Goal: Task Accomplishment & Management: Manage account settings

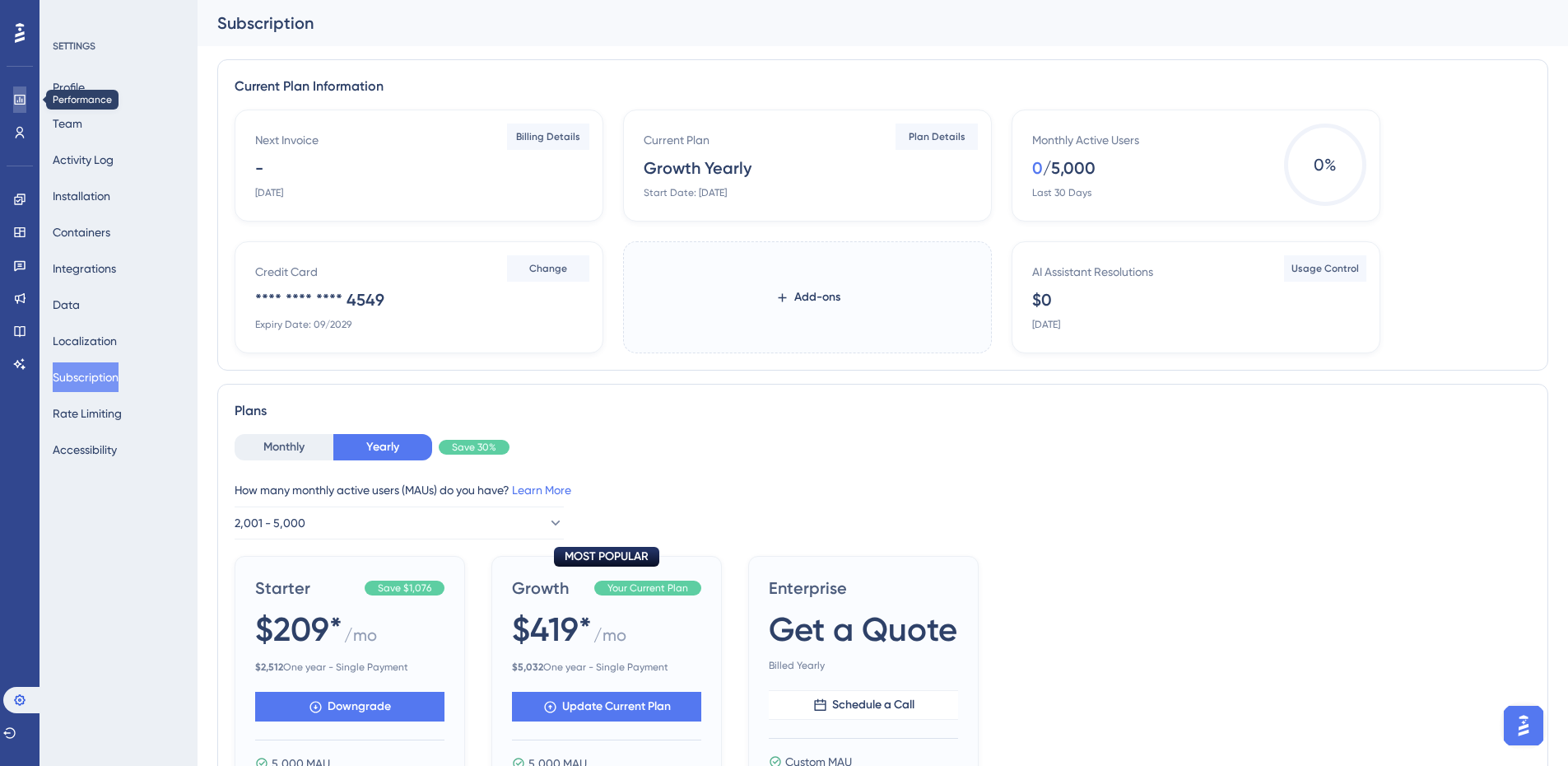
click at [13, 106] on link at bounding box center [20, 99] width 13 height 26
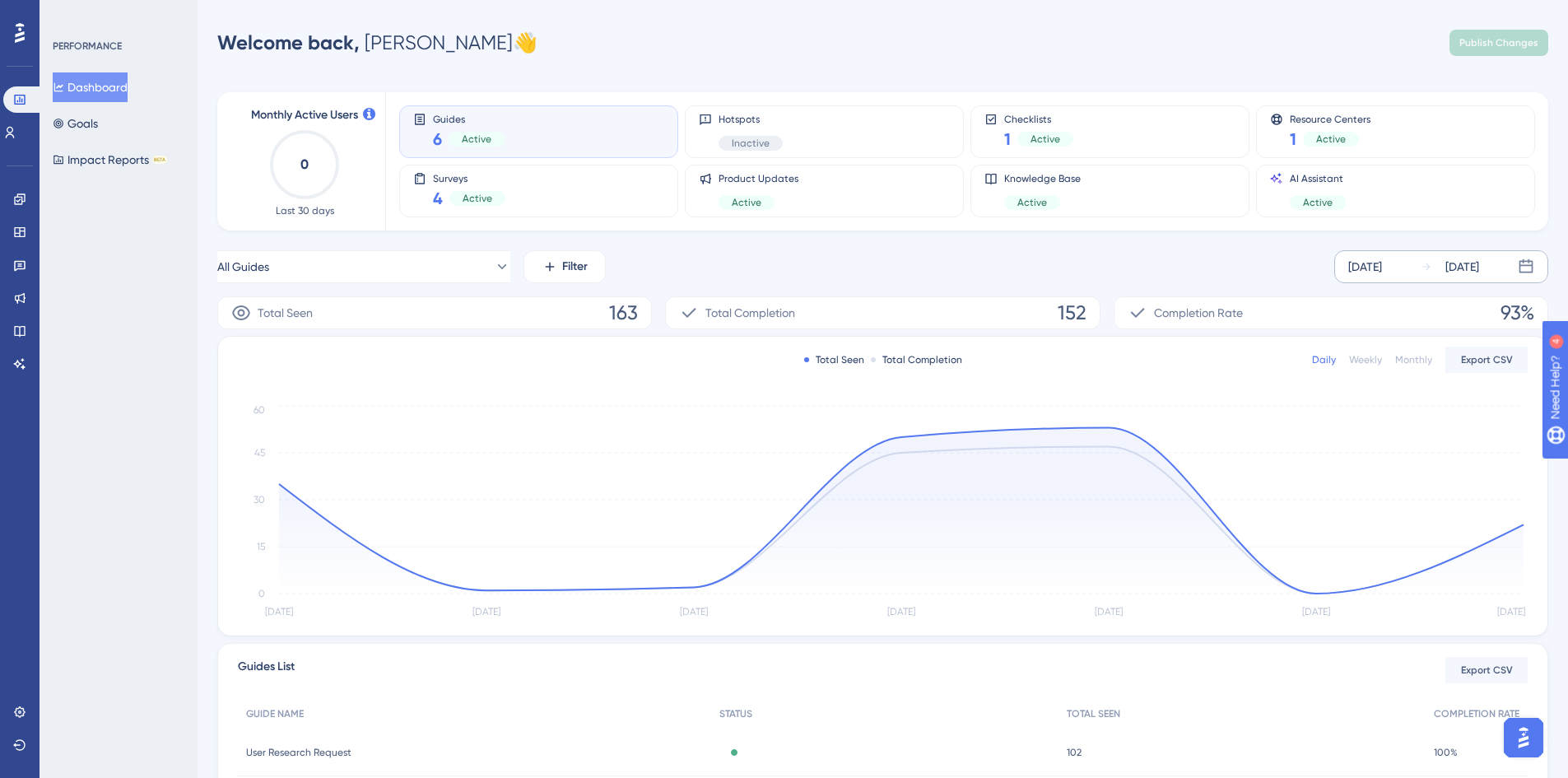
click at [1438, 267] on div "[DATE]" at bounding box center [1450, 267] width 59 height 20
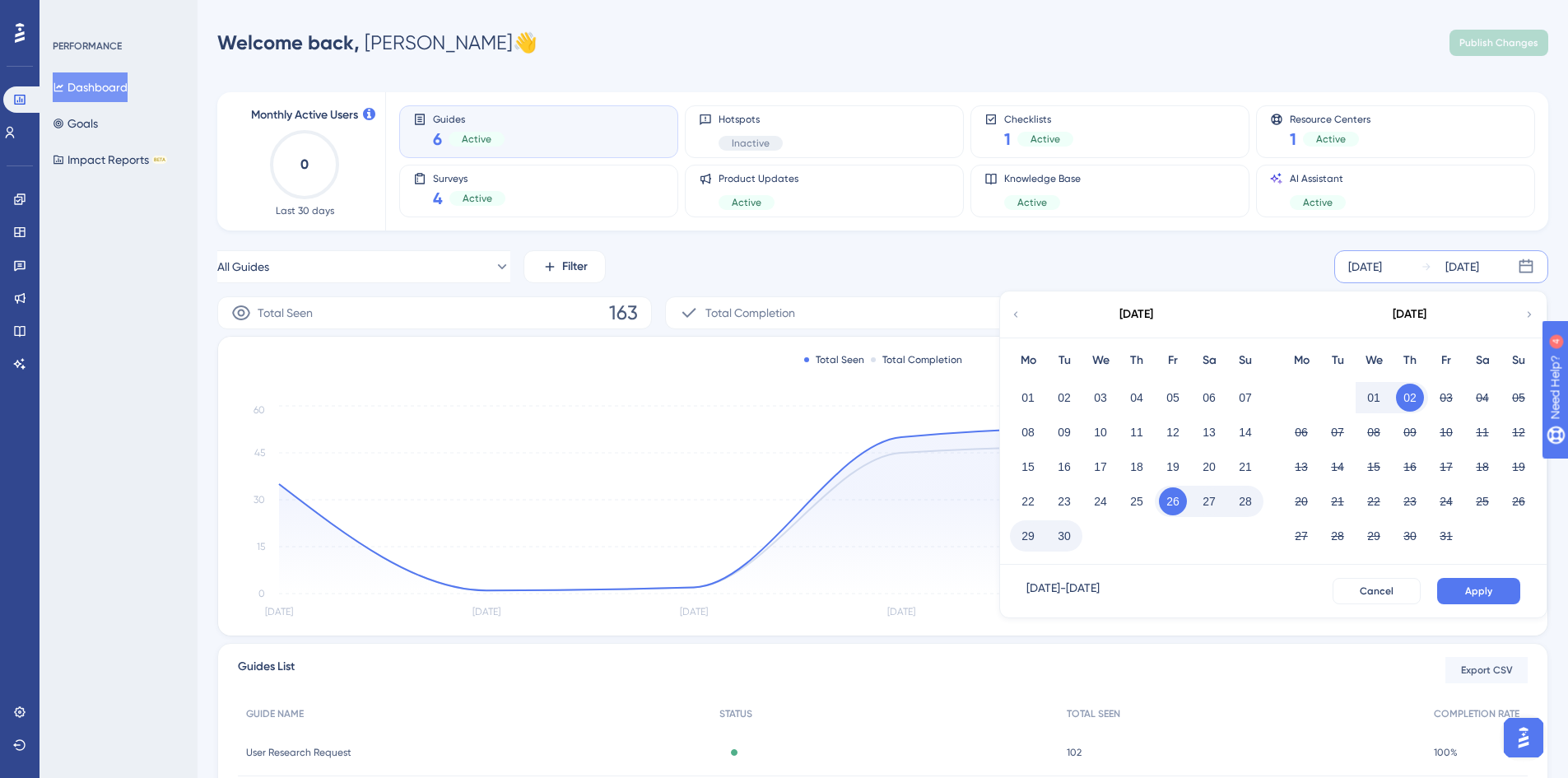
click at [1256, 268] on div "All Guides Filter [DATE] [DATE] [DATE] Mo Tu We Th Fr Sa Su 01 02 03 04 05 06 0…" at bounding box center [882, 266] width 1331 height 33
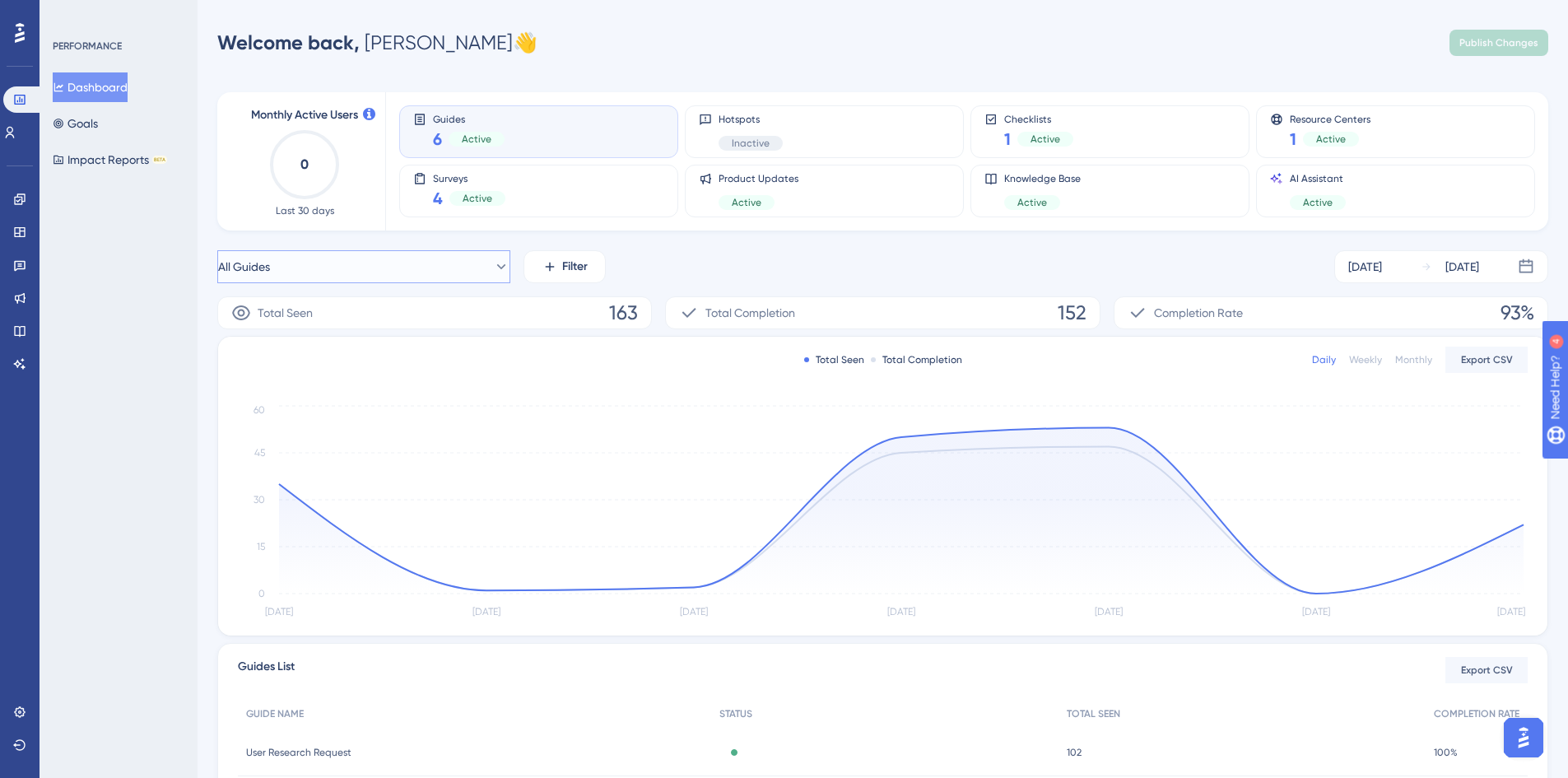
click at [350, 271] on button "All Guides" at bounding box center [364, 266] width 293 height 33
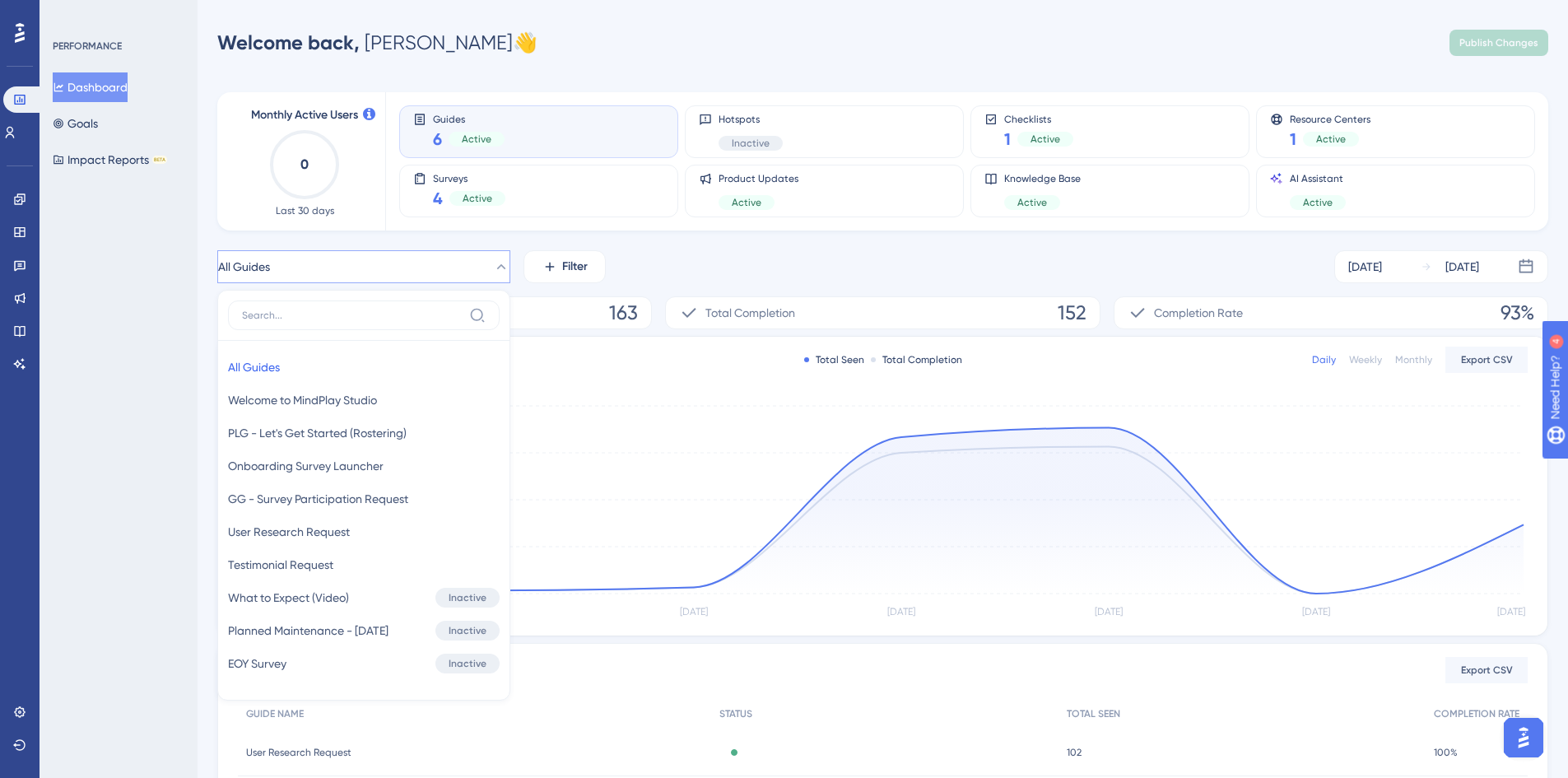
scroll to position [103, 0]
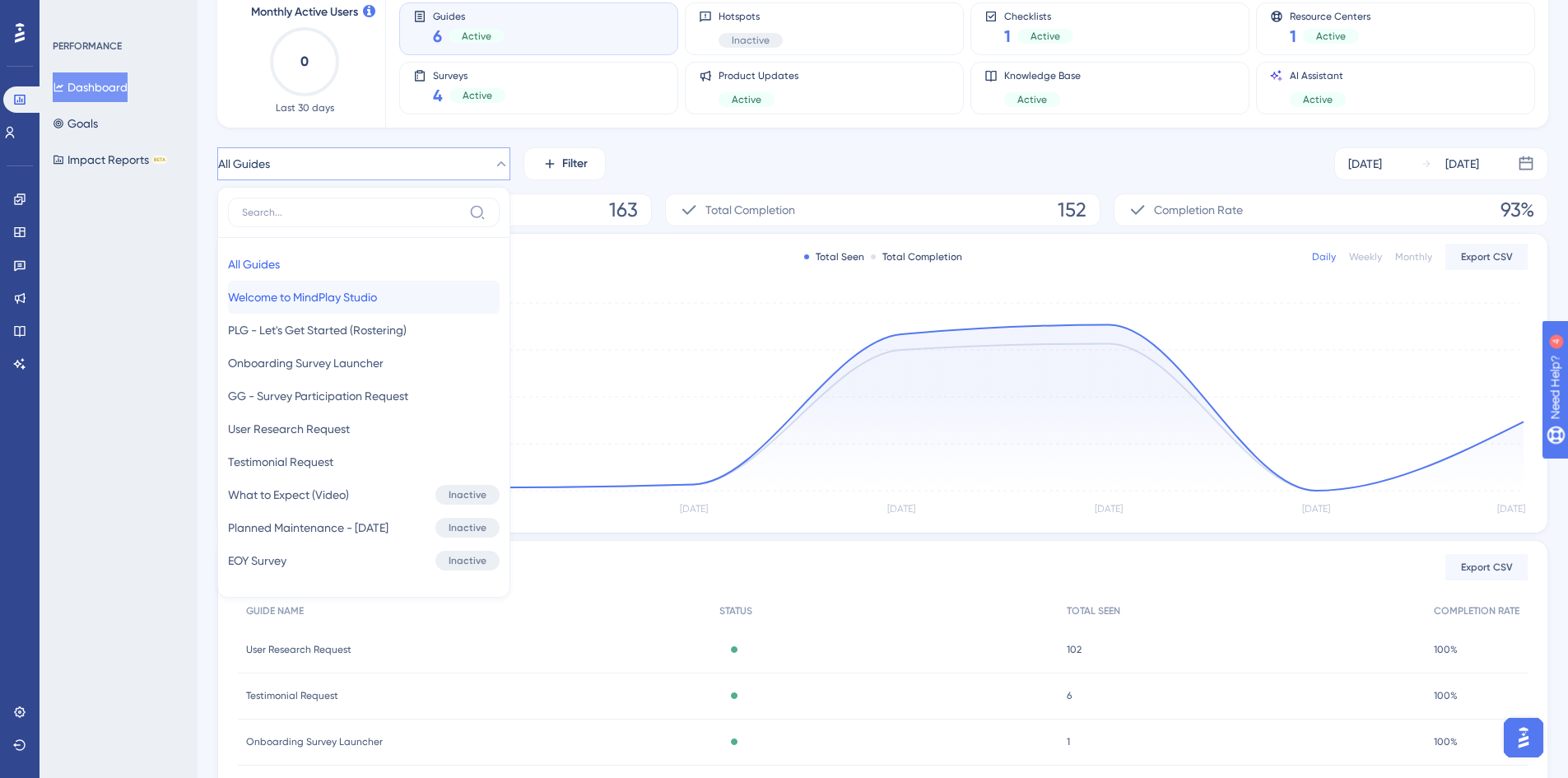
click at [357, 296] on span "Welcome to MindPlay Studio" at bounding box center [302, 297] width 149 height 20
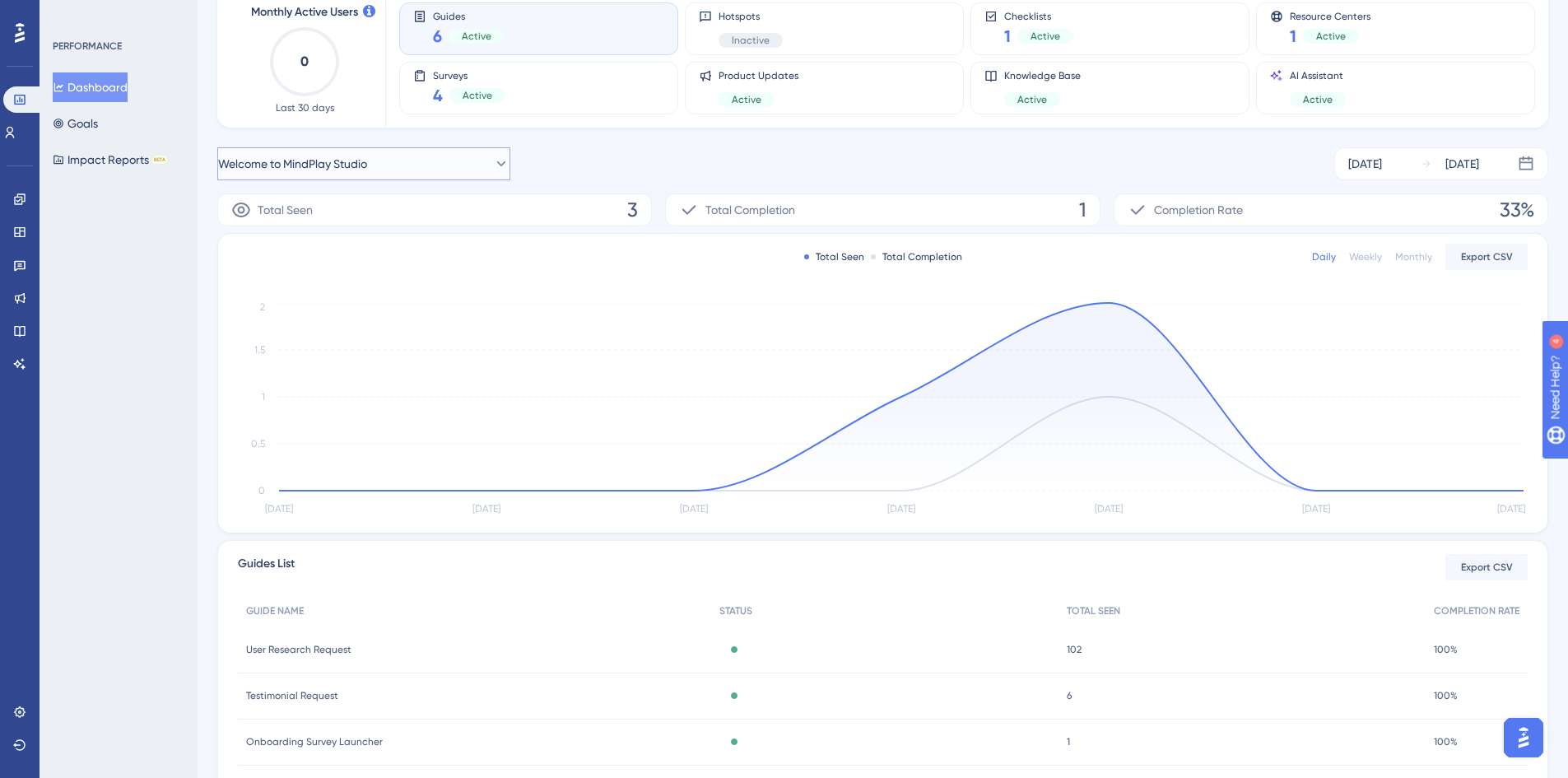
click at [432, 166] on button "Welcome to MindPlay Studio" at bounding box center [364, 163] width 293 height 33
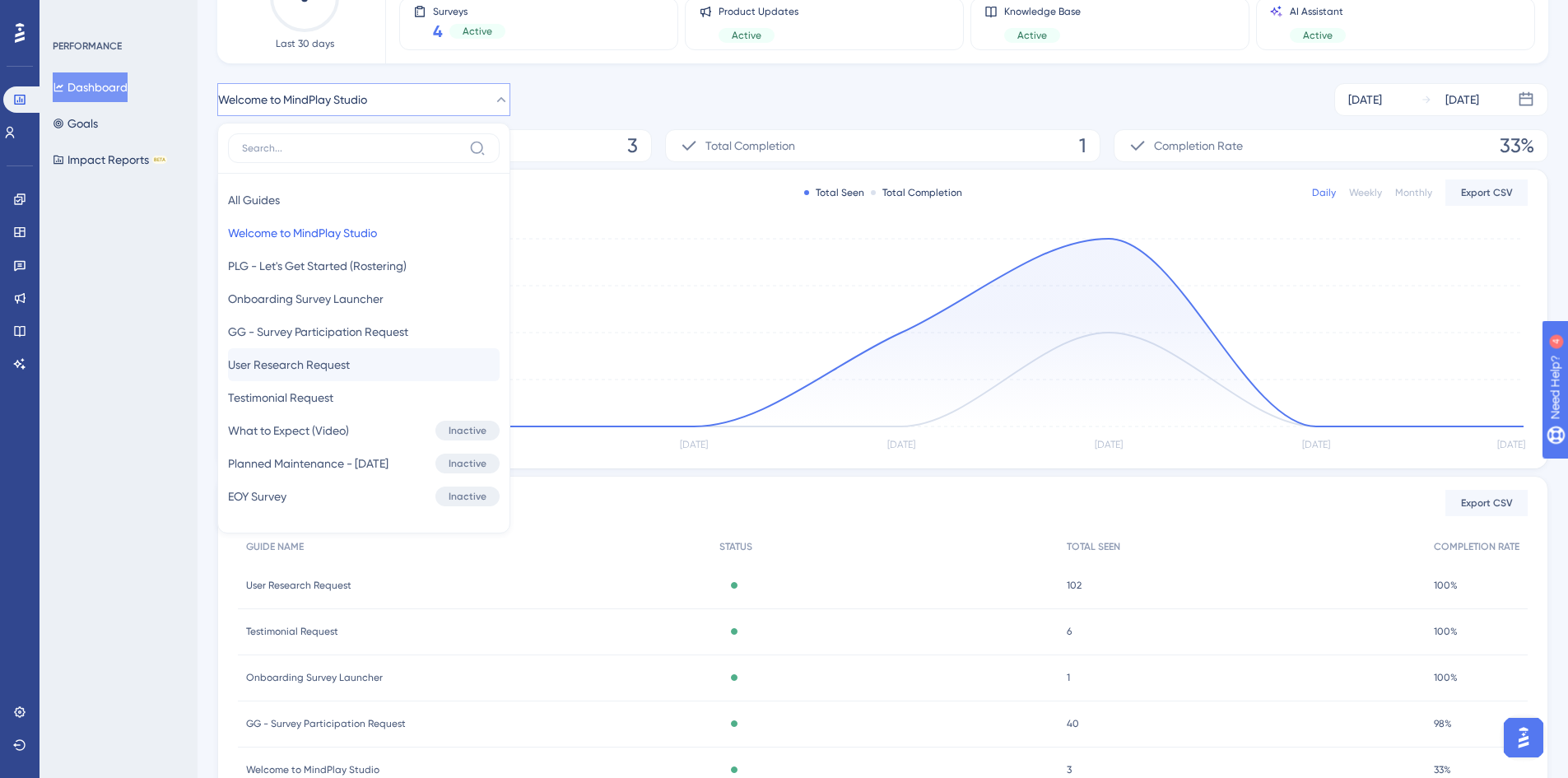
scroll to position [185, 0]
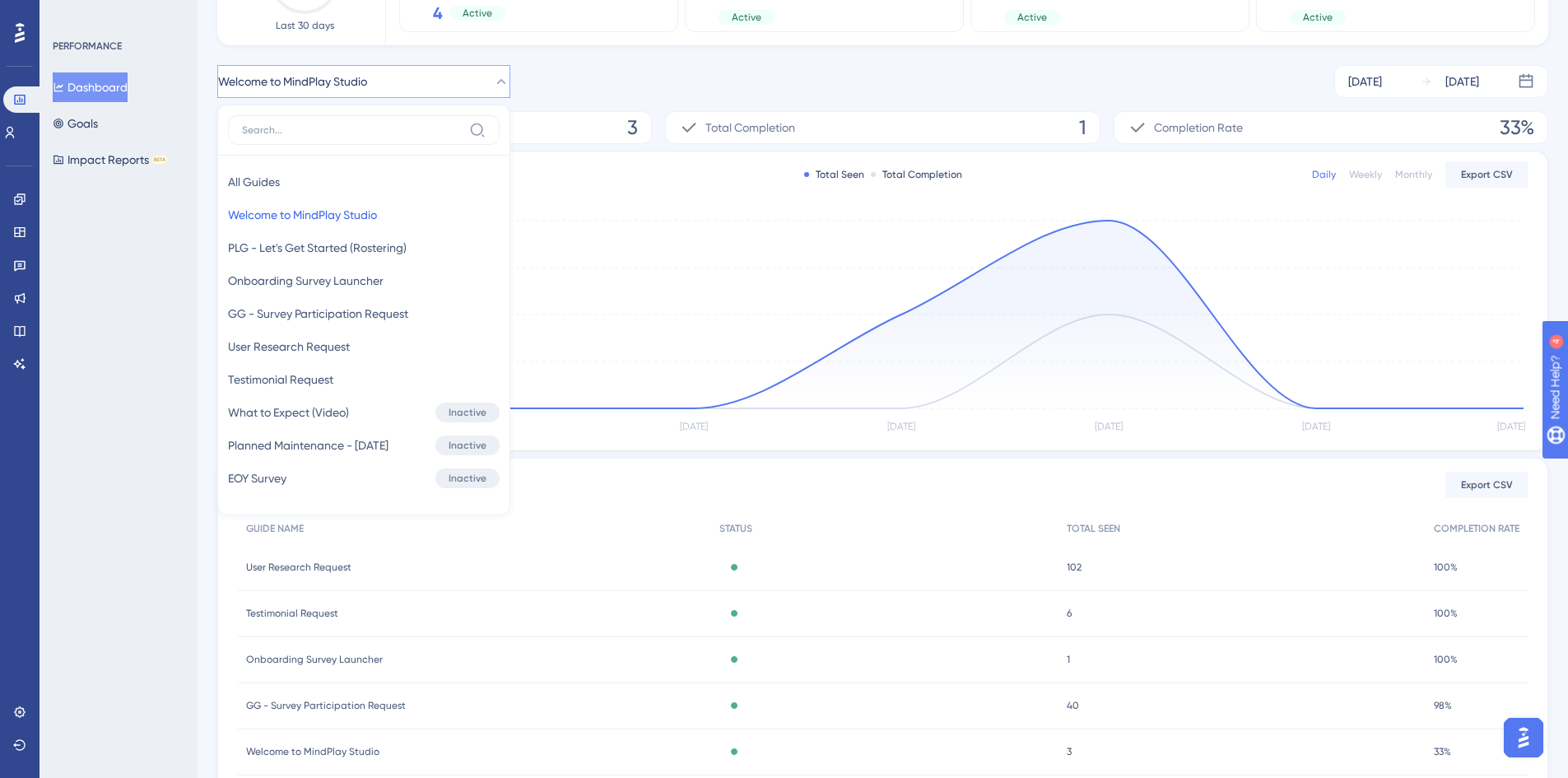
click at [588, 94] on div "Welcome to MindPlay Studio All Guides All Guides Welcome to MindPlay Studio Wel…" at bounding box center [882, 81] width 1331 height 33
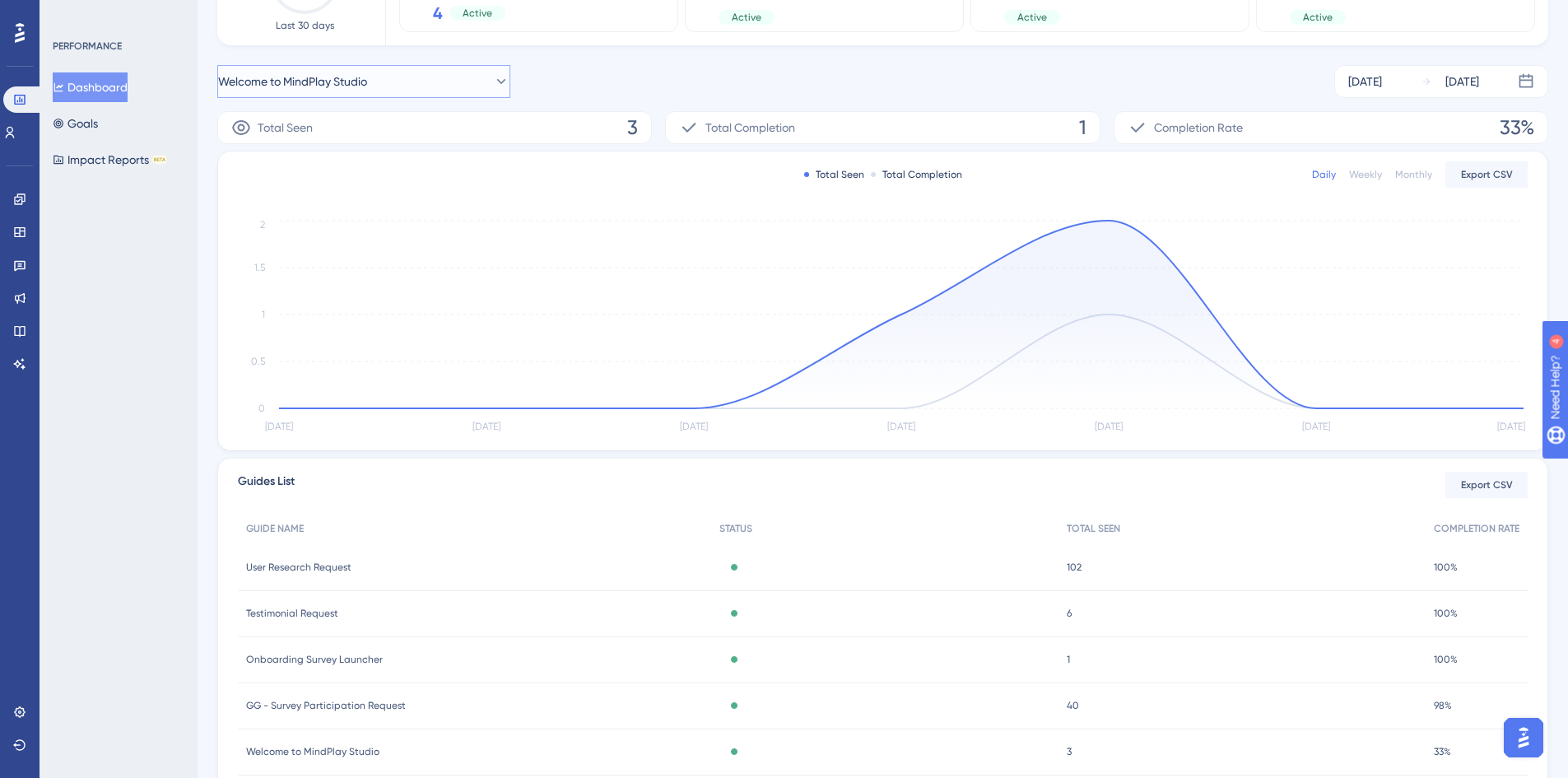
click at [450, 85] on button "Welcome to MindPlay Studio" at bounding box center [364, 81] width 293 height 33
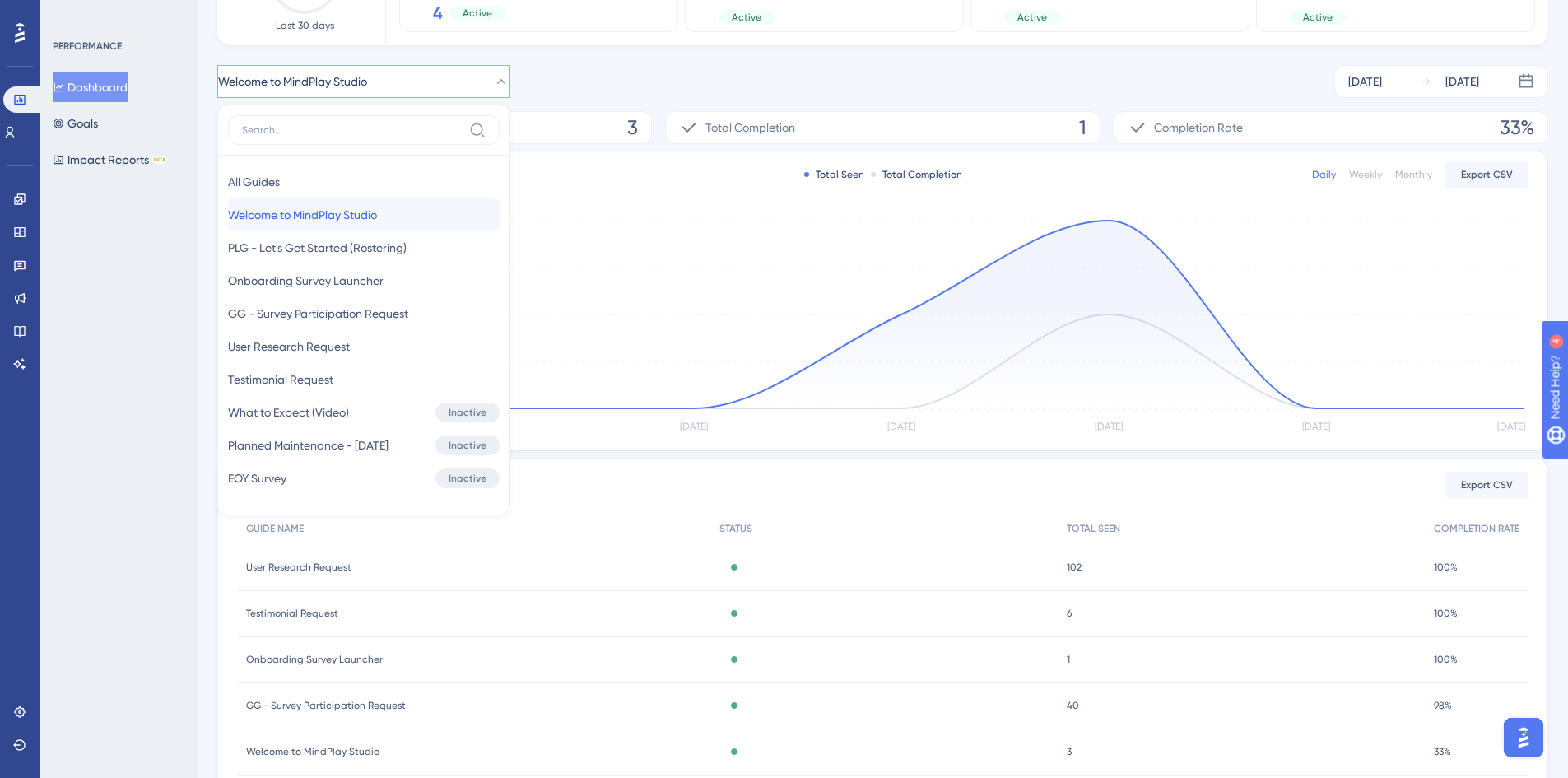
scroll to position [106, 0]
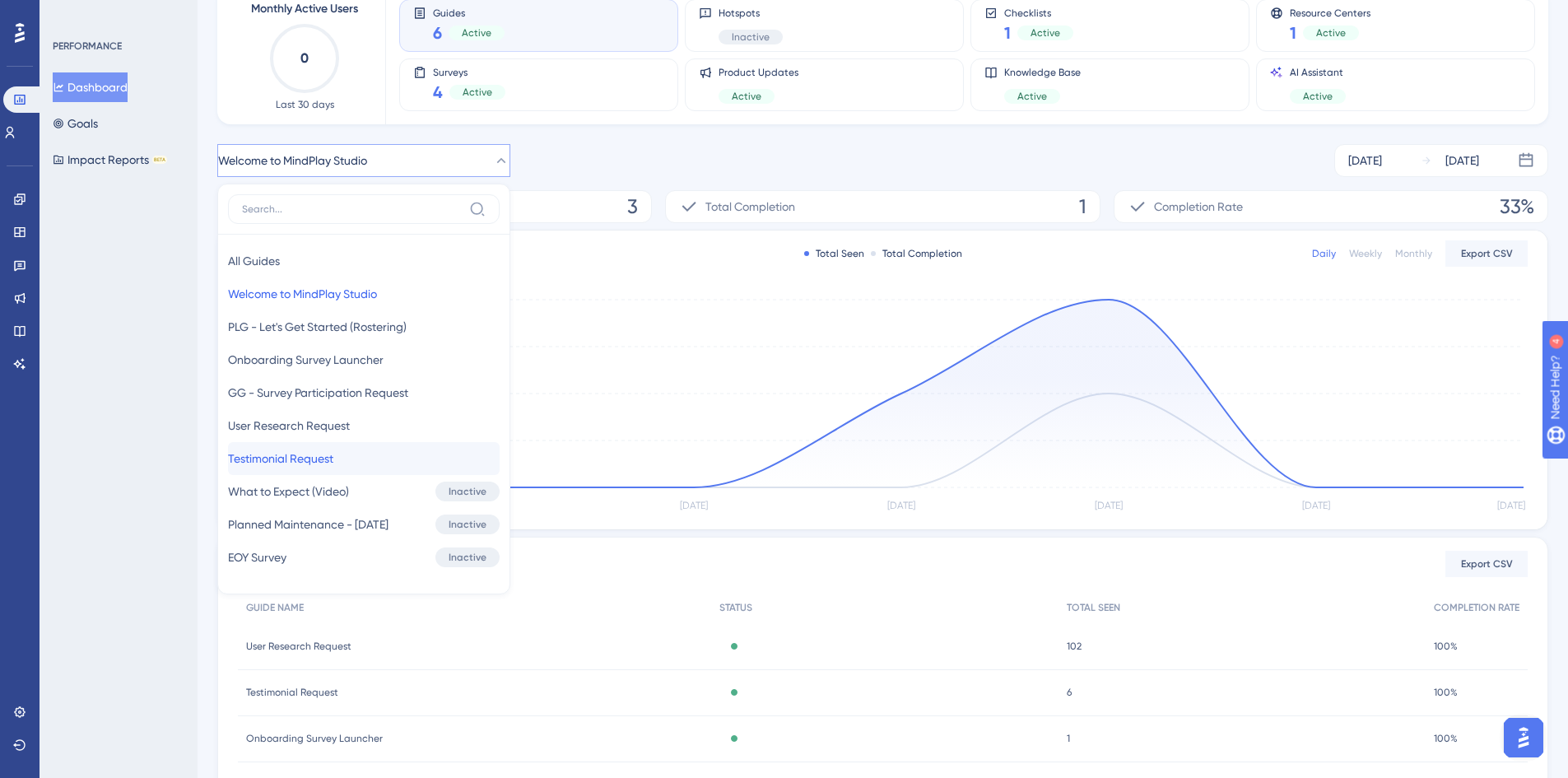
click at [328, 462] on span "Testimonial Request" at bounding box center [281, 459] width 106 height 20
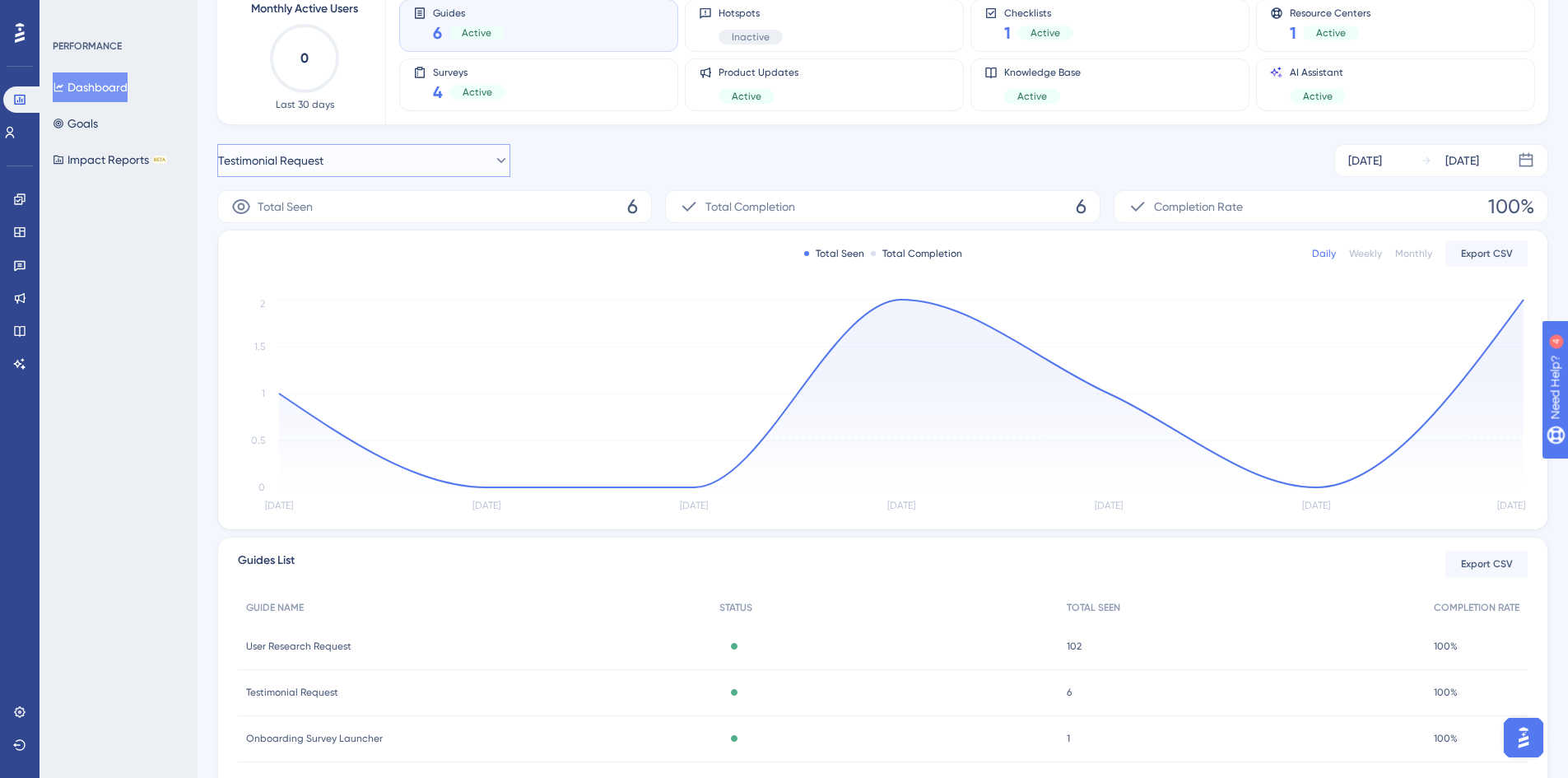
click at [413, 166] on button "Testimonial Request" at bounding box center [364, 160] width 293 height 33
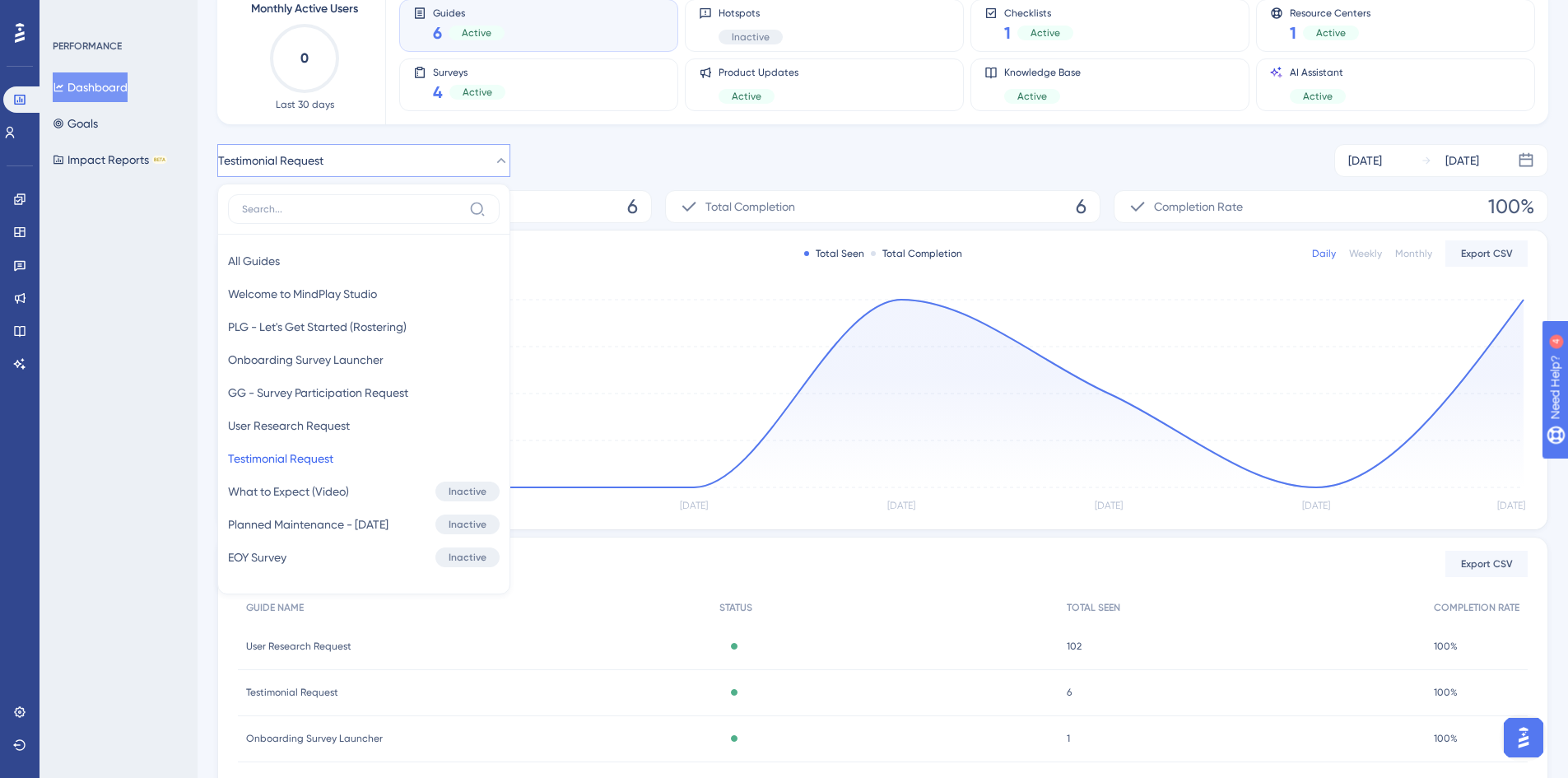
scroll to position [103, 0]
click at [338, 419] on span "User Research Request" at bounding box center [288, 429] width 121 height 20
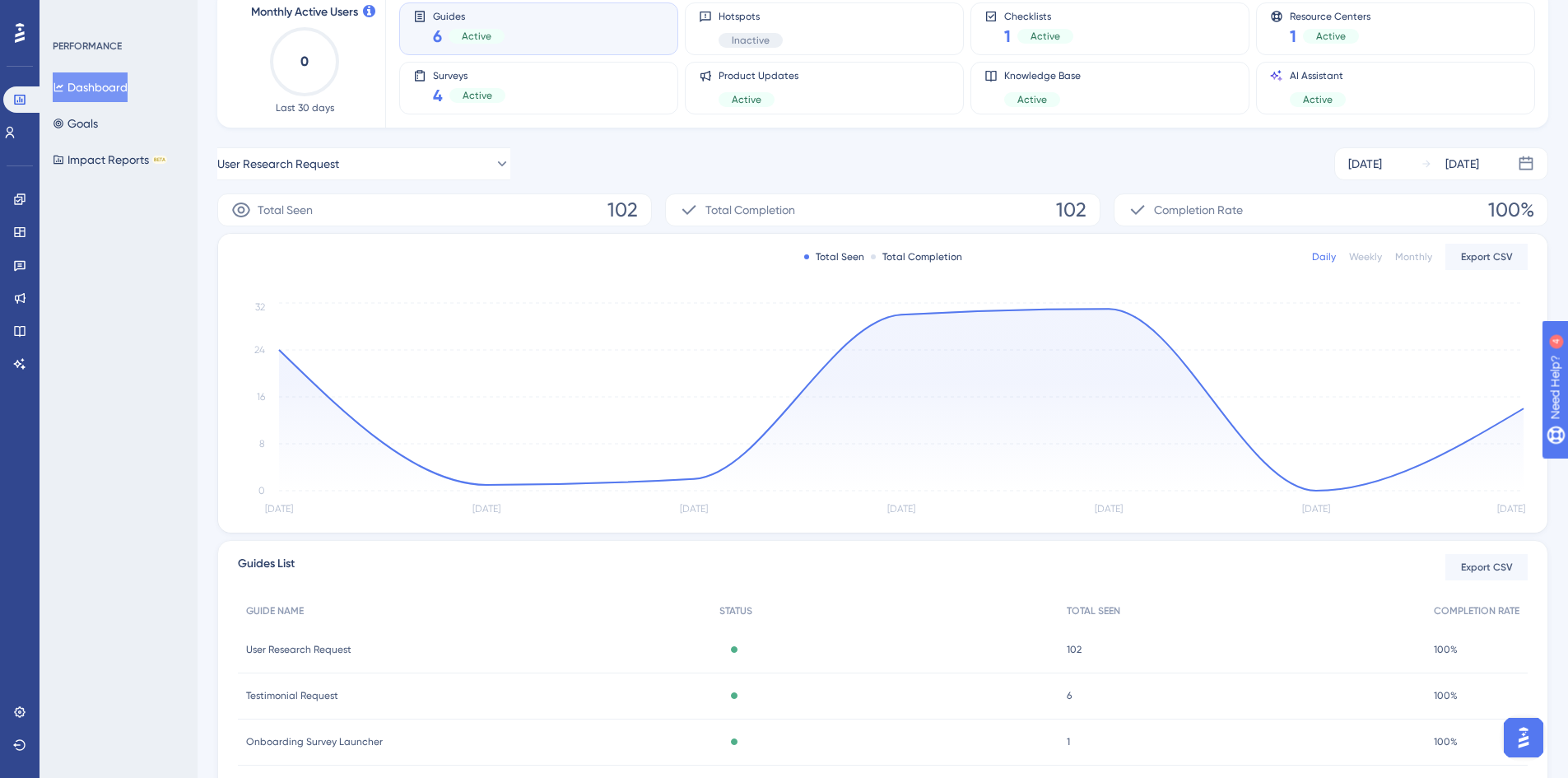
scroll to position [0, 0]
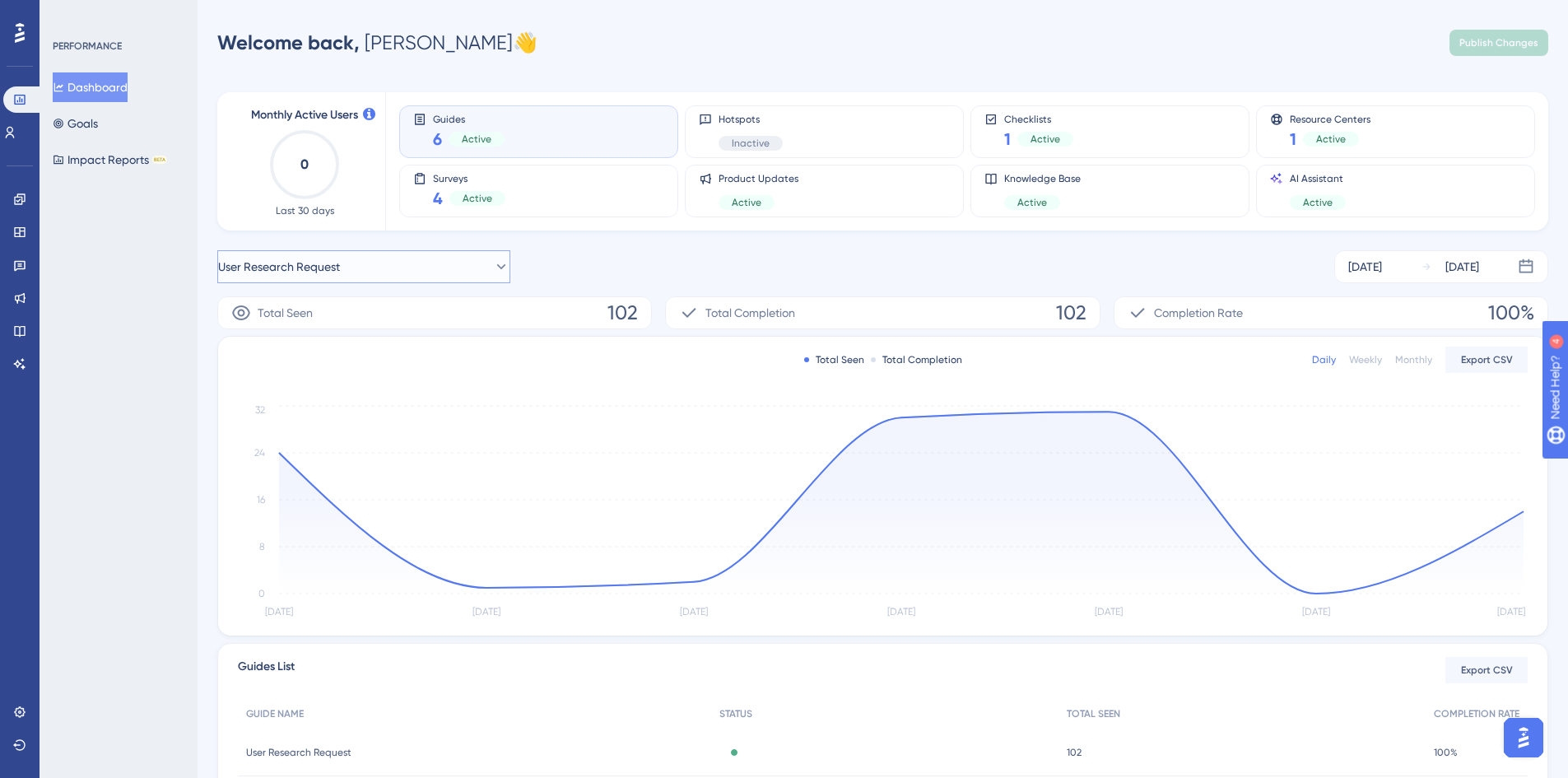
click at [316, 264] on span "User Research Request" at bounding box center [278, 267] width 121 height 20
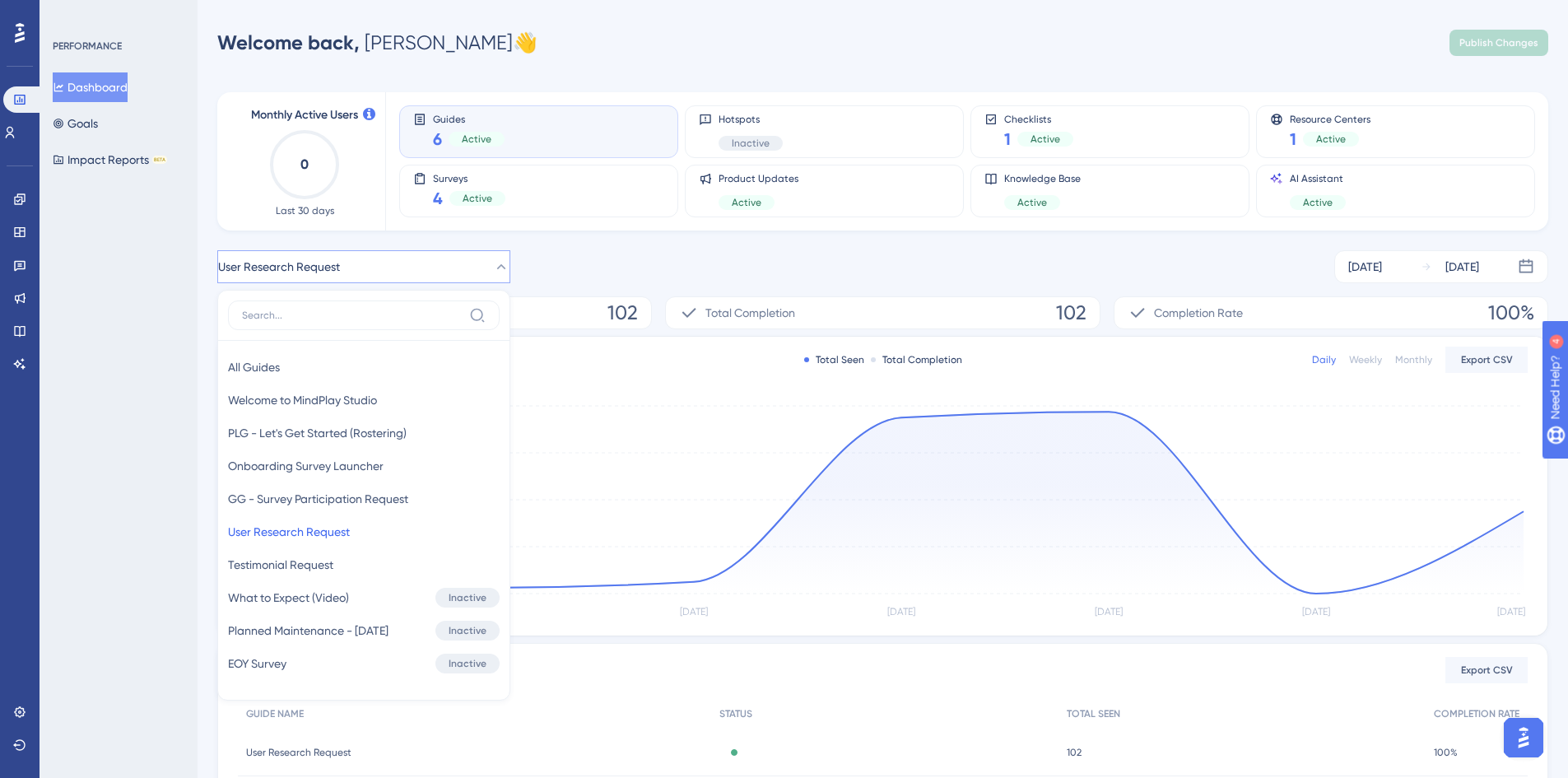
scroll to position [103, 0]
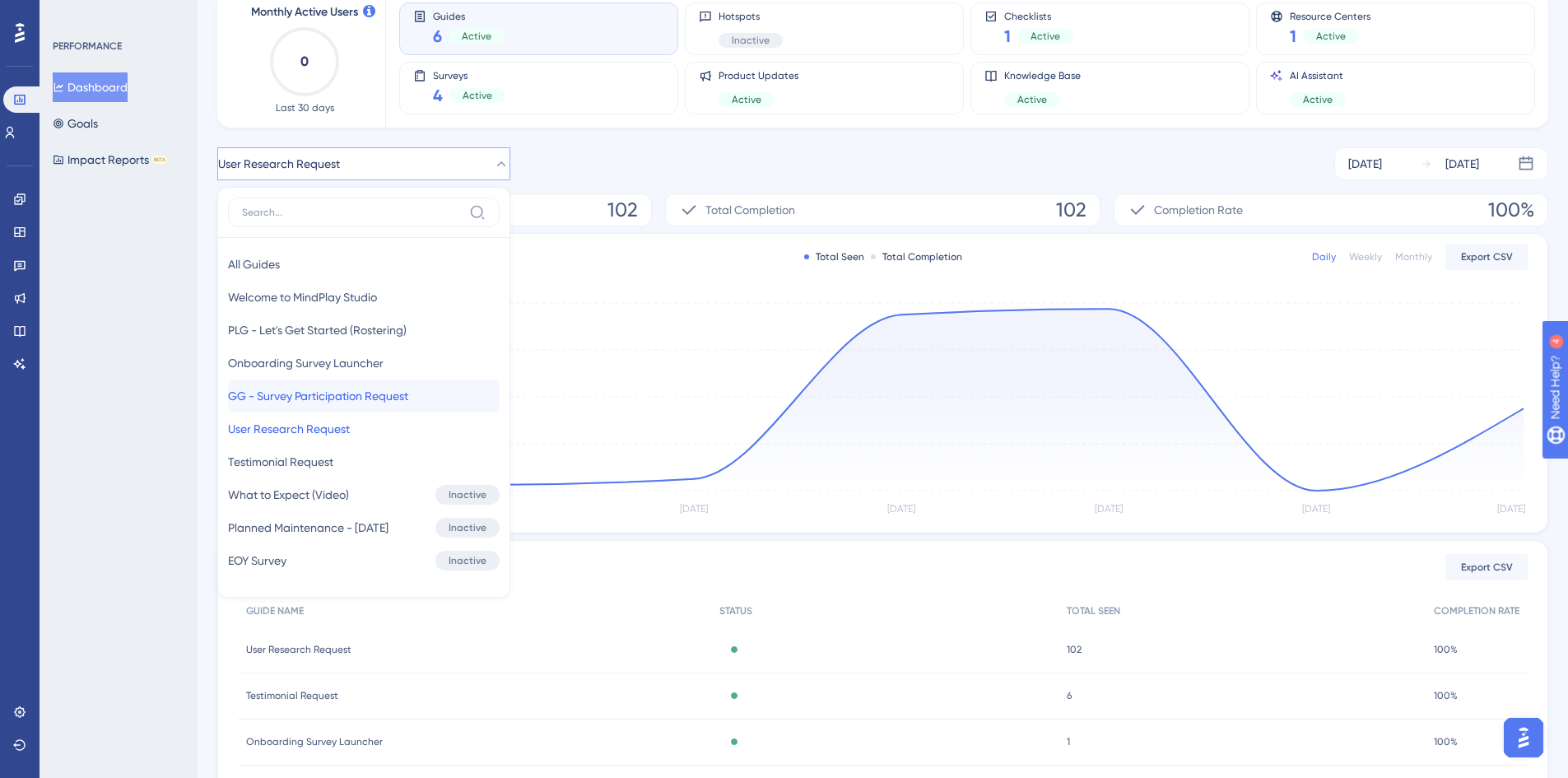
click at [313, 398] on span "GG - Survey Participation Request" at bounding box center [317, 396] width 180 height 20
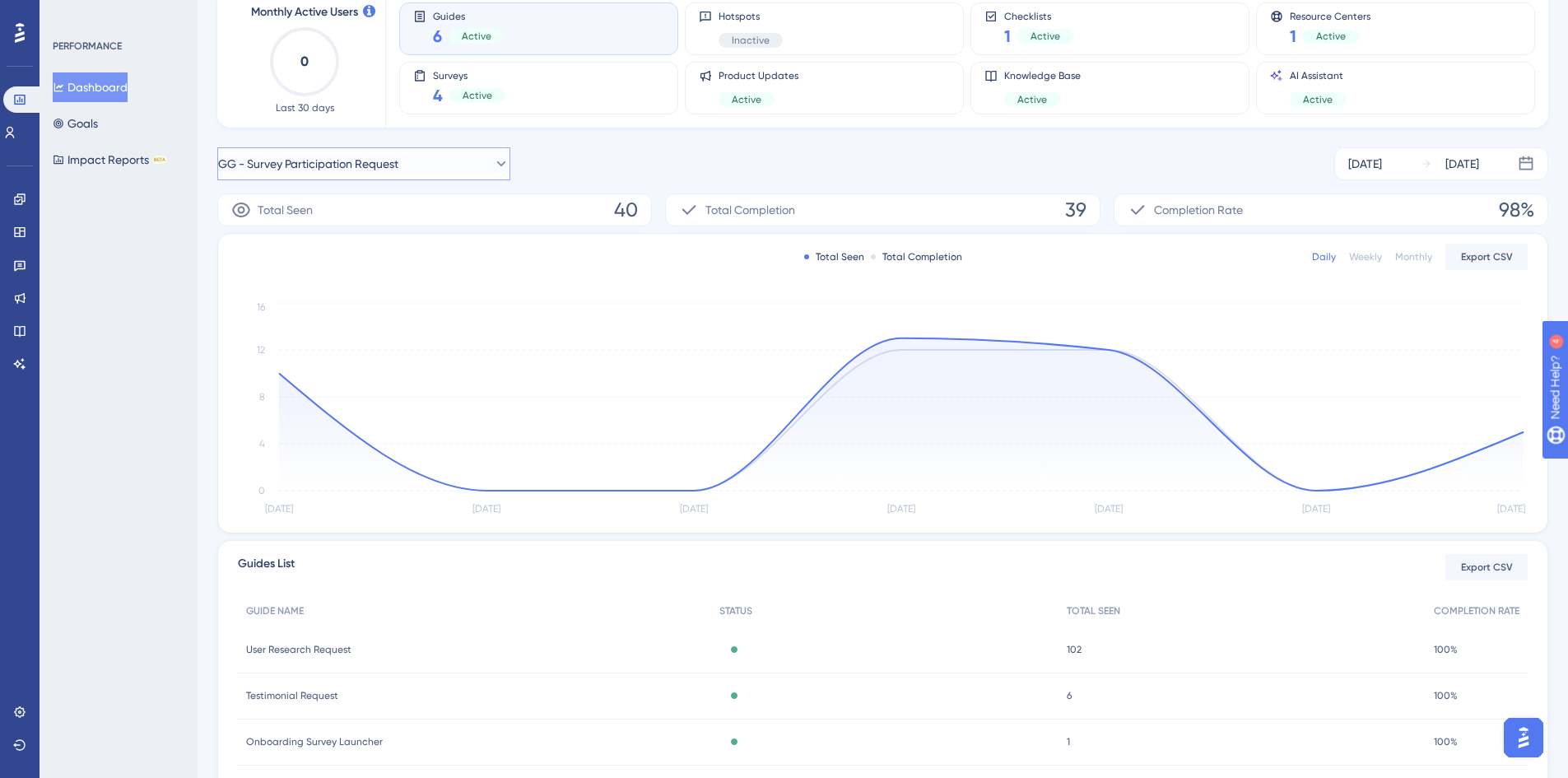
click at [312, 172] on span "GG - Survey Participation Request" at bounding box center [307, 164] width 180 height 20
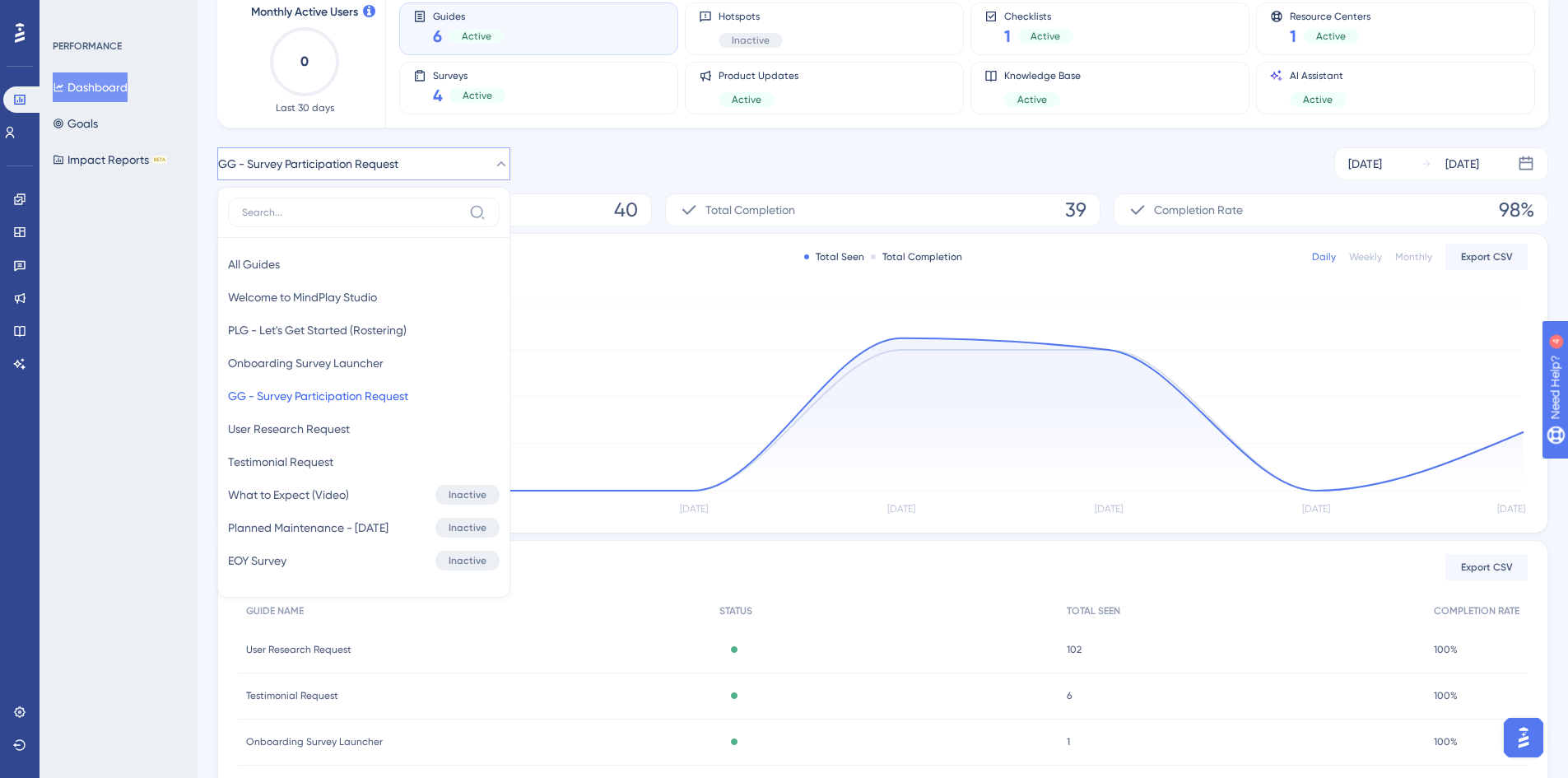
scroll to position [90, 0]
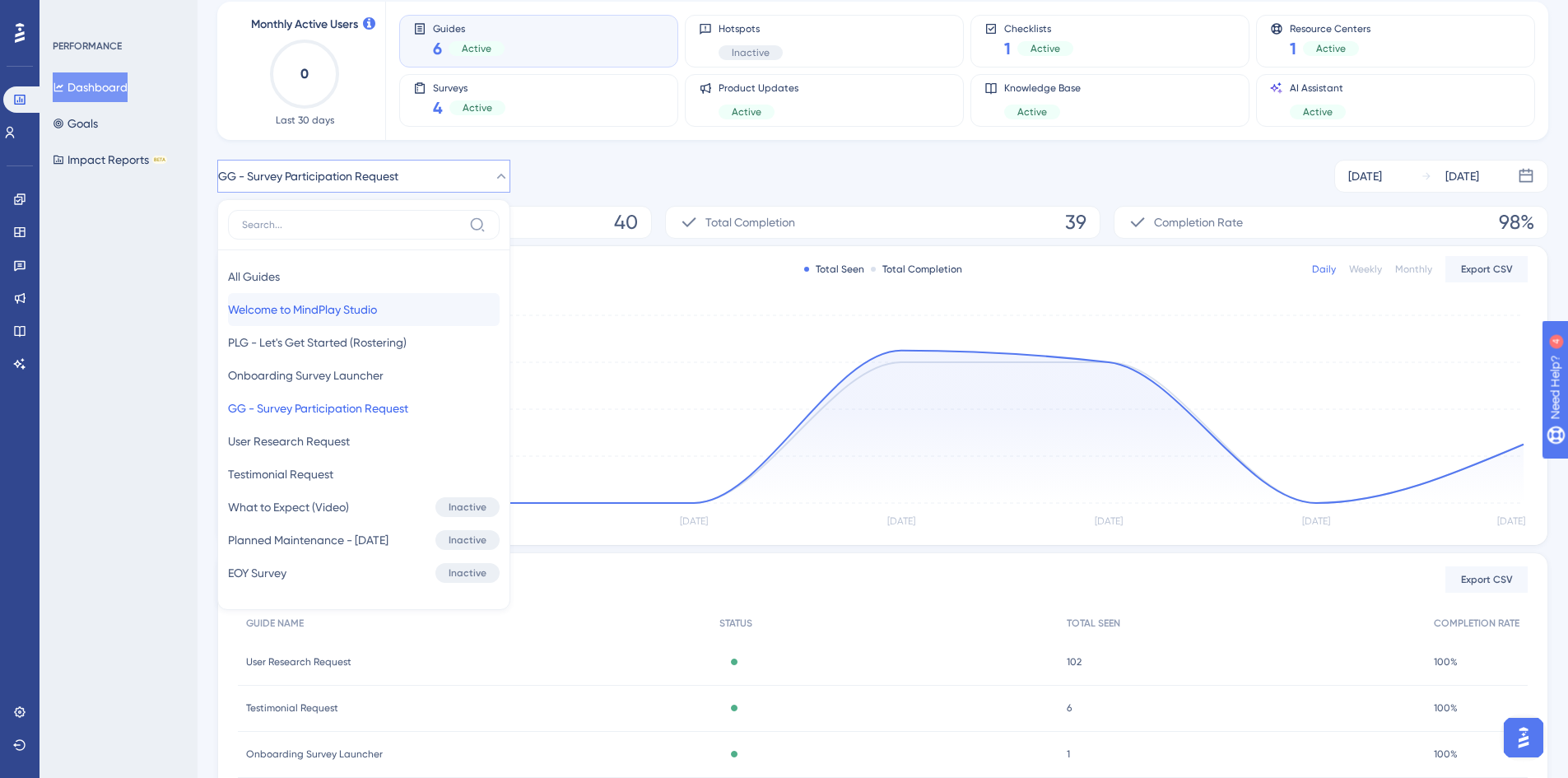
click at [289, 304] on span "Welcome to MindPlay Studio" at bounding box center [302, 310] width 149 height 20
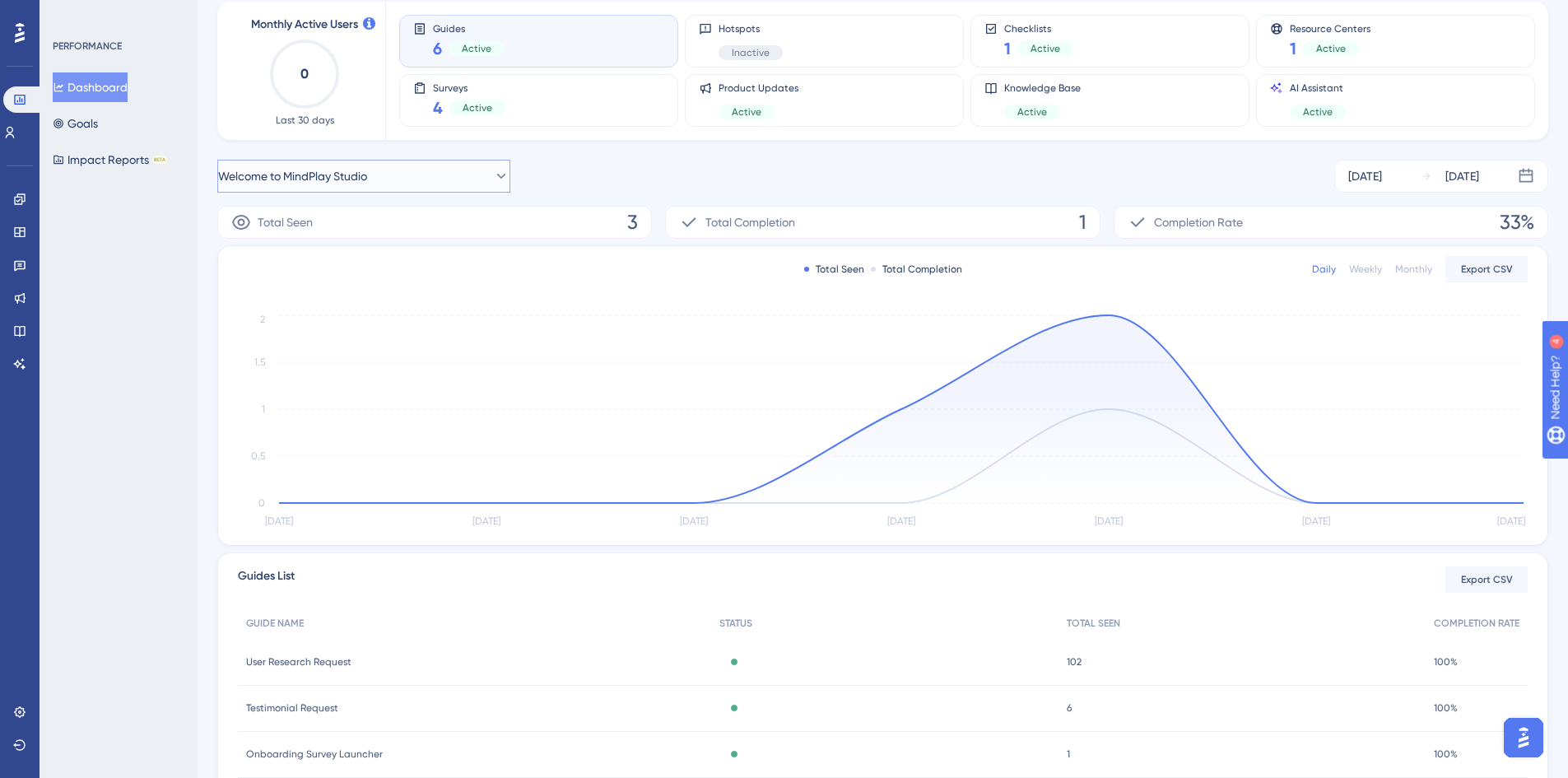
click at [333, 178] on span "Welcome to MindPlay Studio" at bounding box center [292, 176] width 149 height 20
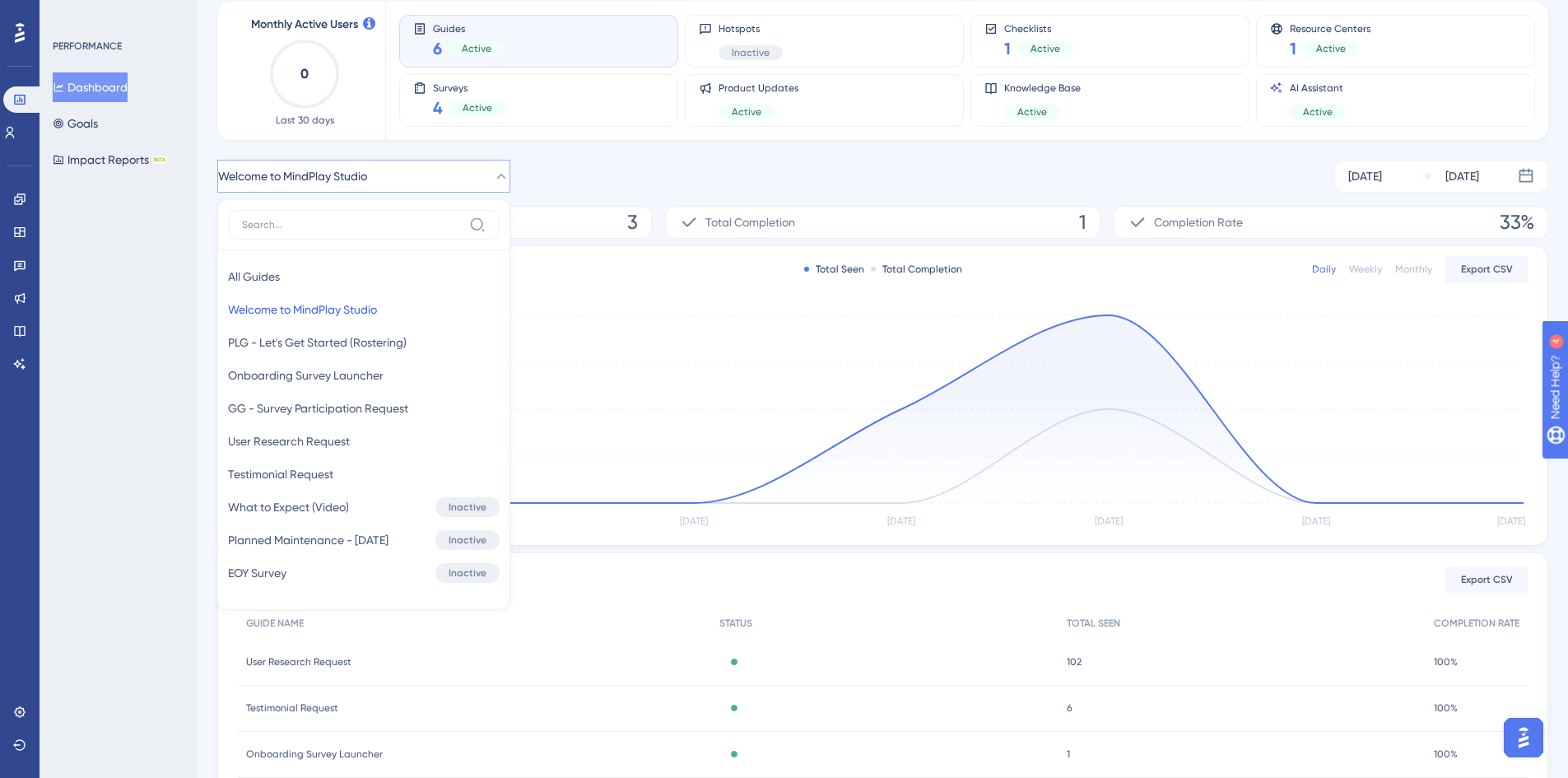
scroll to position [103, 0]
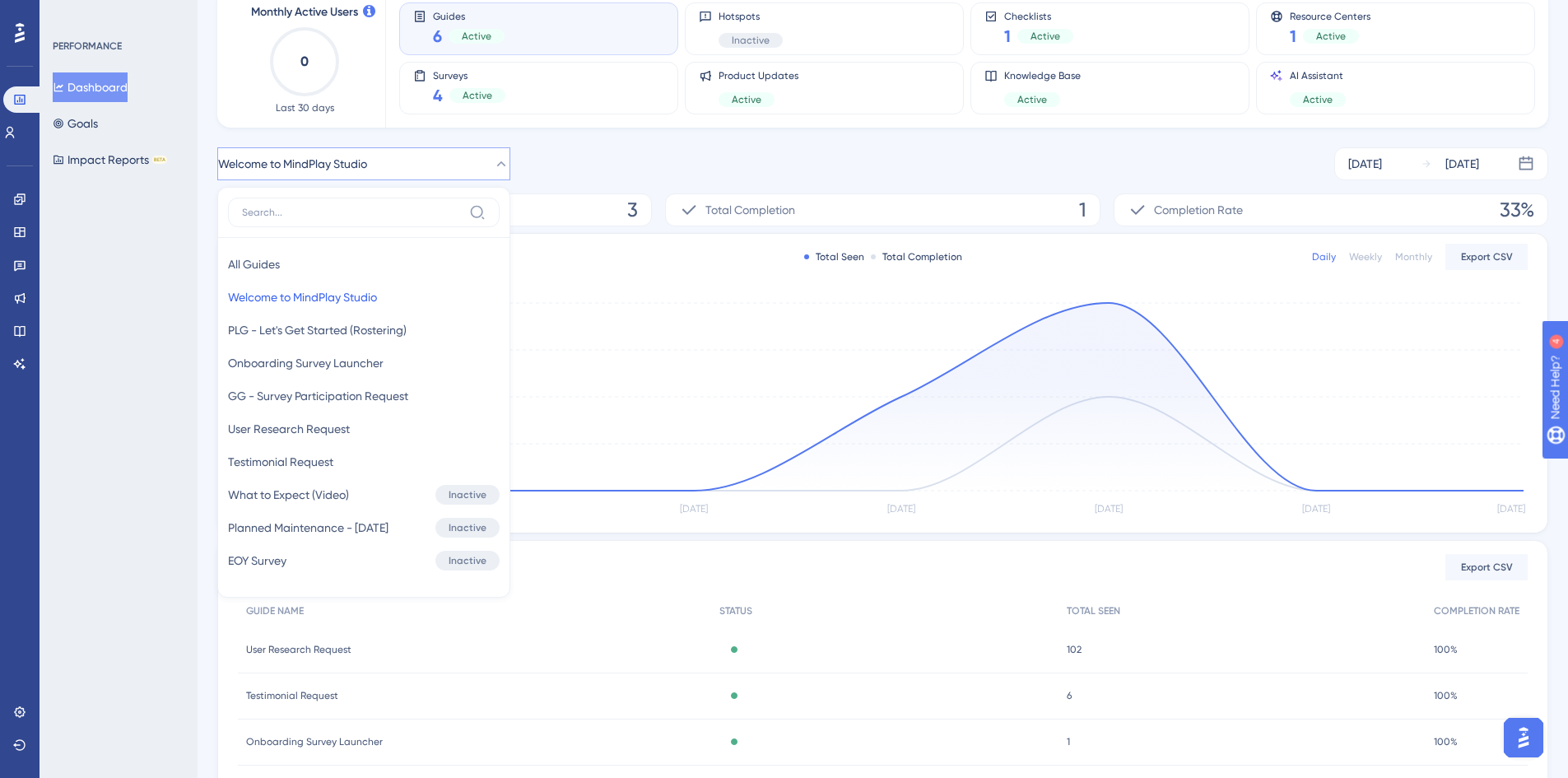
click at [661, 158] on div "Welcome to MindPlay Studio All Guides All Guides Welcome to MindPlay Studio Wel…" at bounding box center [882, 163] width 1331 height 33
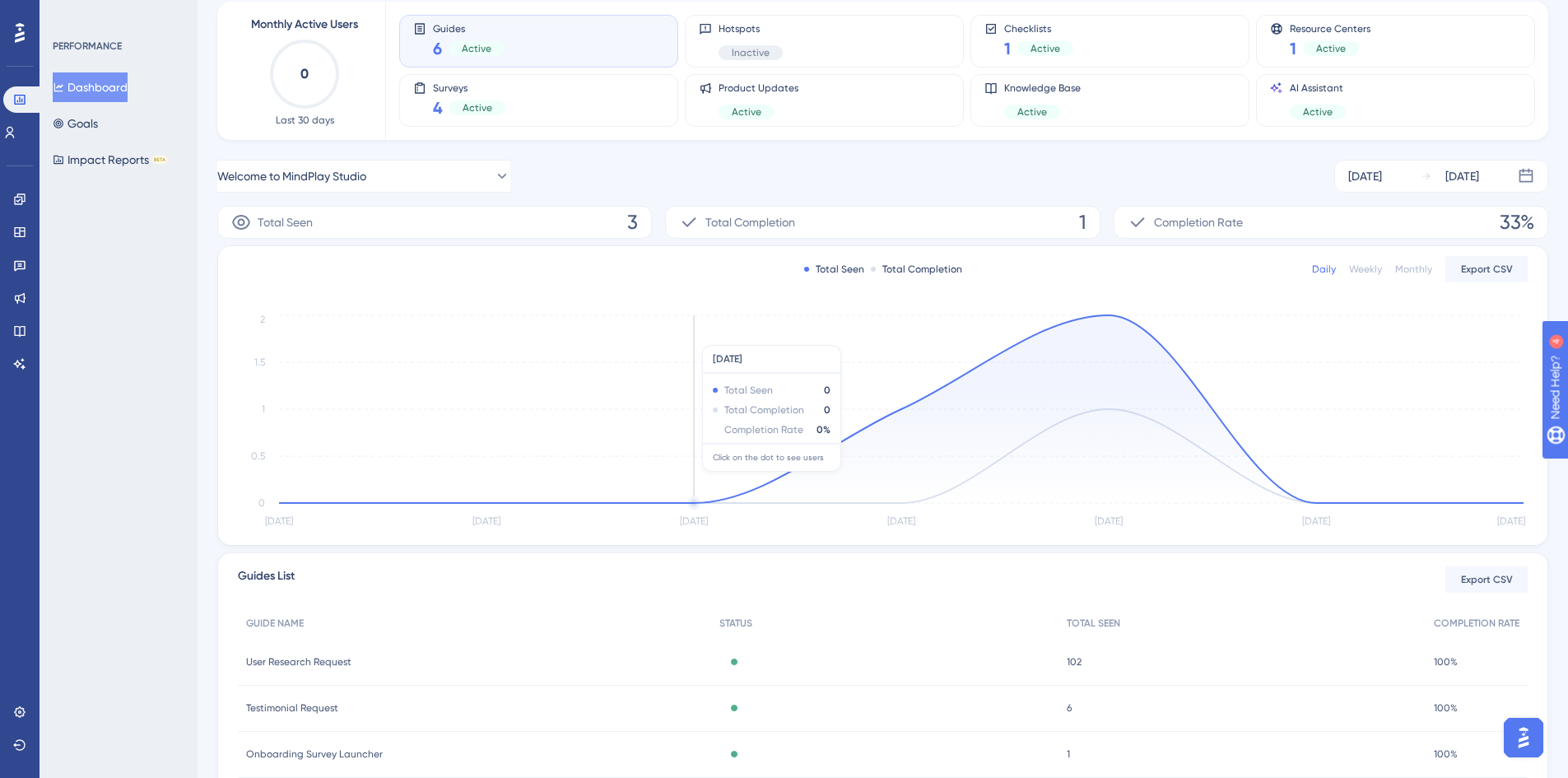
scroll to position [0, 0]
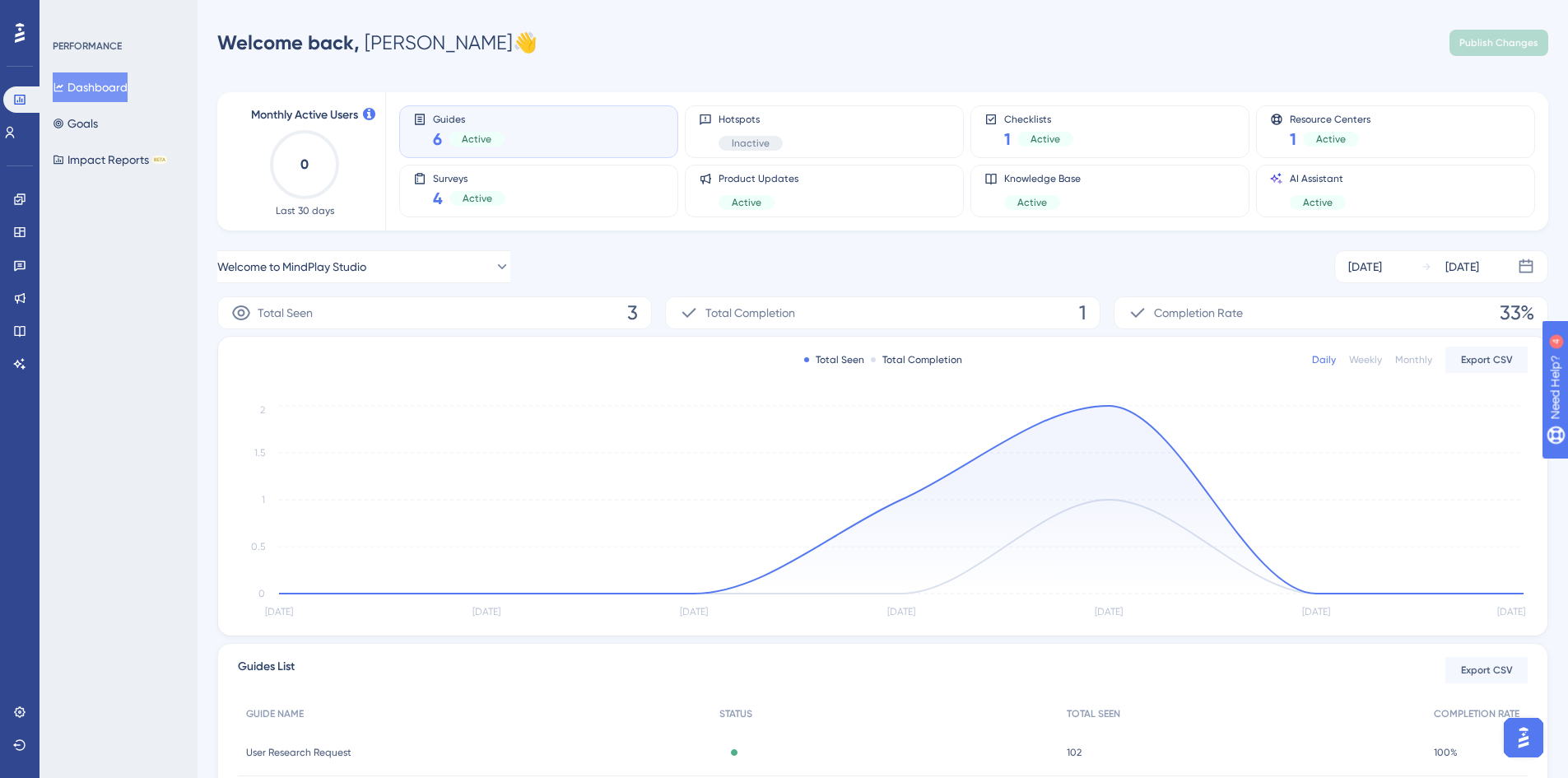
click at [1521, 735] on img "Open AI Assistant Launcher" at bounding box center [1523, 737] width 29 height 29
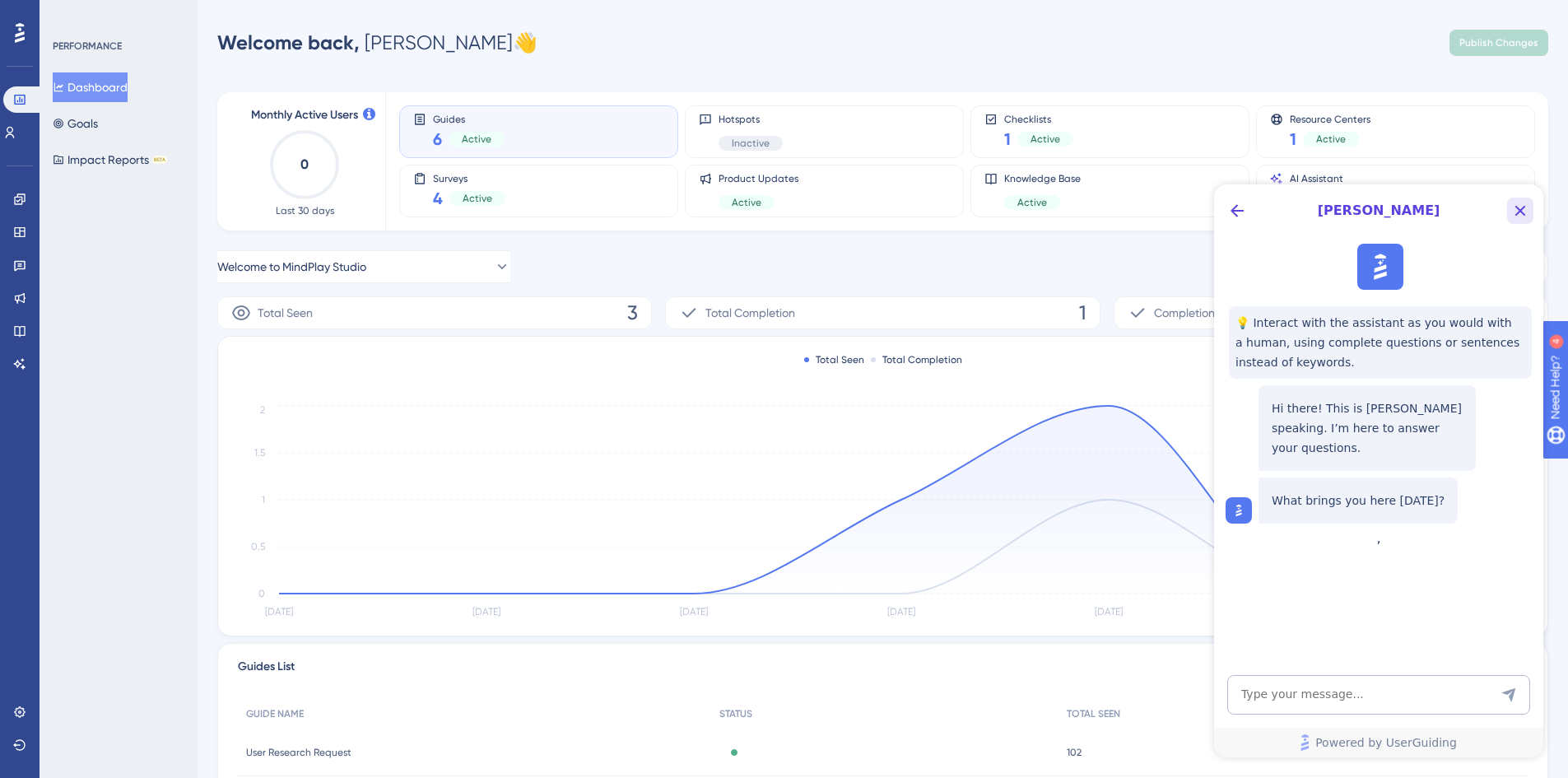
click at [1516, 209] on icon "Close Button" at bounding box center [1520, 211] width 20 height 20
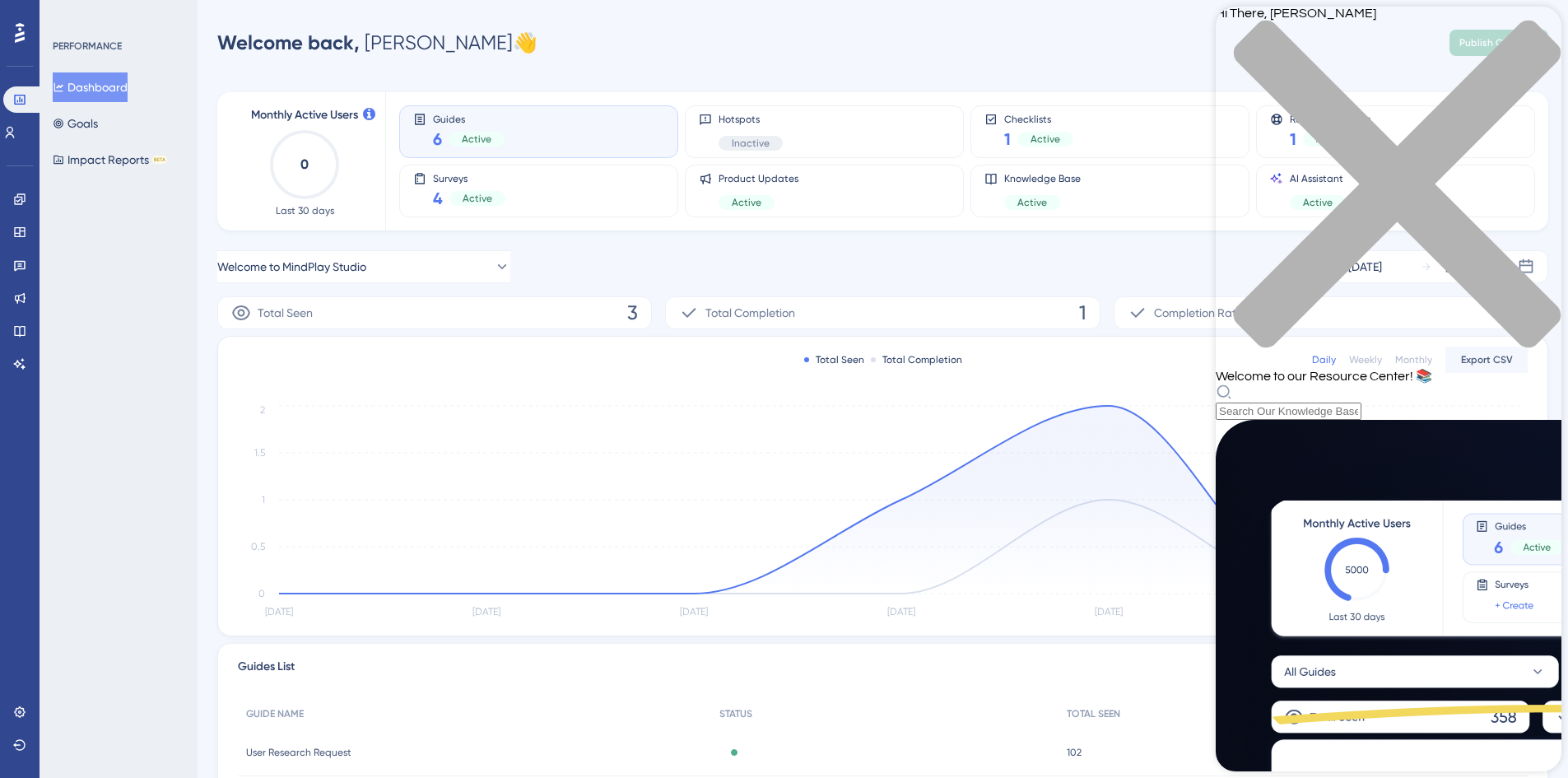
click at [1540, 32] on div "close resource center" at bounding box center [1388, 194] width 346 height 348
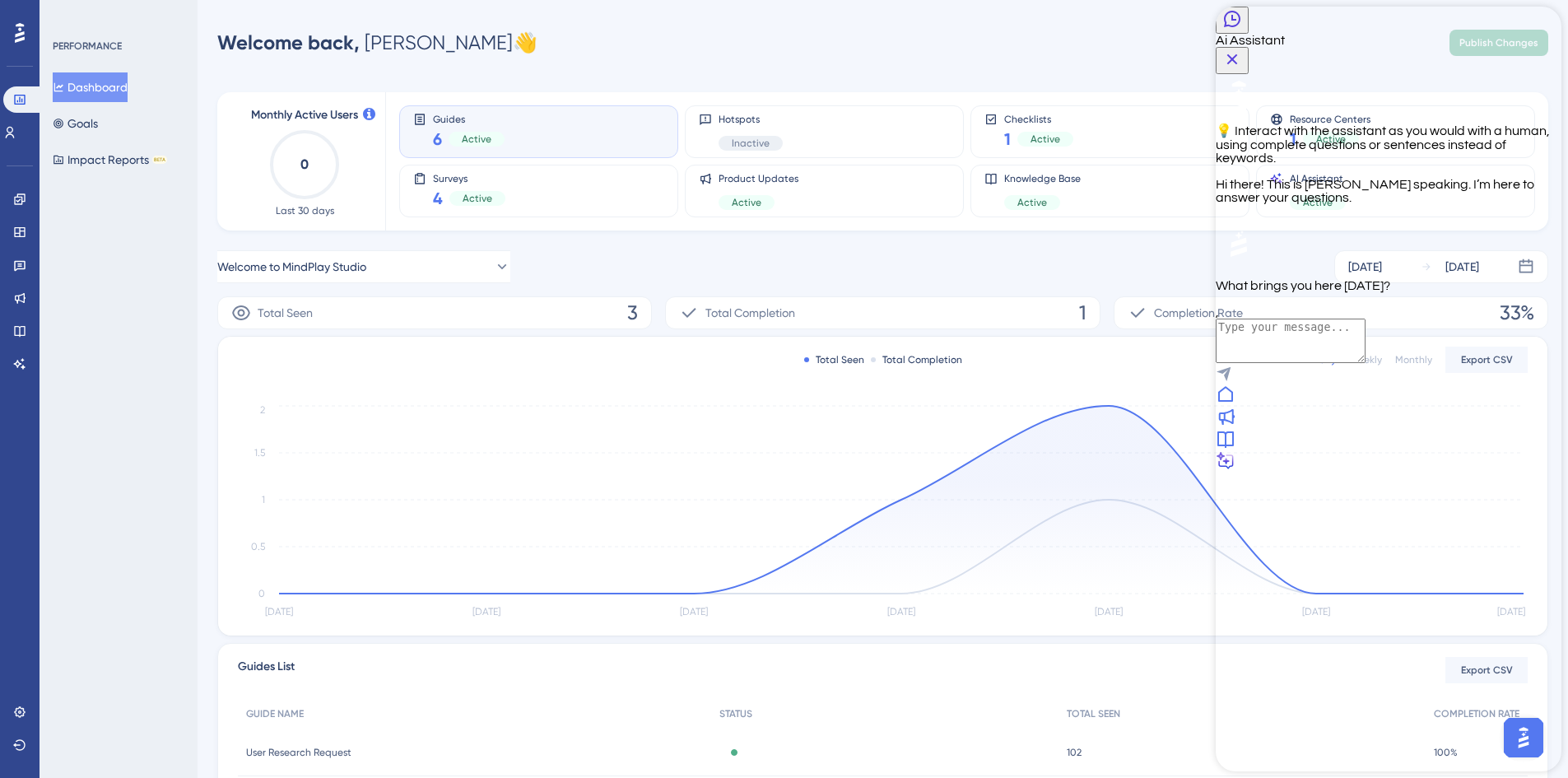
click at [1249, 47] on button "Close Button" at bounding box center [1231, 60] width 33 height 27
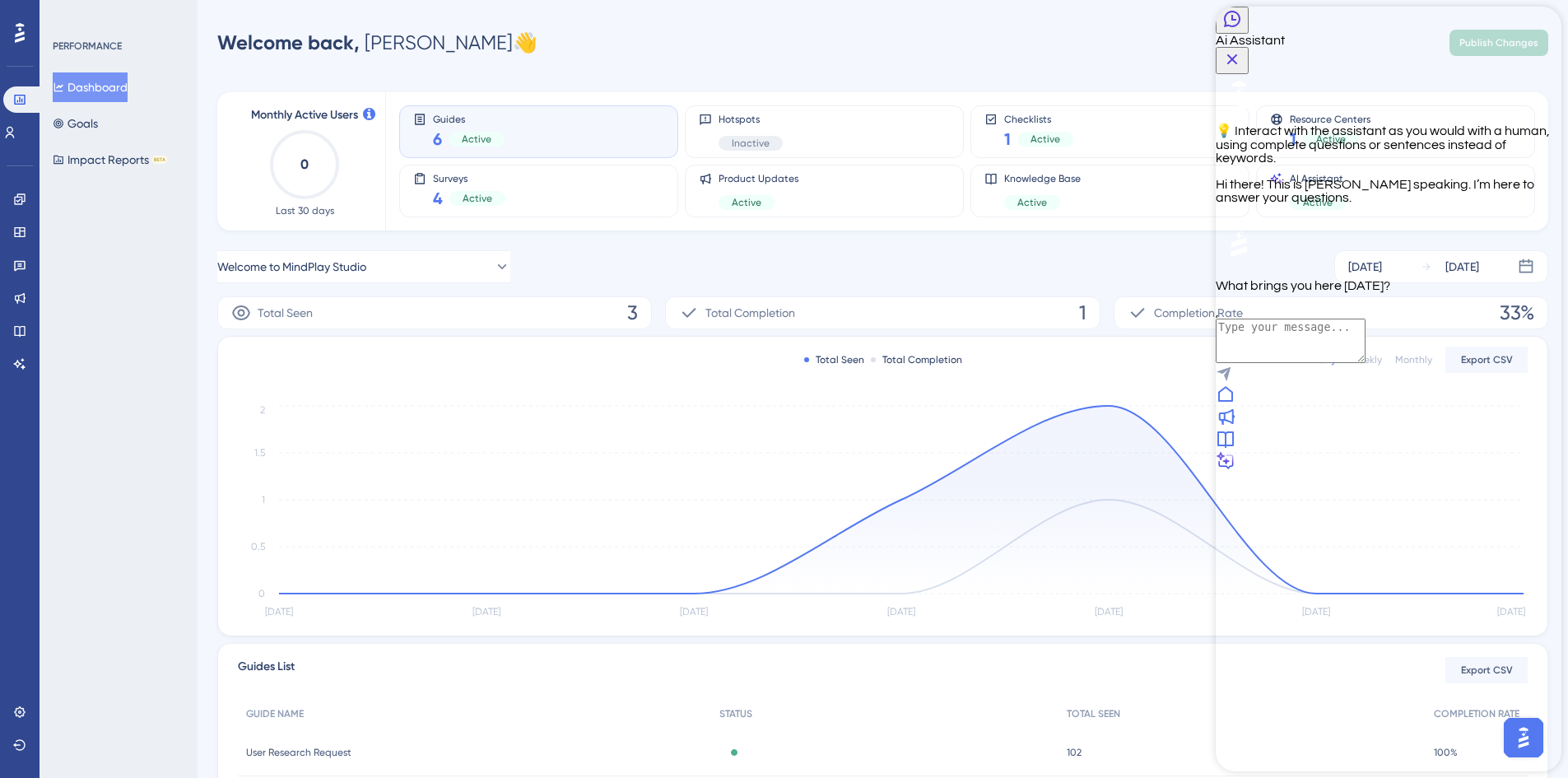
click at [1242, 49] on icon "Close Button" at bounding box center [1232, 59] width 20 height 20
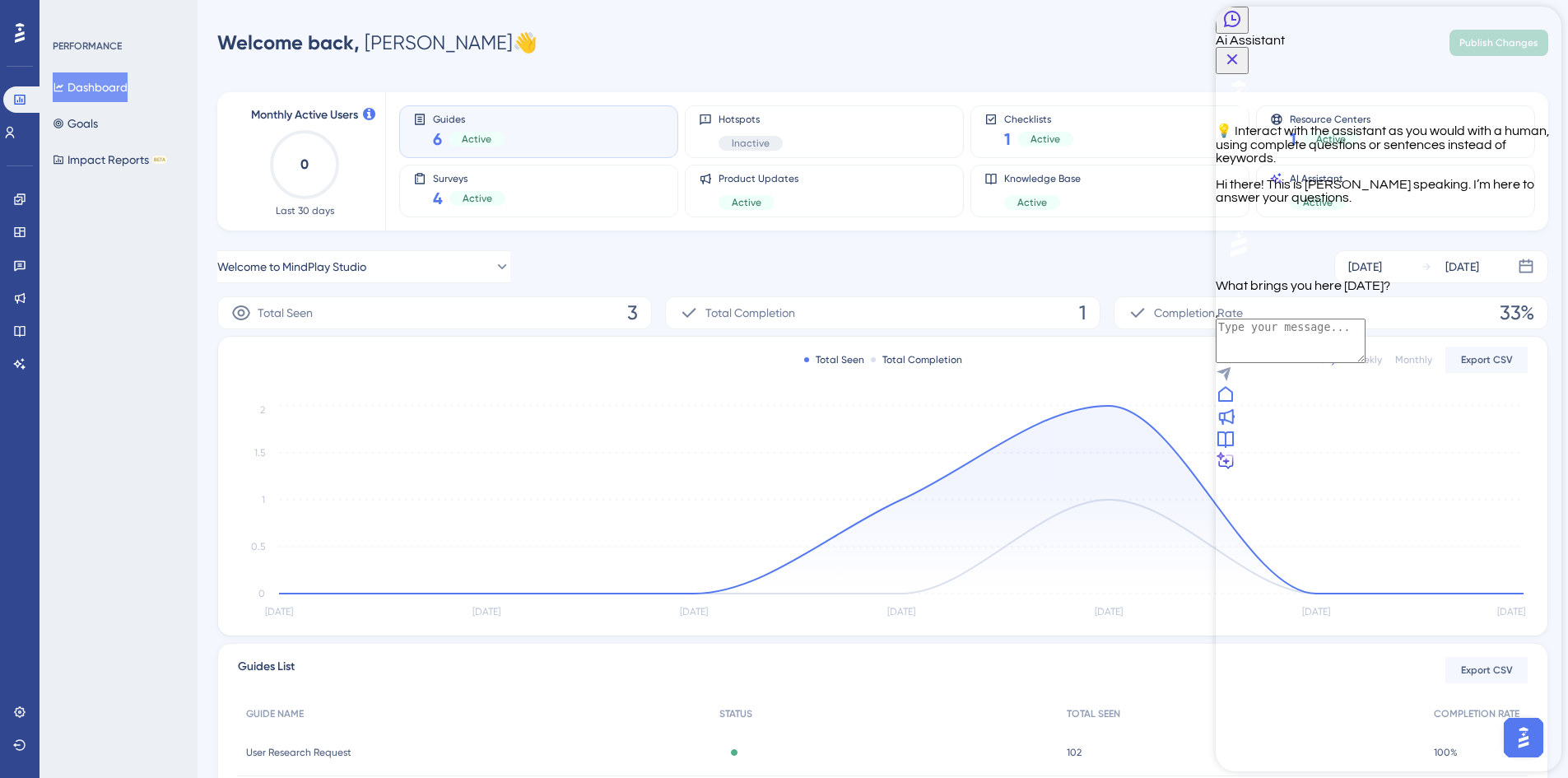
click at [1235, 449] on icon at bounding box center [1225, 439] width 20 height 20
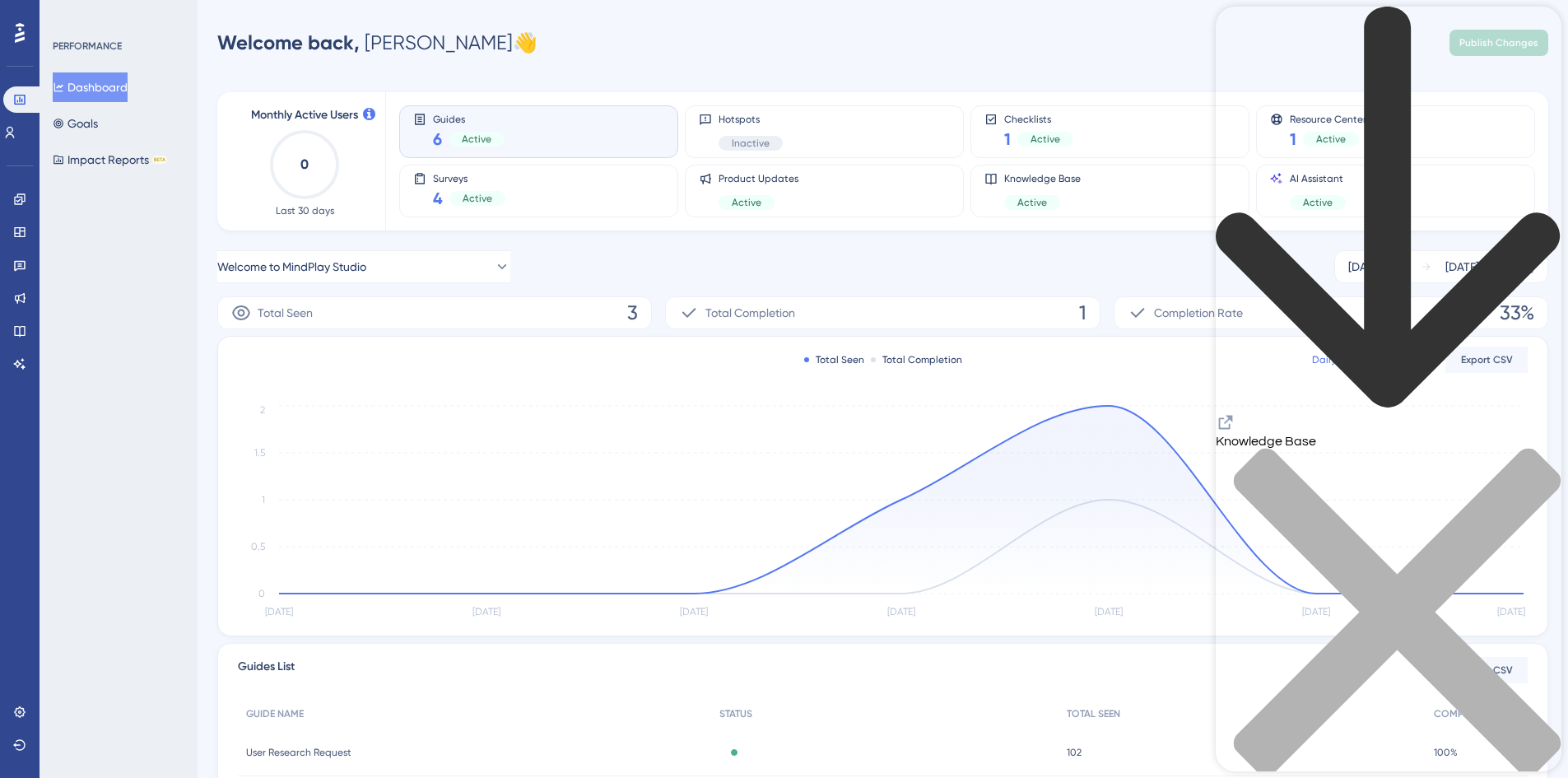
click at [1235, 412] on icon "Resource Center Header" at bounding box center [1225, 422] width 20 height 20
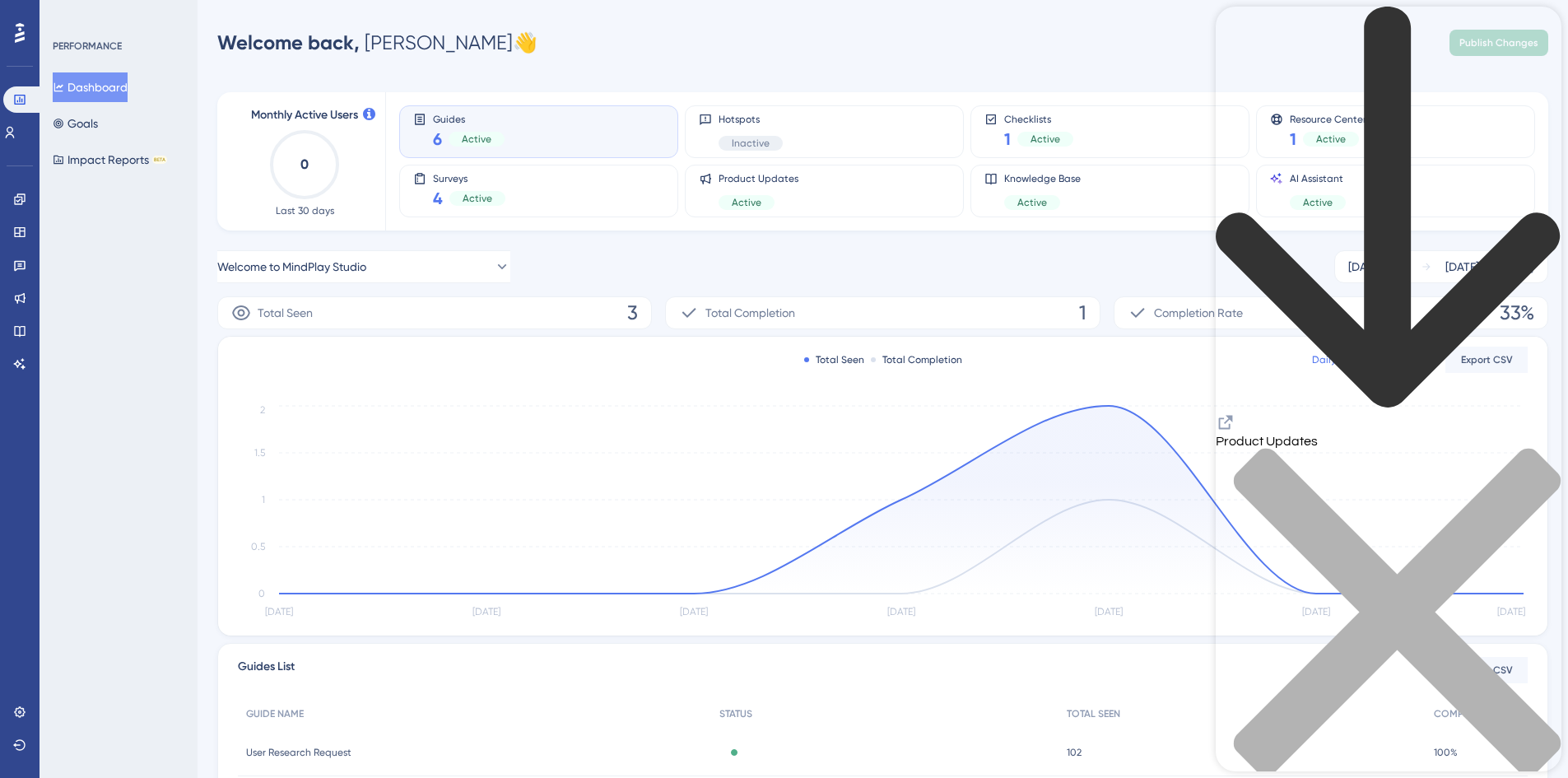
click at [1232, 33] on div "back to header" at bounding box center [1388, 209] width 346 height 405
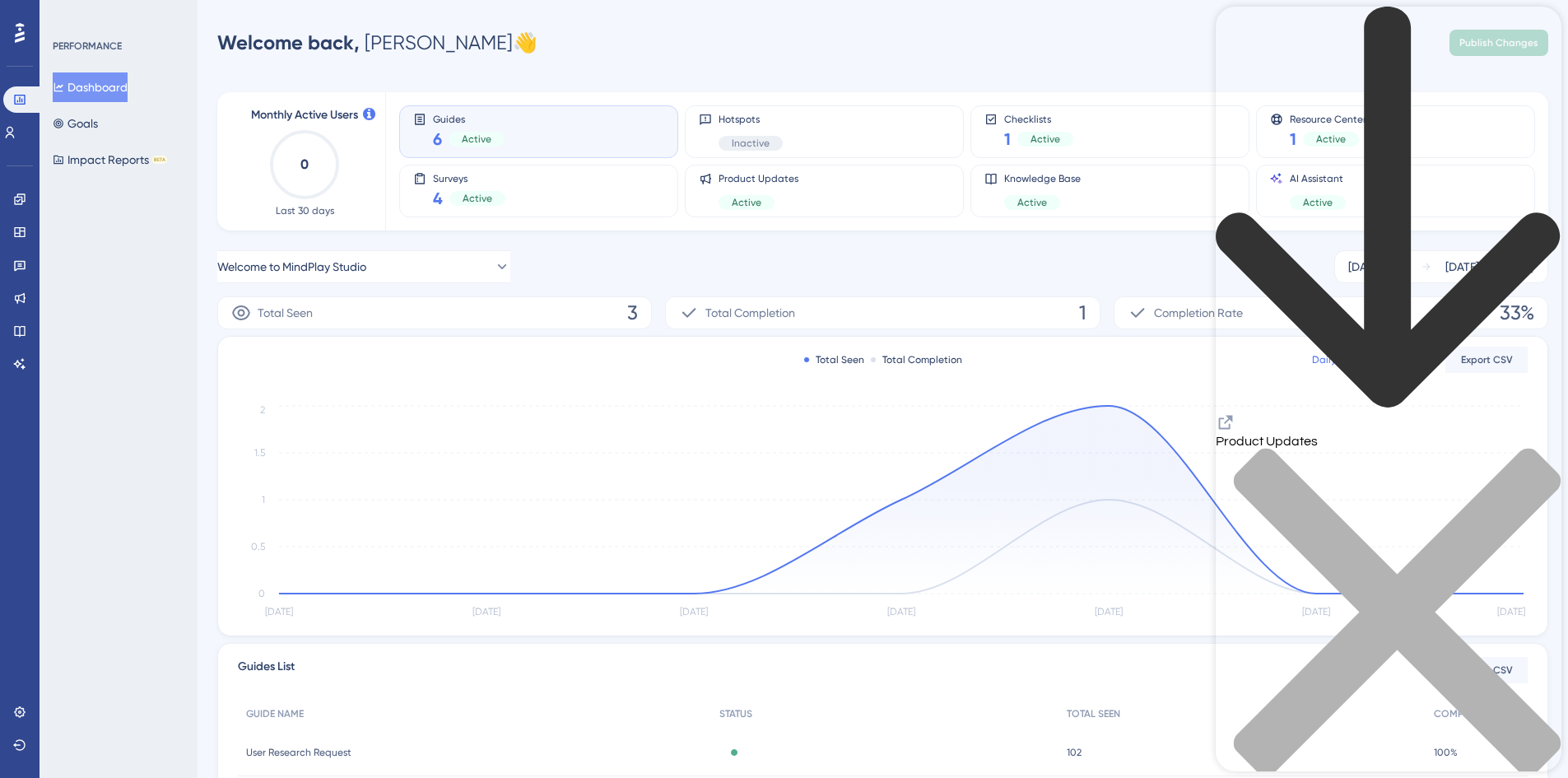
scroll to position [2633, 0]
drag, startPoint x: 1564, startPoint y: 218, endPoint x: 1561, endPoint y: 255, distance: 37.1
click at [1561, 255] on div "Performance Users Engagement Widgets Feedback Product Updates Knowledge Base AI…" at bounding box center [883, 533] width 1370 height 1013
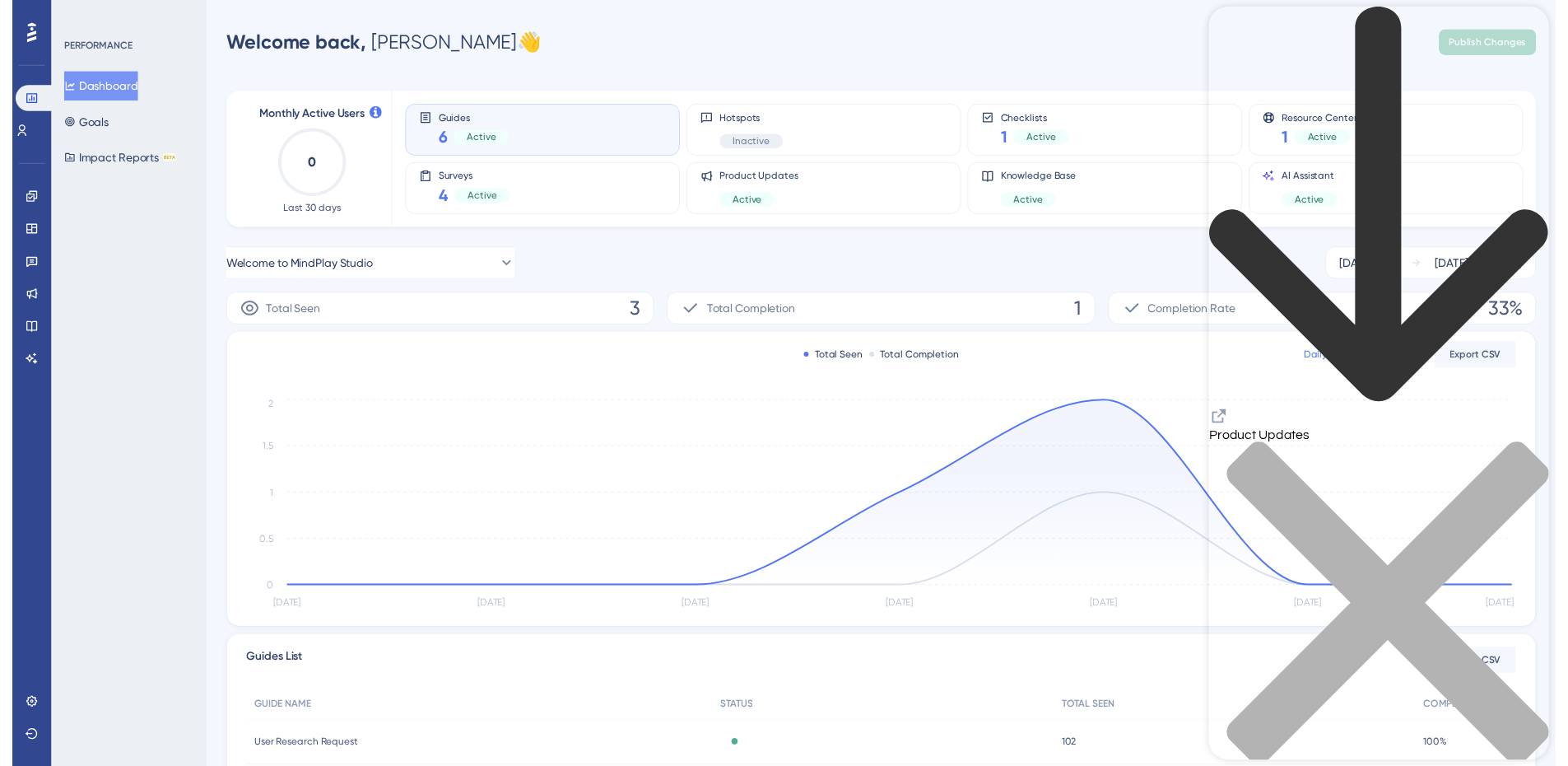
scroll to position [0, 0]
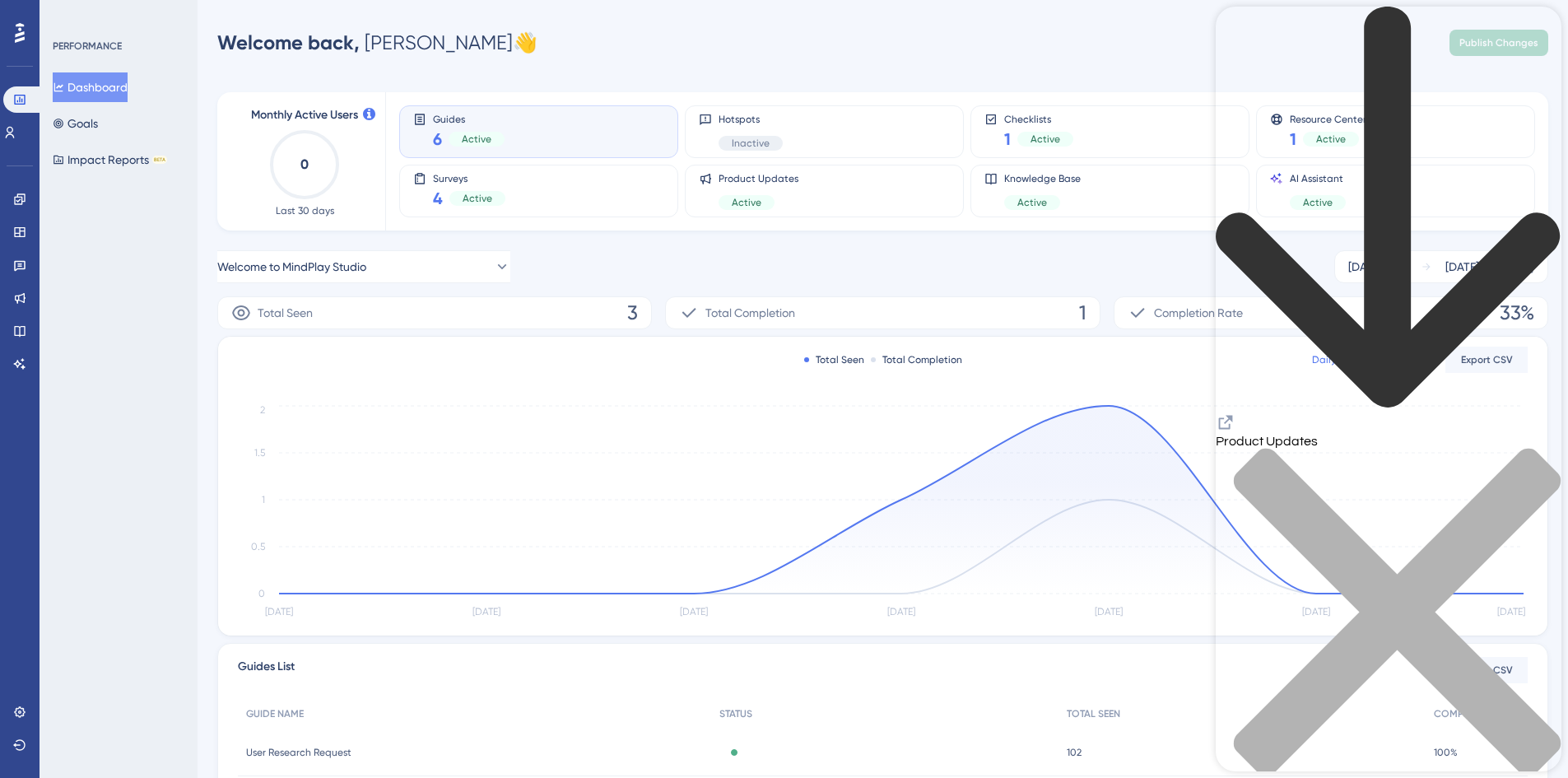
click at [1531, 448] on icon "close resource center" at bounding box center [1388, 621] width 346 height 346
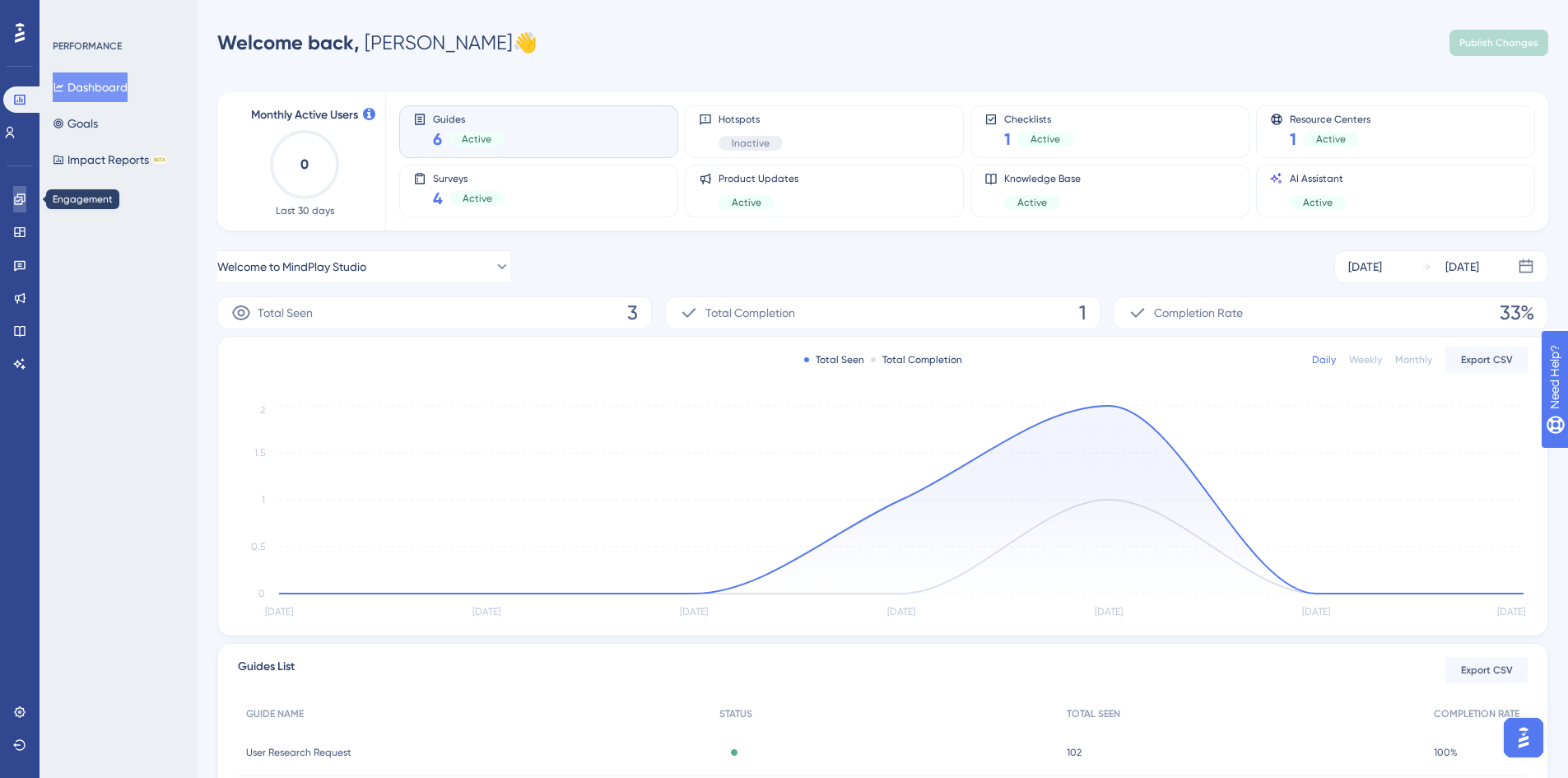
click at [23, 204] on icon at bounding box center [20, 199] width 13 height 13
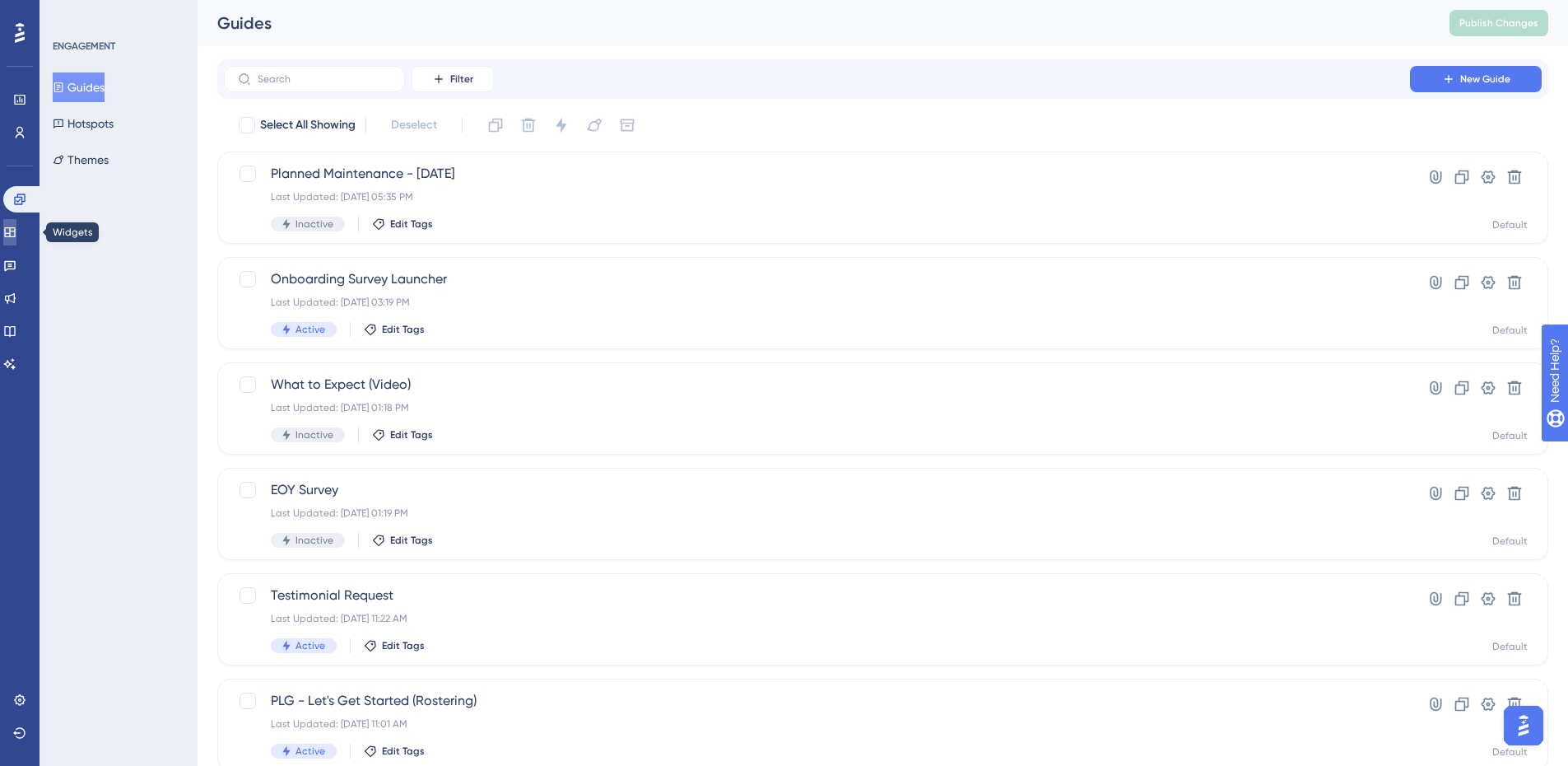
click at [15, 237] on icon at bounding box center [9, 232] width 11 height 10
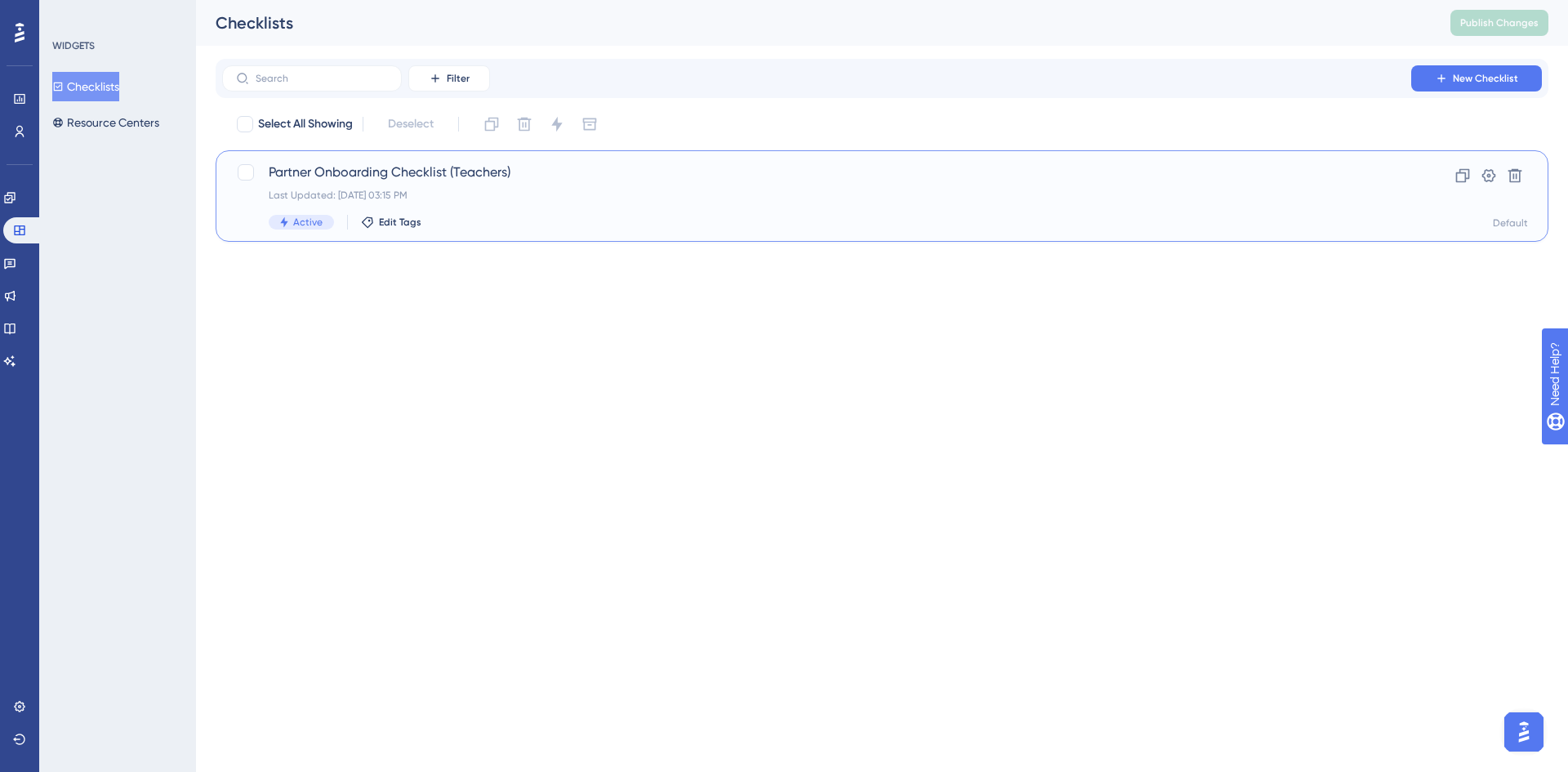
click at [490, 179] on span "Partner Onboarding Checklist (Teachers)" at bounding box center [816, 173] width 1096 height 20
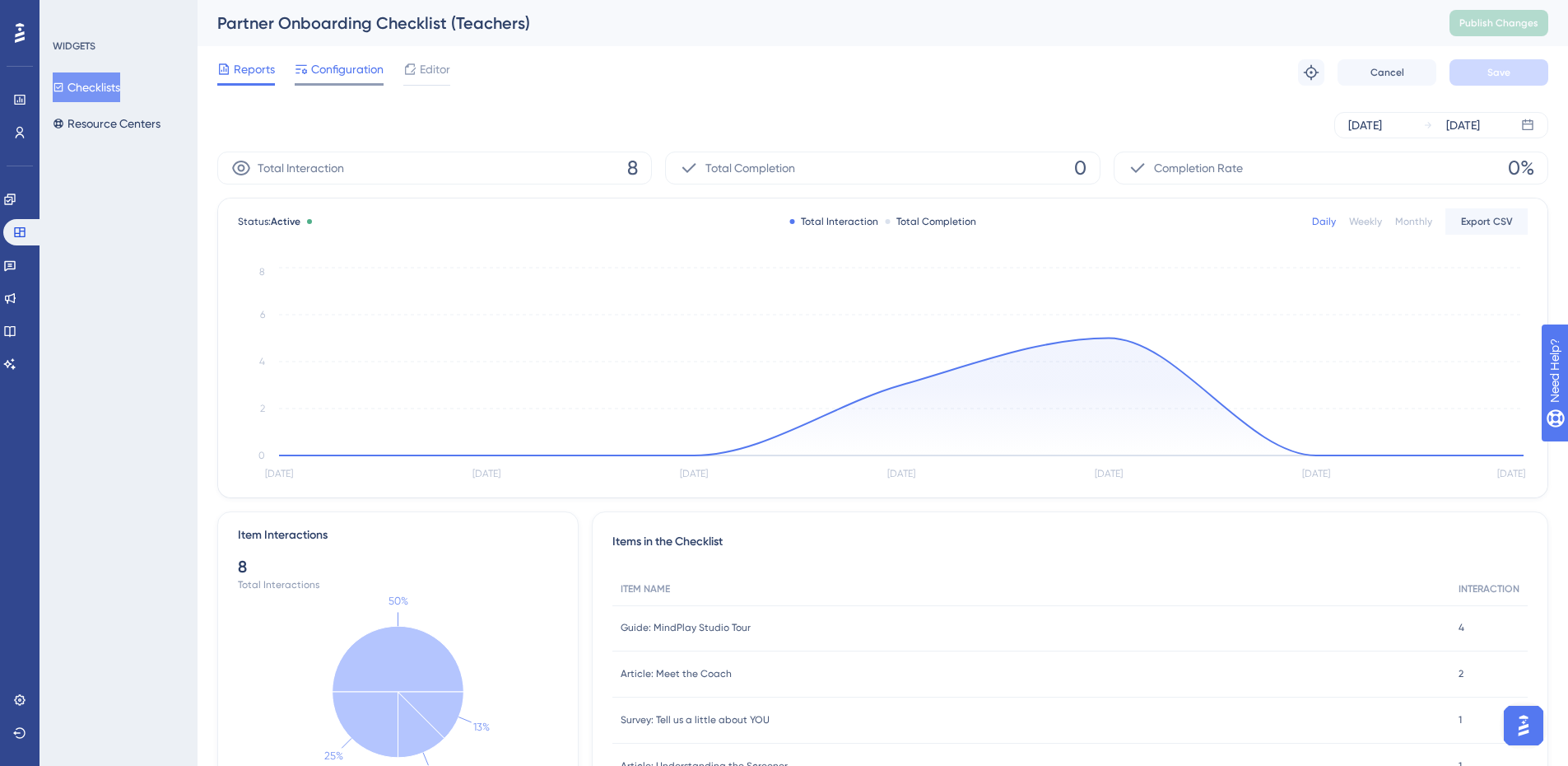
click at [358, 76] on span "Configuration" at bounding box center [347, 70] width 72 height 20
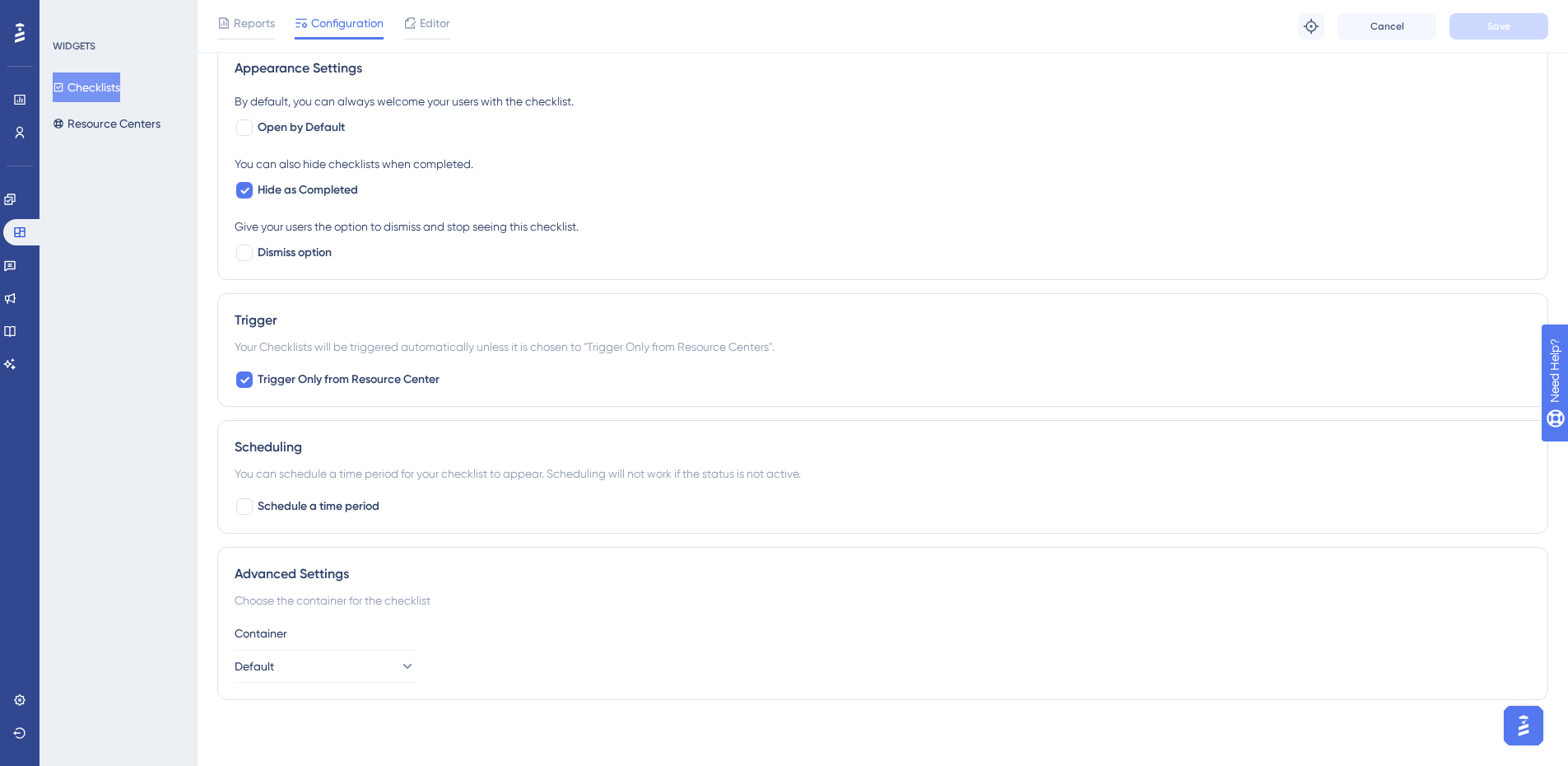
scroll to position [580, 0]
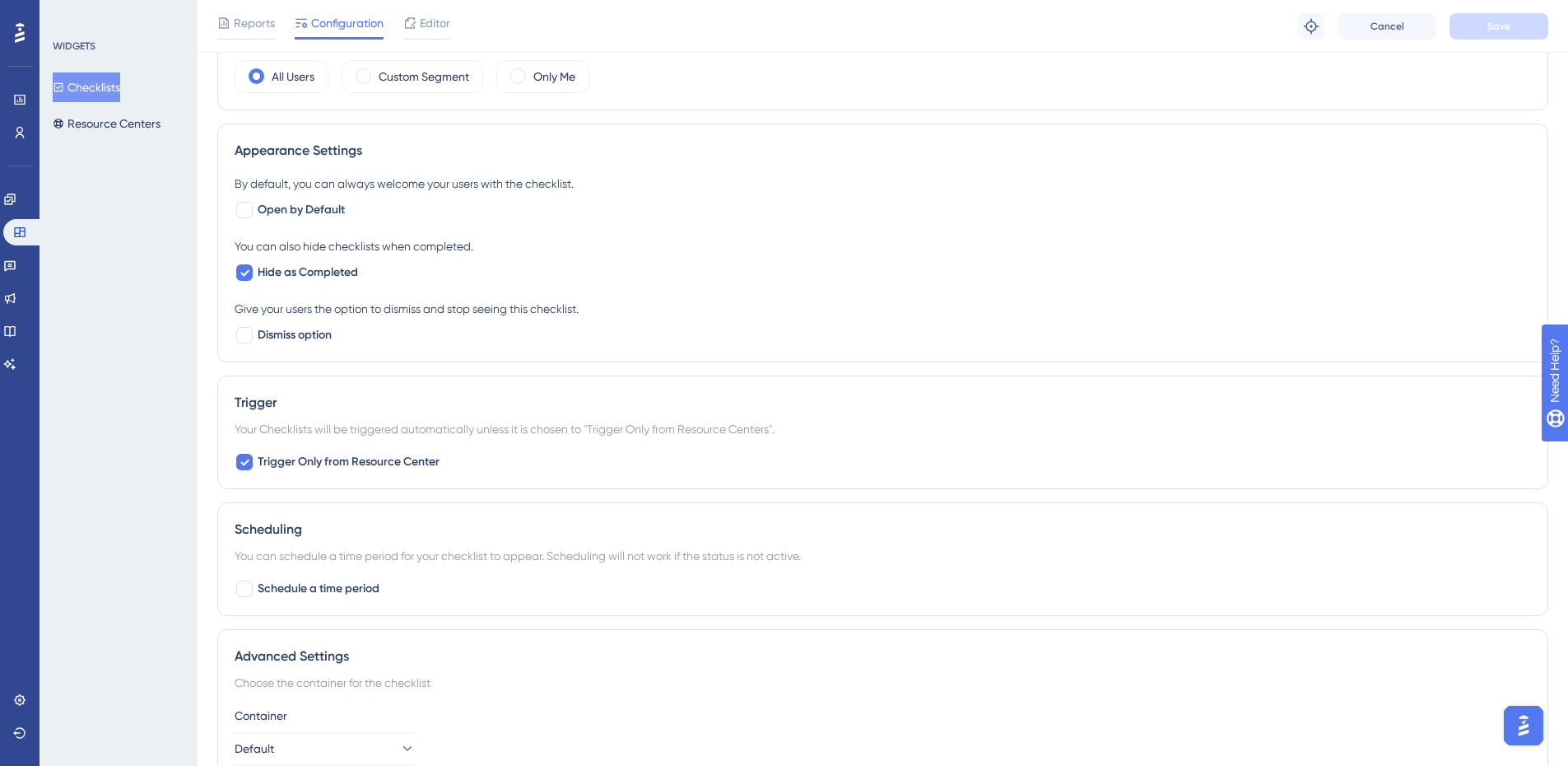
click at [1536, 373] on div "Status: Active Checklist Information Checklist ID: 19109 Copy Checklist Name Pa…" at bounding box center [882, 160] width 1331 height 1270
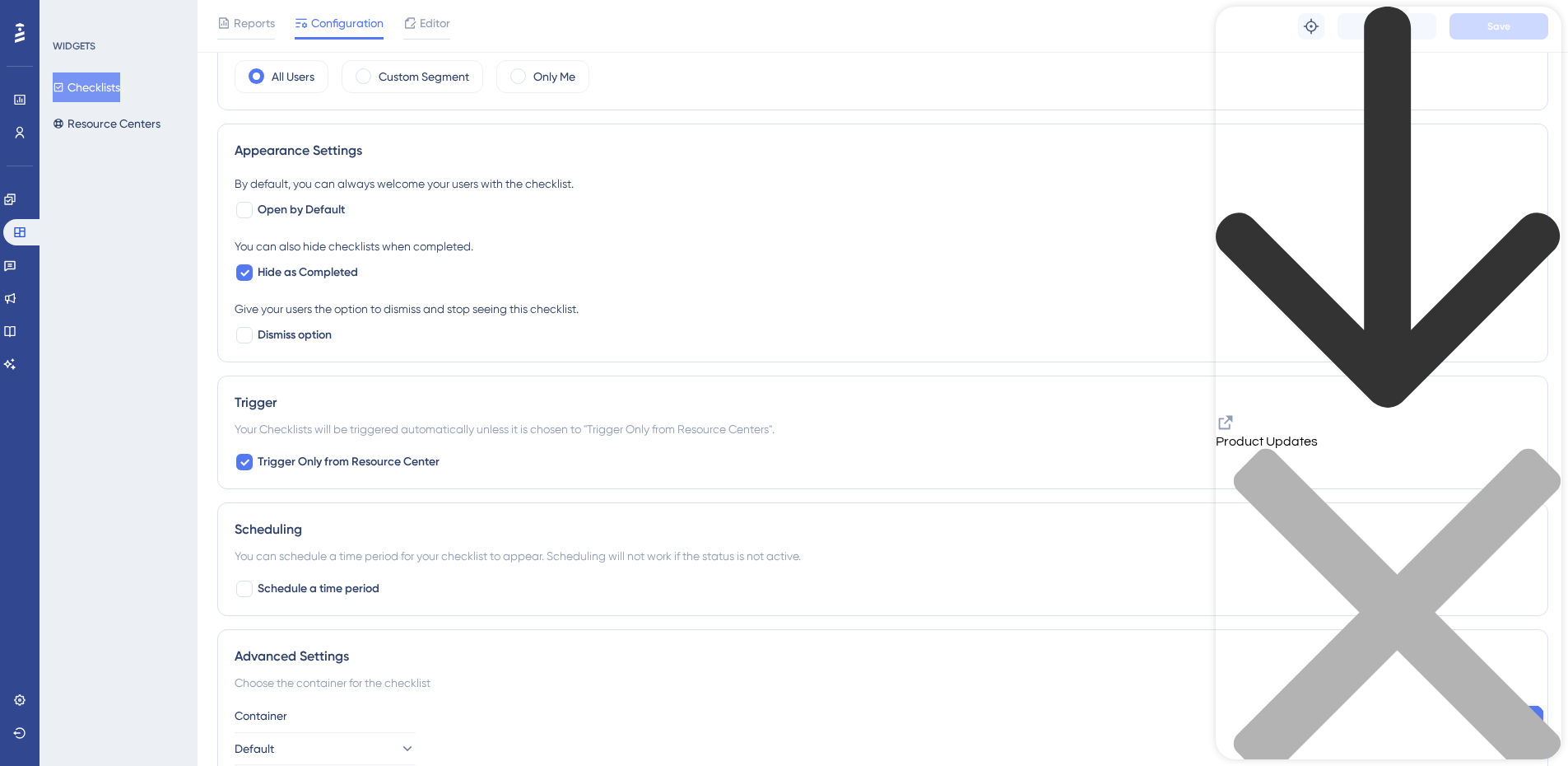
click at [1536, 448] on div "close resource center" at bounding box center [1388, 623] width 346 height 349
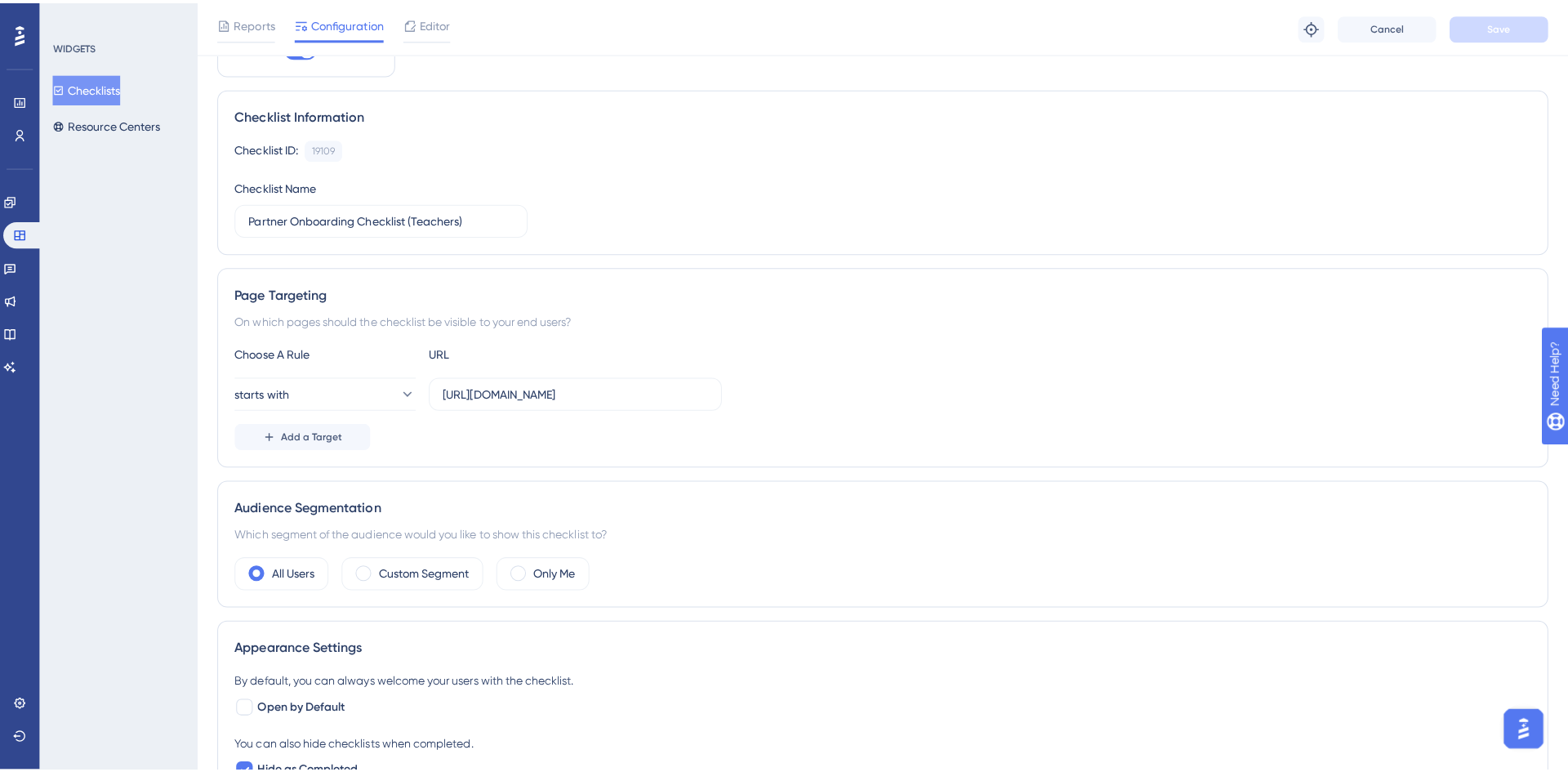
scroll to position [0, 0]
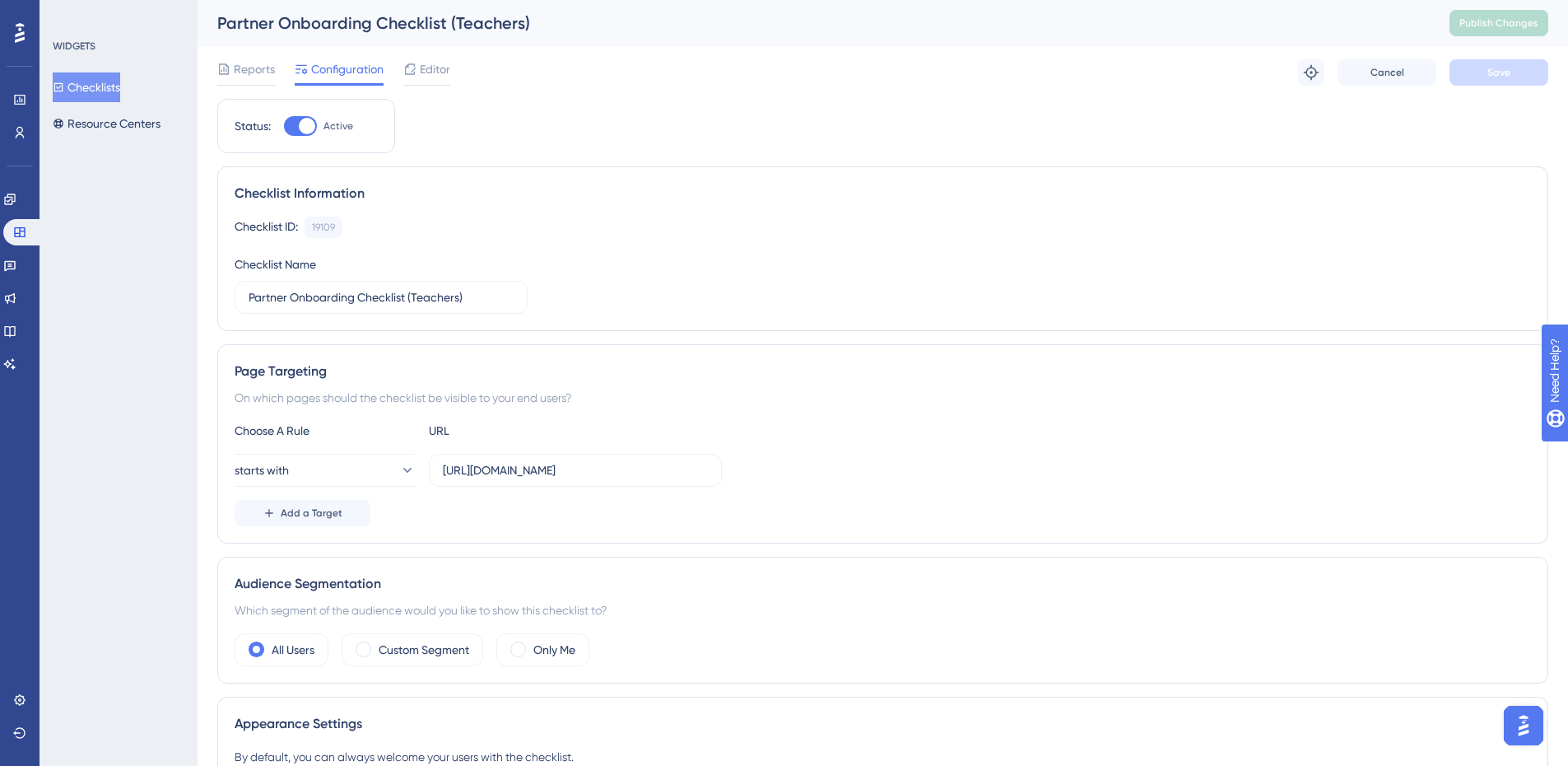
click at [434, 56] on div "Reports Configuration Editor Troubleshoot Cancel Save" at bounding box center [882, 72] width 1331 height 53
click at [437, 66] on span "Editor" at bounding box center [435, 70] width 30 height 20
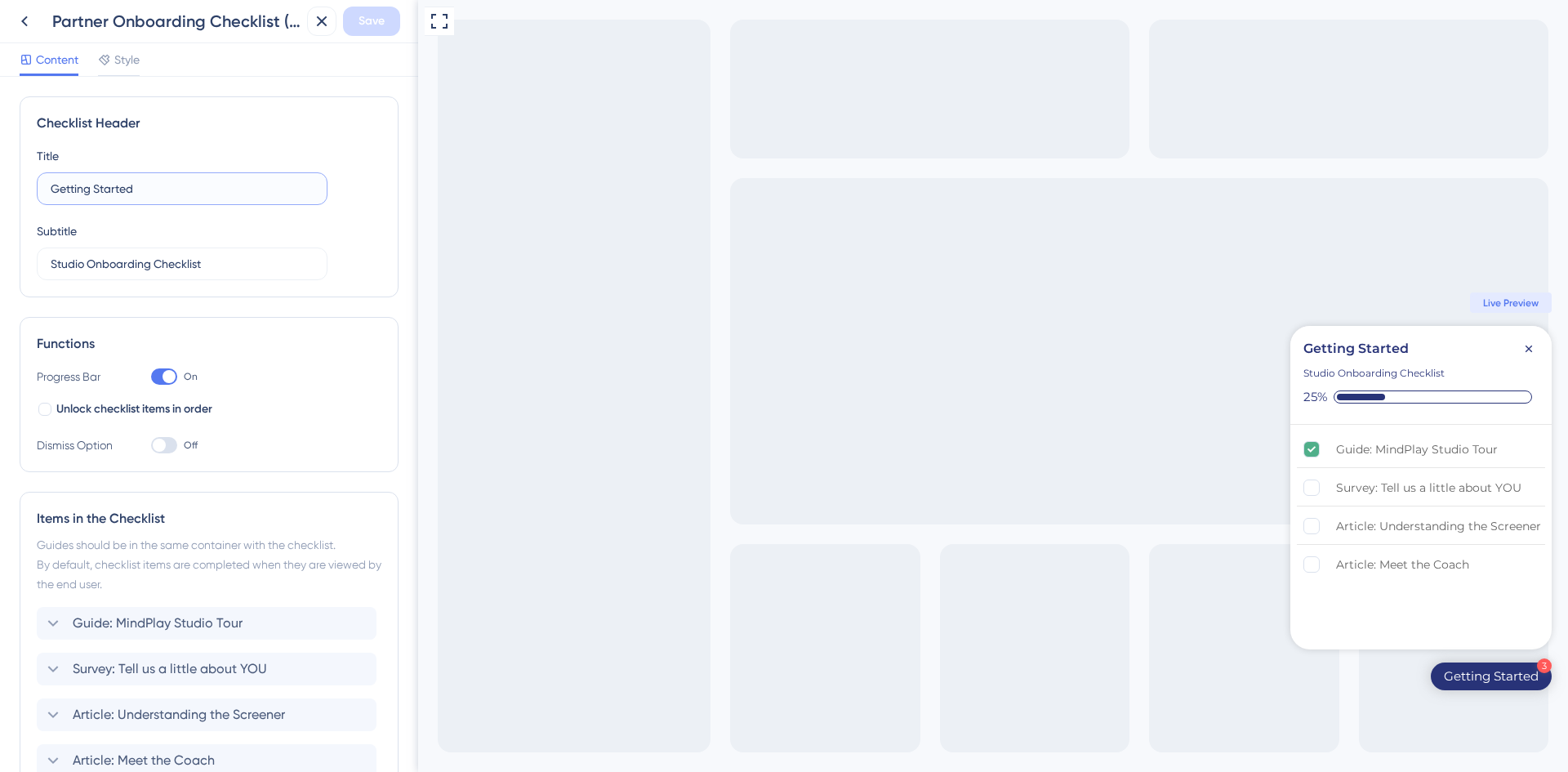
click at [145, 191] on input "Getting Started" at bounding box center [182, 189] width 263 height 18
click at [212, 263] on input "Studio Onboarding Checklist" at bounding box center [182, 264] width 263 height 18
click at [25, 20] on icon at bounding box center [25, 22] width 20 height 20
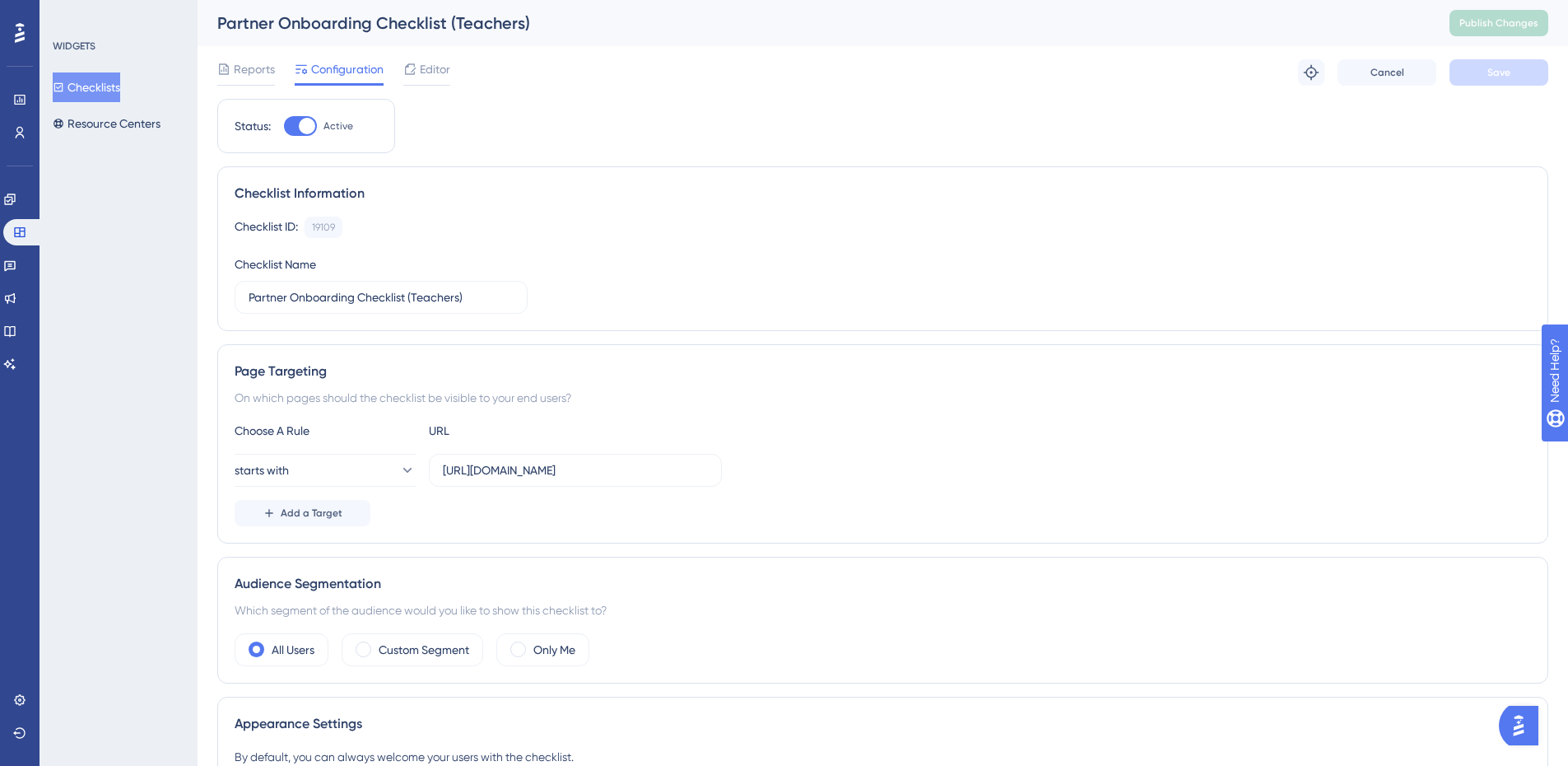
click at [420, 63] on div "Editor" at bounding box center [427, 70] width 47 height 20
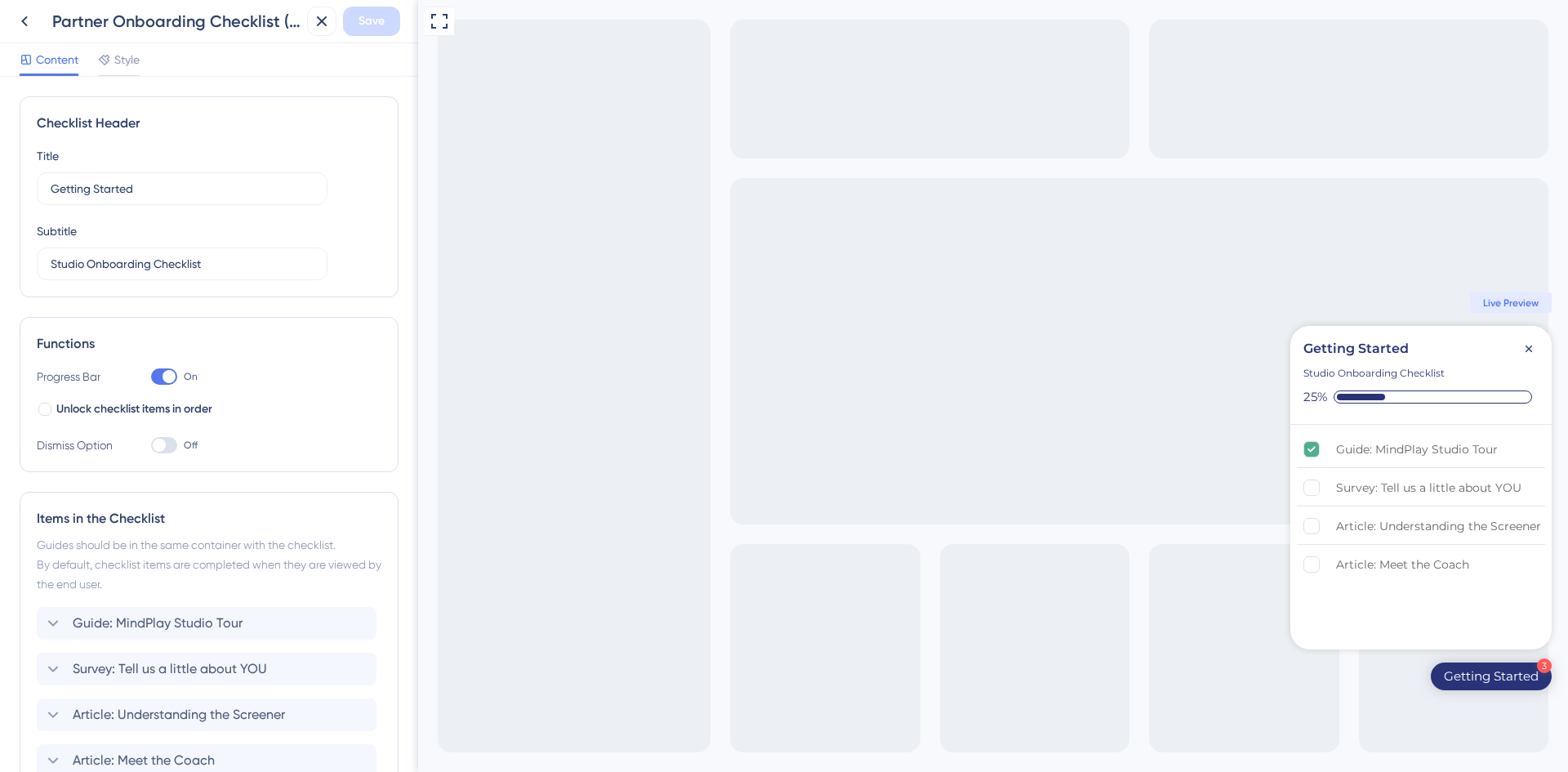
click at [23, 22] on icon at bounding box center [25, 22] width 7 height 11
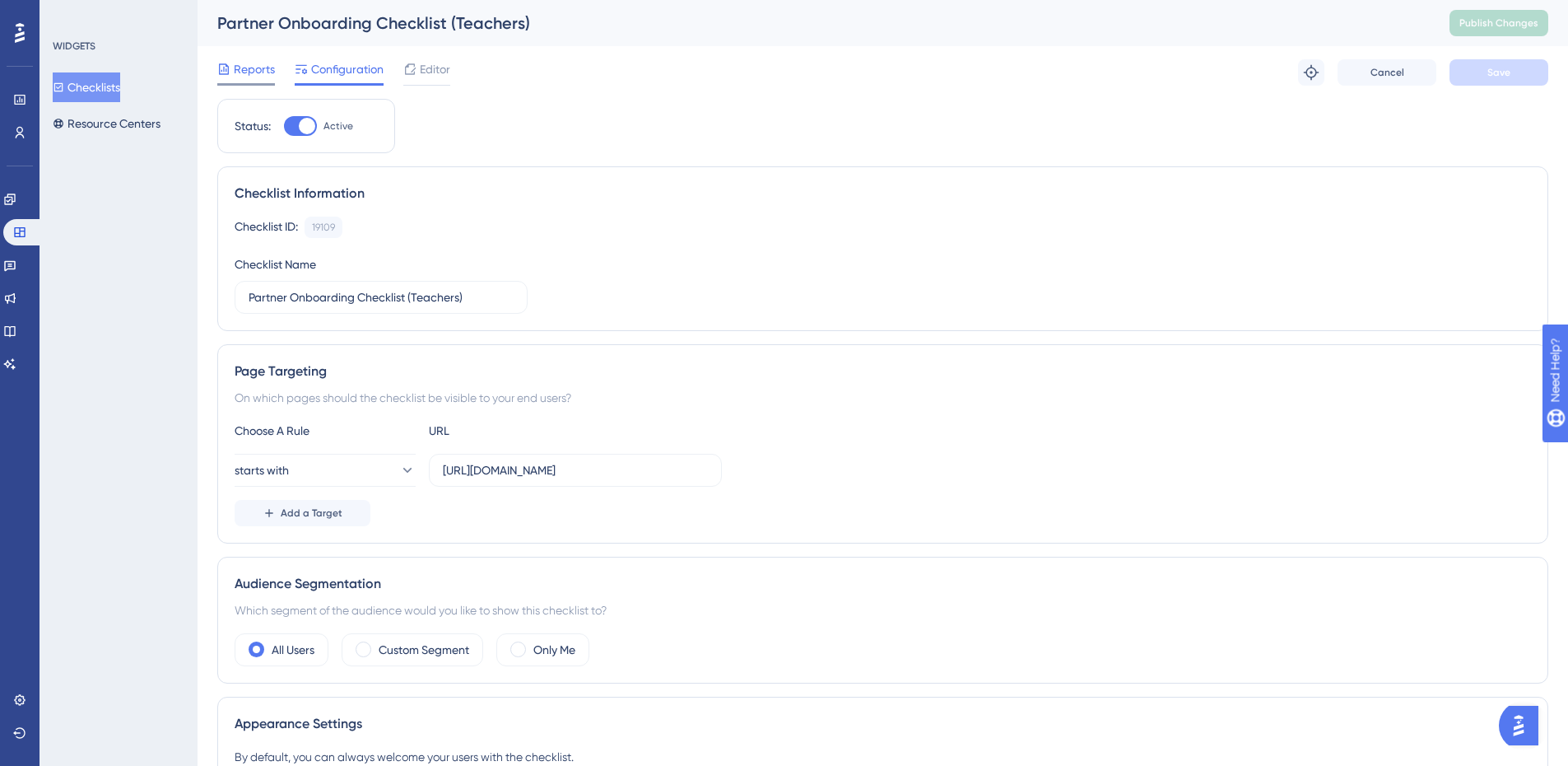
click at [268, 71] on span "Reports" at bounding box center [254, 70] width 41 height 20
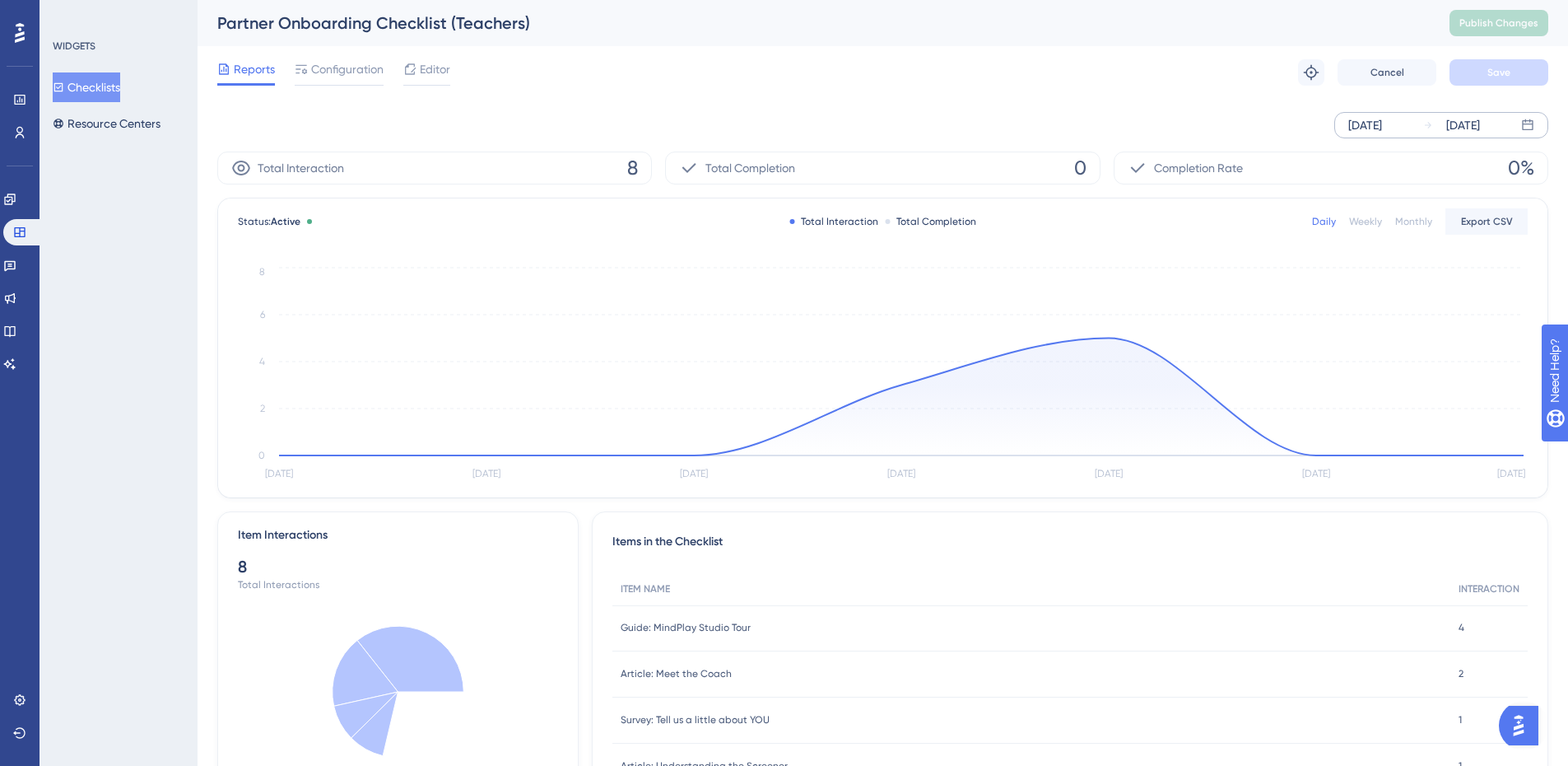
click at [1371, 118] on div "[DATE]" at bounding box center [1365, 126] width 34 height 20
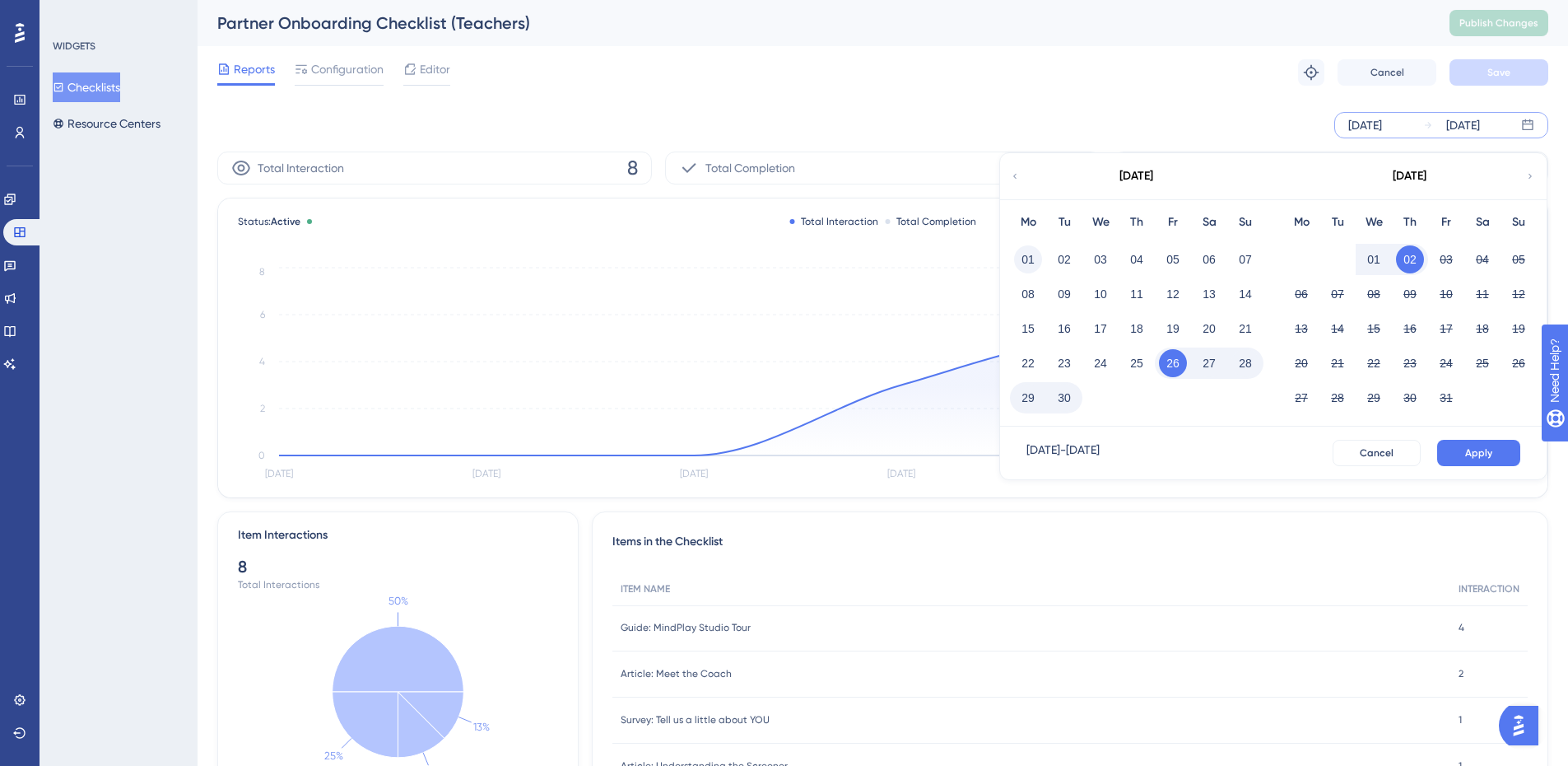
click at [1036, 262] on button "01" at bounding box center [1028, 259] width 28 height 28
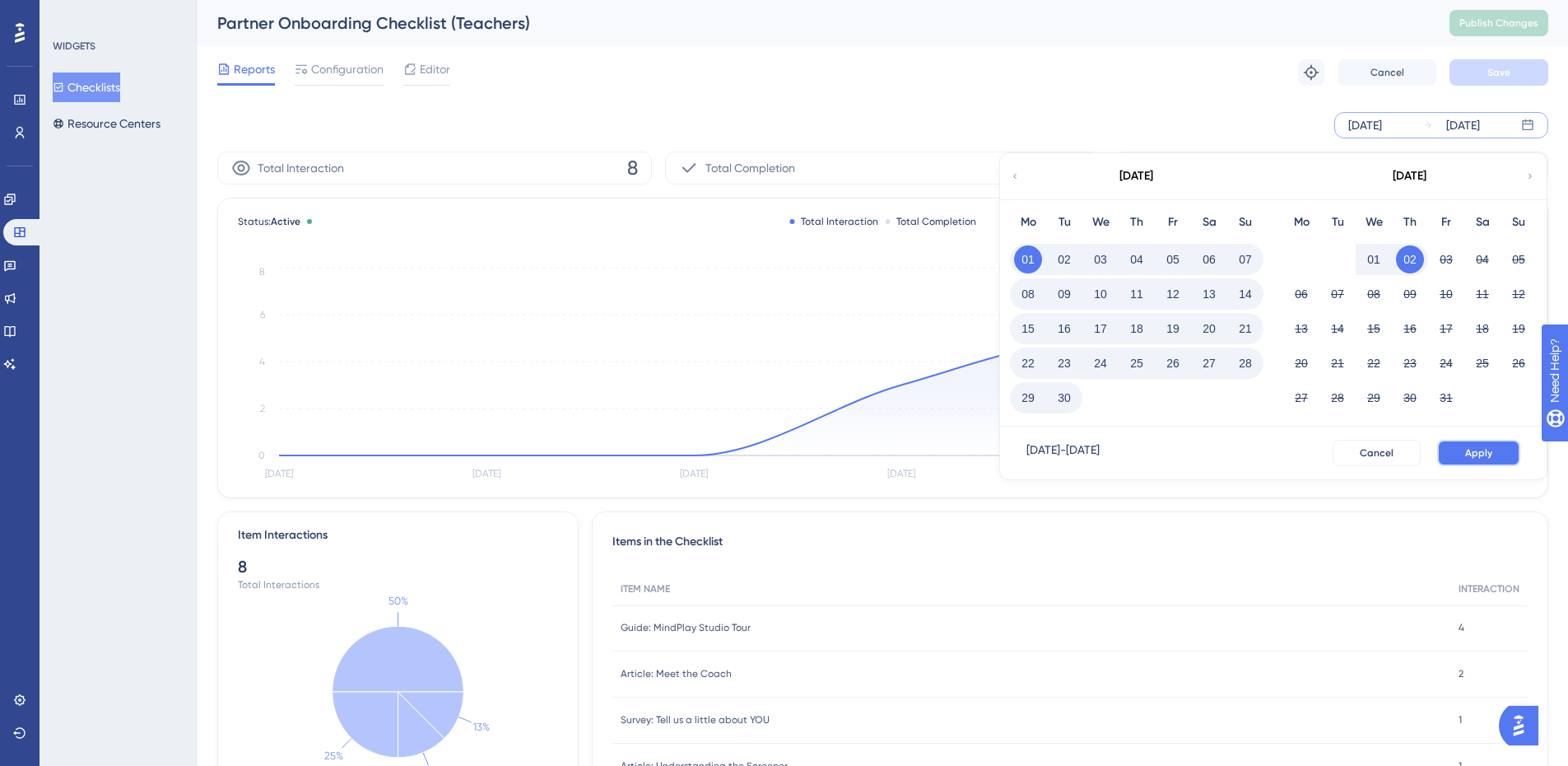
click at [1463, 448] on button "Apply" at bounding box center [1478, 453] width 83 height 26
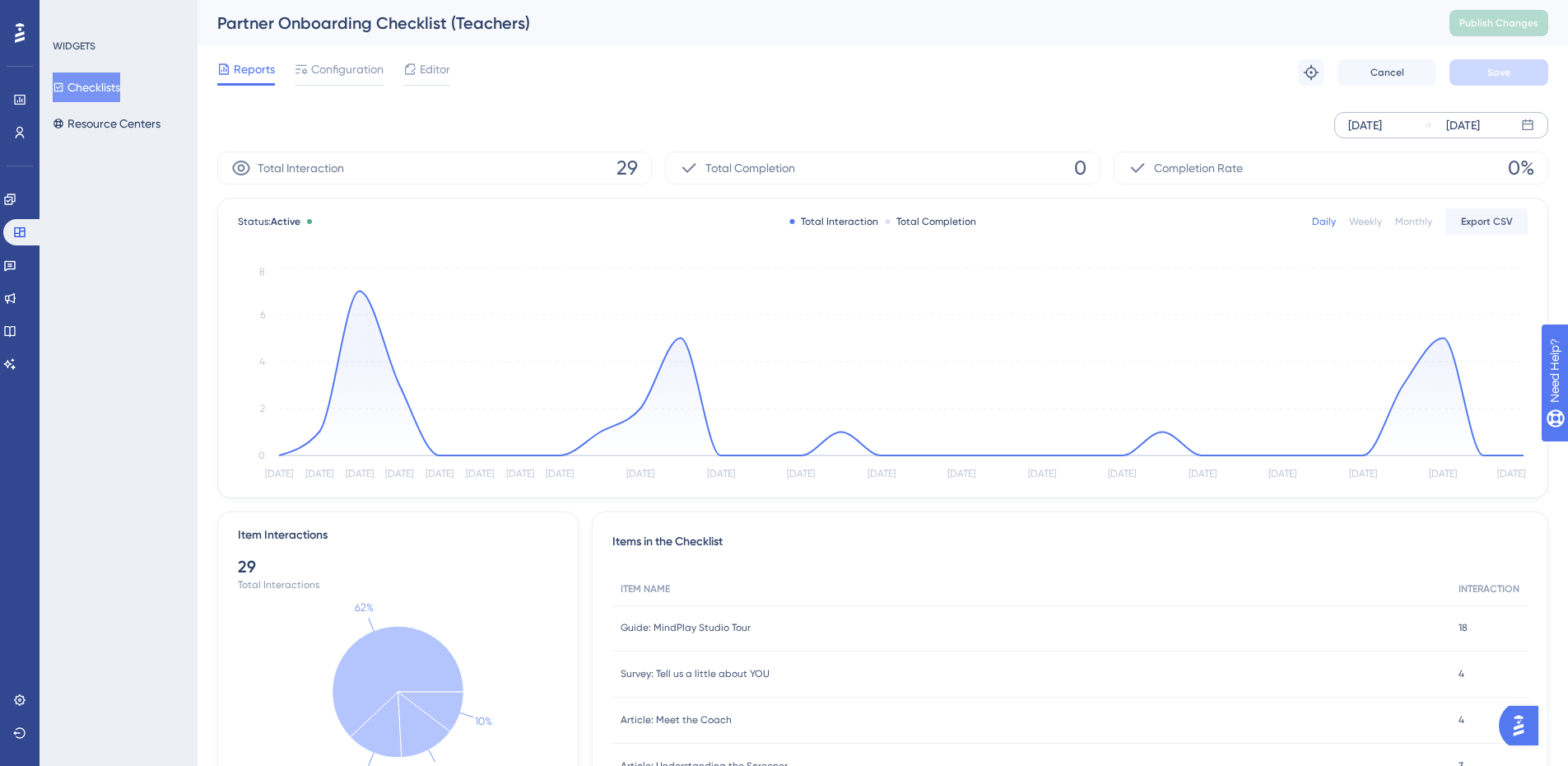
click at [1382, 117] on div "[DATE]" at bounding box center [1365, 126] width 34 height 20
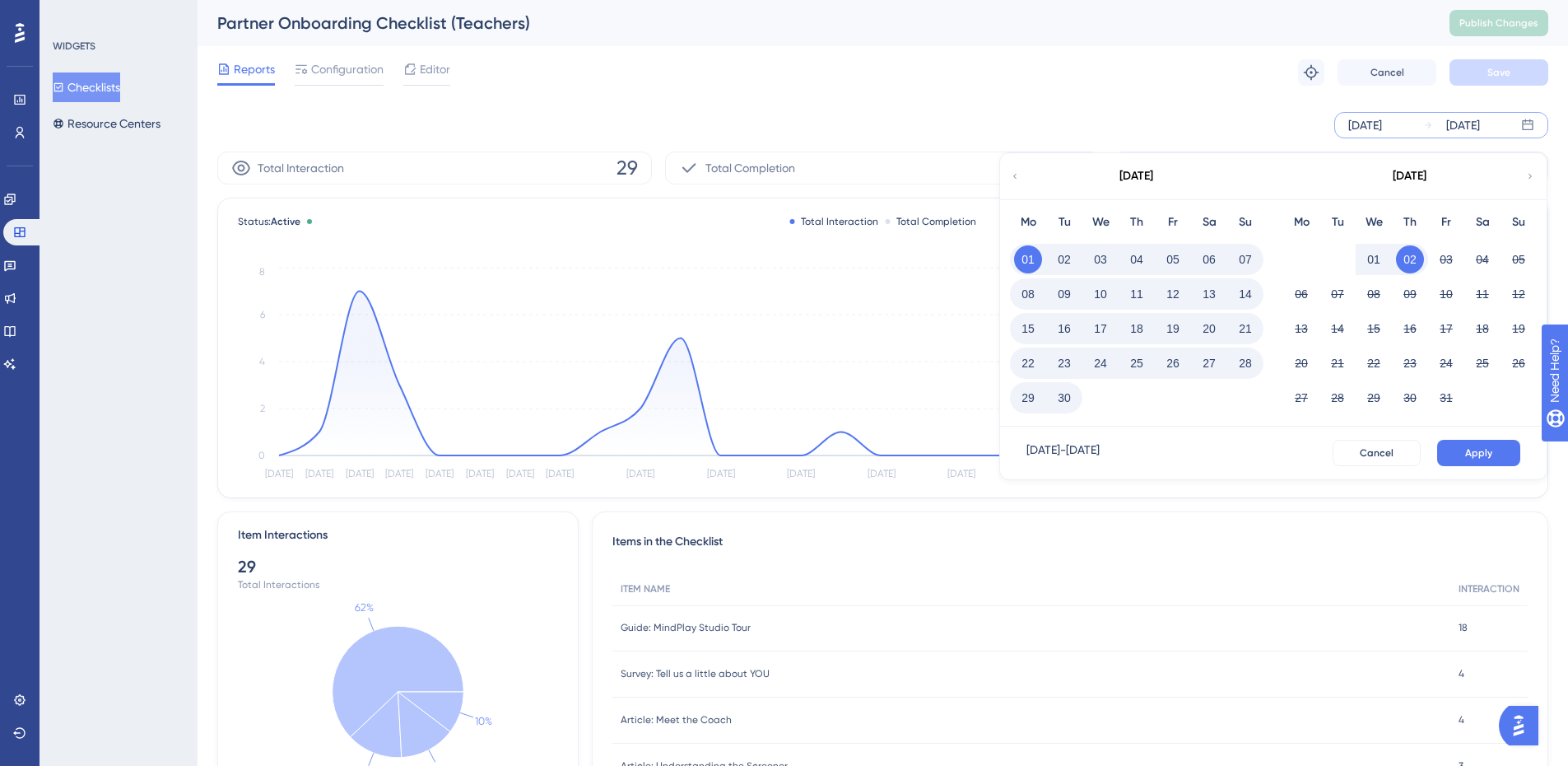
click at [1020, 178] on div "[DATE]" at bounding box center [1136, 176] width 271 height 46
click at [1012, 176] on icon at bounding box center [1015, 176] width 10 height 15
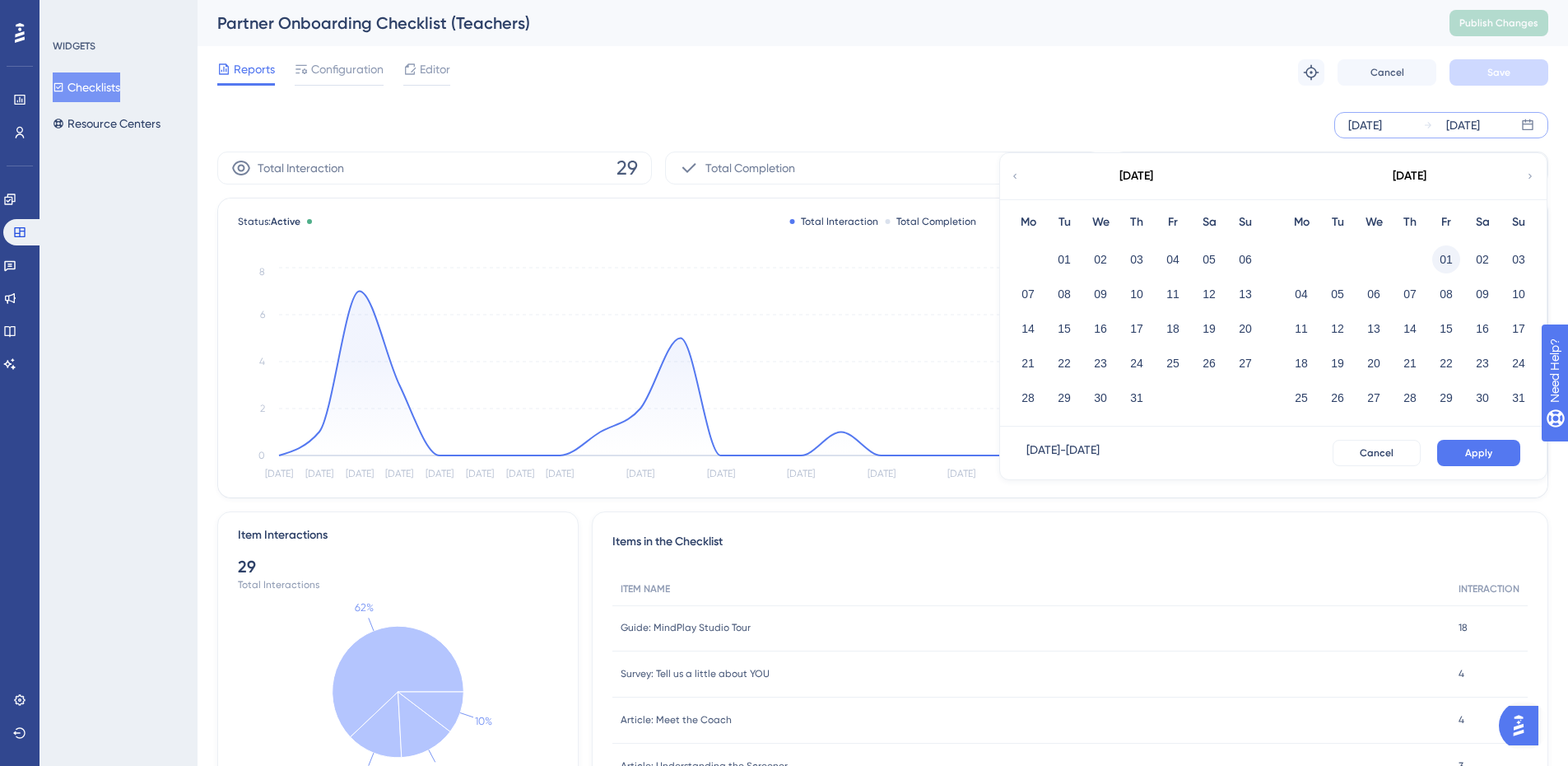
click at [1436, 255] on button "01" at bounding box center [1446, 259] width 28 height 28
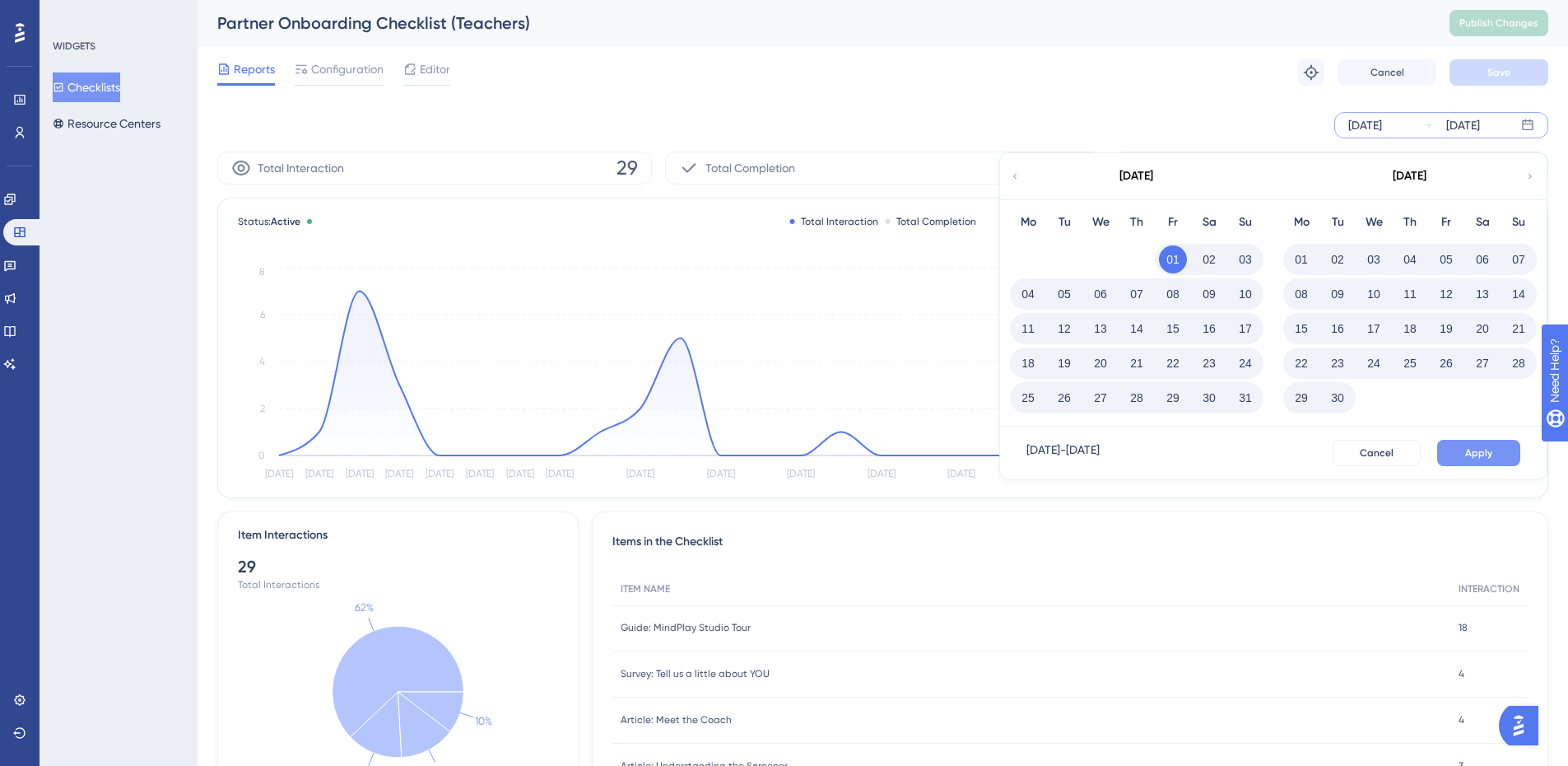
click at [1474, 457] on span "Apply" at bounding box center [1478, 453] width 27 height 13
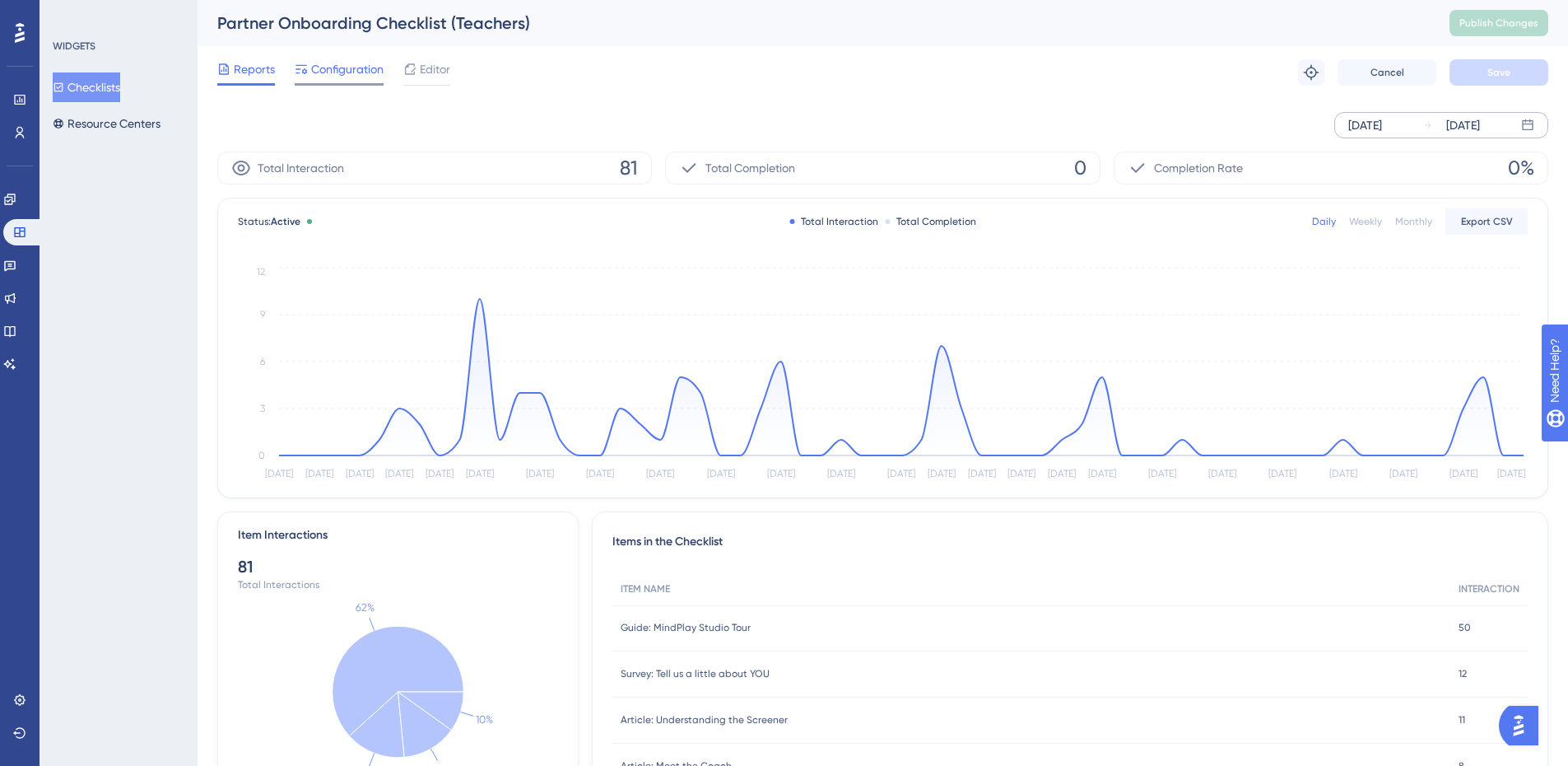
click at [370, 74] on span "Configuration" at bounding box center [347, 70] width 72 height 20
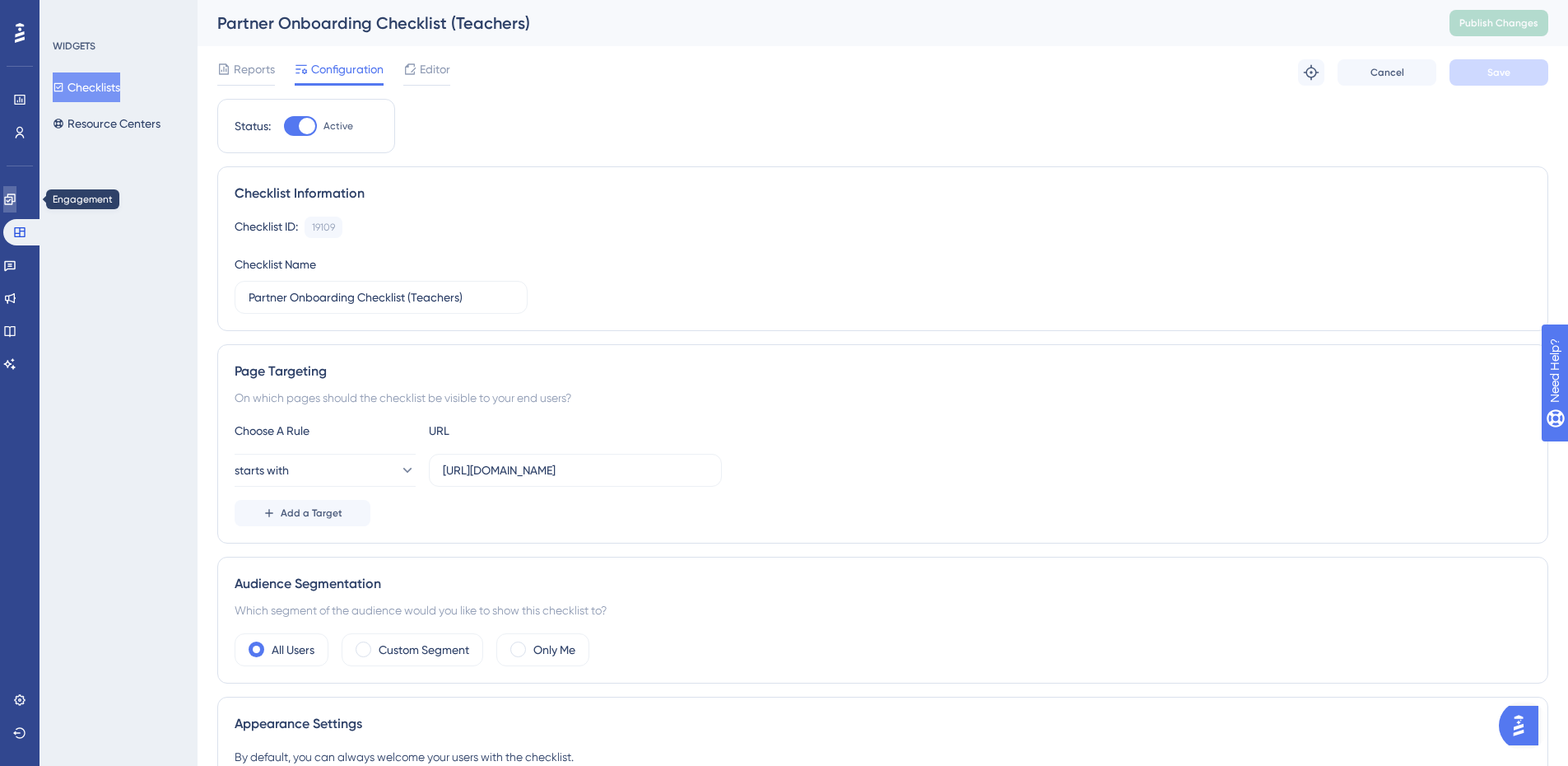
click at [8, 194] on link at bounding box center [10, 199] width 13 height 26
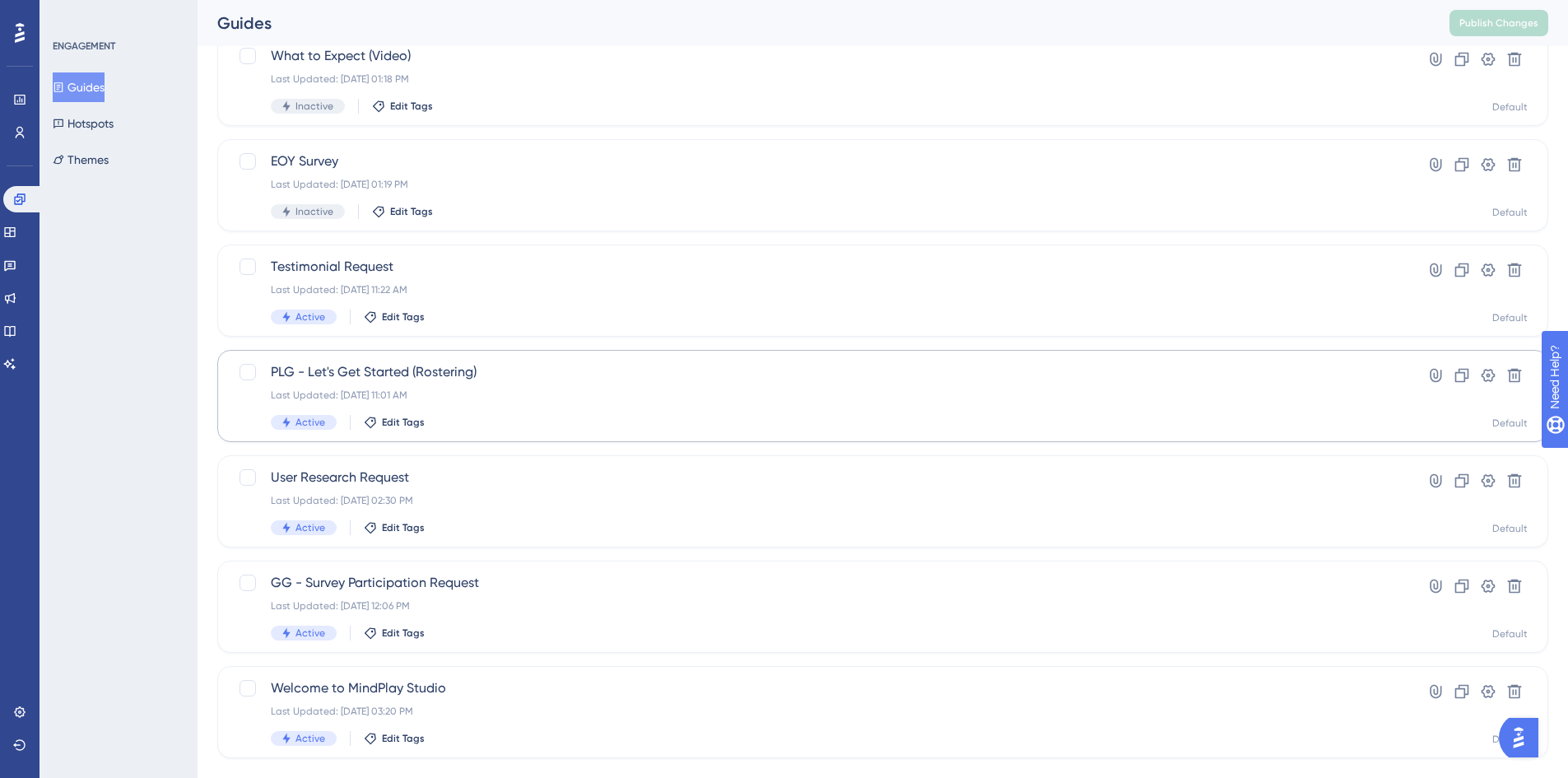
scroll to position [361, 0]
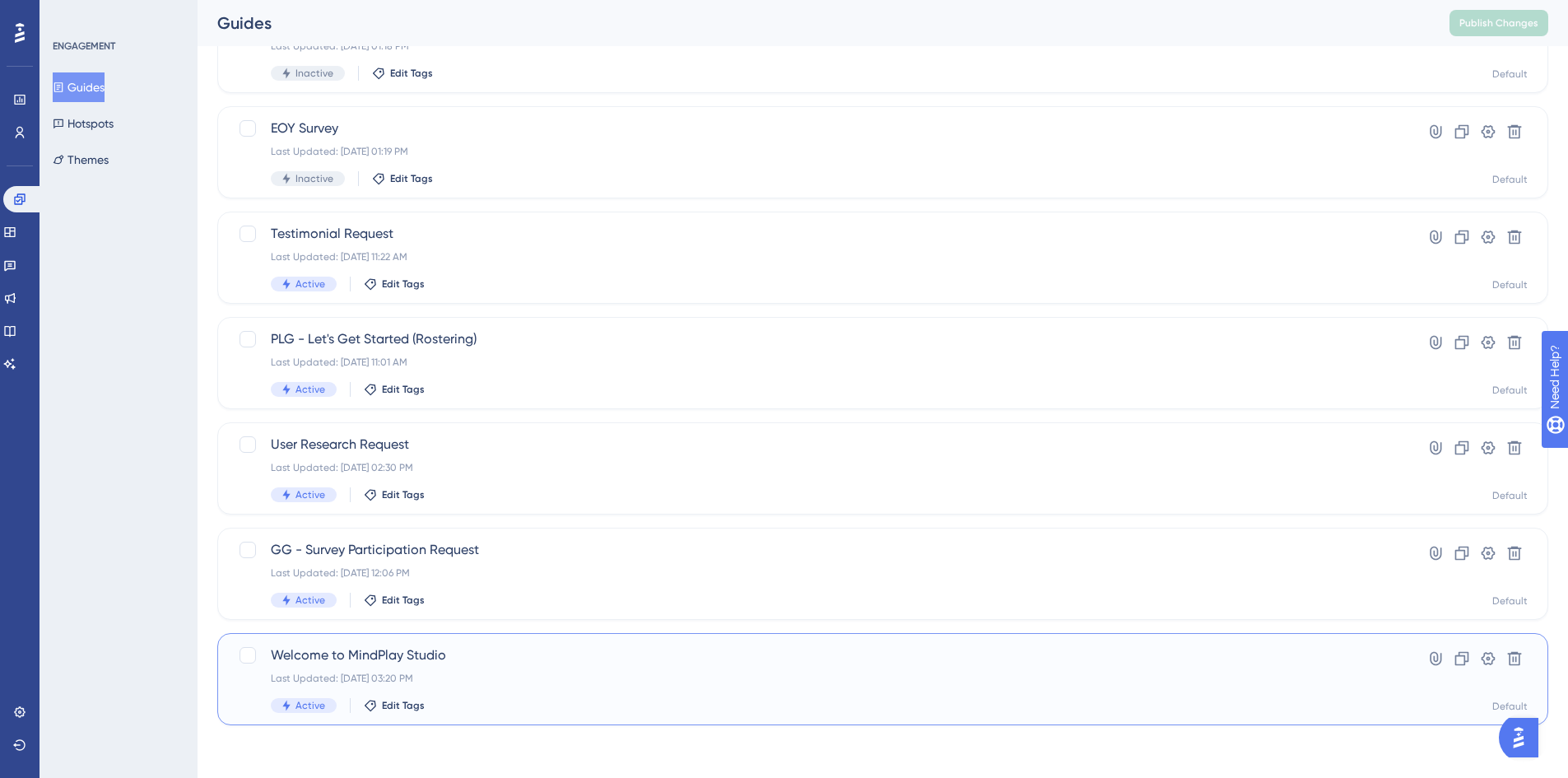
click at [496, 652] on span "Welcome to MindPlay Studio" at bounding box center [817, 655] width 1092 height 20
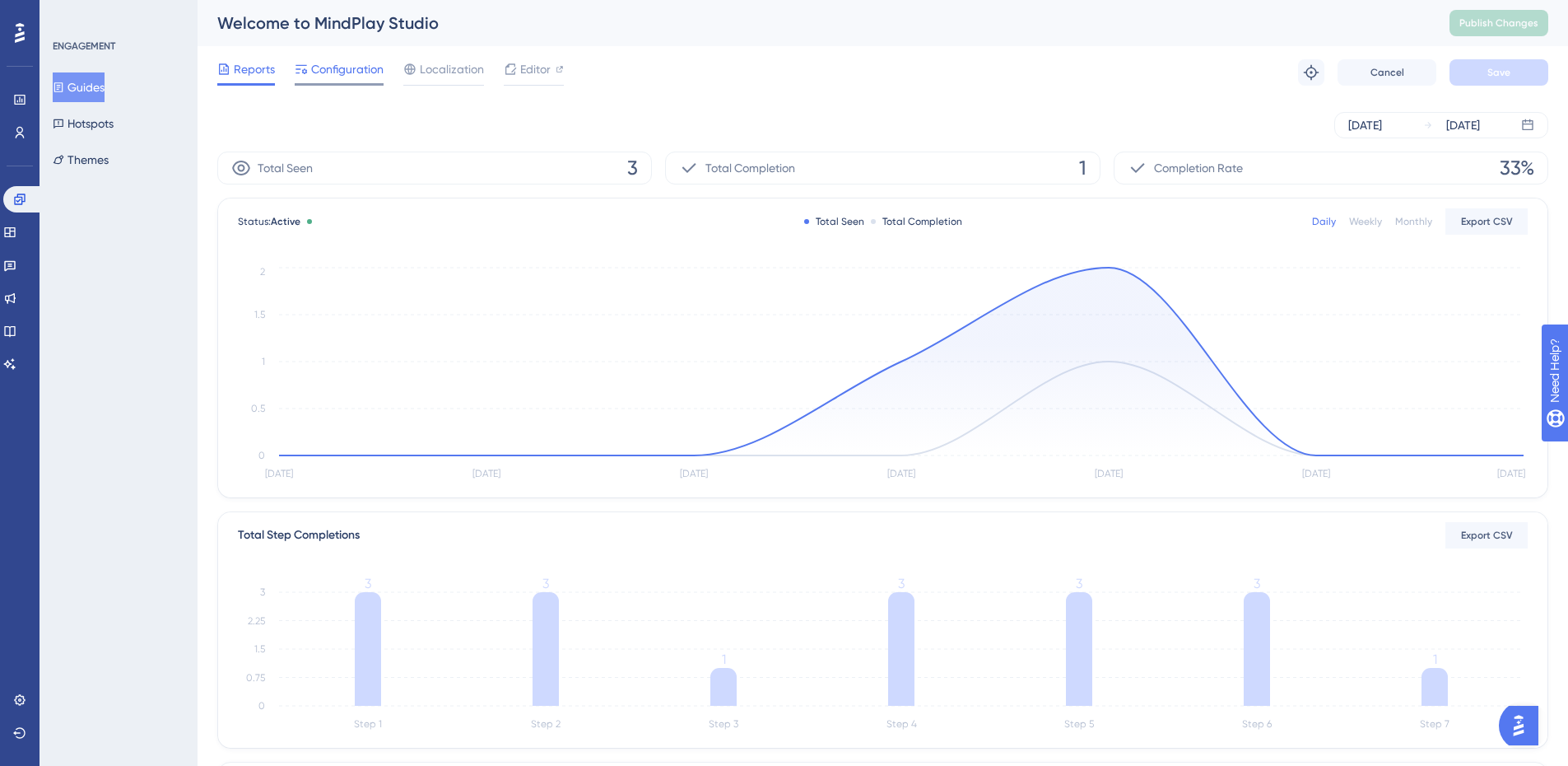
click at [345, 68] on span "Configuration" at bounding box center [347, 70] width 72 height 20
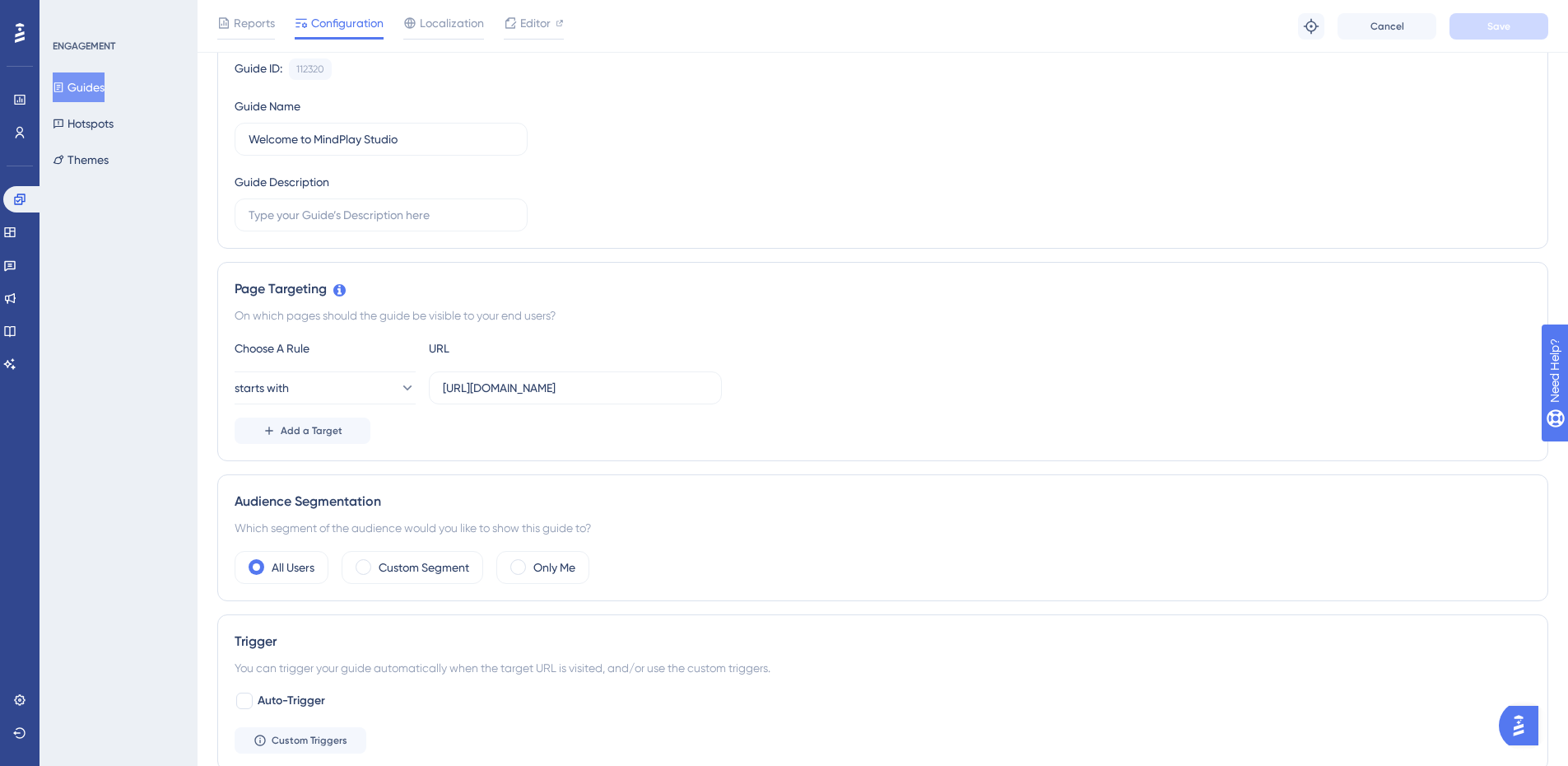
scroll to position [82, 0]
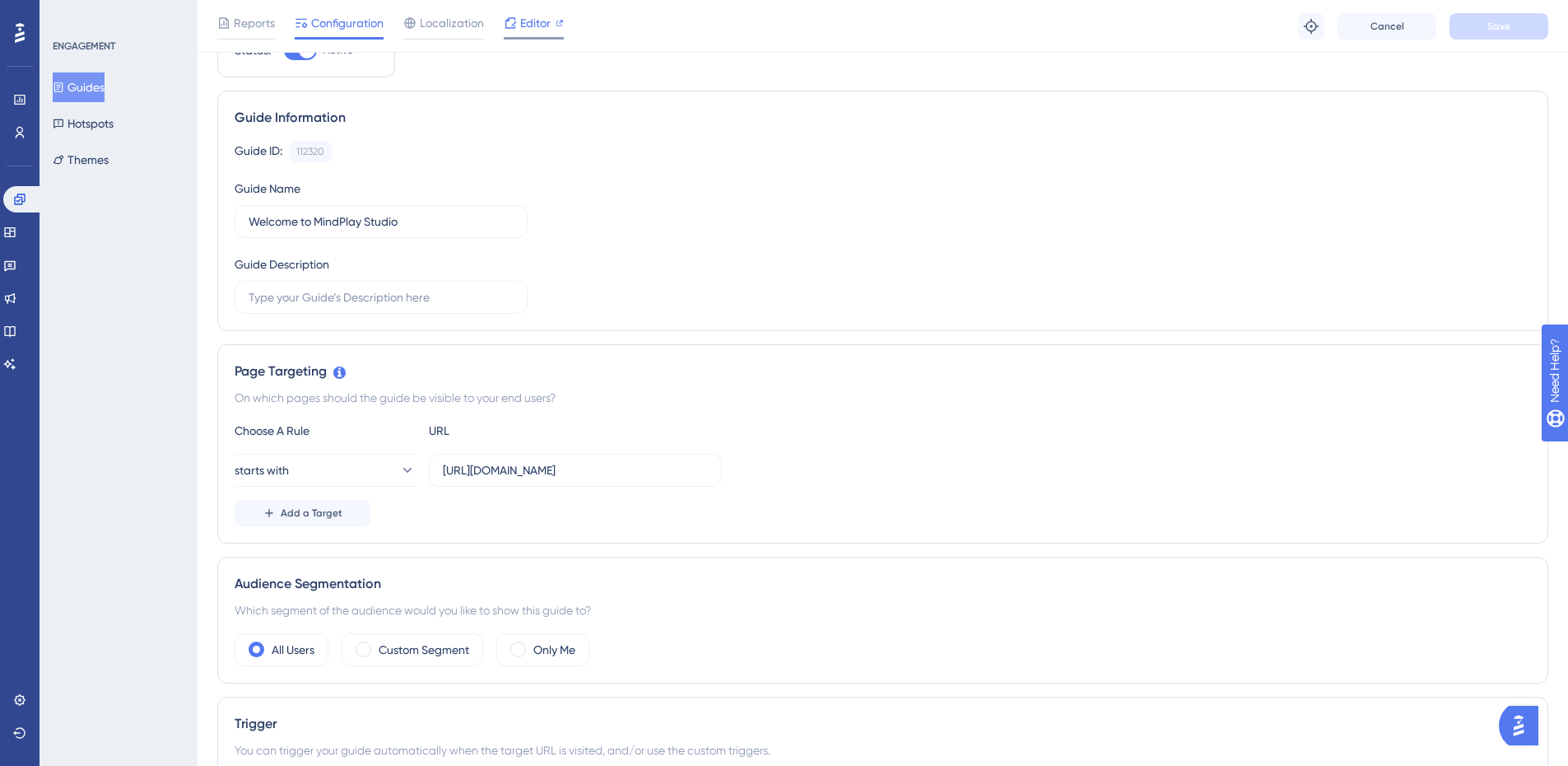
click at [539, 23] on span "Editor" at bounding box center [535, 23] width 30 height 20
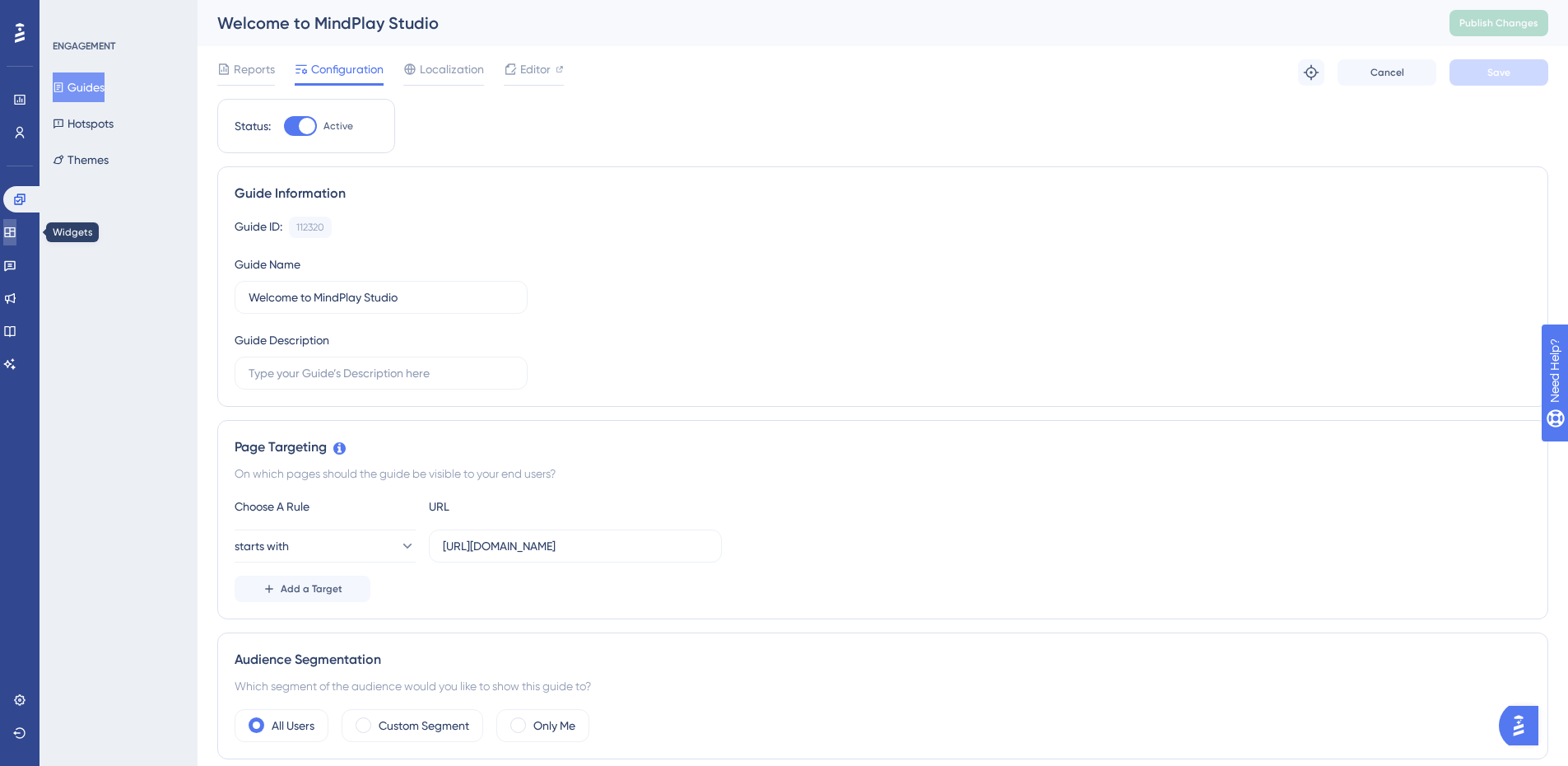
click at [17, 233] on icon at bounding box center [10, 232] width 13 height 13
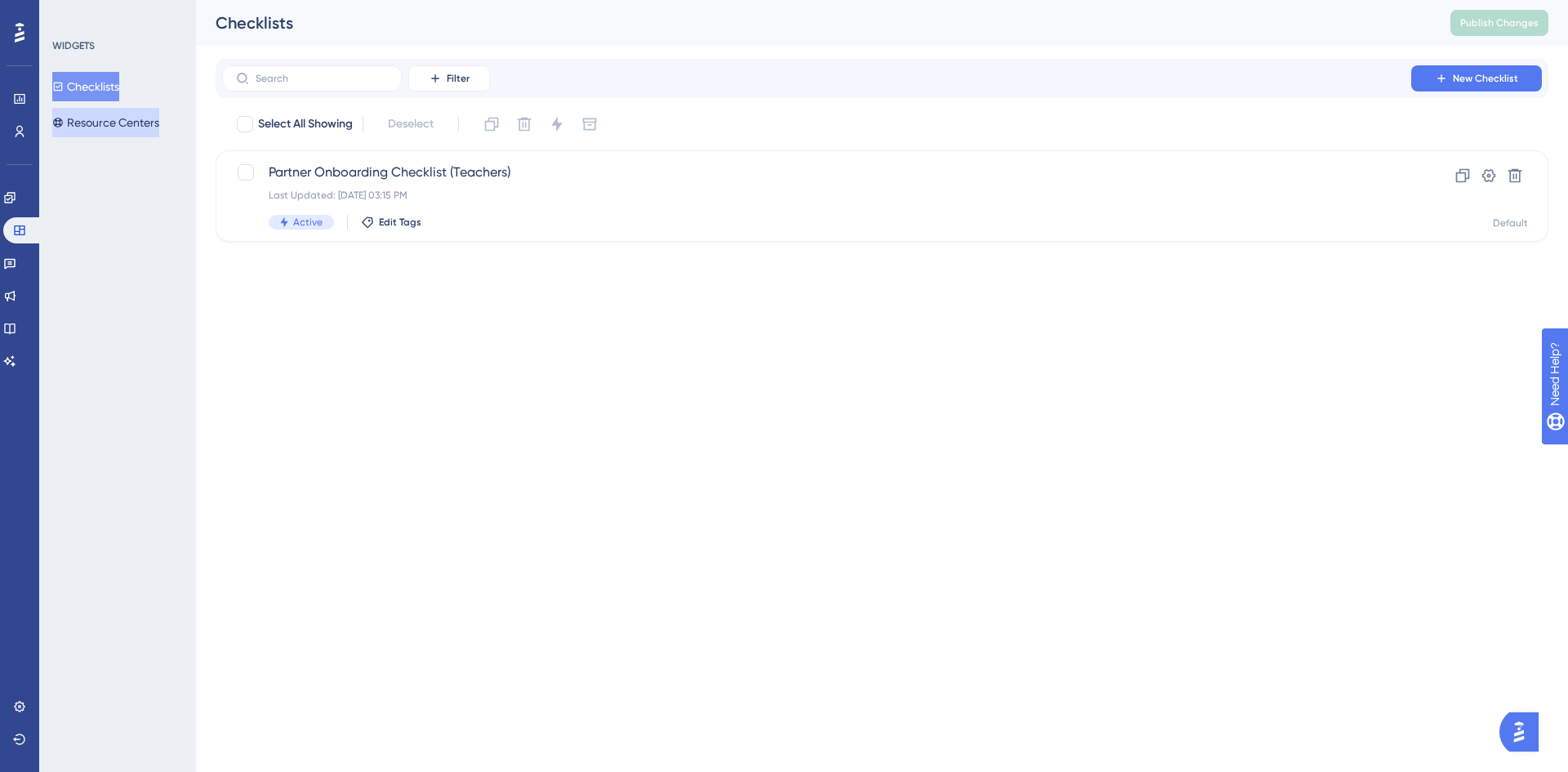
click at [120, 126] on button "Resource Centers" at bounding box center [106, 122] width 107 height 29
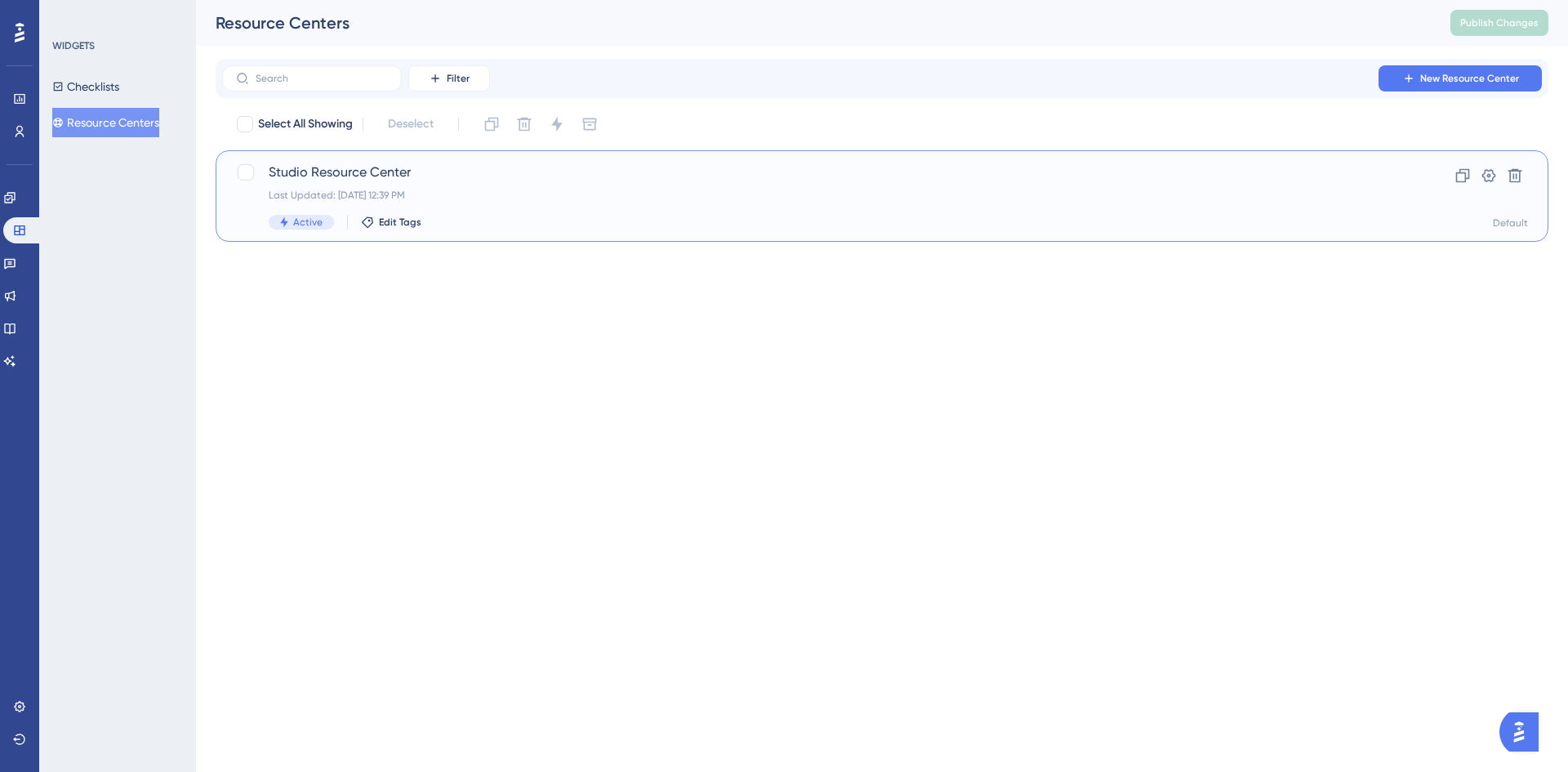
click at [460, 176] on span "Studio Resource Center" at bounding box center [816, 173] width 1096 height 20
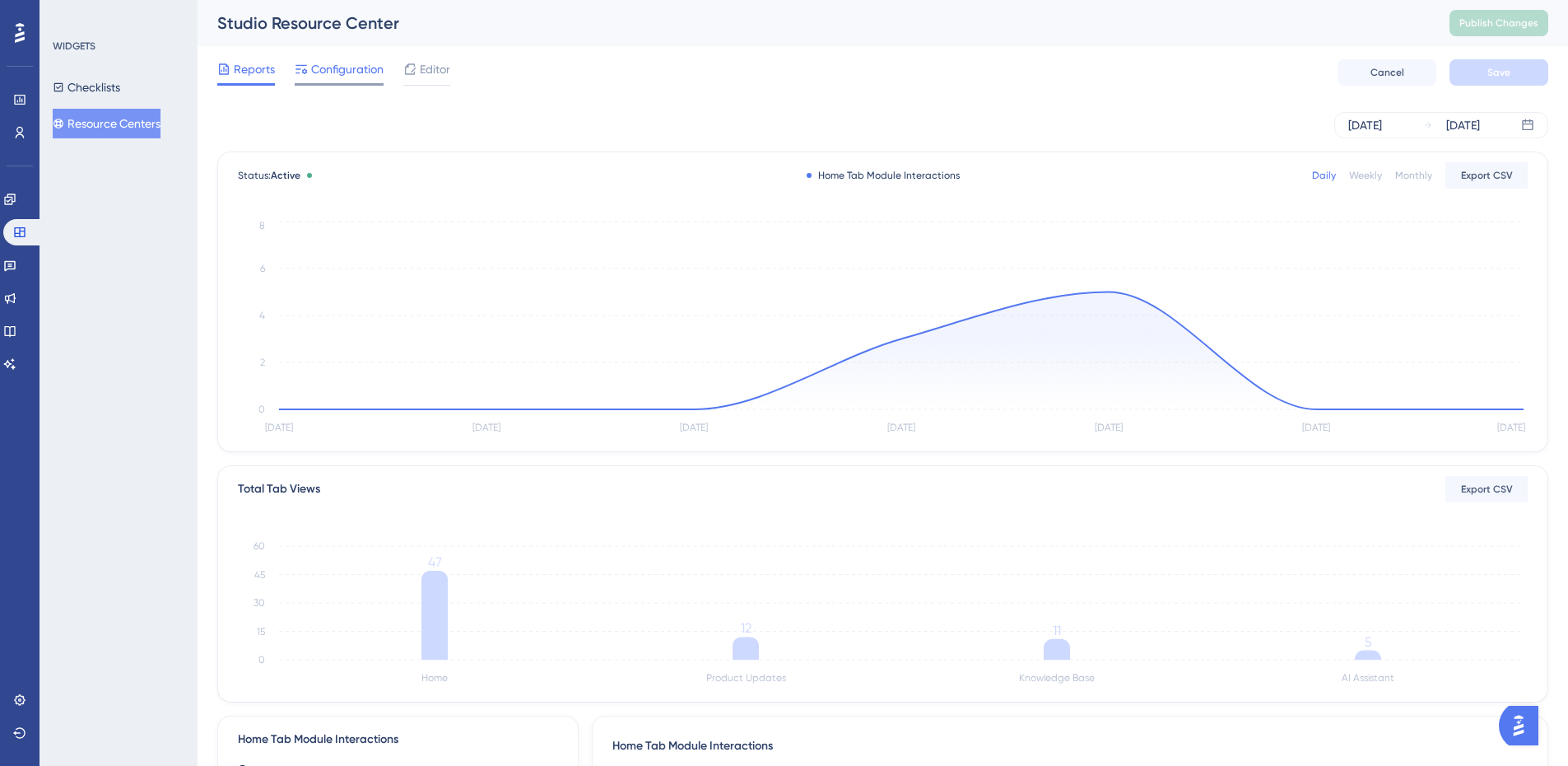
click at [328, 72] on span "Configuration" at bounding box center [347, 70] width 72 height 20
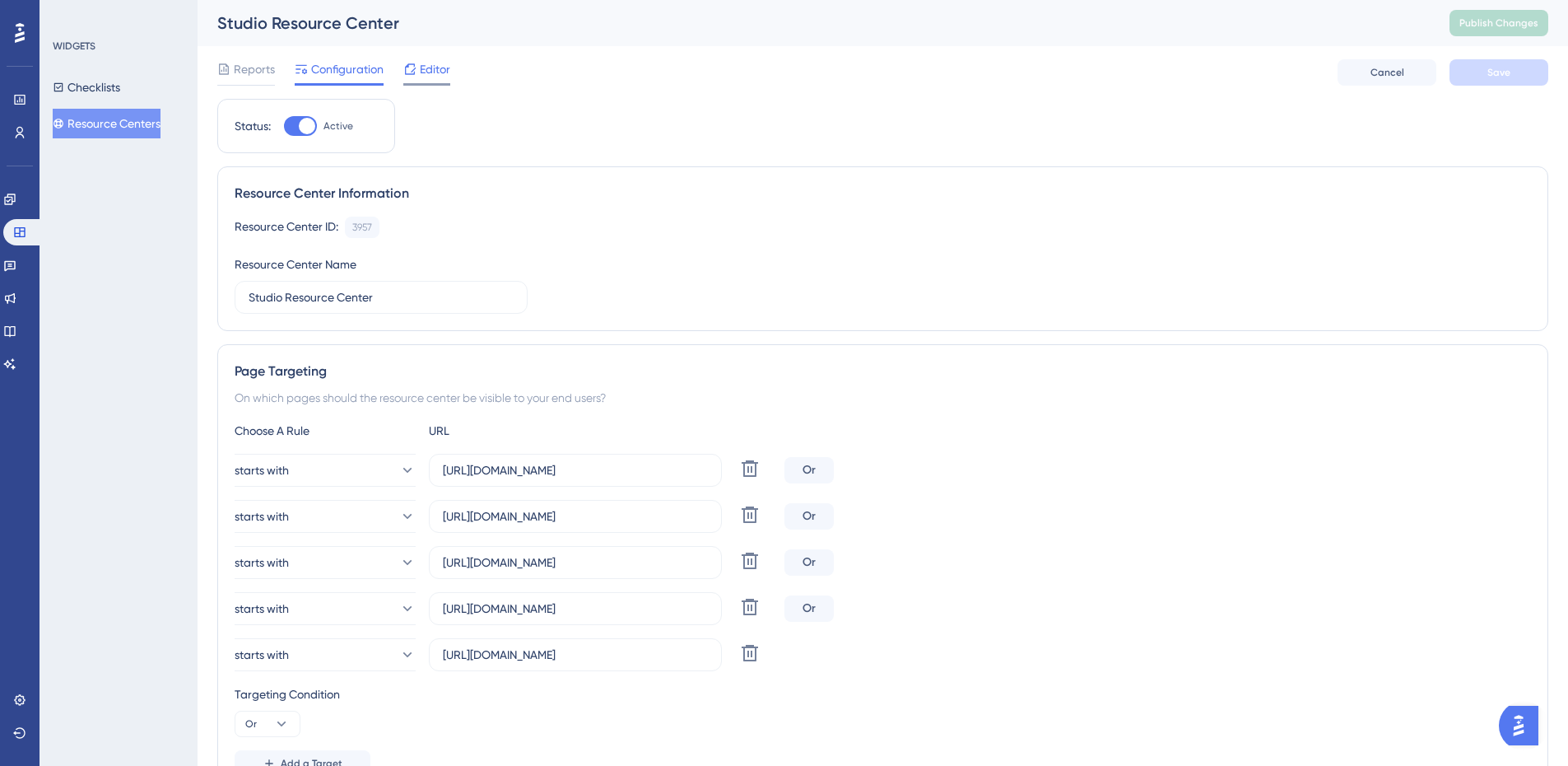
click at [436, 65] on span "Editor" at bounding box center [435, 70] width 30 height 20
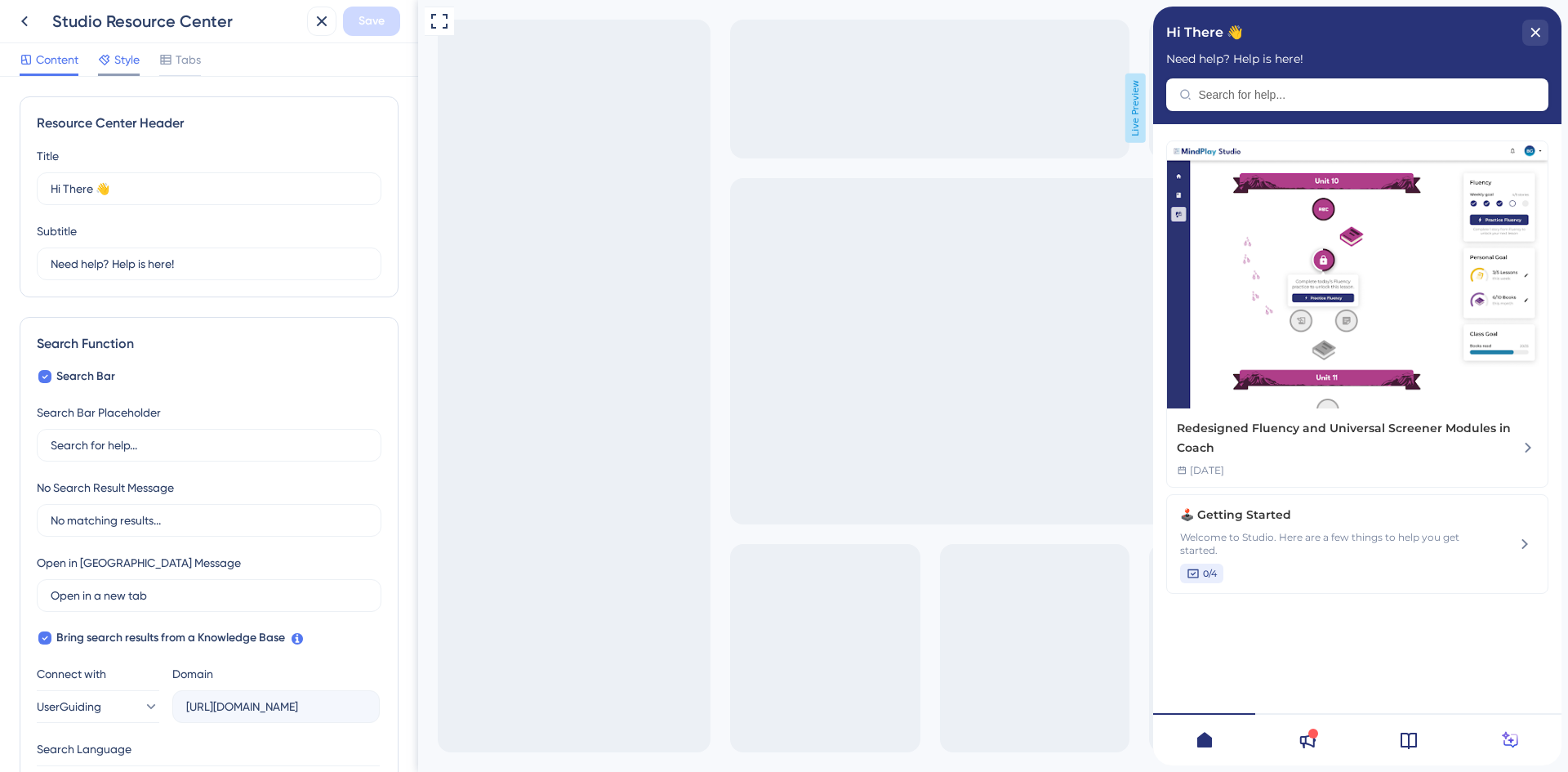
click at [133, 69] on span "Style" at bounding box center [127, 60] width 25 height 20
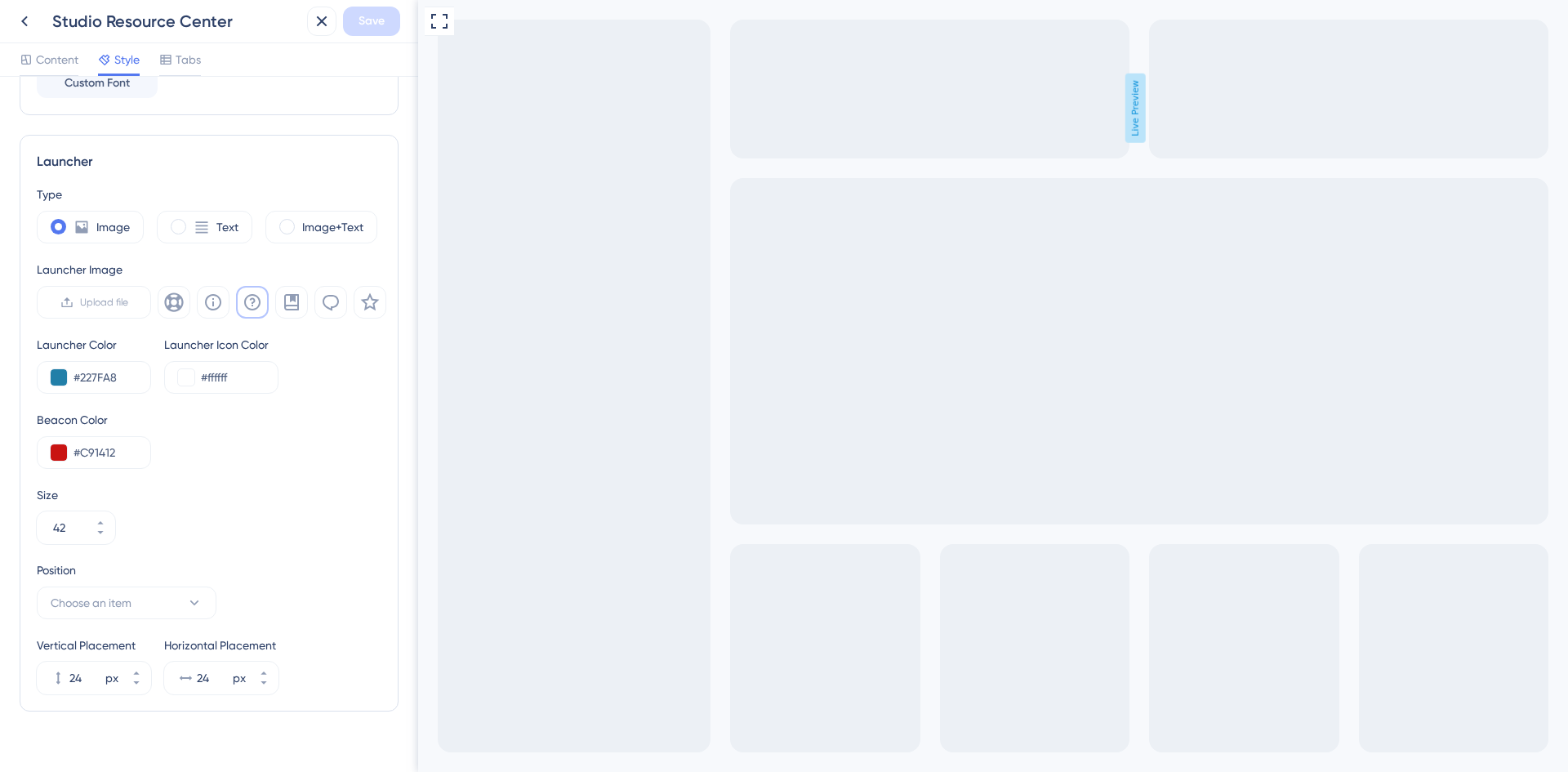
scroll to position [402, 0]
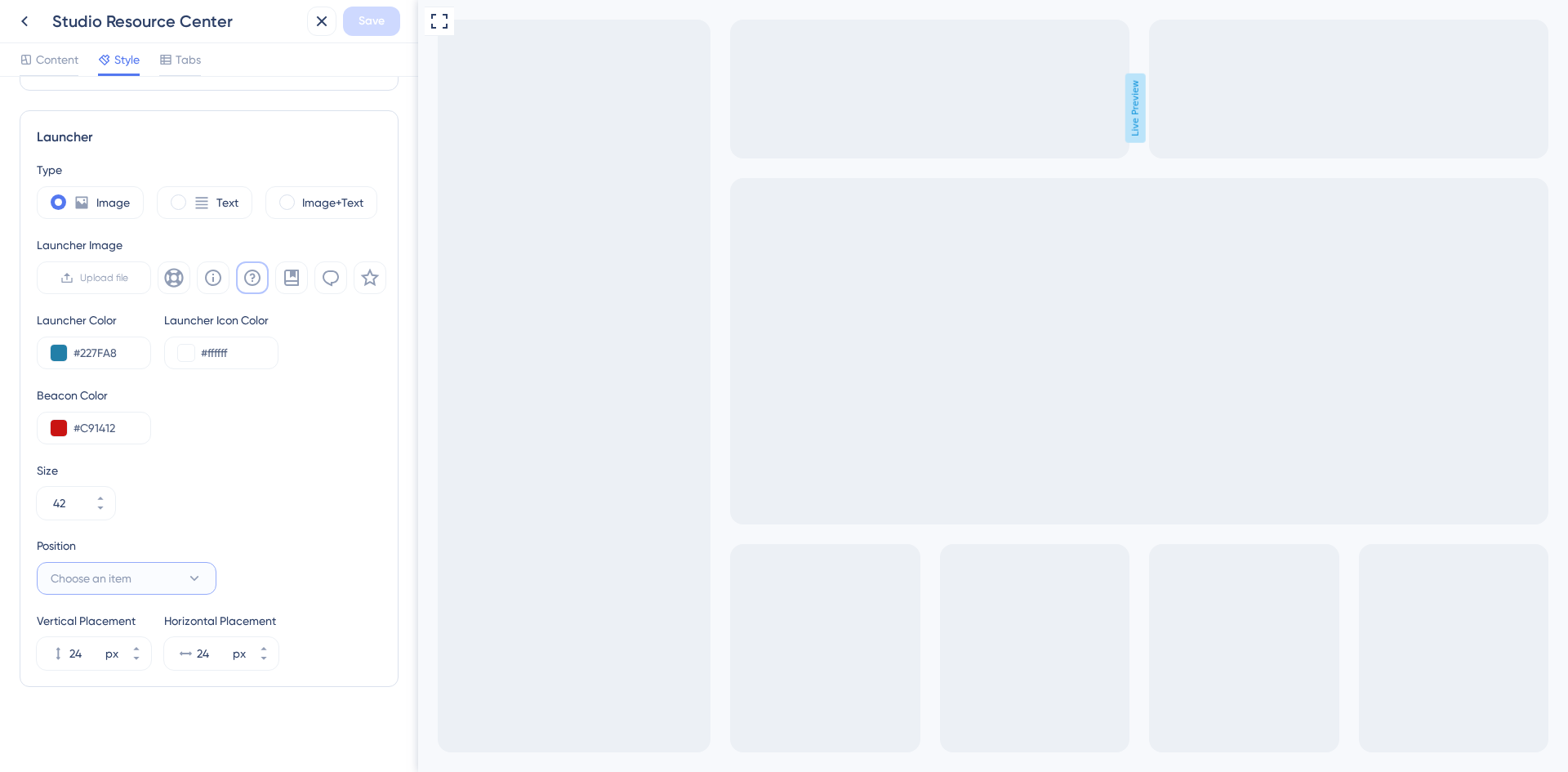
click at [173, 578] on button "Choose an item" at bounding box center [126, 578] width 179 height 32
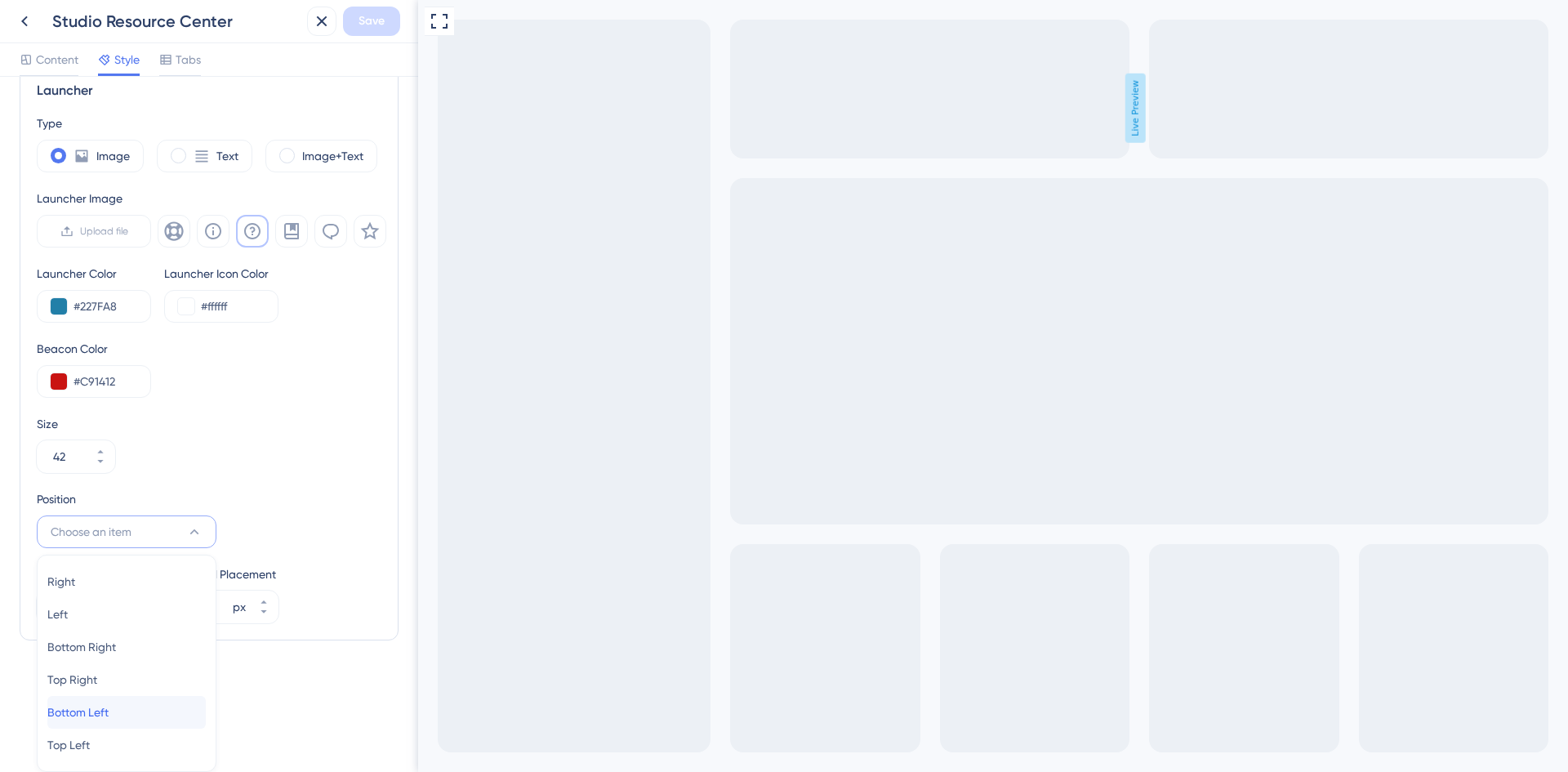
click at [144, 703] on div "Bottom Left Bottom Left" at bounding box center [126, 711] width 159 height 32
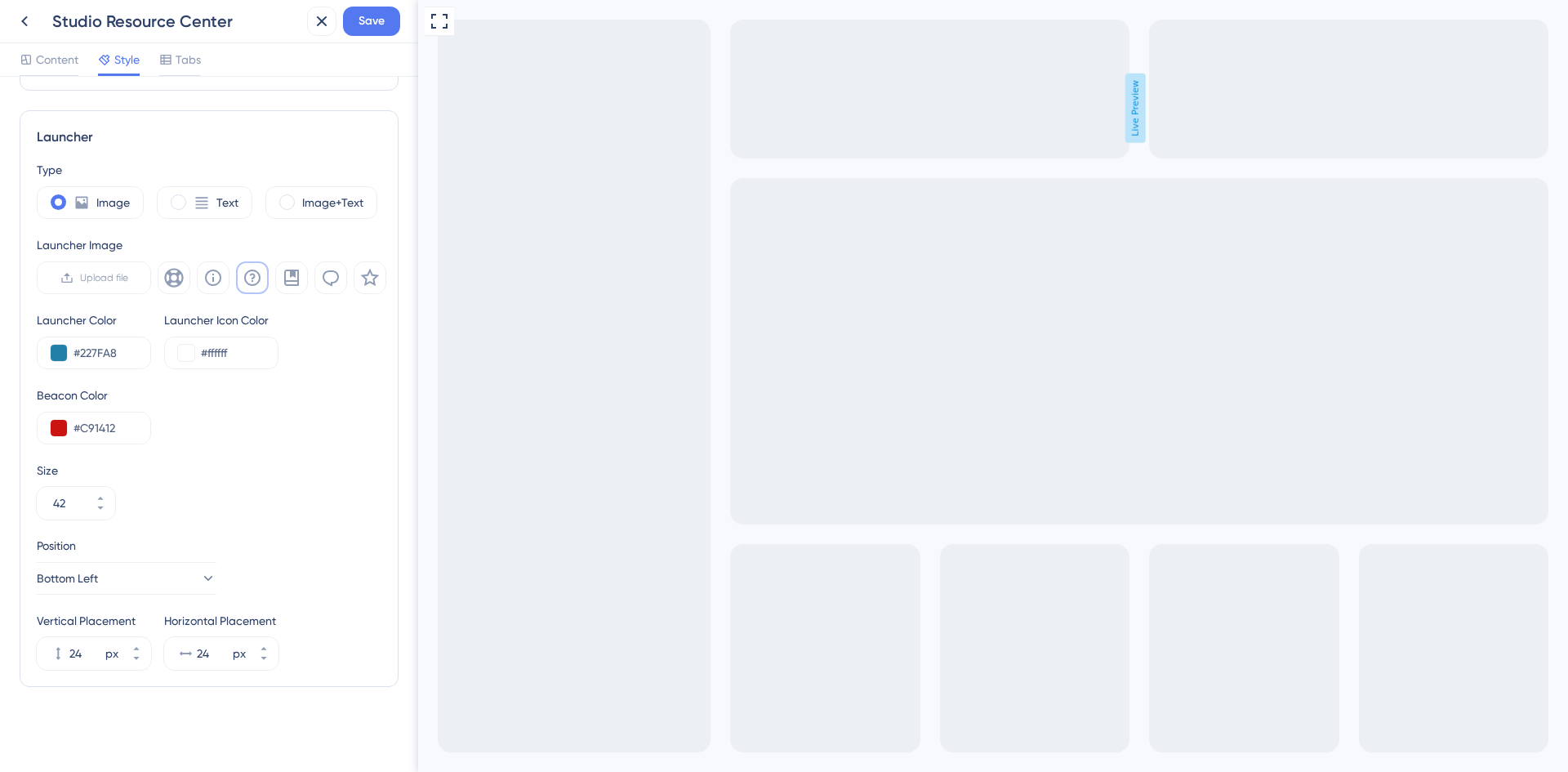
scroll to position [402, 0]
click at [163, 582] on button "Bottom Left" at bounding box center [126, 578] width 179 height 32
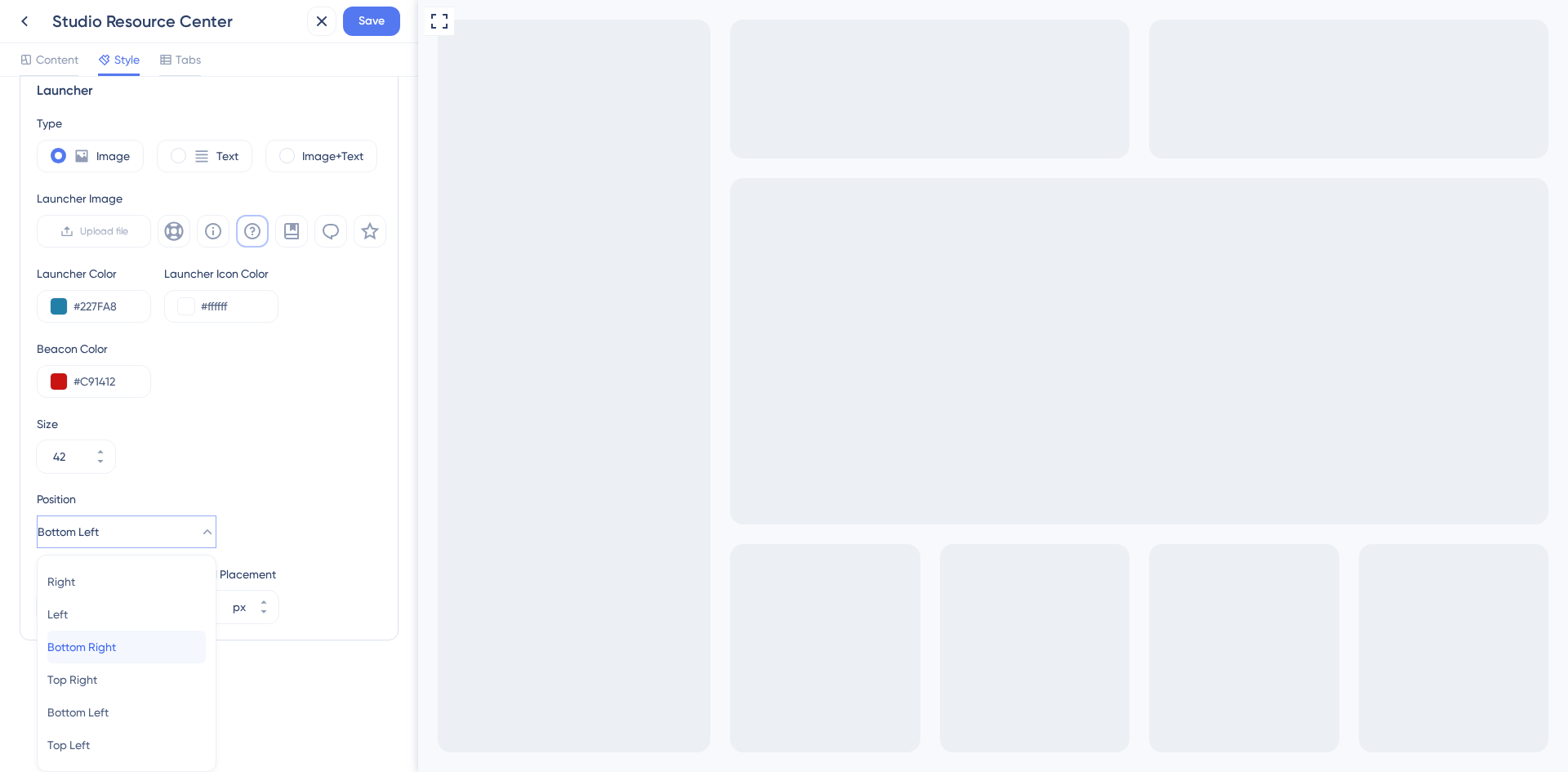
click at [130, 648] on div "Bottom Right Bottom Right" at bounding box center [126, 647] width 159 height 32
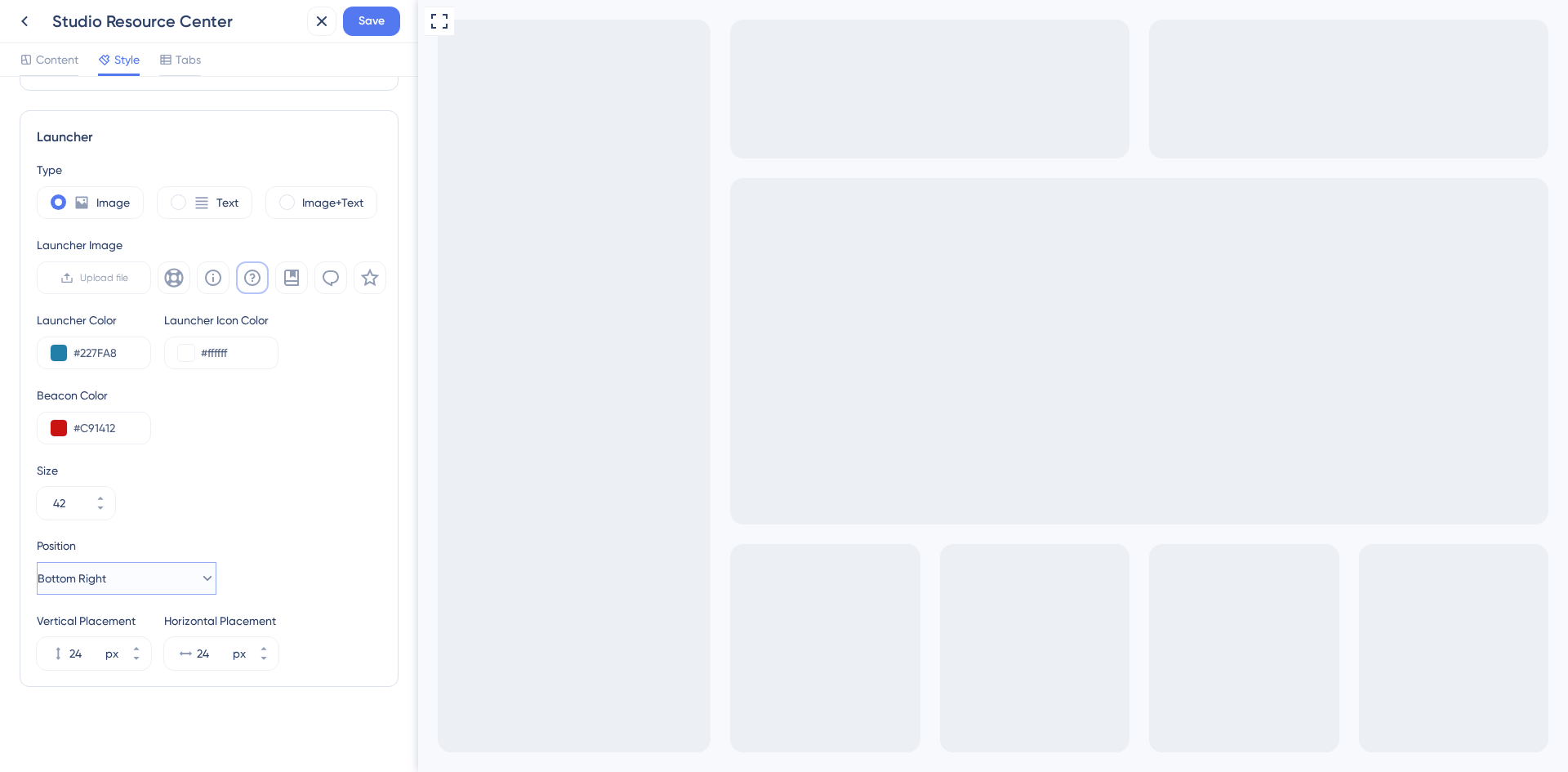
click at [142, 578] on button "Bottom Right" at bounding box center [126, 578] width 179 height 32
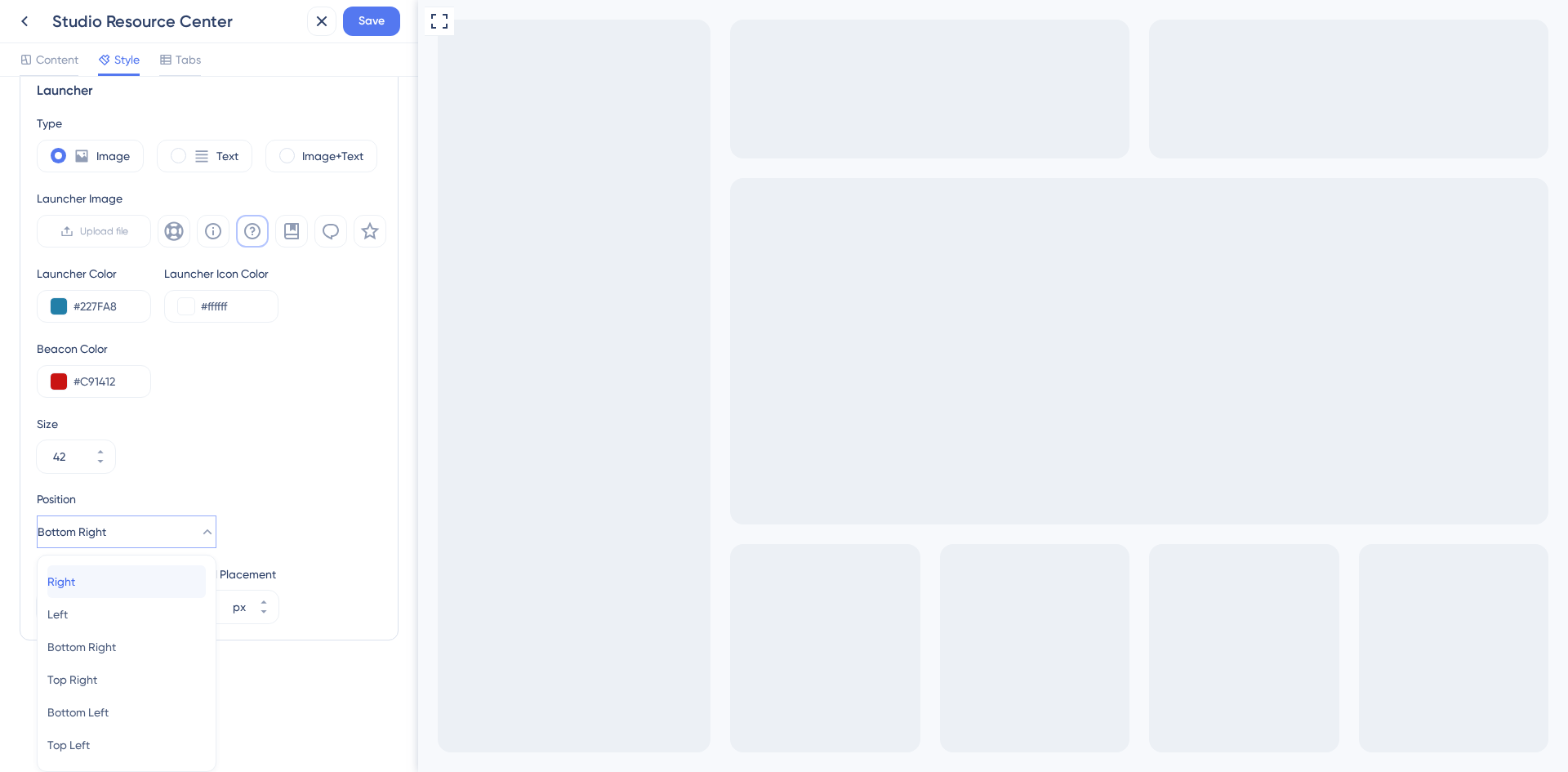
click at [75, 581] on span "Right" at bounding box center [61, 582] width 27 height 20
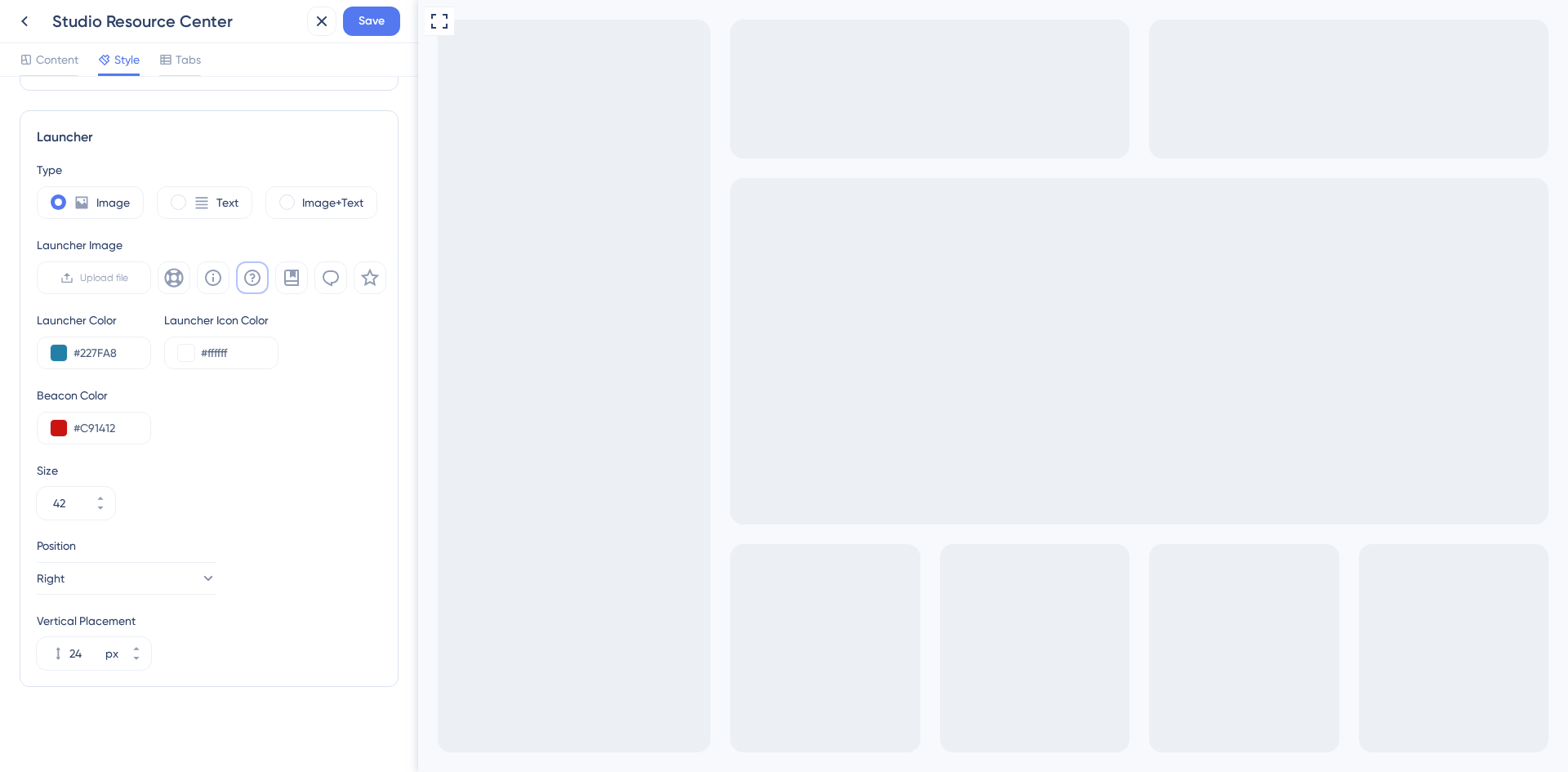
scroll to position [402, 0]
click at [156, 582] on button "Right" at bounding box center [126, 578] width 179 height 32
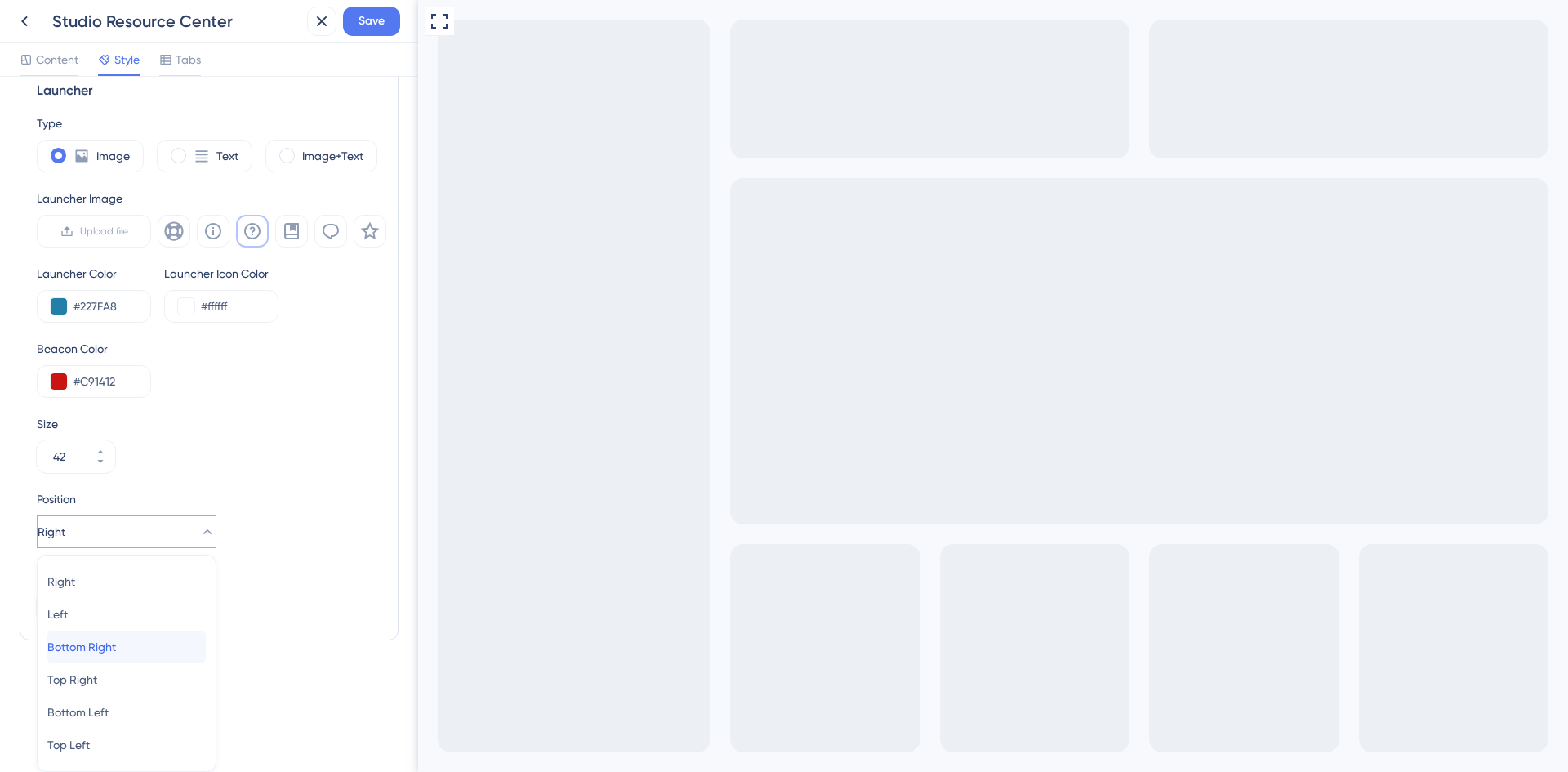
click at [140, 637] on div "Bottom Right Bottom Right" at bounding box center [126, 647] width 159 height 32
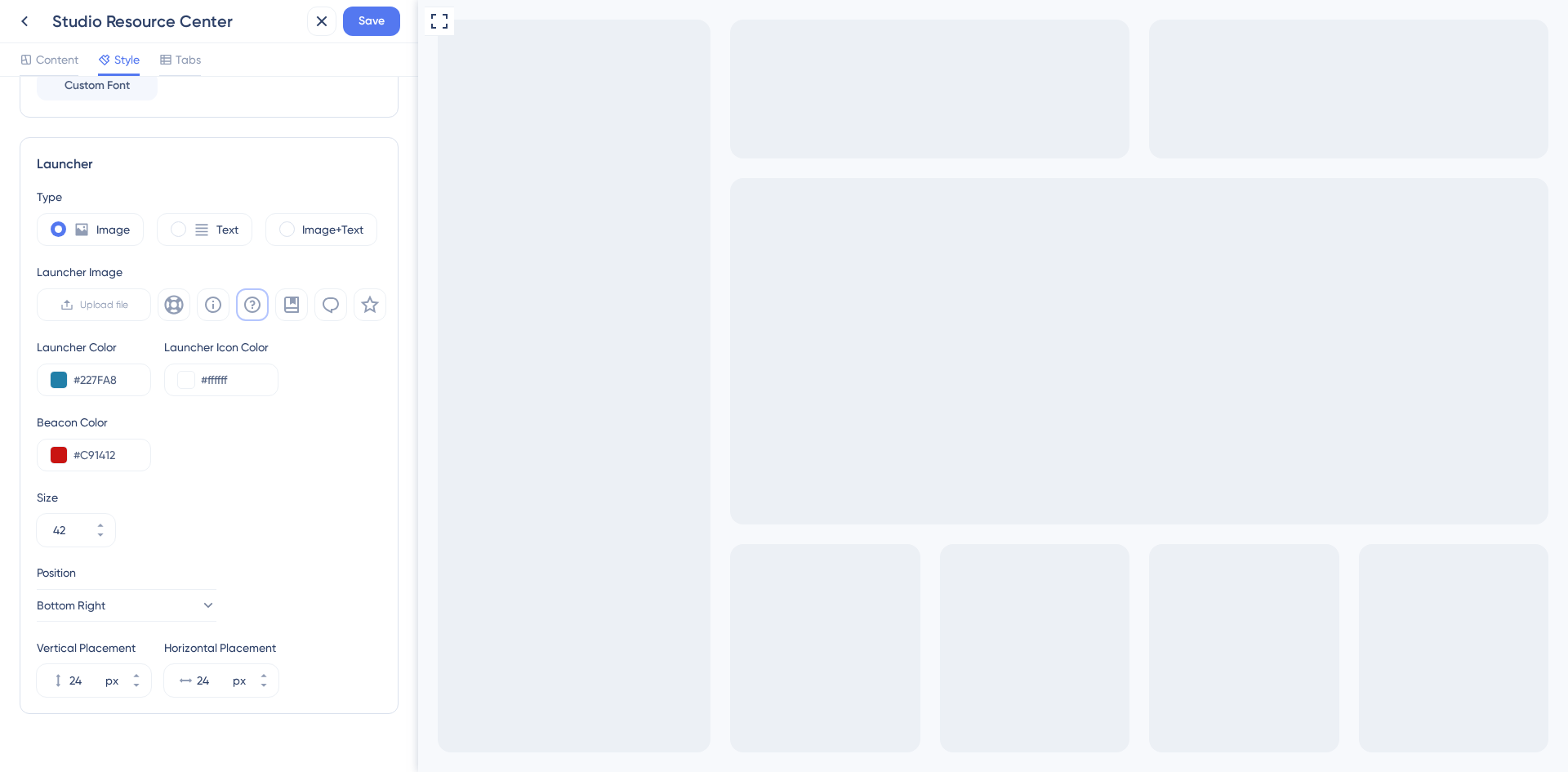
scroll to position [402, 0]
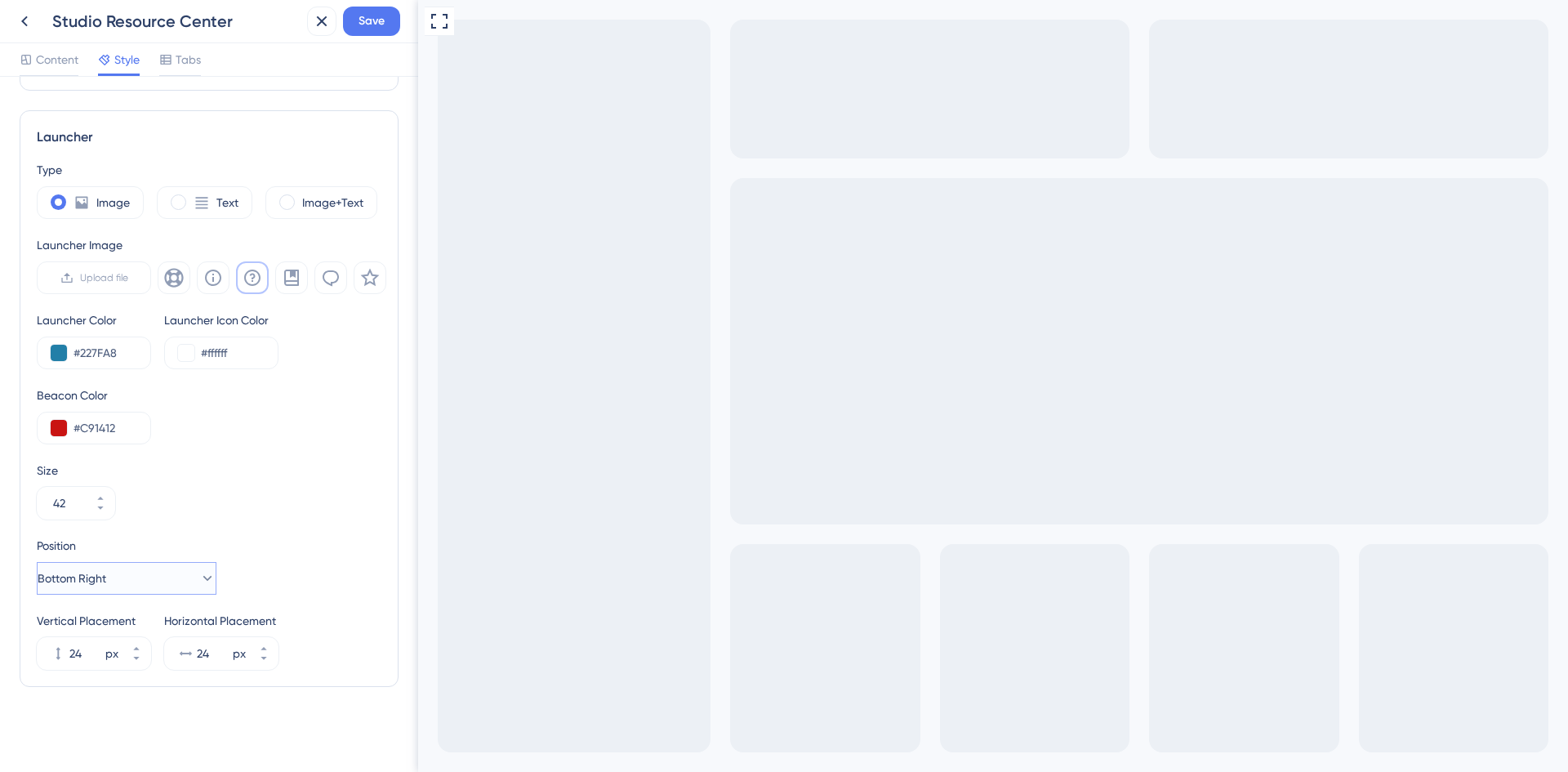
click at [168, 583] on button "Bottom Right" at bounding box center [126, 578] width 179 height 32
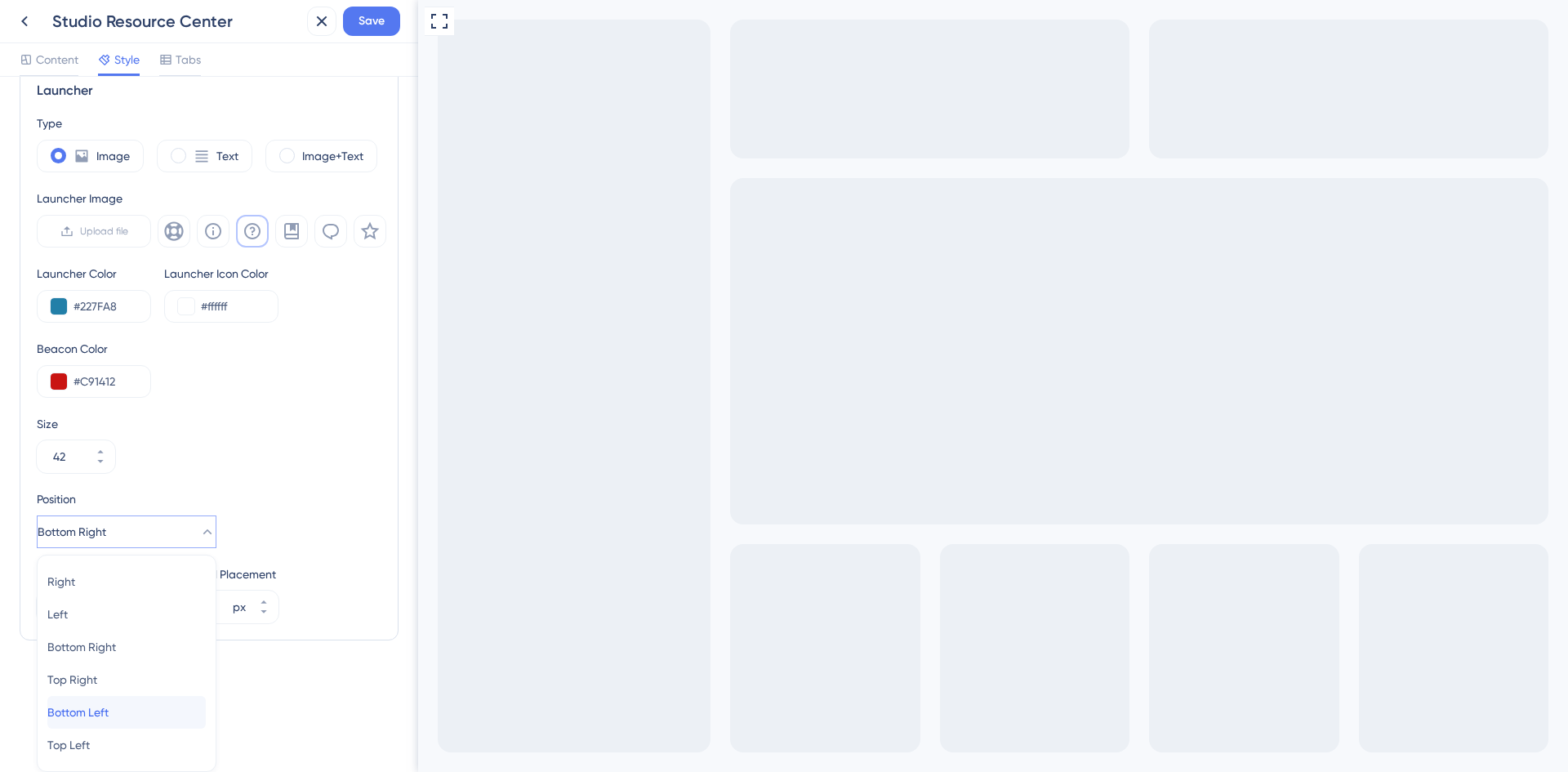
click at [109, 716] on span "Bottom Left" at bounding box center [78, 712] width 61 height 20
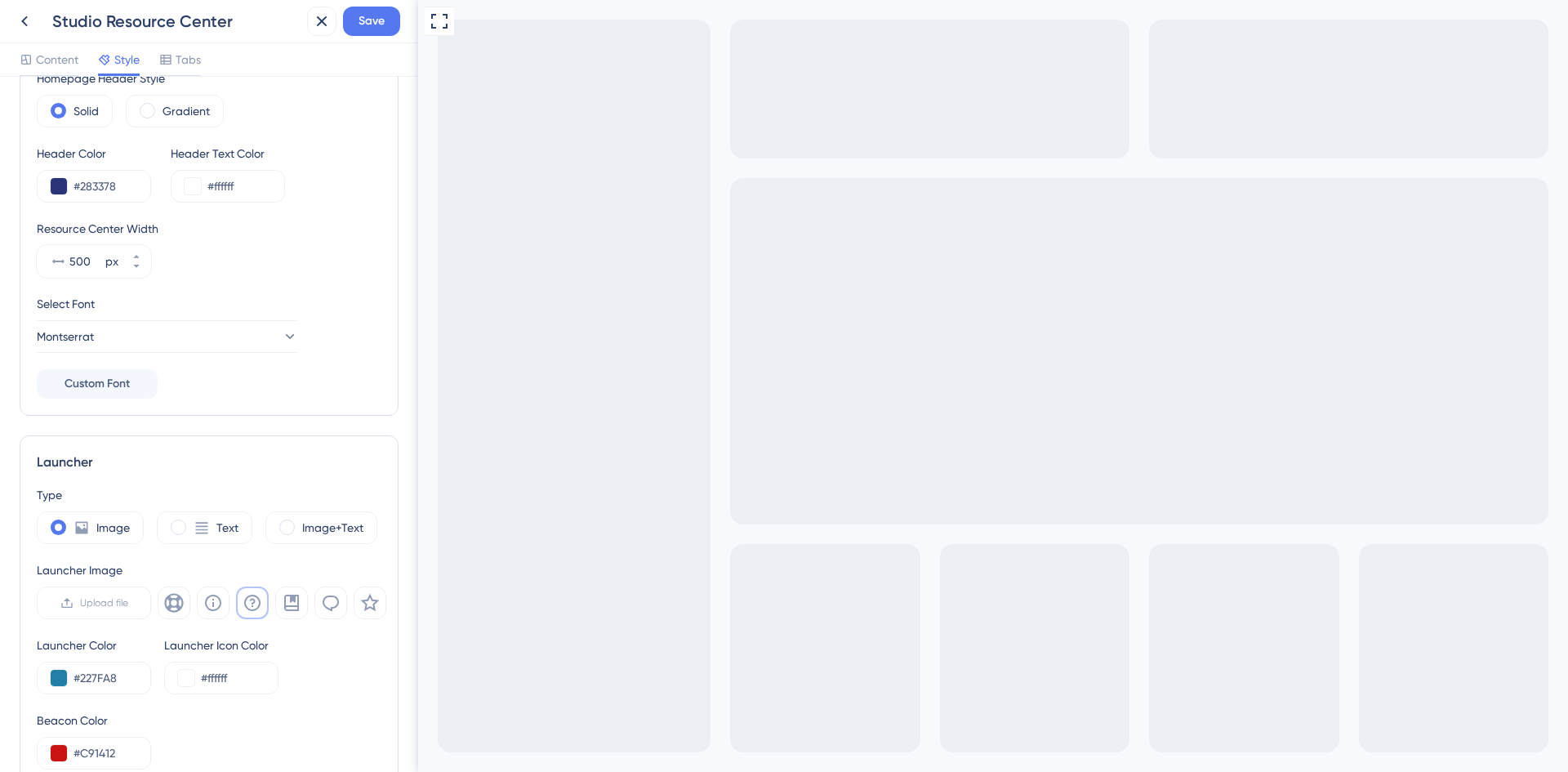
scroll to position [164, 0]
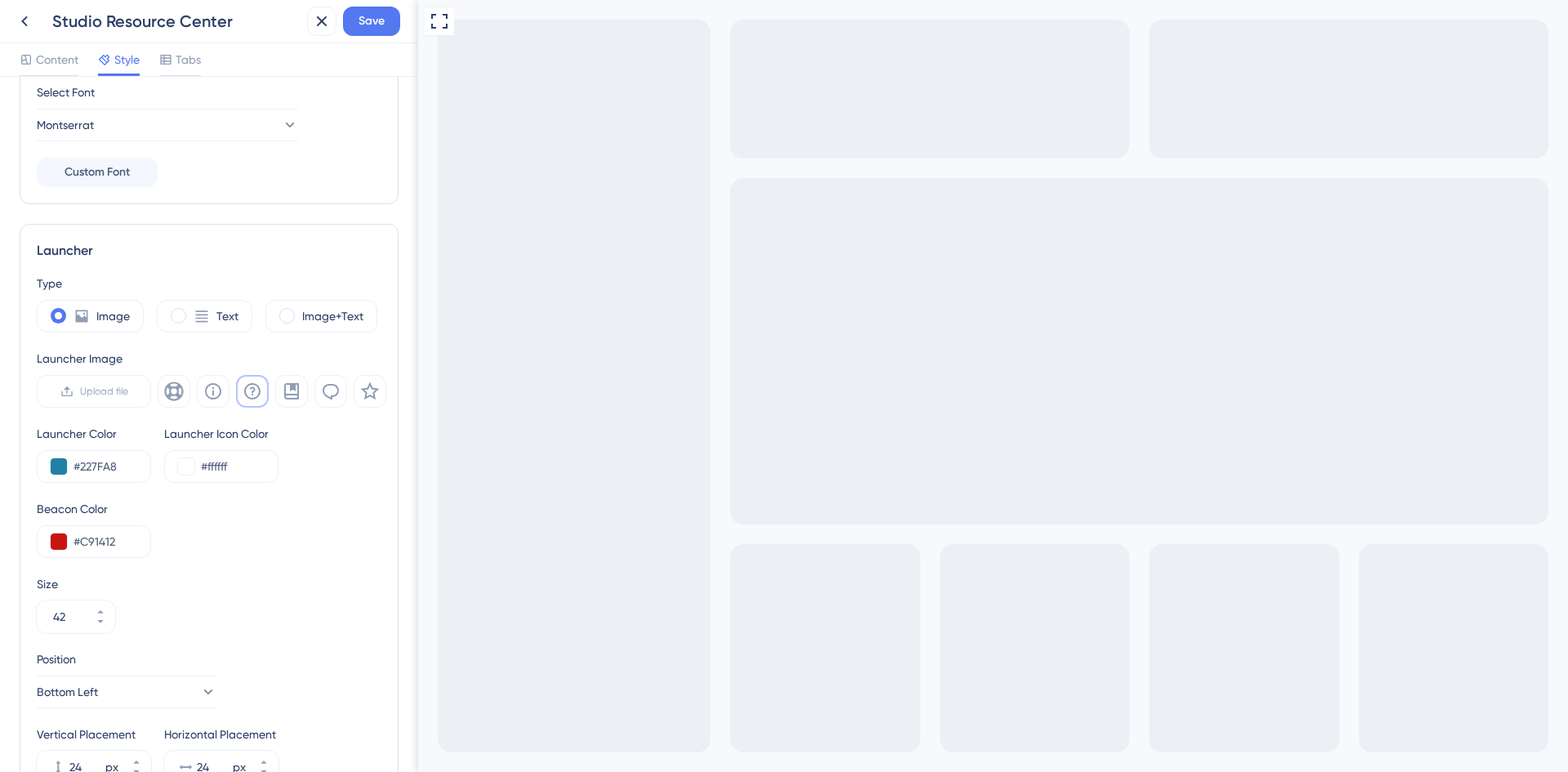
scroll to position [327, 0]
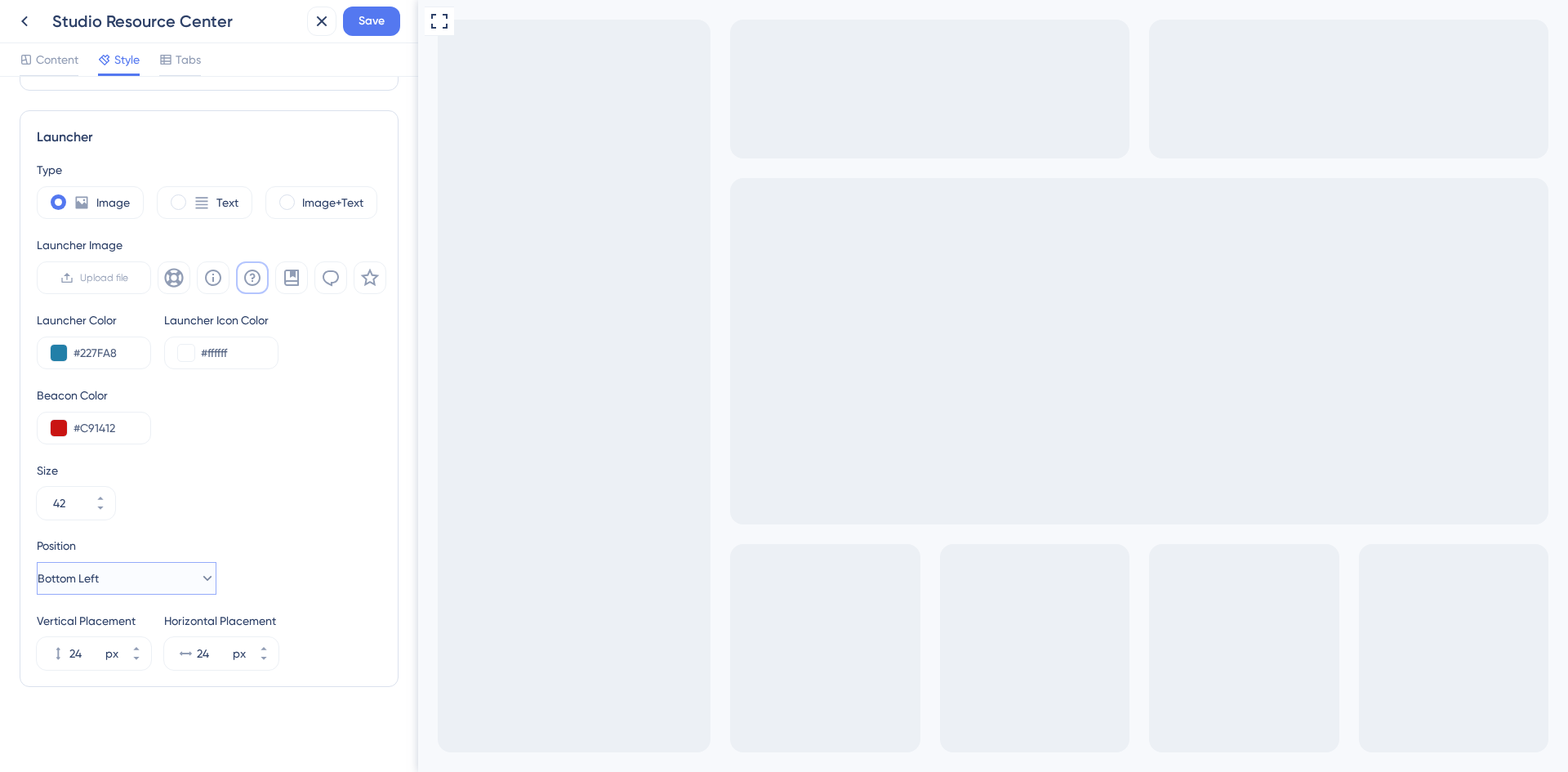
click at [164, 588] on button "Bottom Left" at bounding box center [126, 578] width 179 height 32
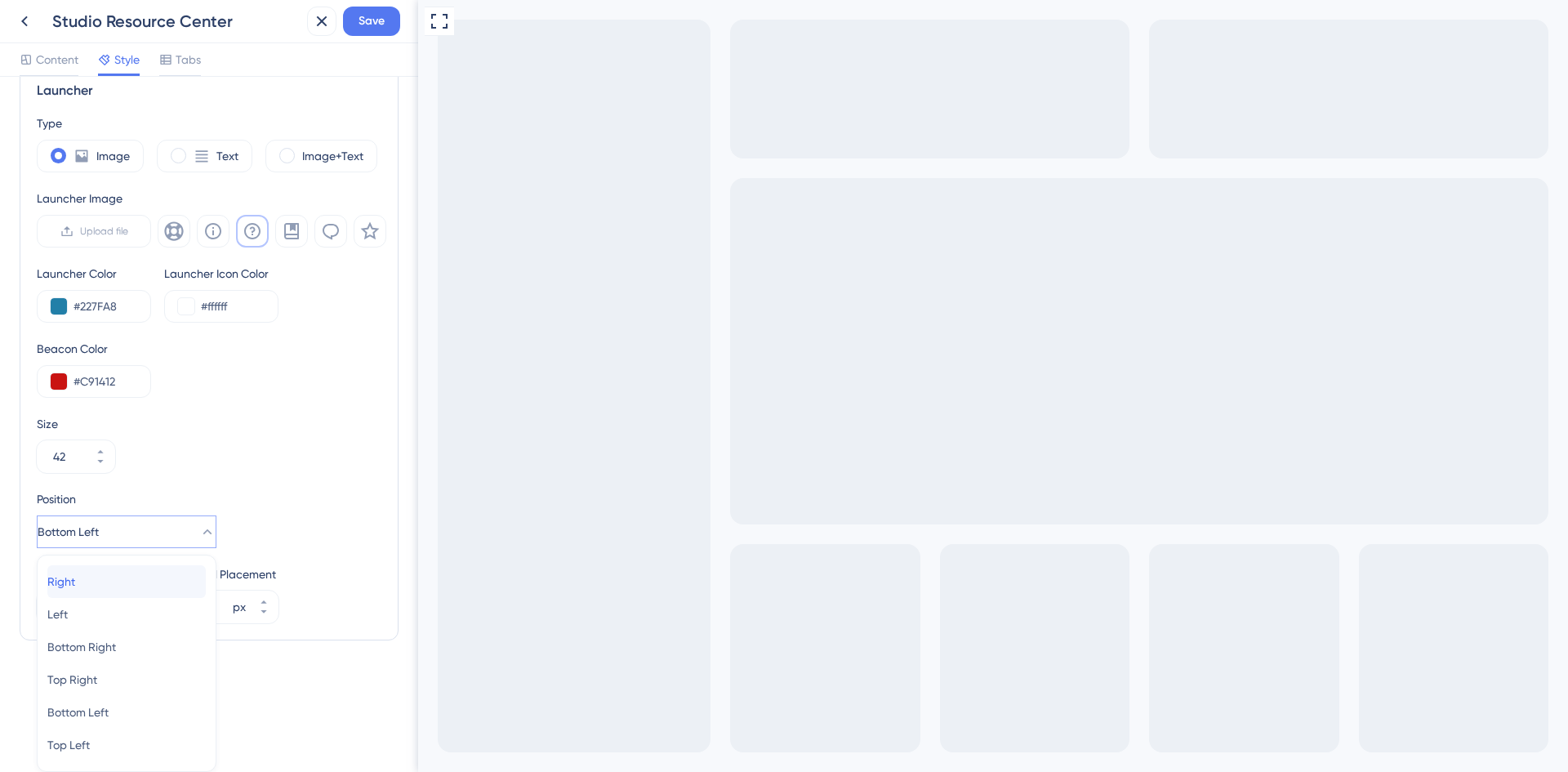
click at [144, 581] on div "Right Right" at bounding box center [126, 581] width 159 height 32
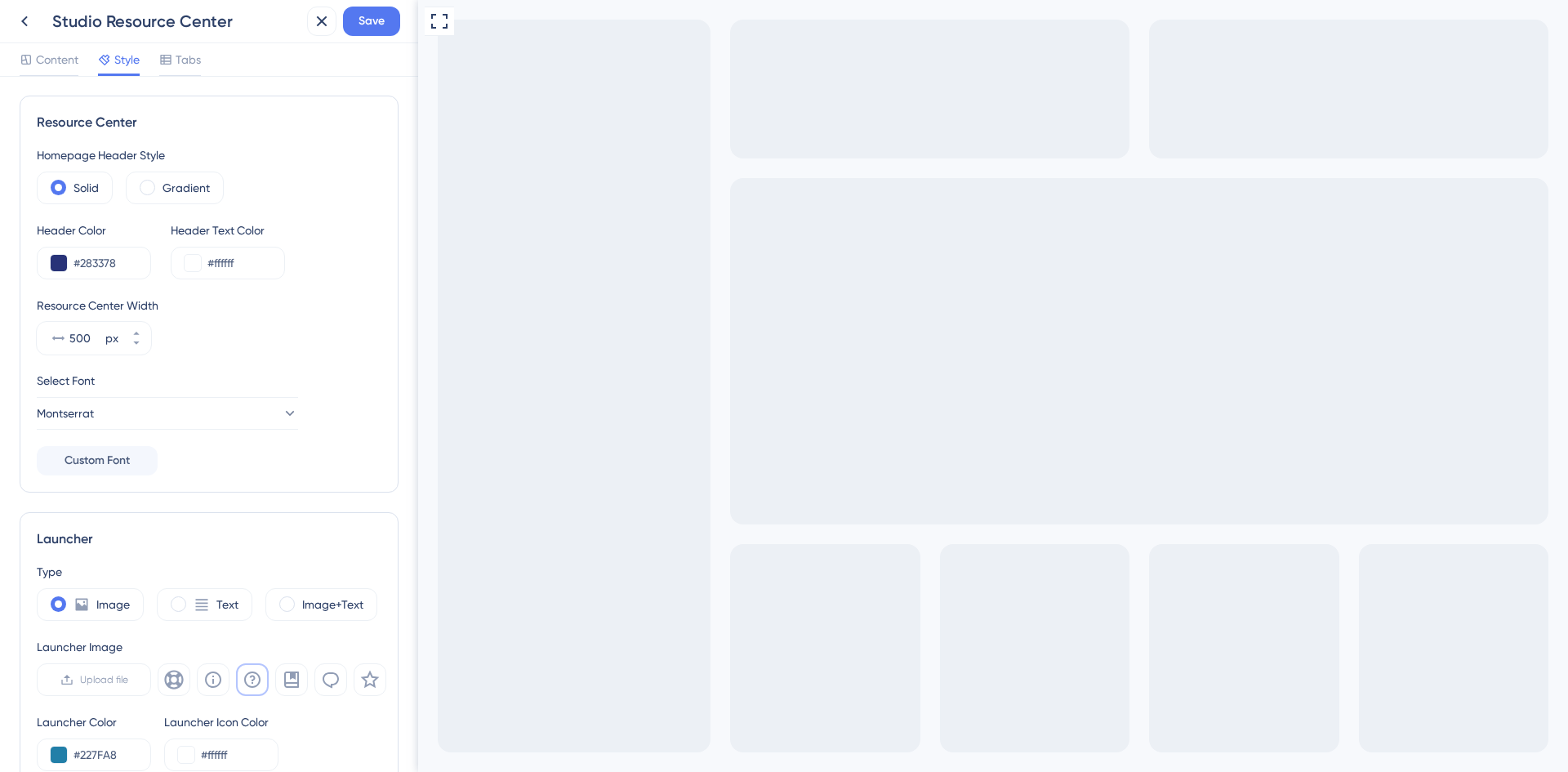
scroll to position [0, 0]
click at [379, 21] on span "Save" at bounding box center [371, 22] width 26 height 20
click at [28, 27] on icon at bounding box center [25, 22] width 20 height 20
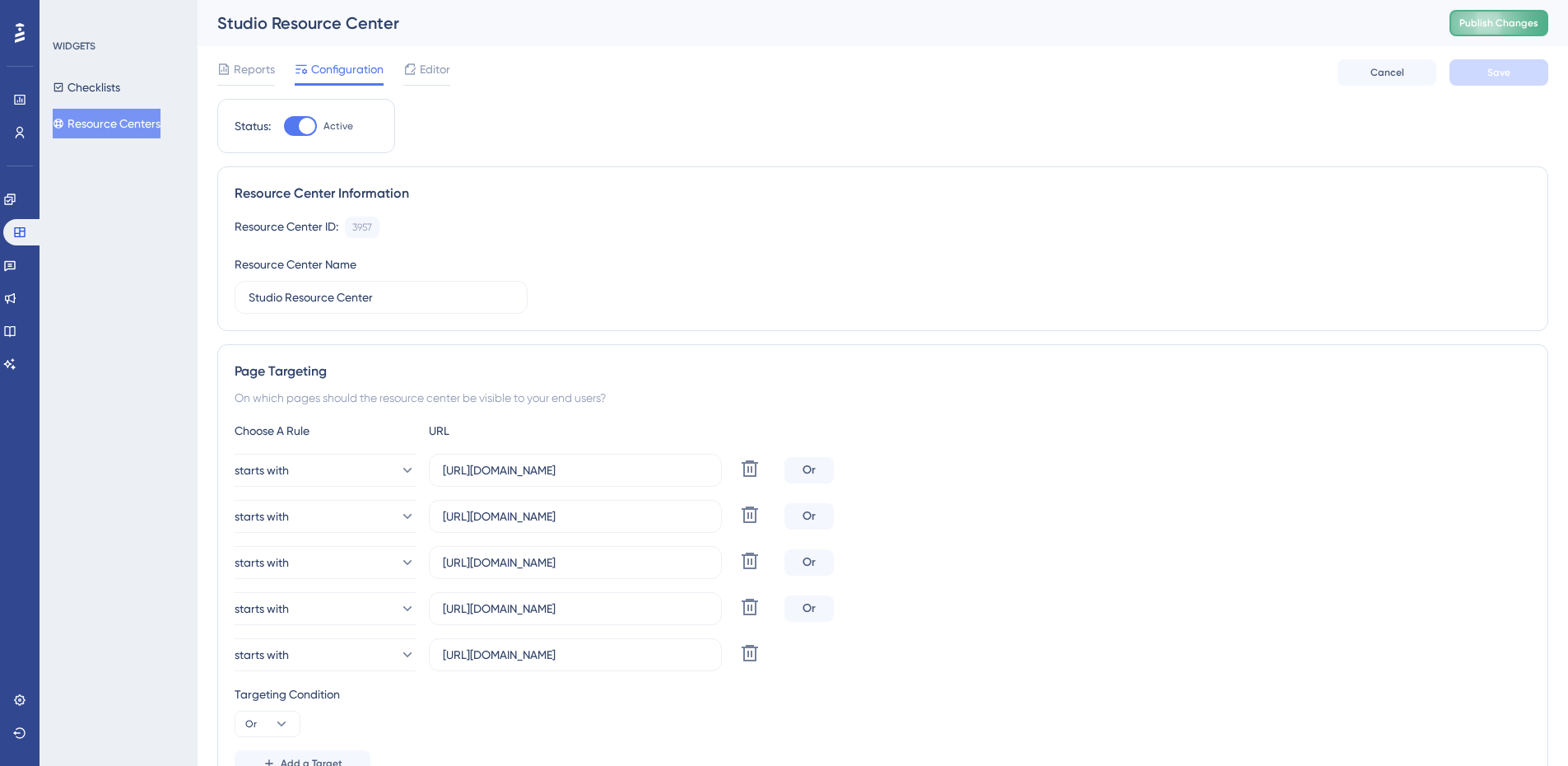
click at [1487, 32] on button "Publish Changes" at bounding box center [1498, 23] width 99 height 26
click at [438, 68] on span "Editor" at bounding box center [435, 70] width 30 height 20
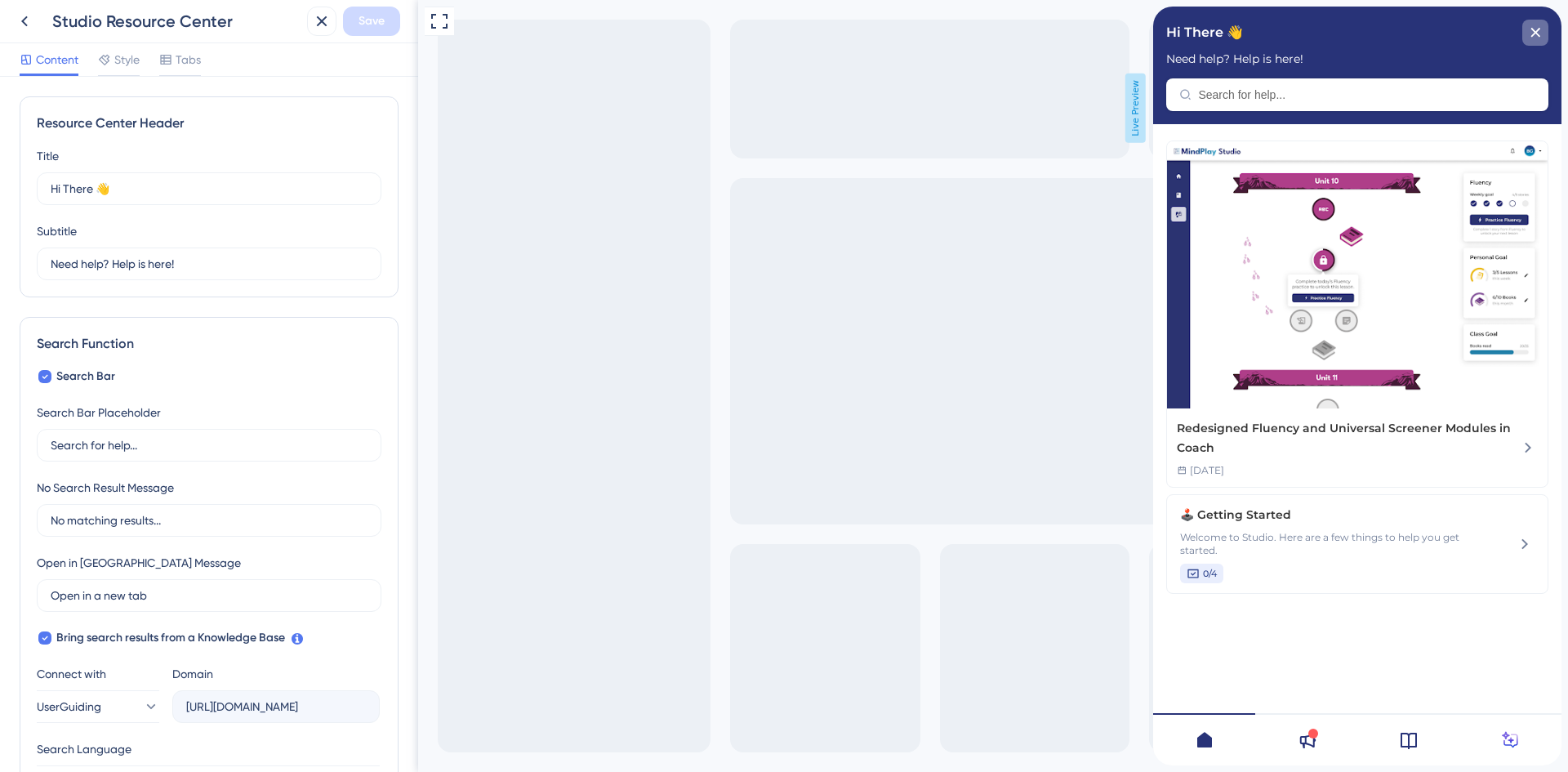
click at [1541, 28] on div "close resource center" at bounding box center [1535, 32] width 26 height 26
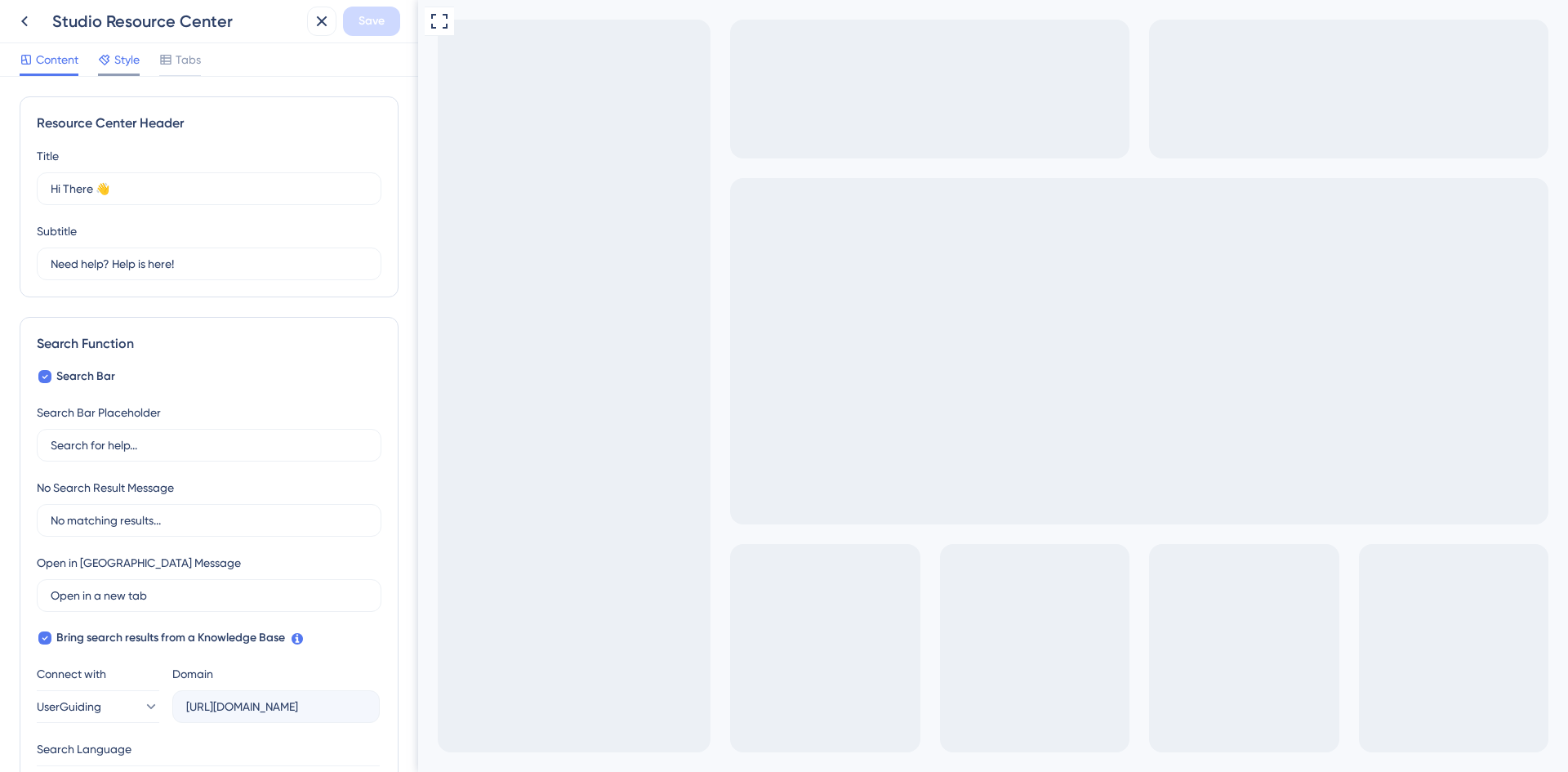
click at [108, 62] on icon at bounding box center [104, 60] width 11 height 11
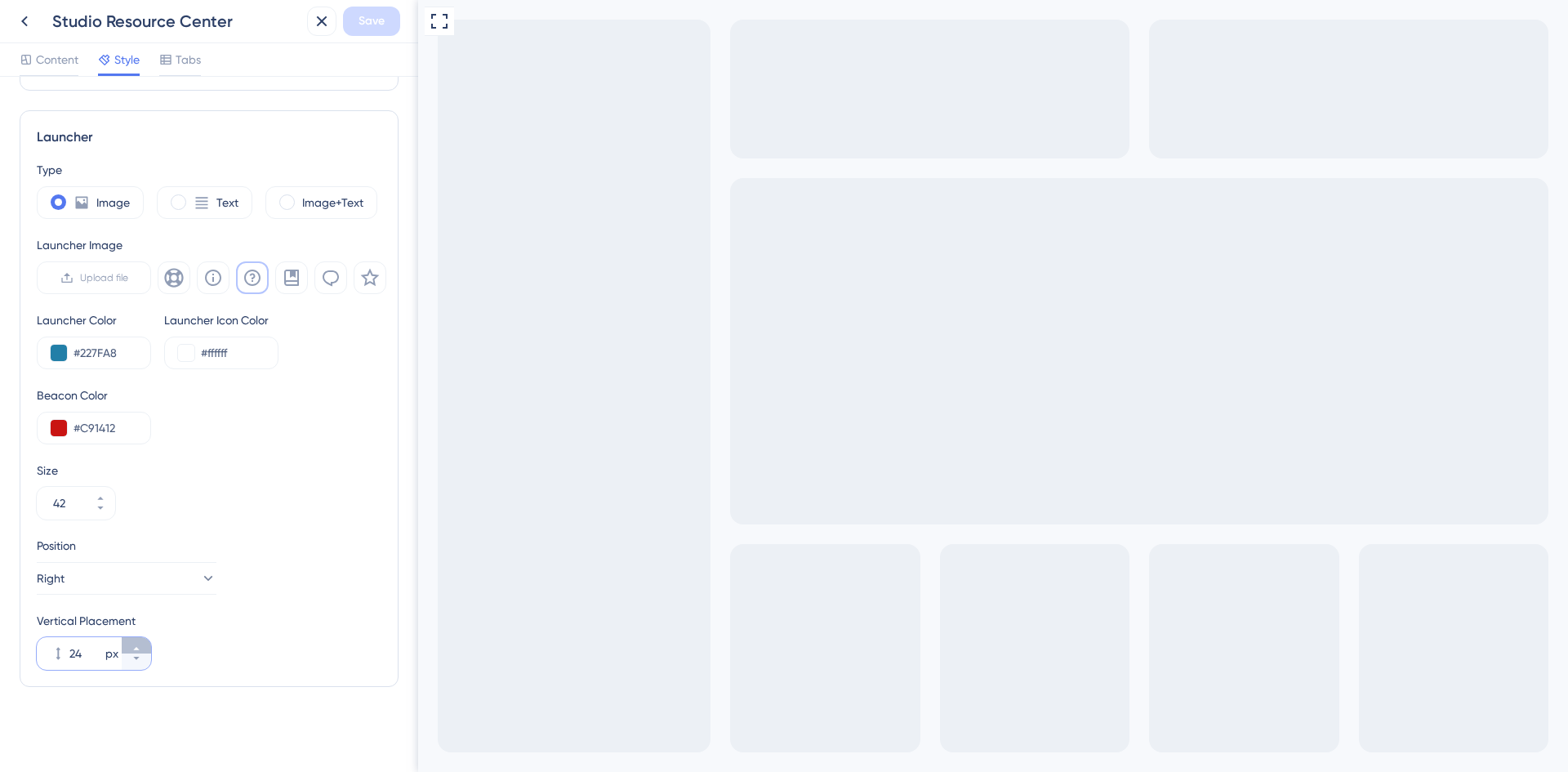
click at [139, 650] on icon at bounding box center [136, 648] width 10 height 10
click at [138, 650] on icon at bounding box center [136, 648] width 10 height 10
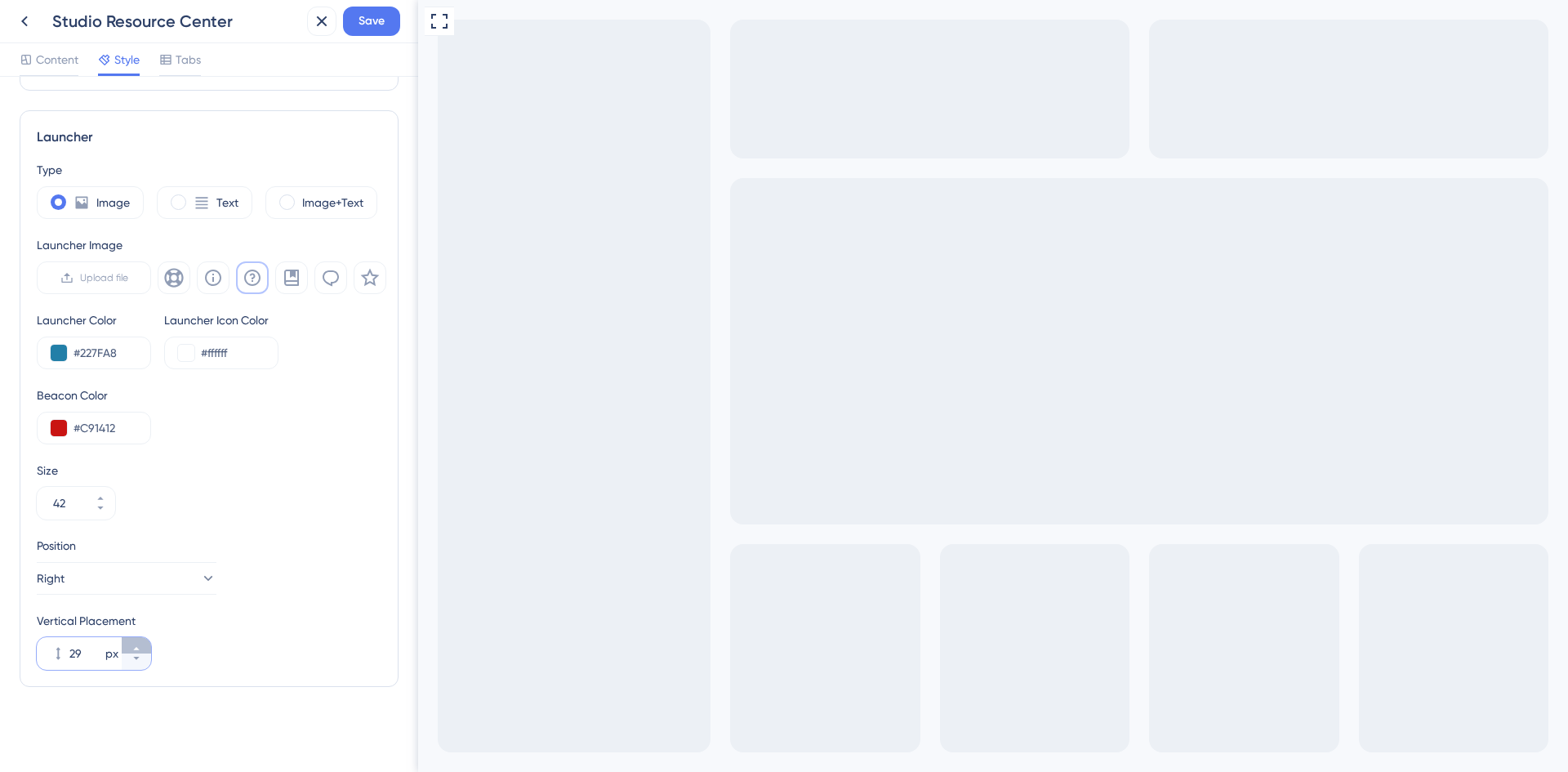
click at [138, 650] on icon at bounding box center [136, 648] width 10 height 10
click at [132, 659] on icon at bounding box center [136, 658] width 10 height 10
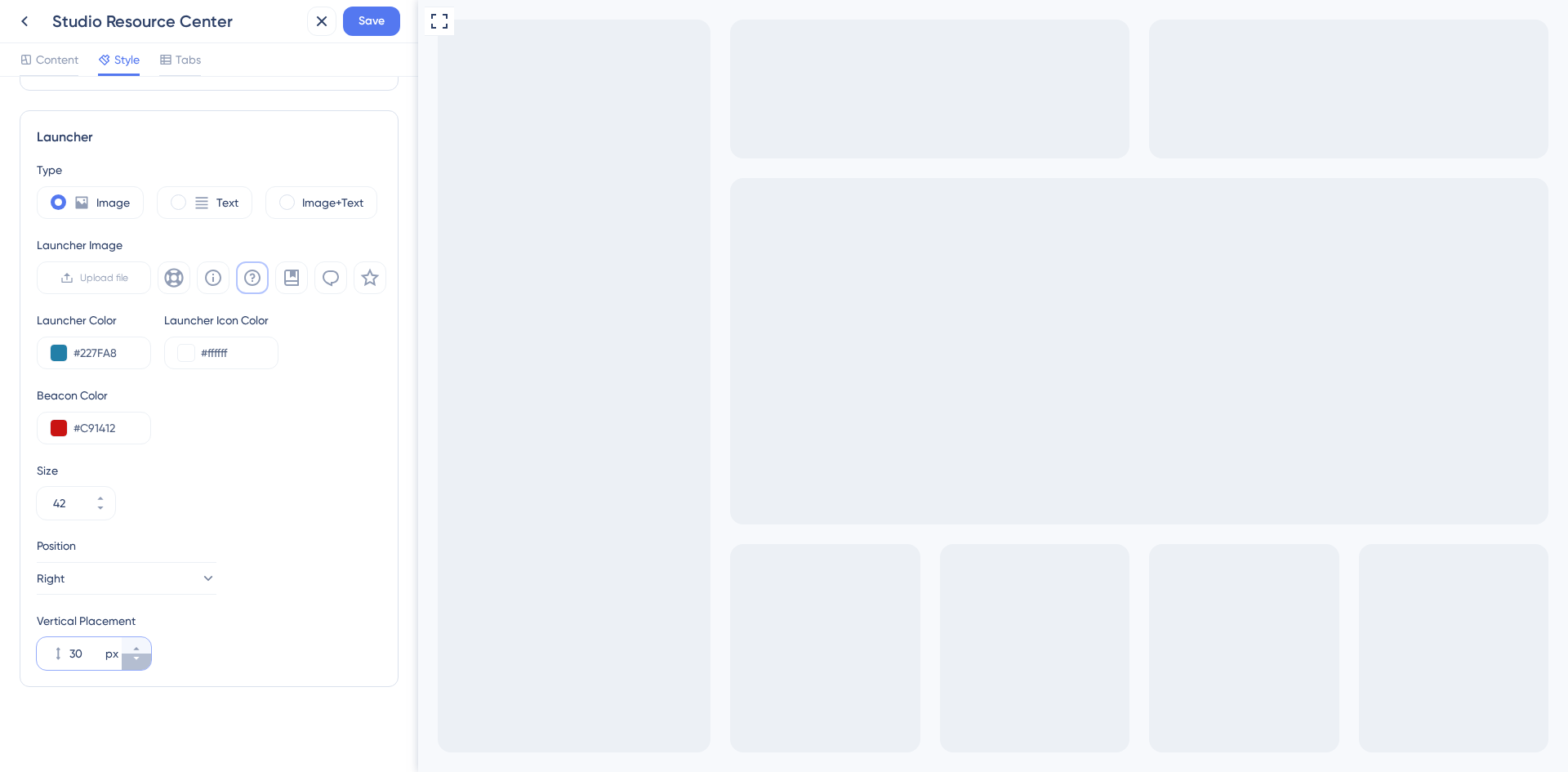
click at [132, 659] on icon at bounding box center [136, 658] width 10 height 10
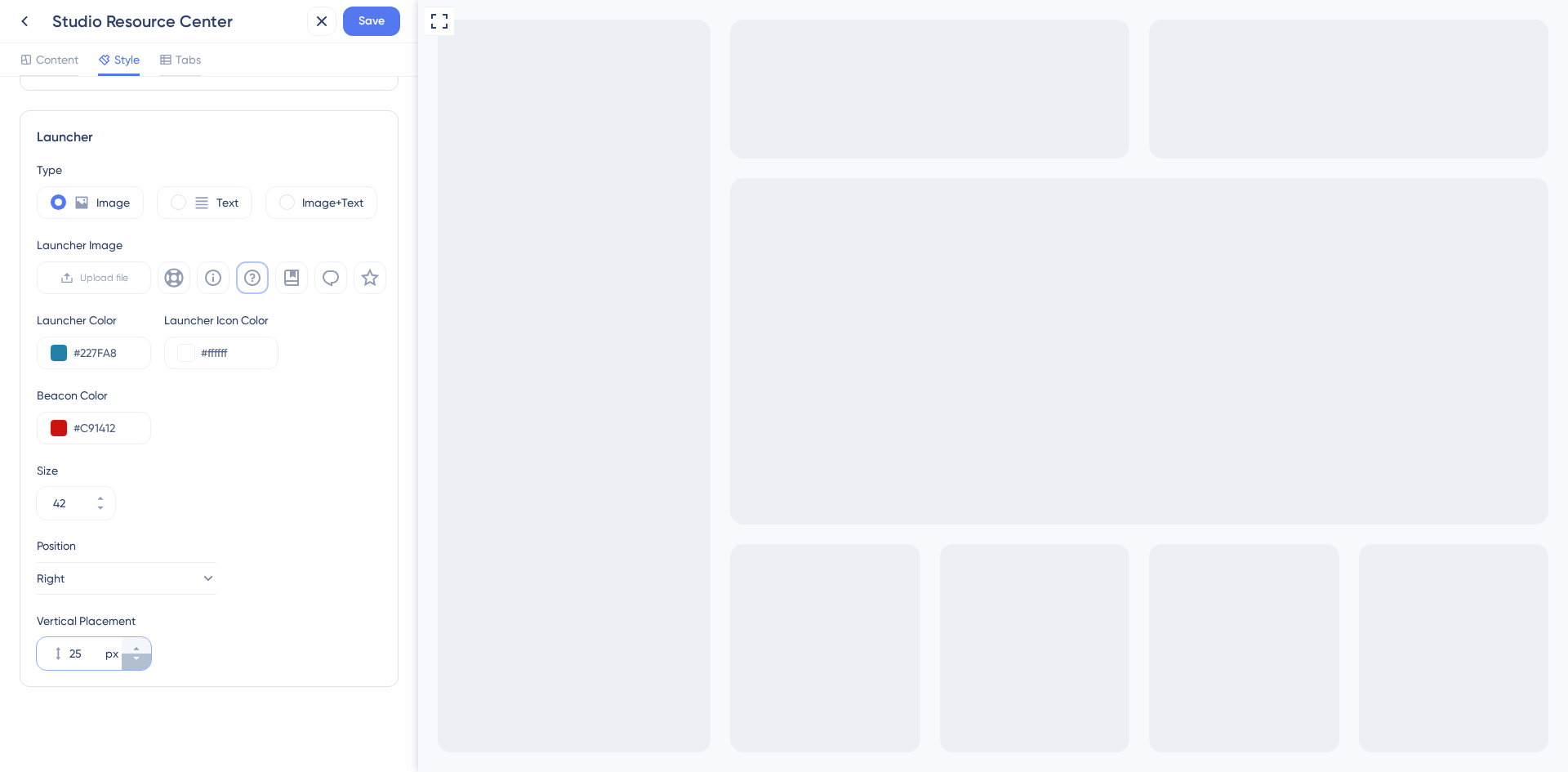
click at [132, 659] on icon at bounding box center [136, 658] width 10 height 10
click at [111, 583] on button "Right" at bounding box center [126, 578] width 179 height 32
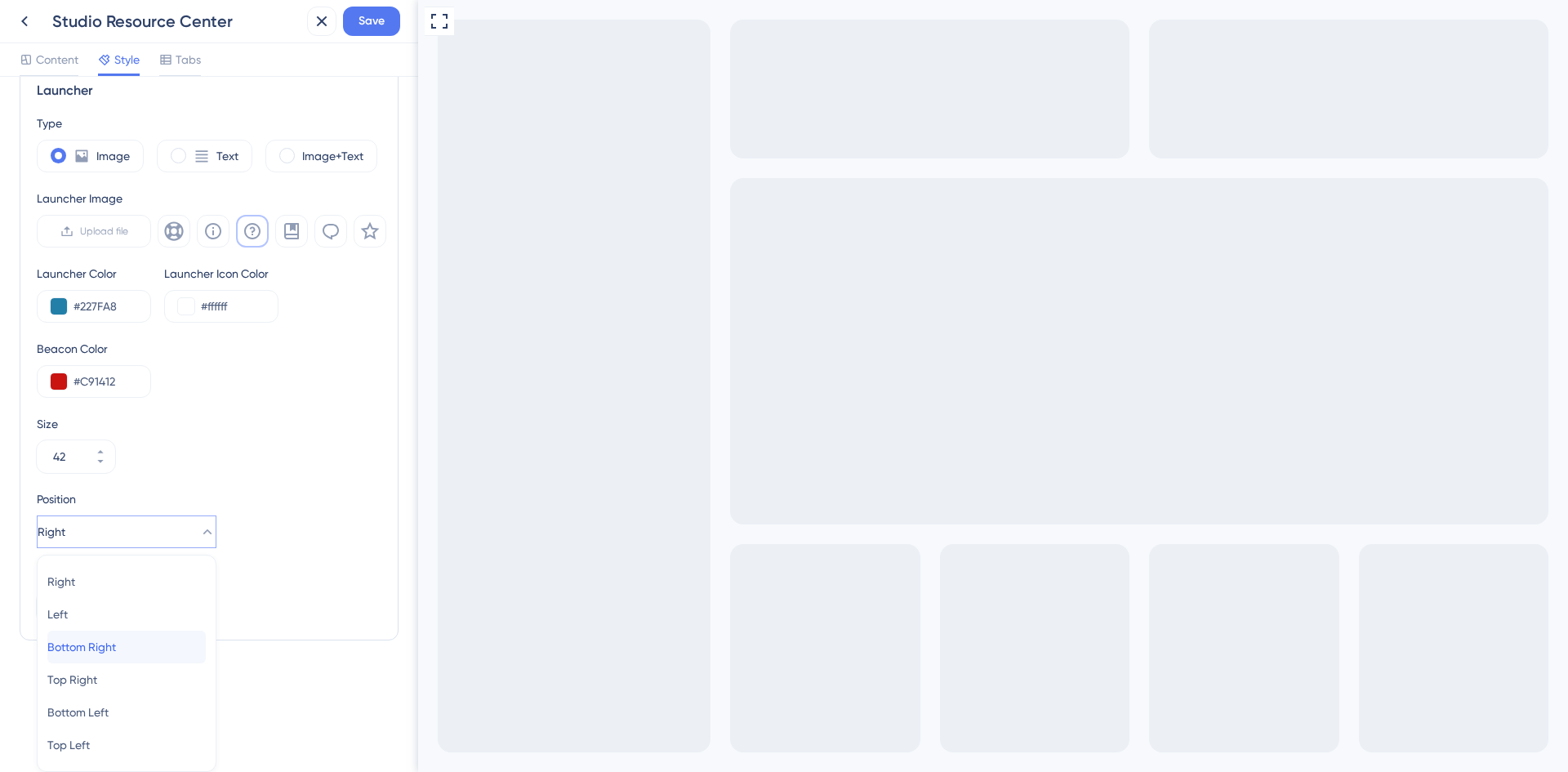
click at [116, 640] on span "Bottom Right" at bounding box center [81, 647] width 69 height 20
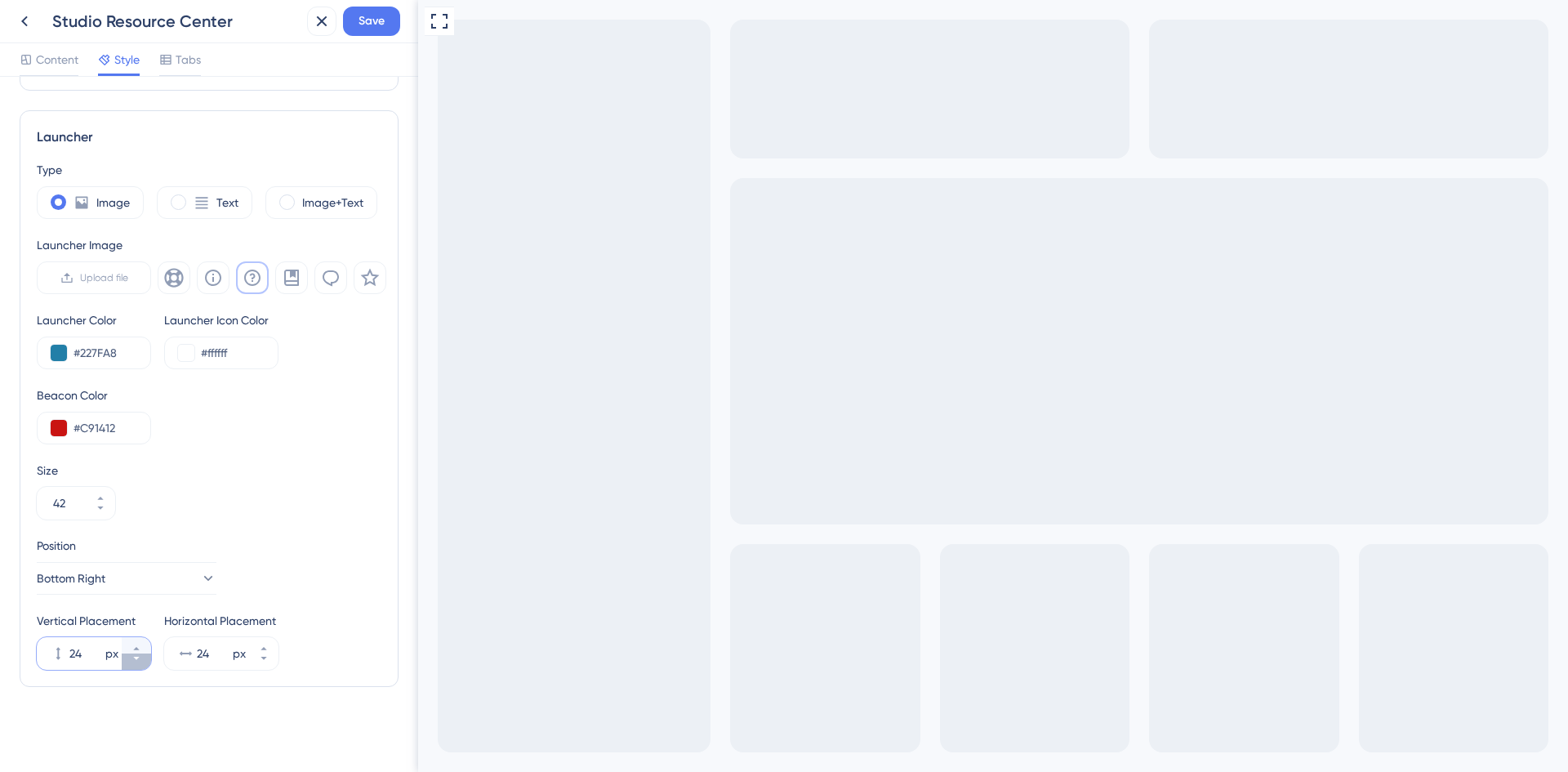
click at [139, 661] on icon at bounding box center [136, 658] width 10 height 10
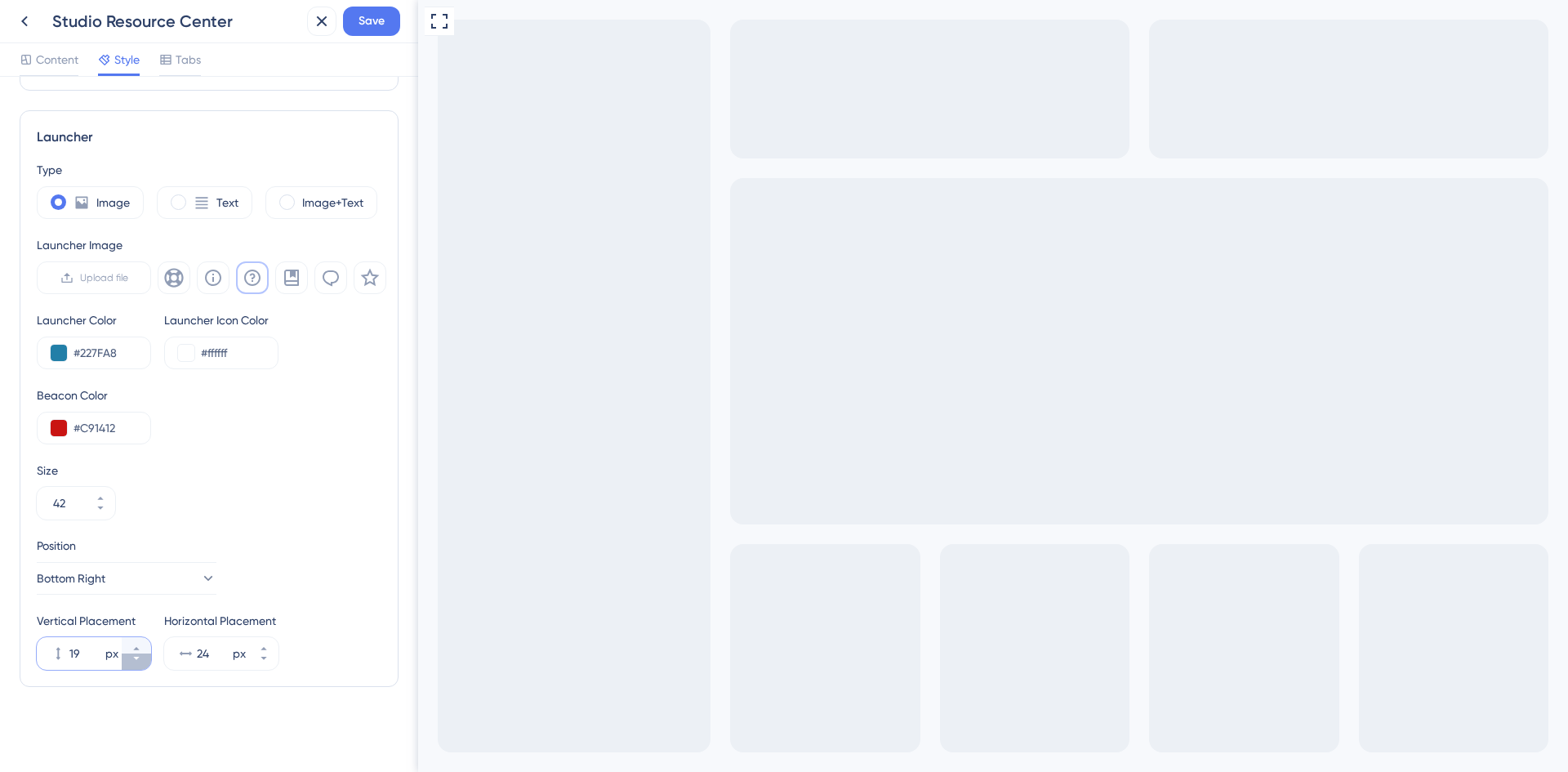
click at [139, 661] on icon at bounding box center [136, 658] width 10 height 10
click at [145, 666] on button "16 px" at bounding box center [135, 661] width 29 height 17
click at [138, 642] on button "15 px" at bounding box center [135, 645] width 29 height 17
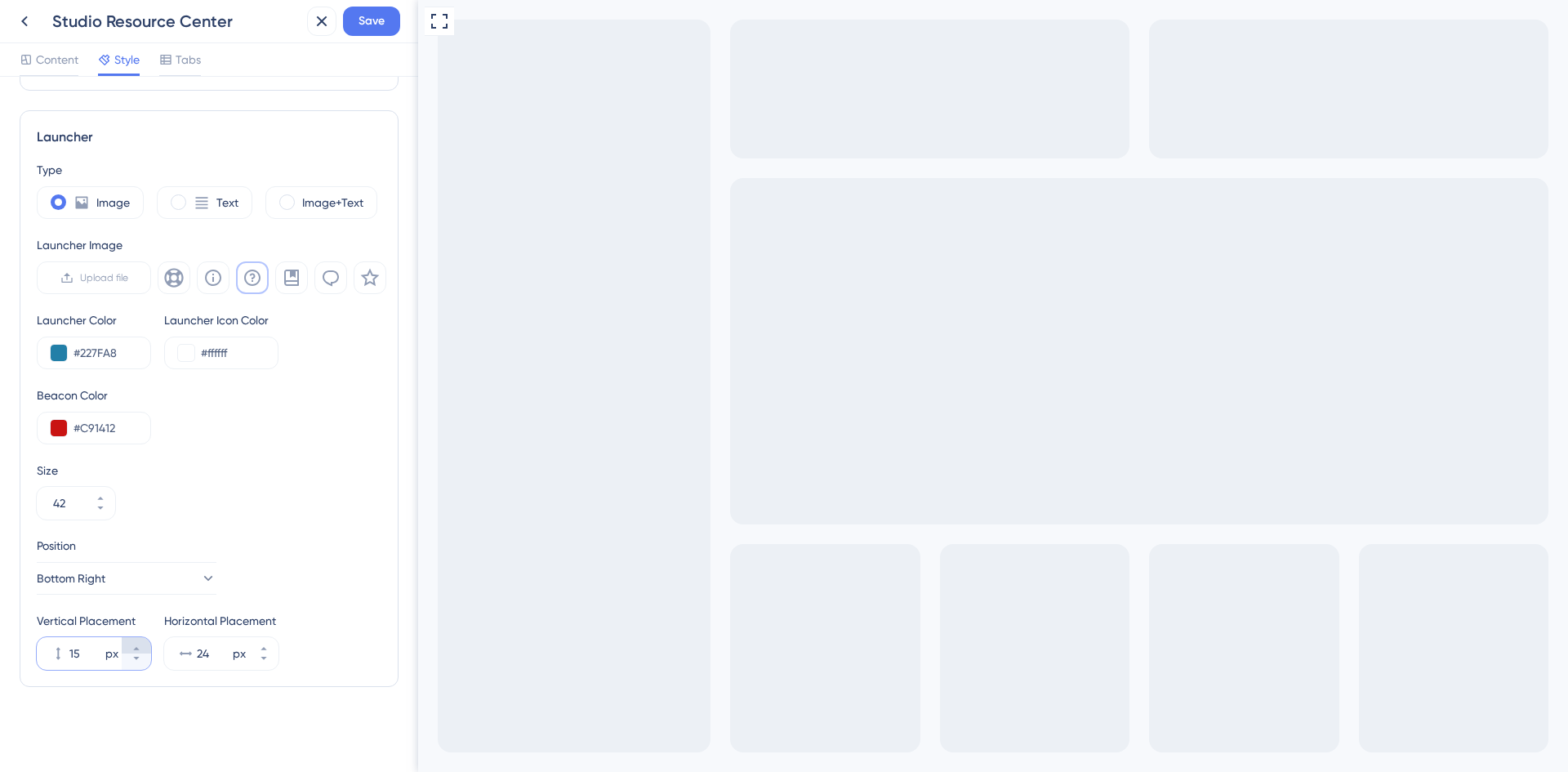
type input "16"
click at [270, 659] on button "24 px" at bounding box center [263, 661] width 29 height 17
click at [270, 659] on button "23 px" at bounding box center [263, 661] width 29 height 17
click at [270, 659] on button "22 px" at bounding box center [263, 661] width 29 height 17
click at [270, 659] on button "21 px" at bounding box center [263, 661] width 29 height 17
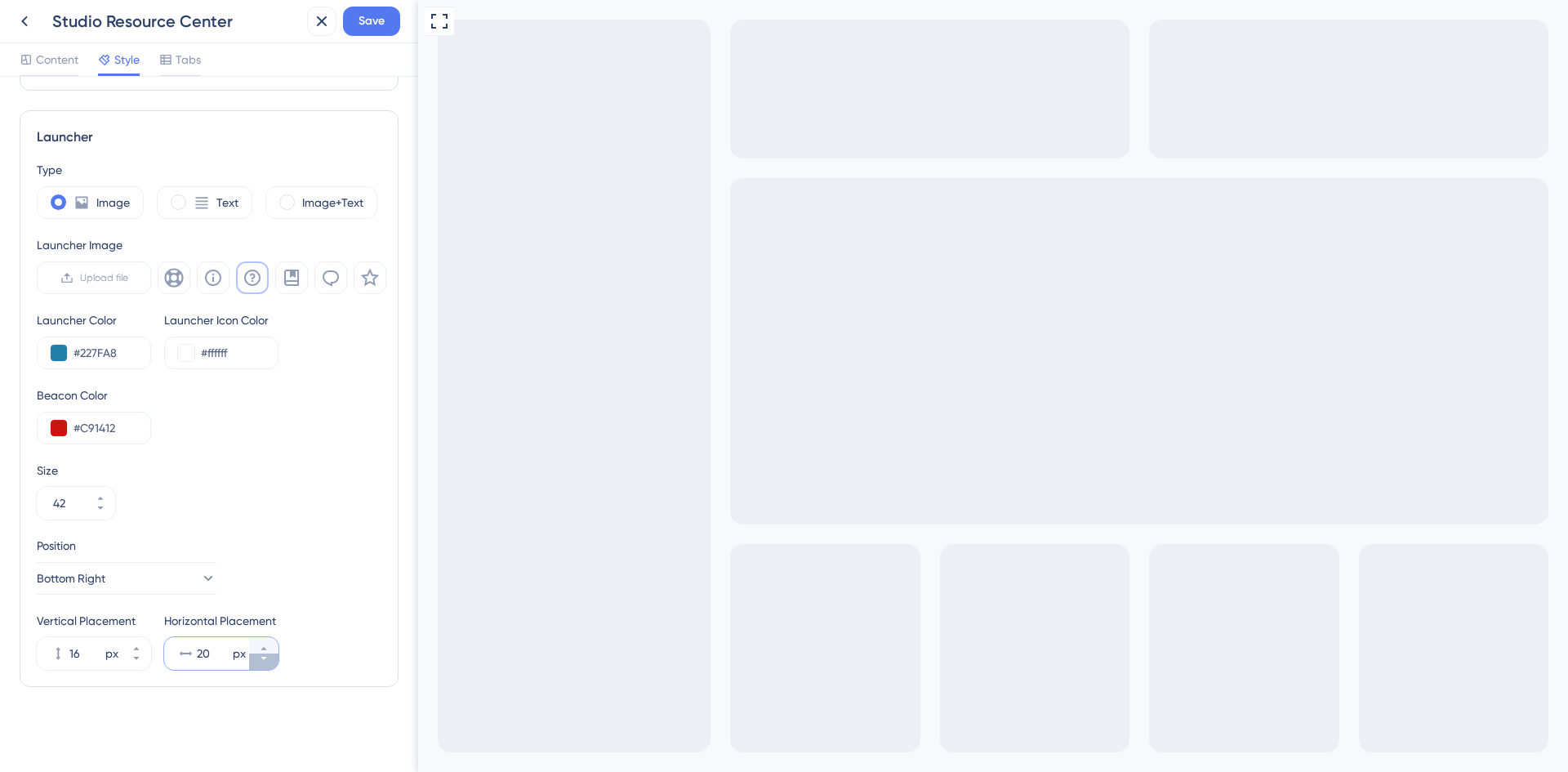
click at [270, 659] on button "20 px" at bounding box center [263, 661] width 29 height 17
click at [270, 659] on button "19 px" at bounding box center [263, 661] width 29 height 17
click at [270, 659] on button "18 px" at bounding box center [263, 661] width 29 height 17
click at [270, 659] on button "17 px" at bounding box center [263, 661] width 29 height 17
type input "16"
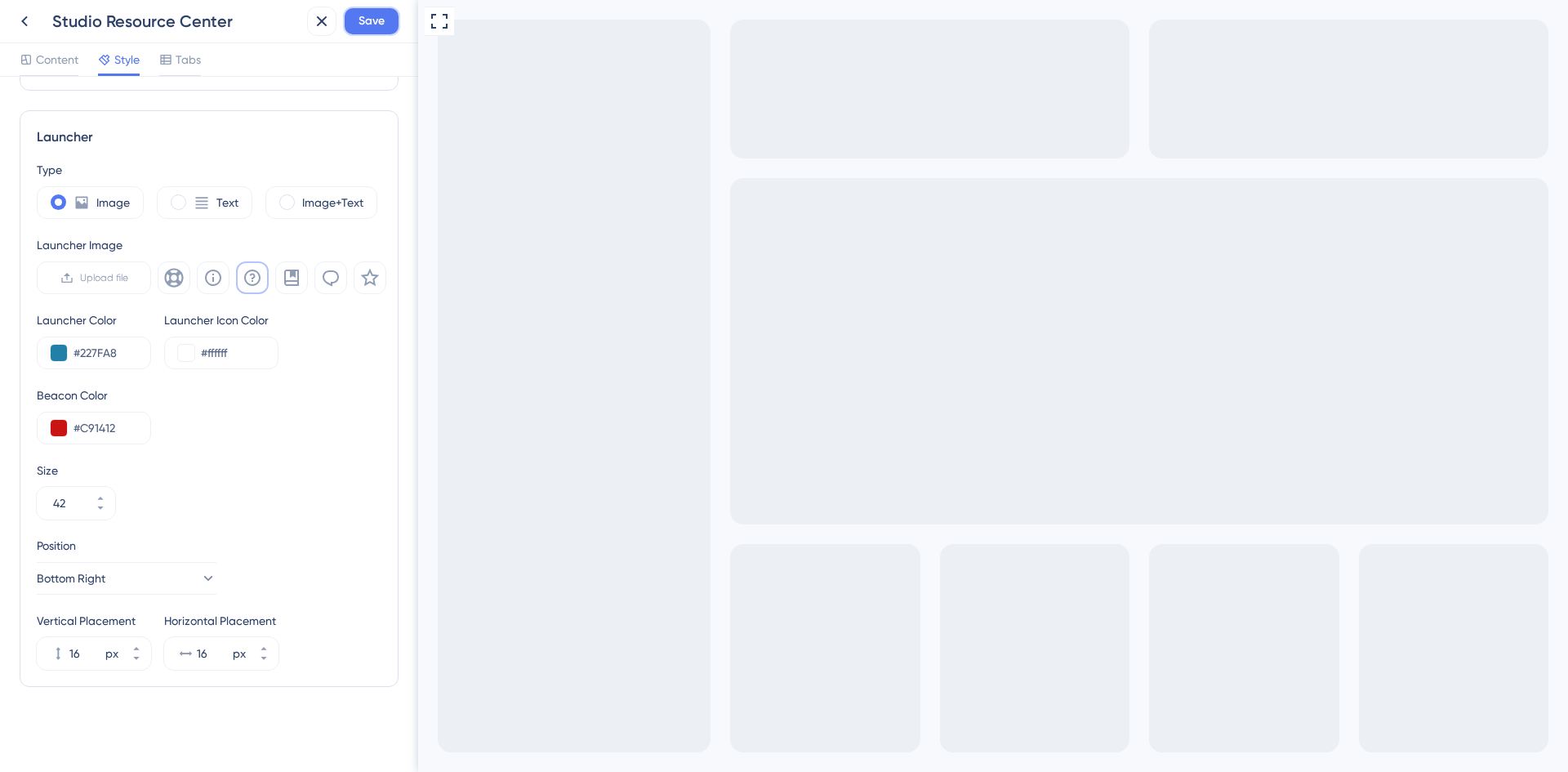
click at [376, 17] on span "Save" at bounding box center [371, 22] width 26 height 20
click at [312, 28] on icon at bounding box center [310, 30] width 9 height 9
click at [27, 19] on icon at bounding box center [25, 22] width 20 height 20
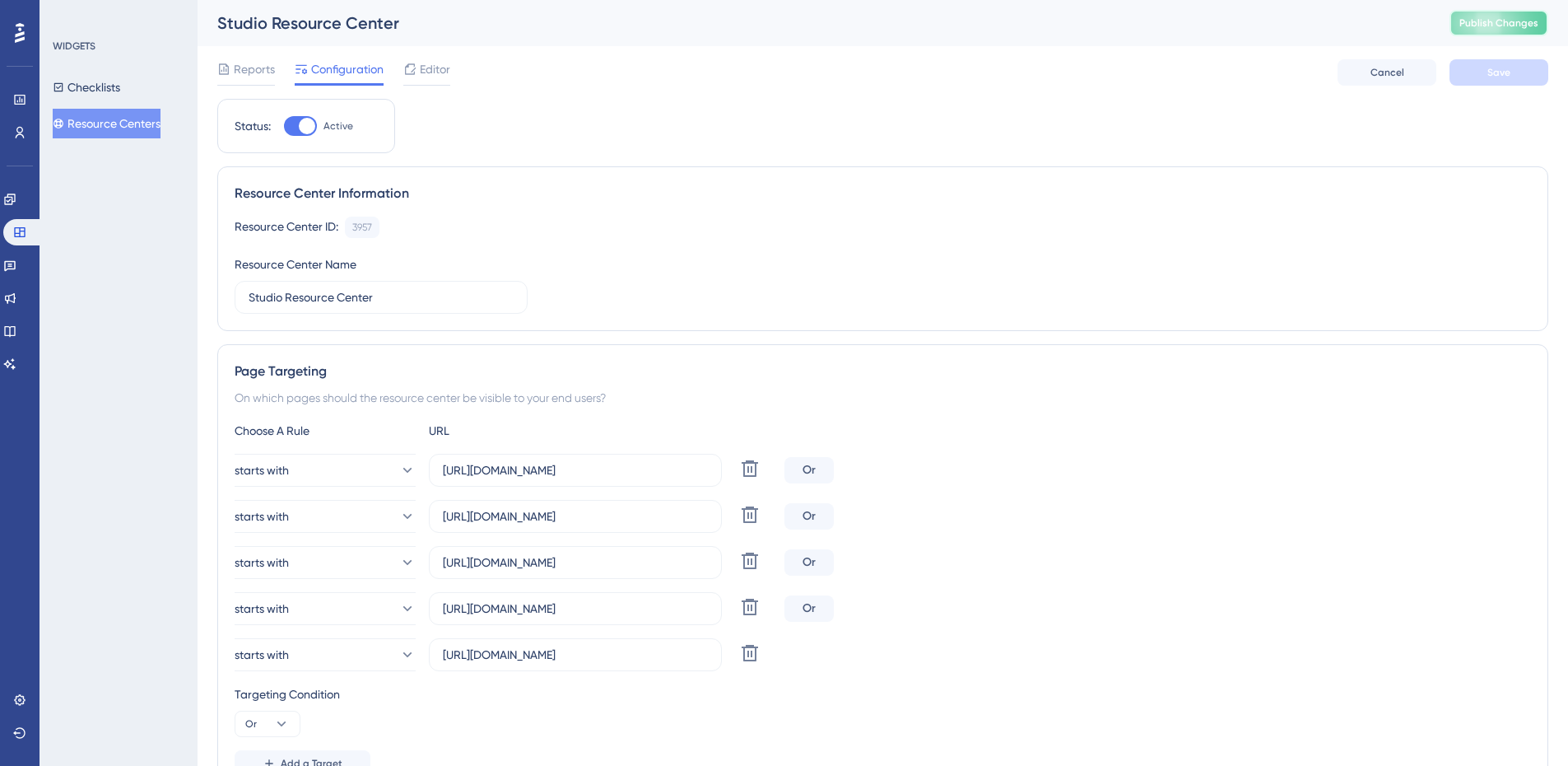
click at [1484, 34] on button "Publish Changes" at bounding box center [1498, 23] width 99 height 26
drag, startPoint x: 681, startPoint y: 474, endPoint x: 592, endPoint y: 474, distance: 89.0
click at [592, 474] on input "[URL][DOMAIN_NAME]" at bounding box center [575, 470] width 265 height 18
type input "[URL][DOMAIN_NAME]"
click at [756, 510] on icon at bounding box center [750, 515] width 17 height 17
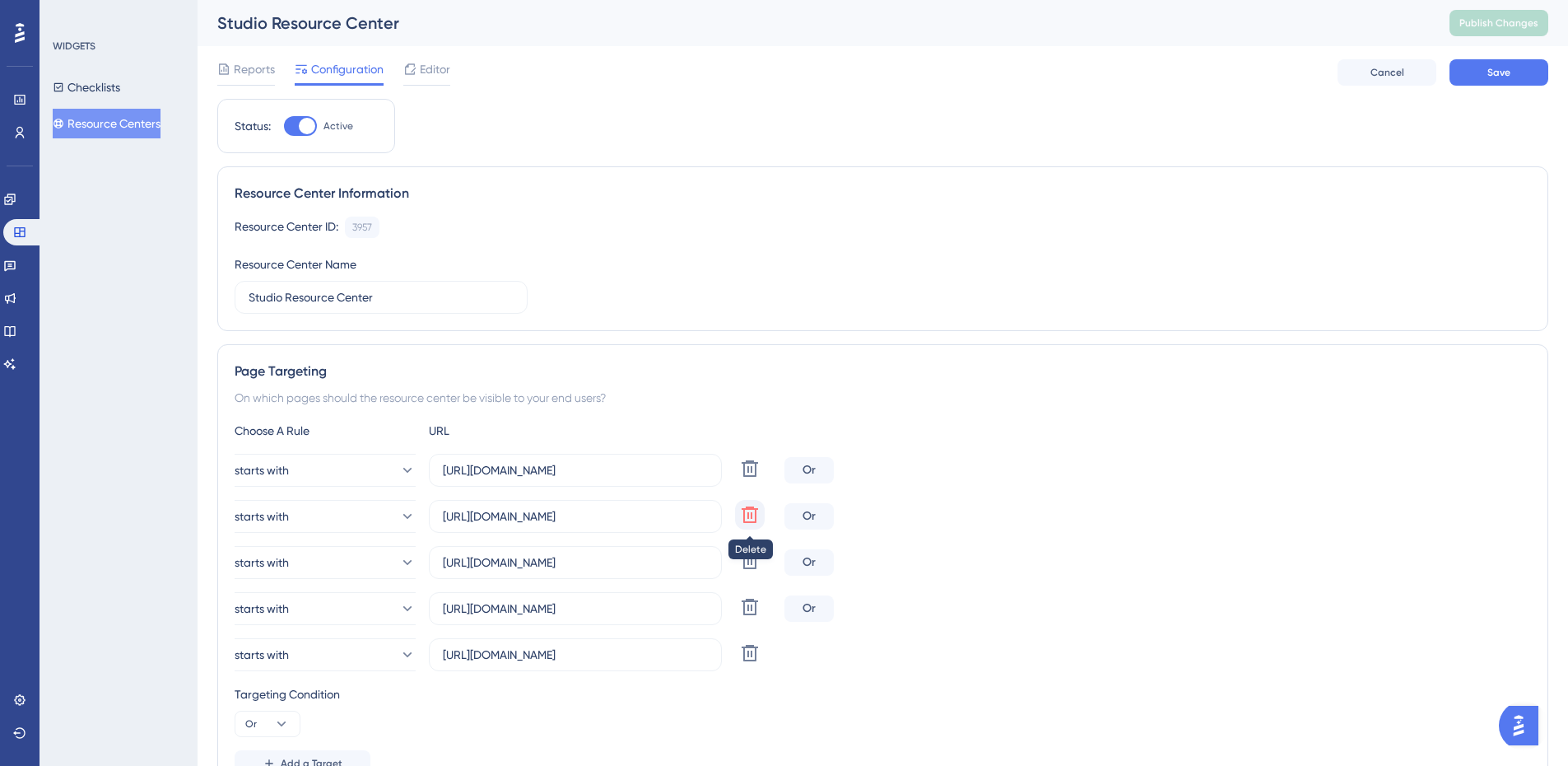
type input "[URL][DOMAIN_NAME]"
click at [752, 516] on icon at bounding box center [750, 515] width 17 height 17
type input "[URL][DOMAIN_NAME]"
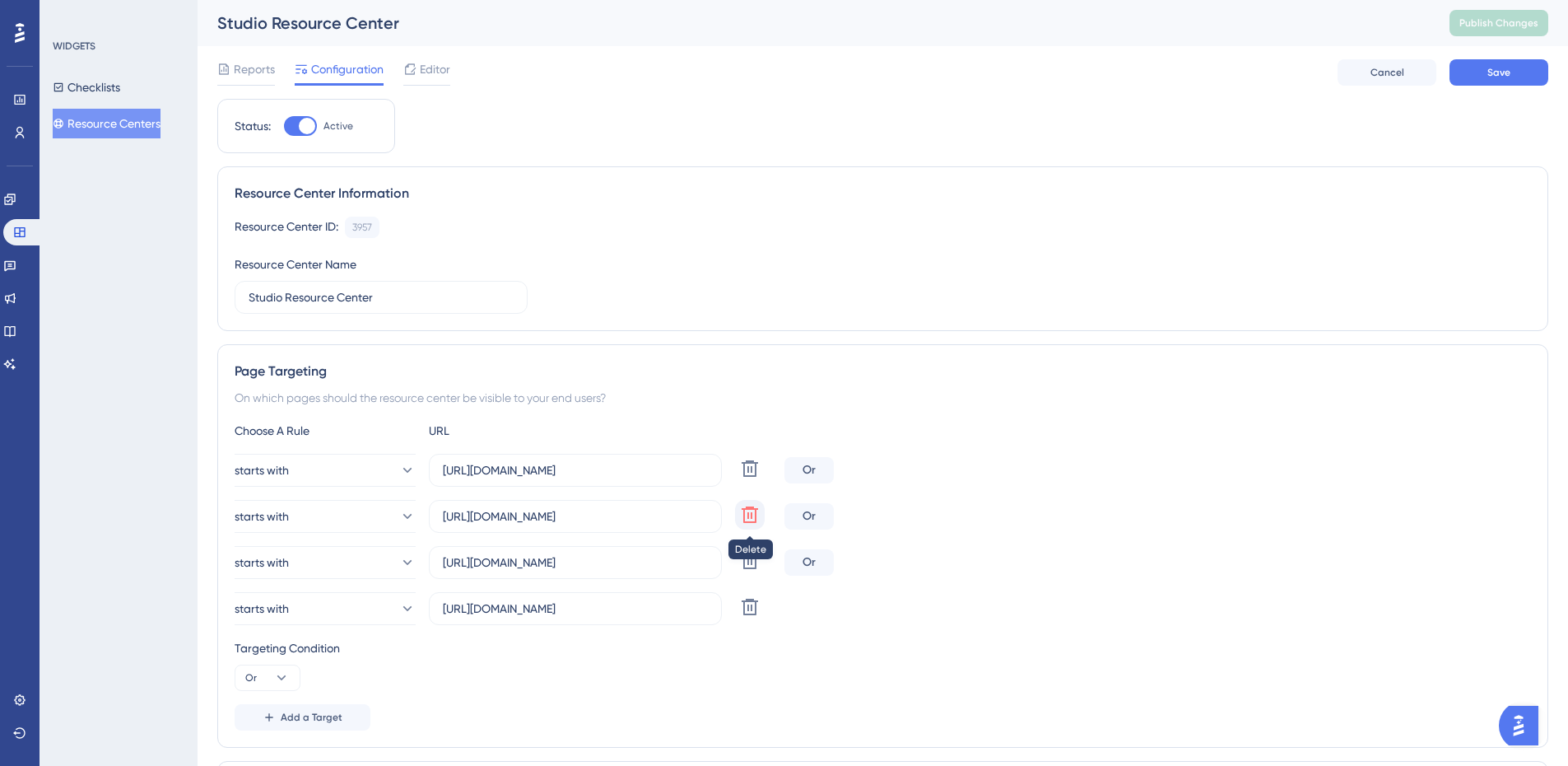
type input "[URL][DOMAIN_NAME]"
click at [752, 516] on icon at bounding box center [750, 515] width 17 height 17
type input "[URL][DOMAIN_NAME]"
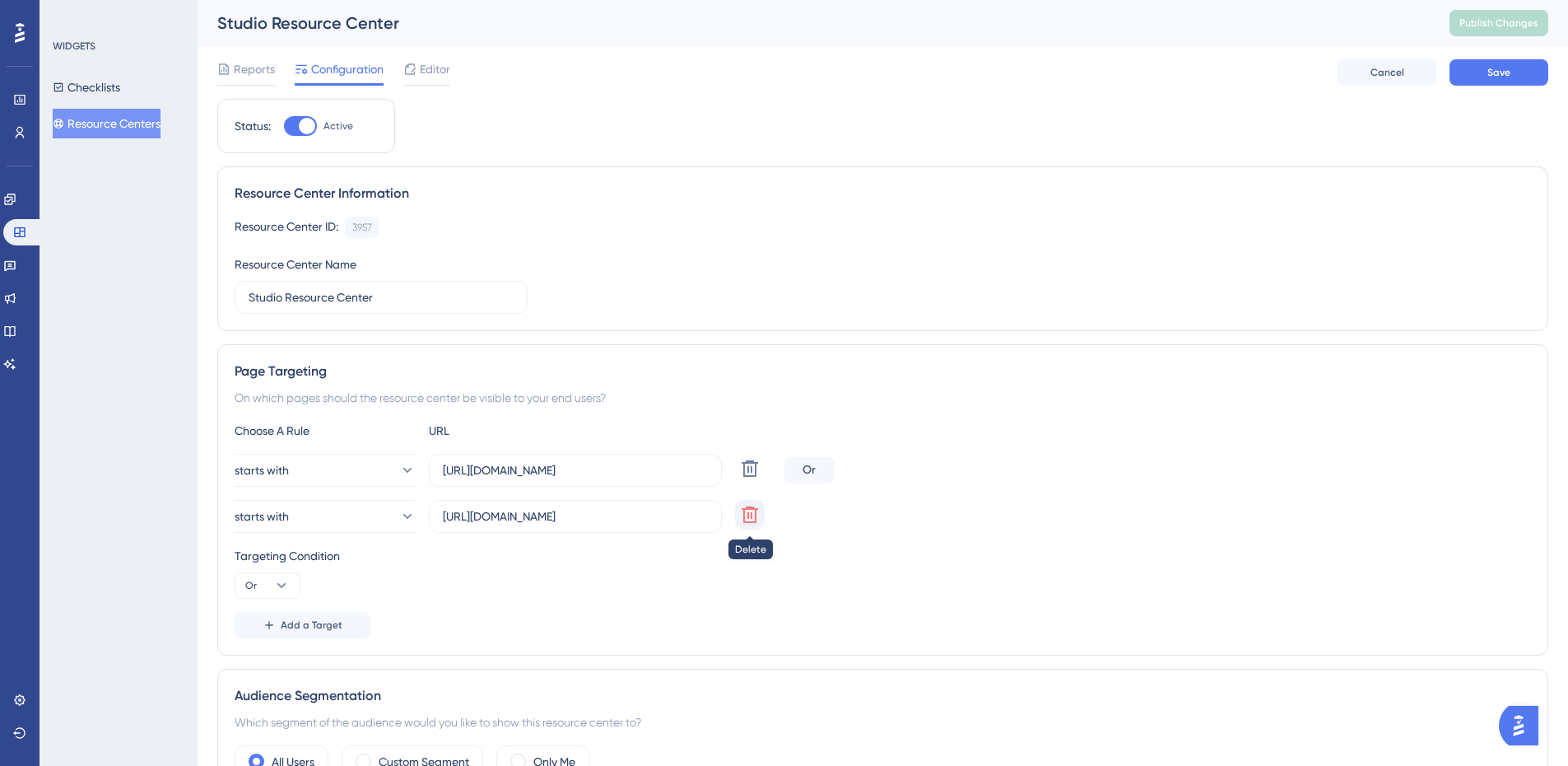
click at [752, 516] on icon at bounding box center [750, 515] width 17 height 17
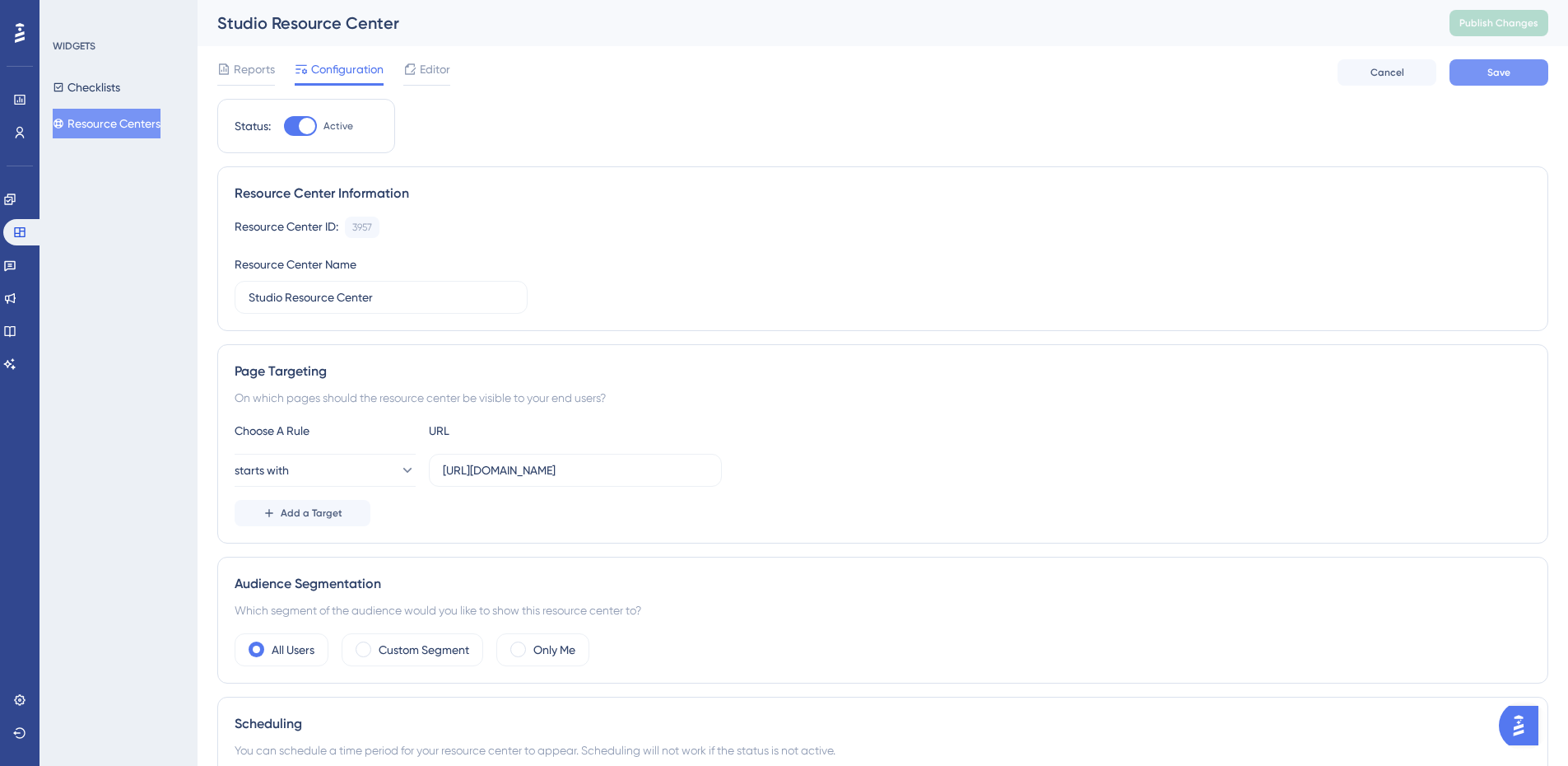
click at [1465, 78] on button "Save" at bounding box center [1498, 72] width 99 height 26
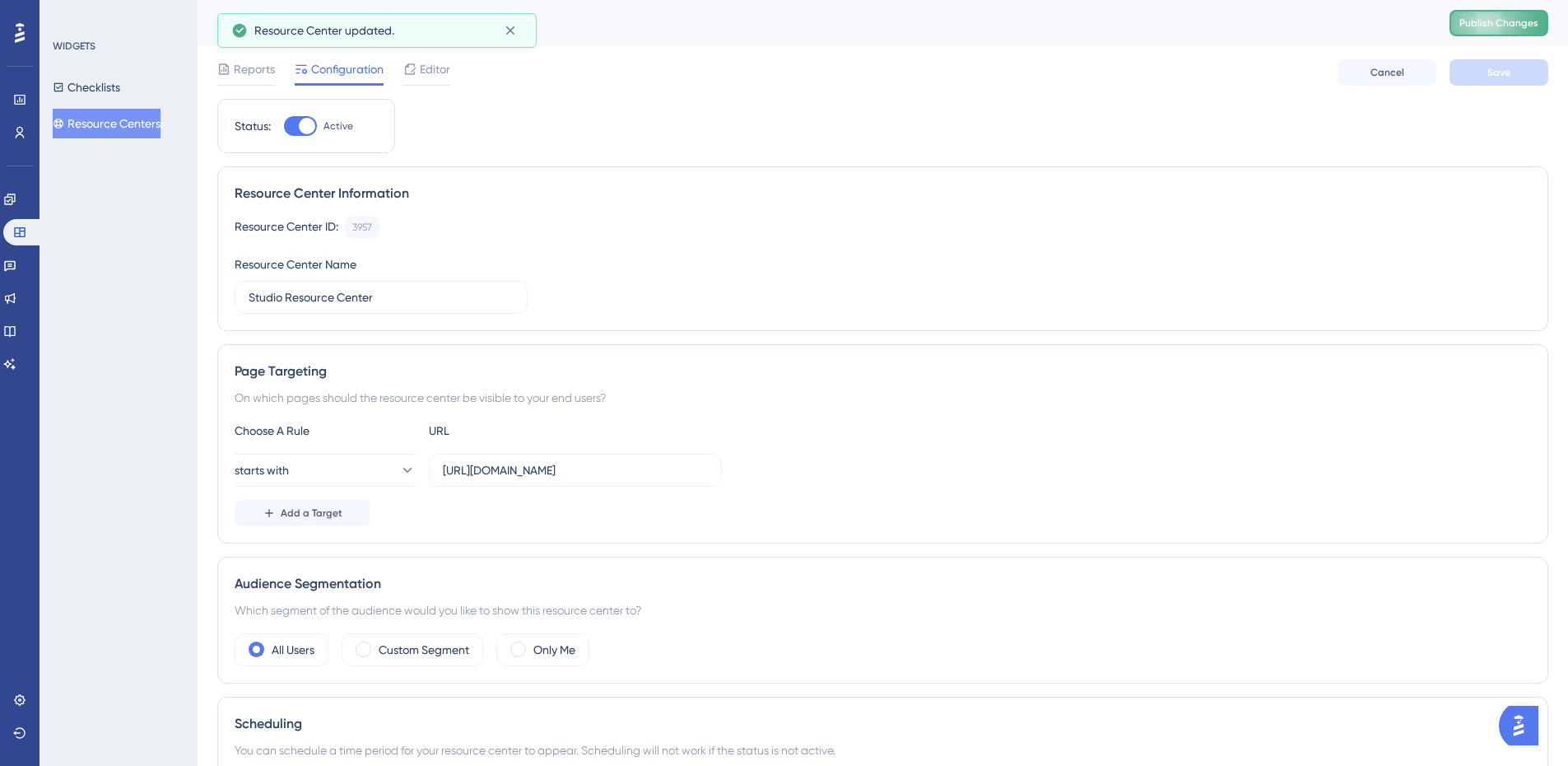
click at [1495, 32] on button "Publish Changes" at bounding box center [1498, 23] width 99 height 26
click at [411, 70] on icon at bounding box center [410, 70] width 13 height 13
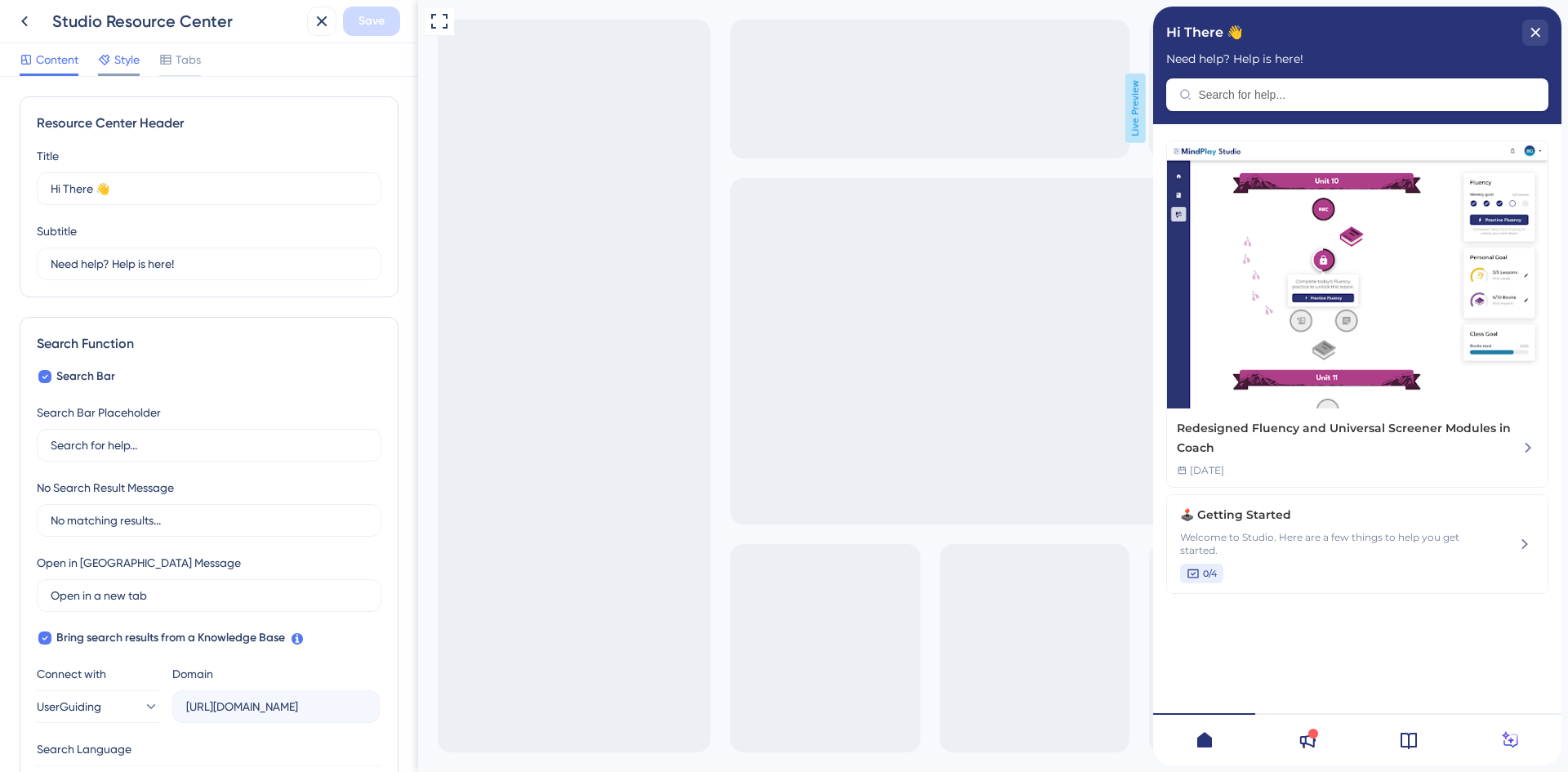
click at [131, 66] on span "Style" at bounding box center [127, 60] width 25 height 20
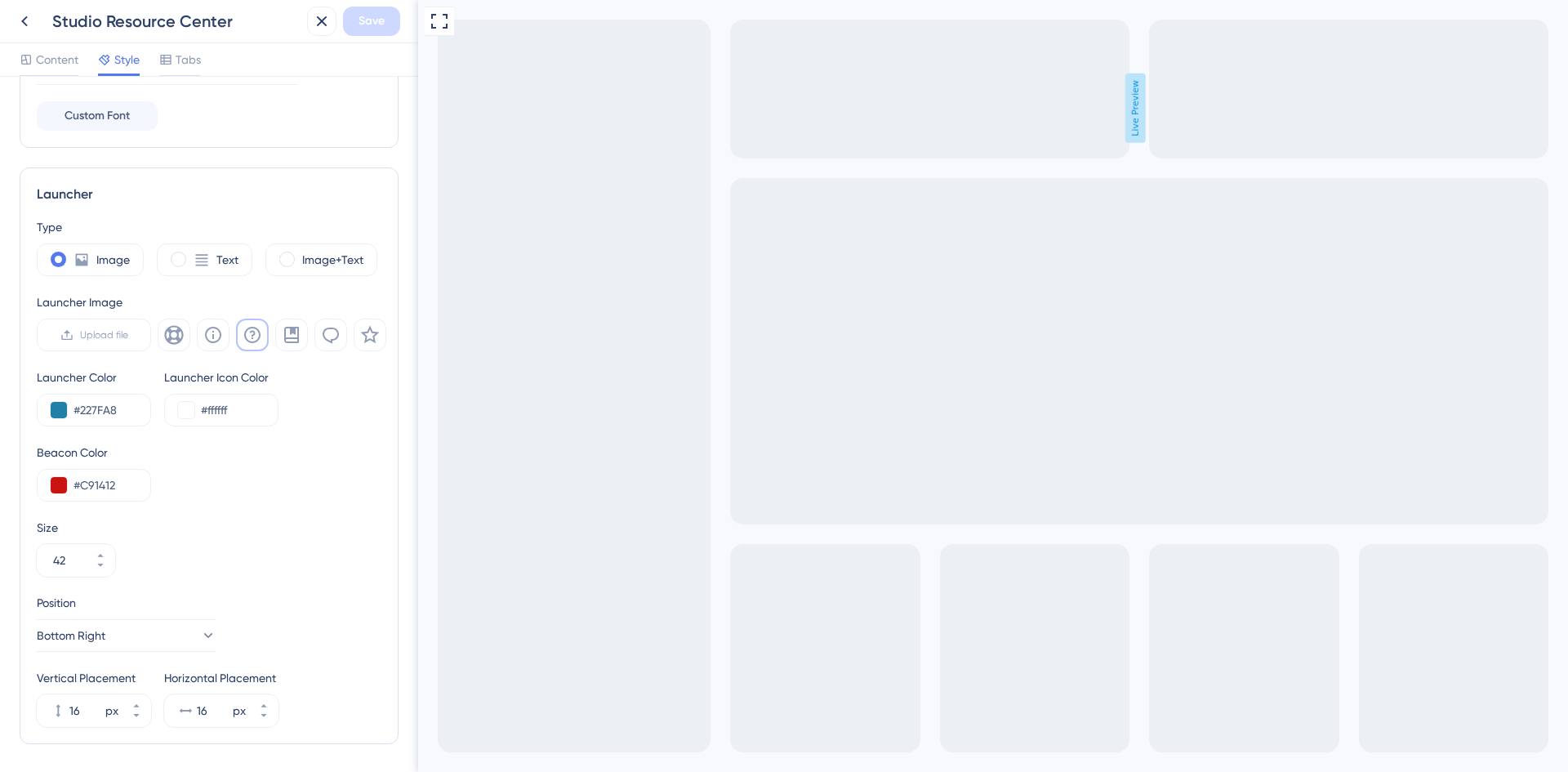
scroll to position [402, 0]
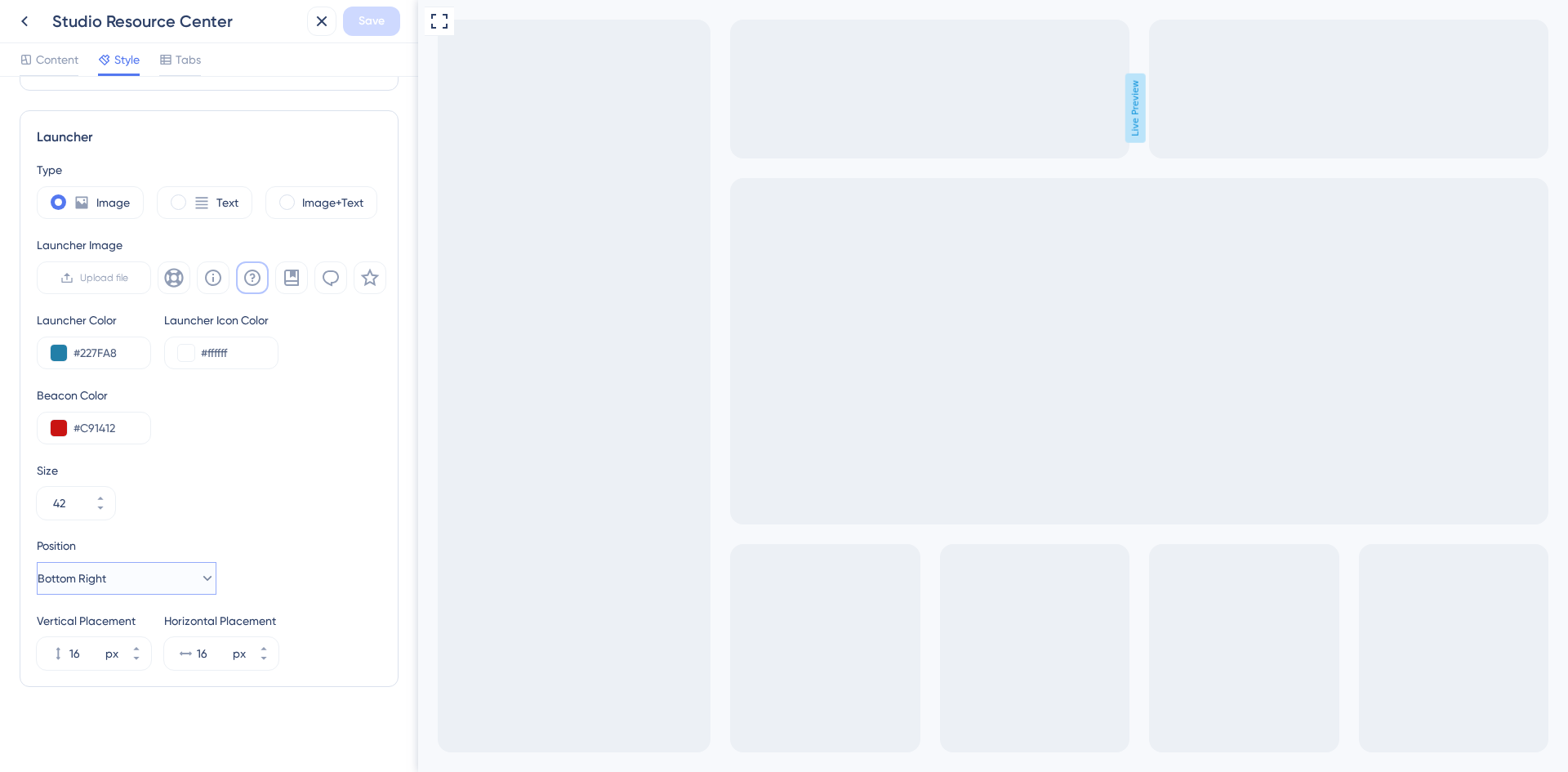
click at [95, 578] on span "Bottom Right" at bounding box center [71, 578] width 69 height 20
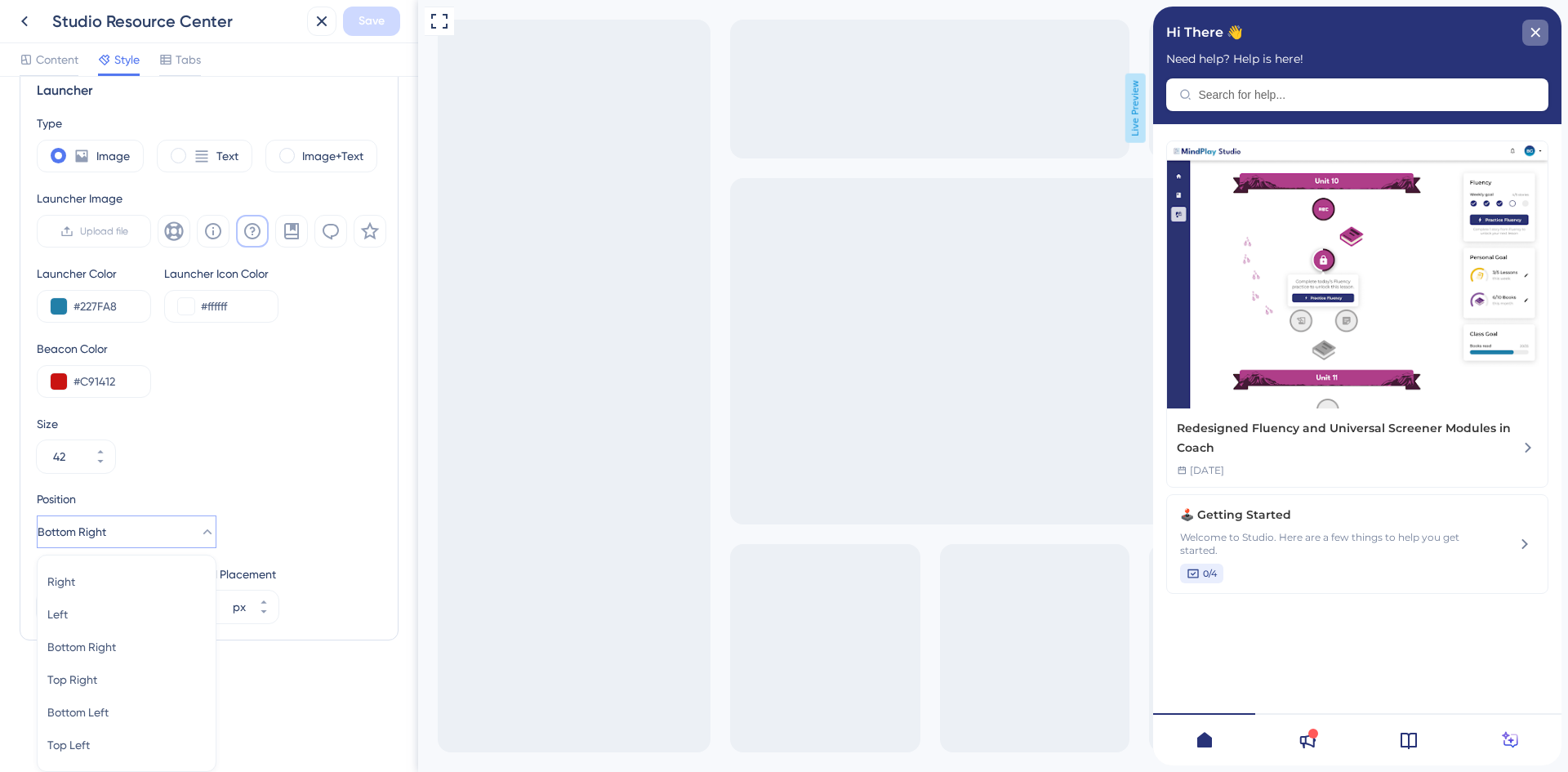
click at [1524, 32] on div "close resource center" at bounding box center [1535, 32] width 26 height 26
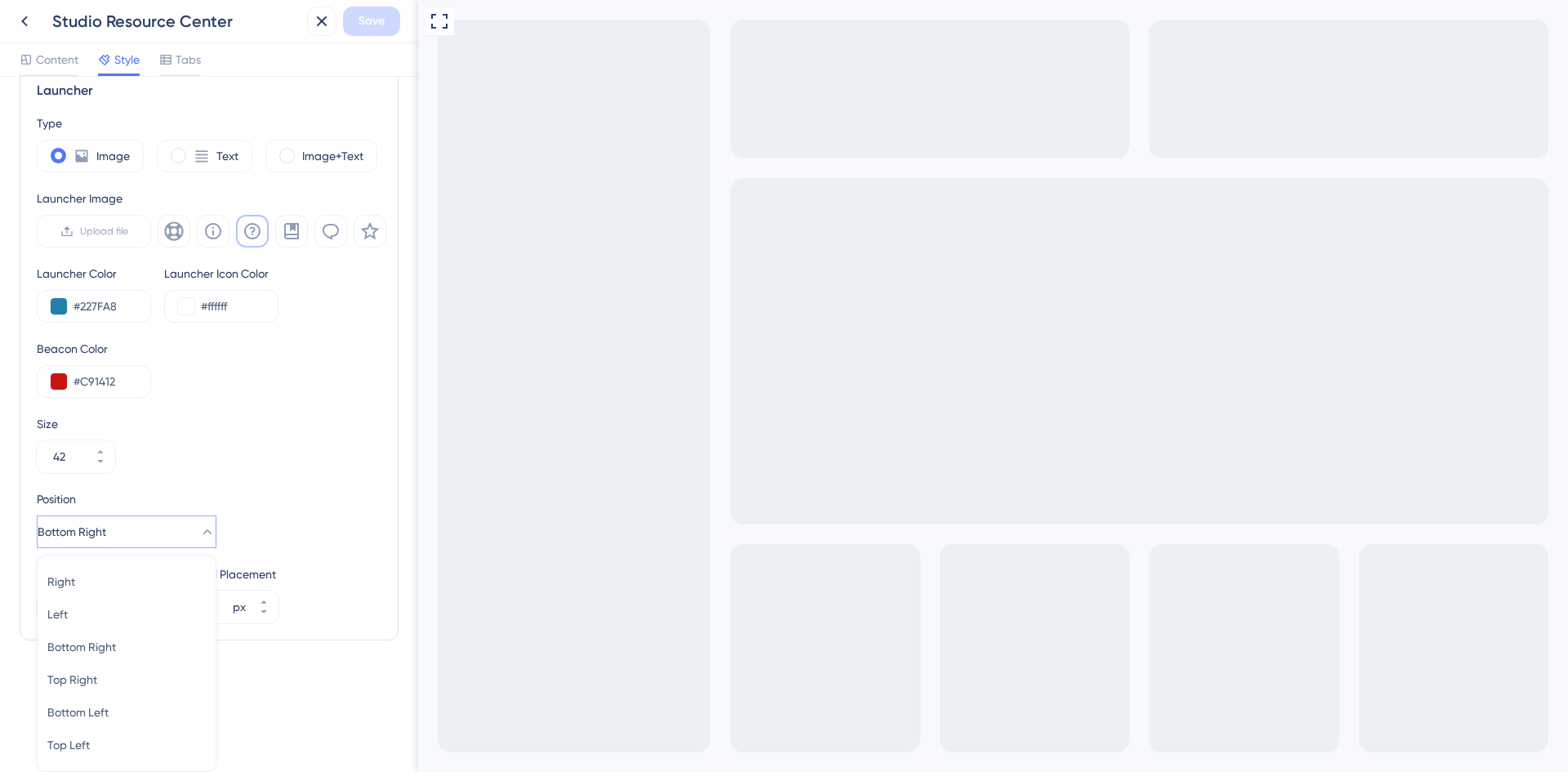
click at [192, 516] on button "Bottom Right" at bounding box center [126, 531] width 179 height 32
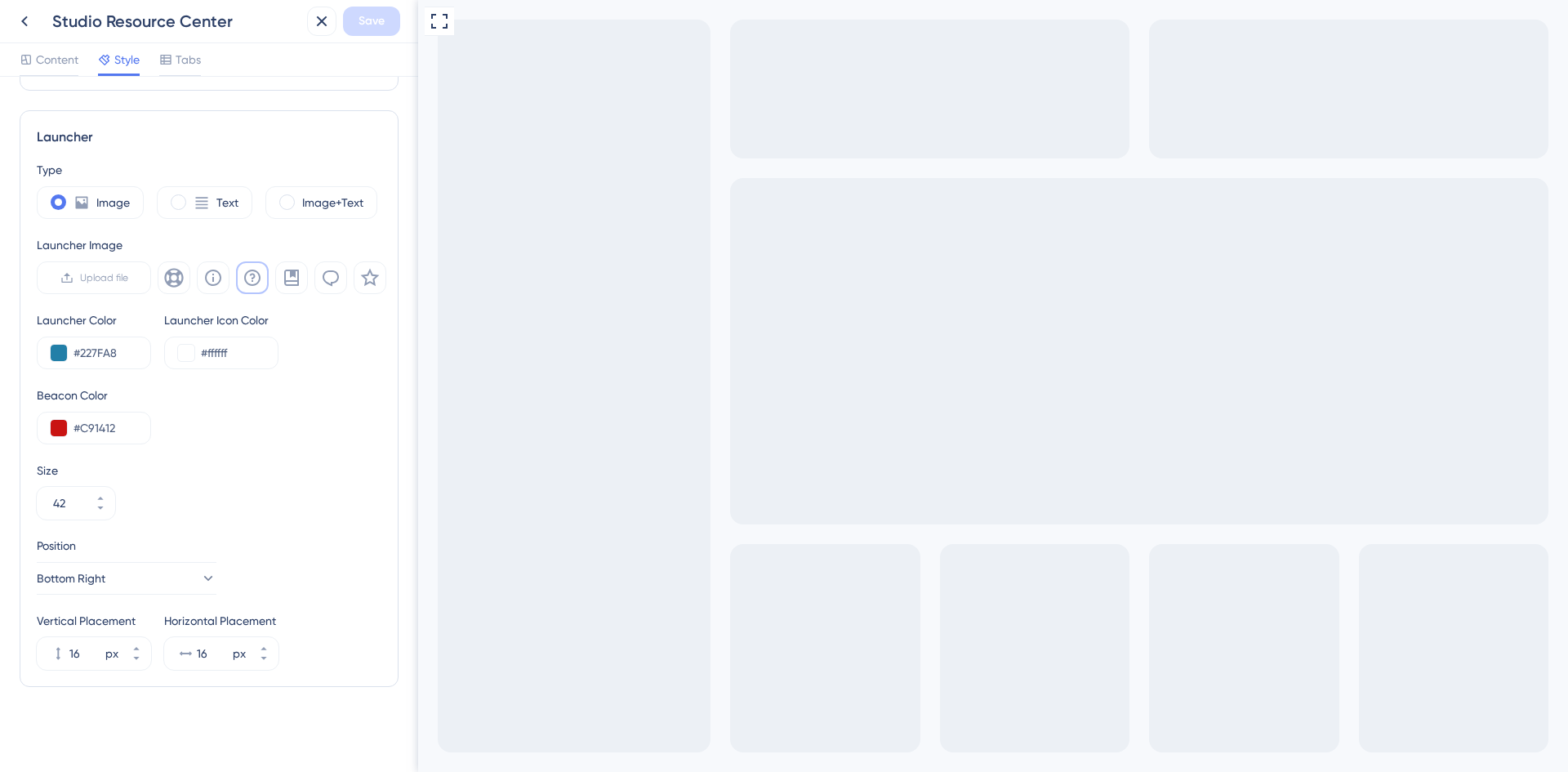
scroll to position [402, 0]
click at [174, 564] on button "Bottom Right" at bounding box center [126, 578] width 179 height 32
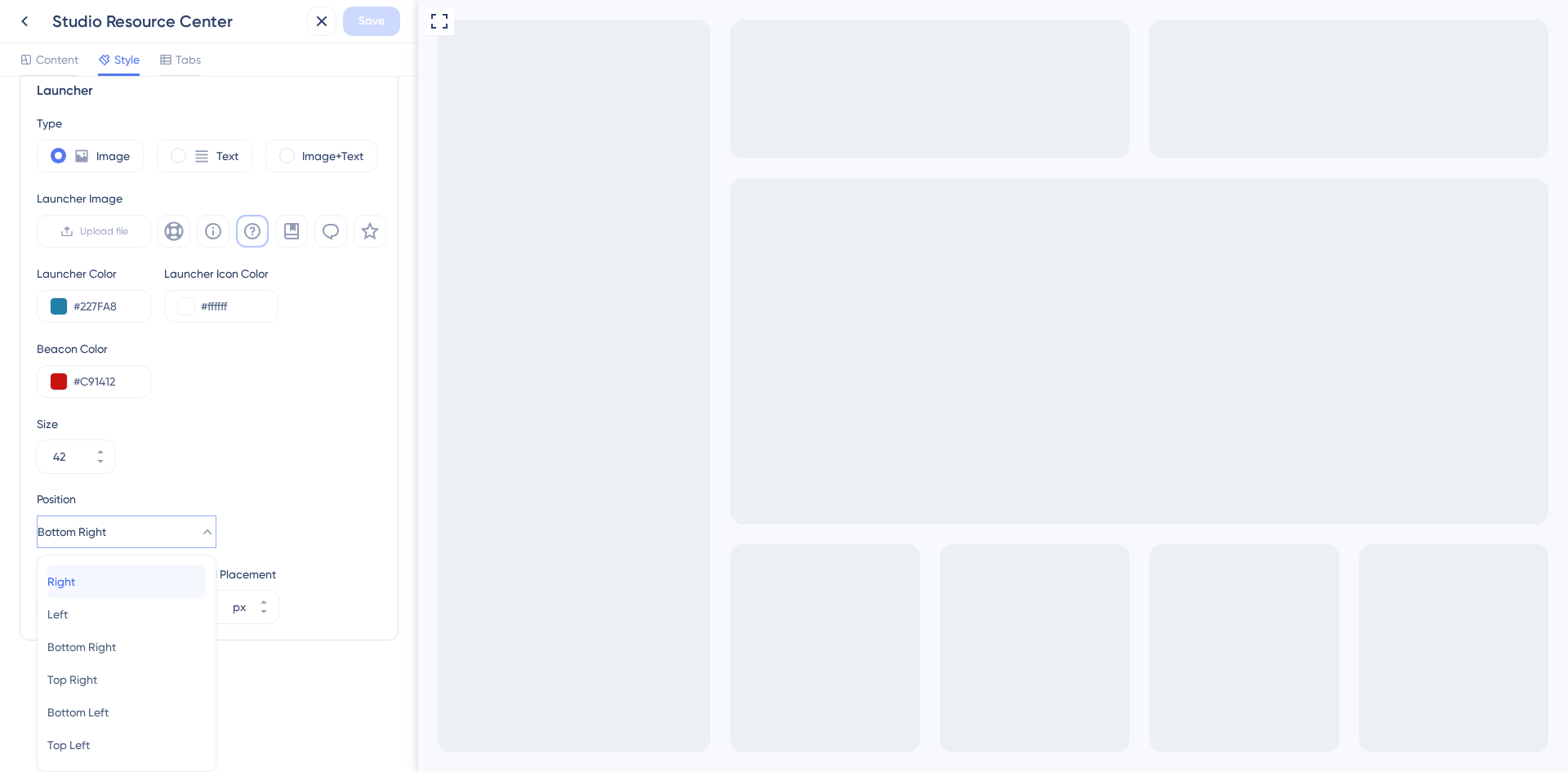
click at [142, 588] on div "Right Right" at bounding box center [126, 581] width 159 height 32
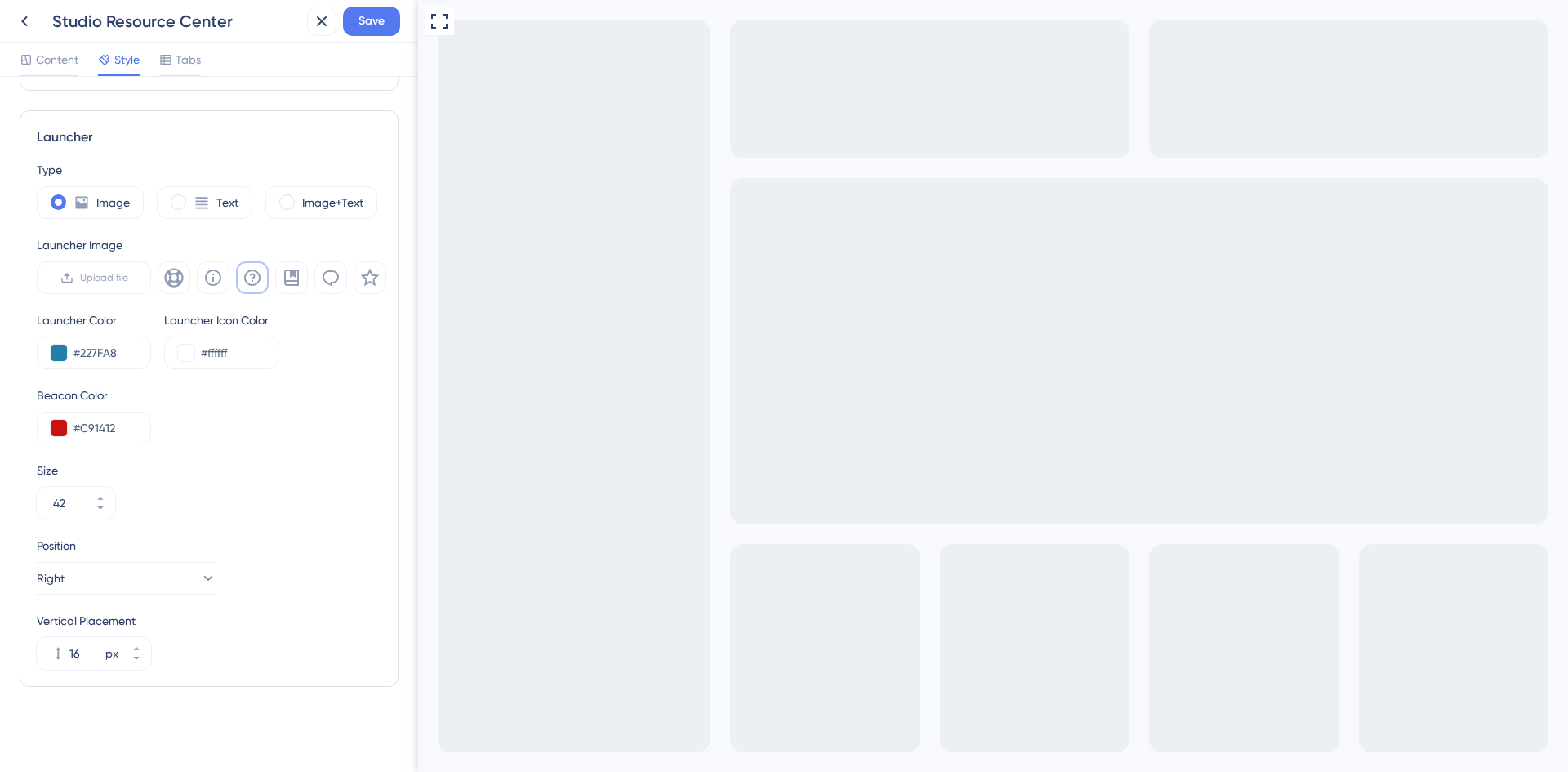
scroll to position [402, 0]
click at [95, 509] on button "42" at bounding box center [100, 511] width 29 height 17
click at [95, 509] on button "41" at bounding box center [100, 511] width 29 height 17
click at [95, 509] on button "40" at bounding box center [100, 511] width 29 height 17
click at [95, 509] on button "39" at bounding box center [100, 511] width 29 height 17
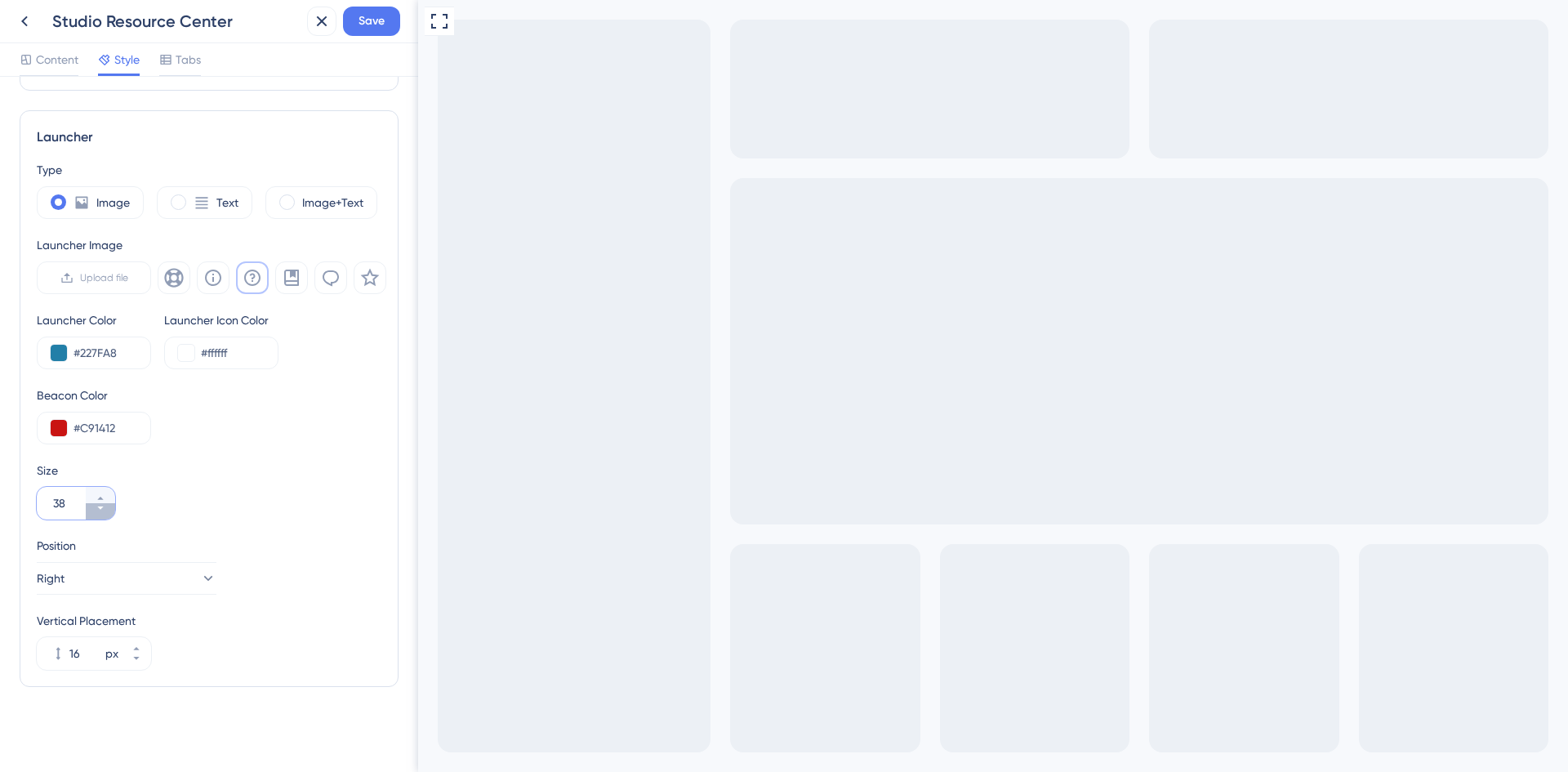
click at [95, 509] on button "38" at bounding box center [100, 511] width 29 height 17
click at [95, 509] on button "37" at bounding box center [100, 511] width 29 height 17
click at [95, 509] on button "36" at bounding box center [100, 511] width 29 height 17
click at [89, 510] on button "35" at bounding box center [100, 511] width 29 height 17
click at [89, 510] on button "34" at bounding box center [100, 511] width 29 height 17
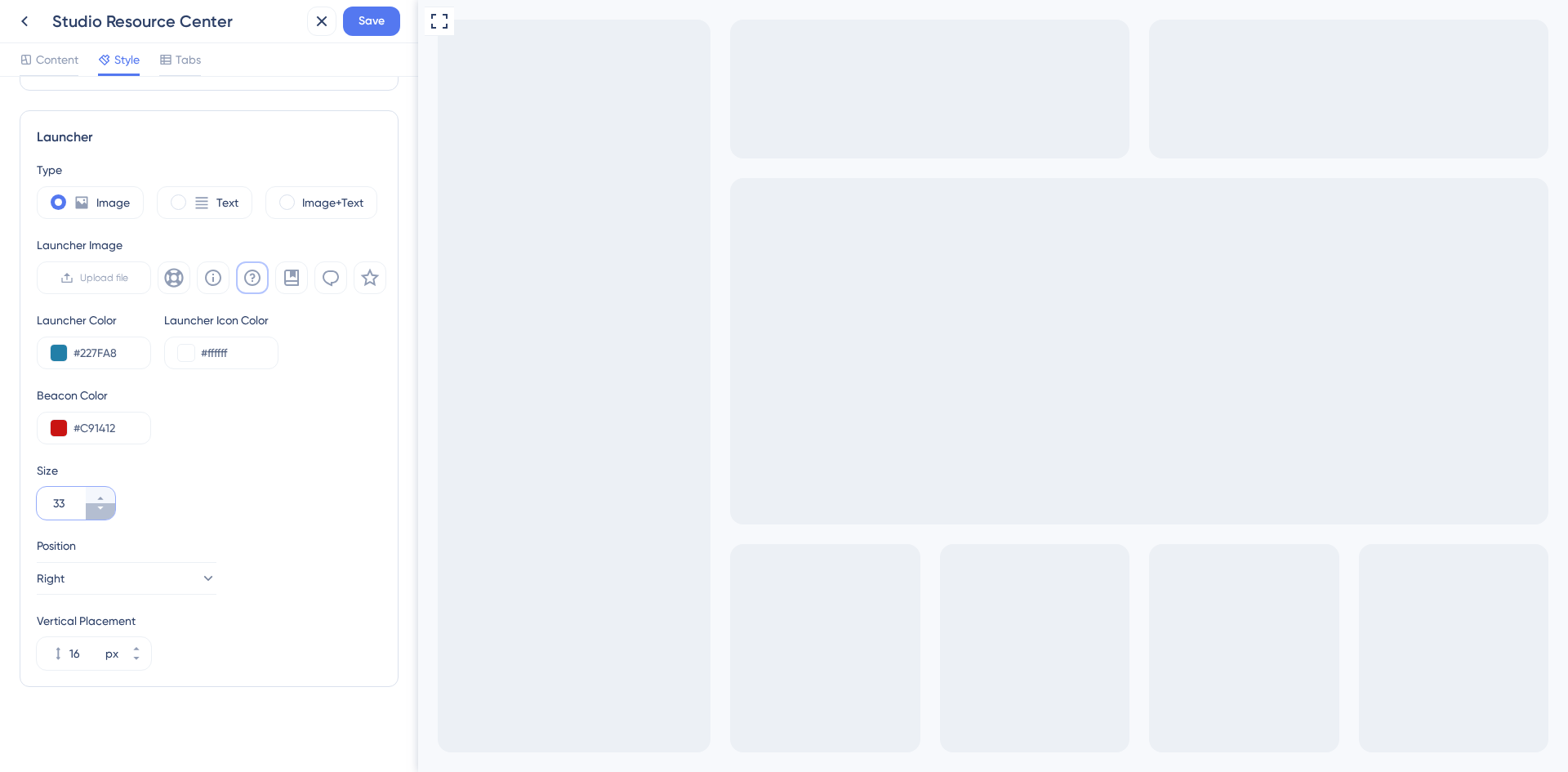
click at [113, 514] on button "33" at bounding box center [100, 511] width 29 height 17
click at [229, 199] on label "Text" at bounding box center [227, 203] width 22 height 20
type input "34"
click at [127, 270] on input "Get Started" at bounding box center [120, 278] width 140 height 18
drag, startPoint x: 127, startPoint y: 270, endPoint x: 47, endPoint y: 271, distance: 80.0
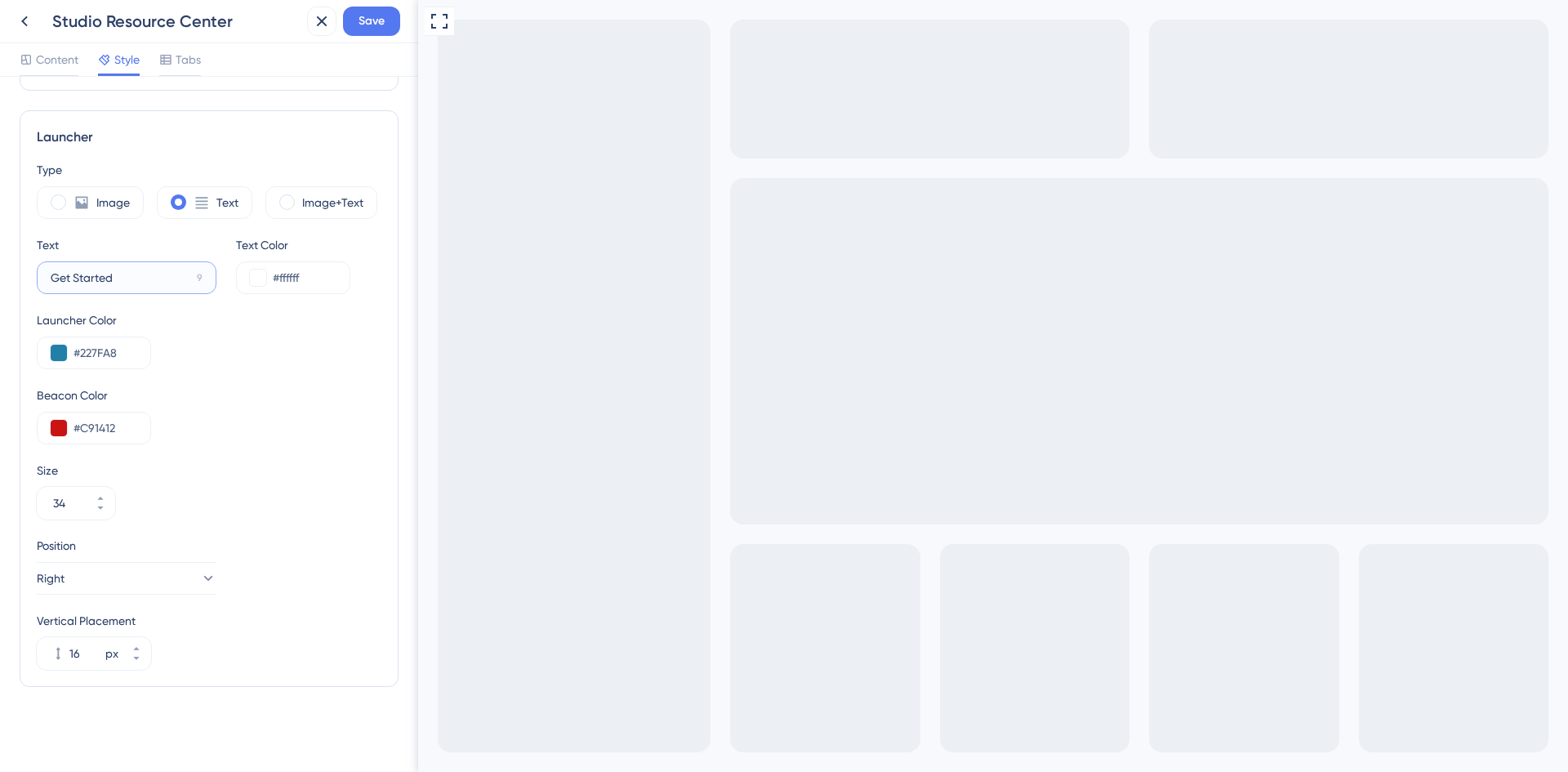
click at [47, 271] on label "Get Started 9" at bounding box center [126, 277] width 179 height 32
type input "H"
click at [271, 665] on div "Vertical Placement 16 px" at bounding box center [209, 640] width 345 height 59
drag, startPoint x: 116, startPoint y: 279, endPoint x: 125, endPoint y: 284, distance: 10.3
click at [125, 284] on input "Resource Cetner" at bounding box center [120, 278] width 140 height 18
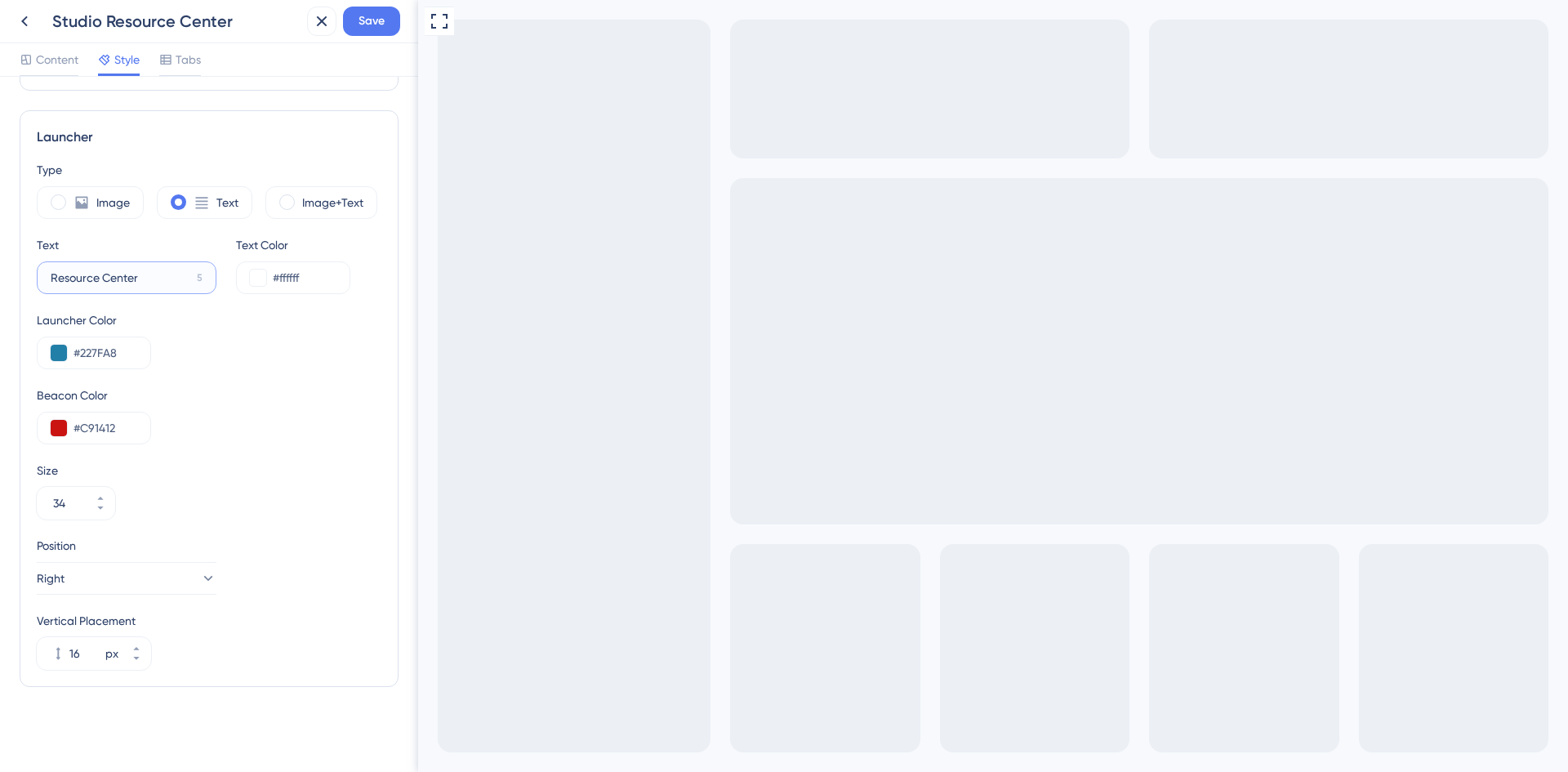
type input "Resource Center"
click at [290, 413] on div "Beacon Color #C91412" at bounding box center [209, 415] width 345 height 59
click at [101, 512] on icon at bounding box center [101, 508] width 10 height 10
type input "32"
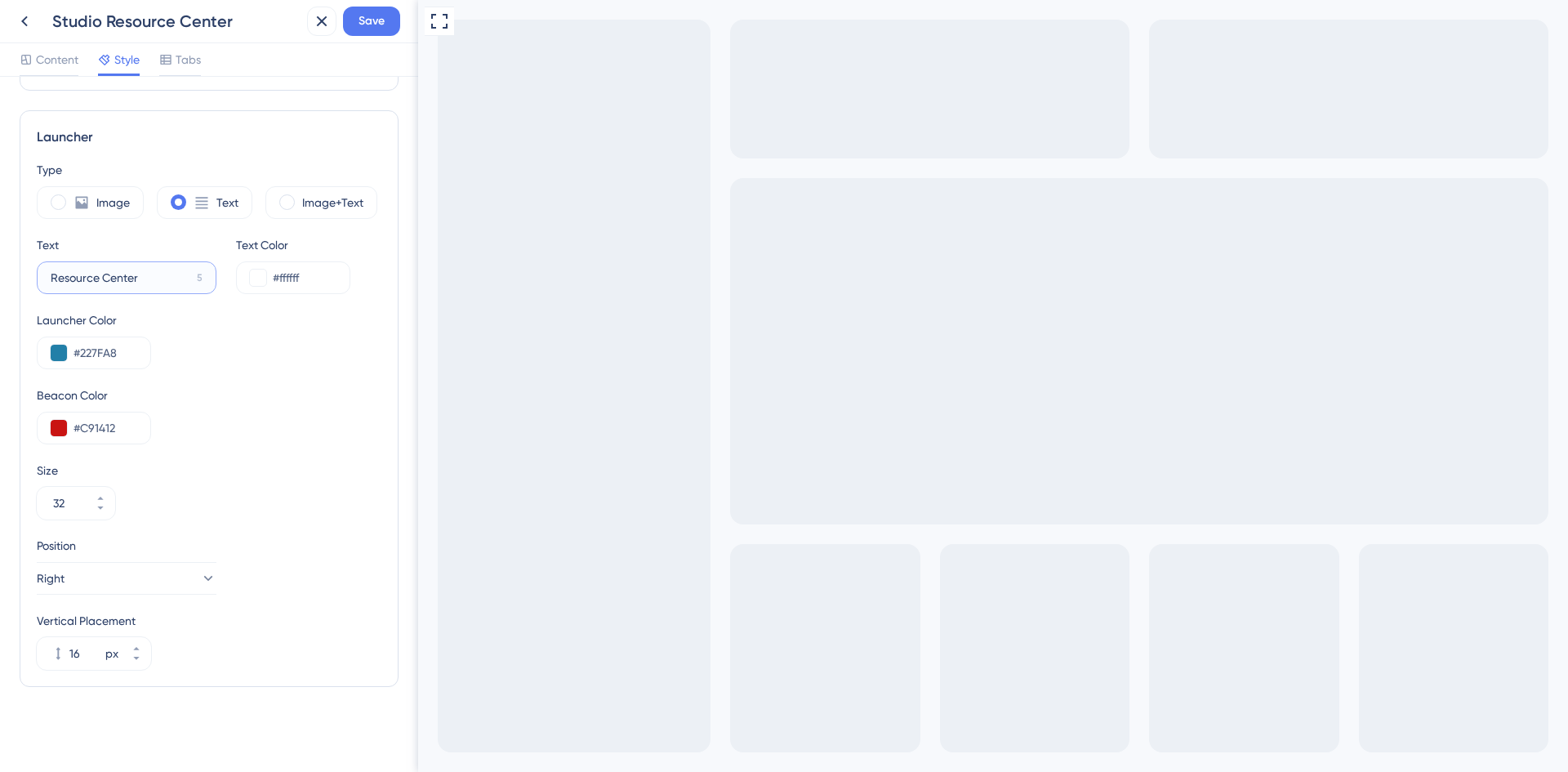
drag, startPoint x: 96, startPoint y: 278, endPoint x: 38, endPoint y: 279, distance: 58.0
click at [38, 279] on label "Resource Center 5" at bounding box center [126, 277] width 179 height 32
type input "Support Center"
click at [294, 190] on div "Image+Text" at bounding box center [321, 202] width 112 height 32
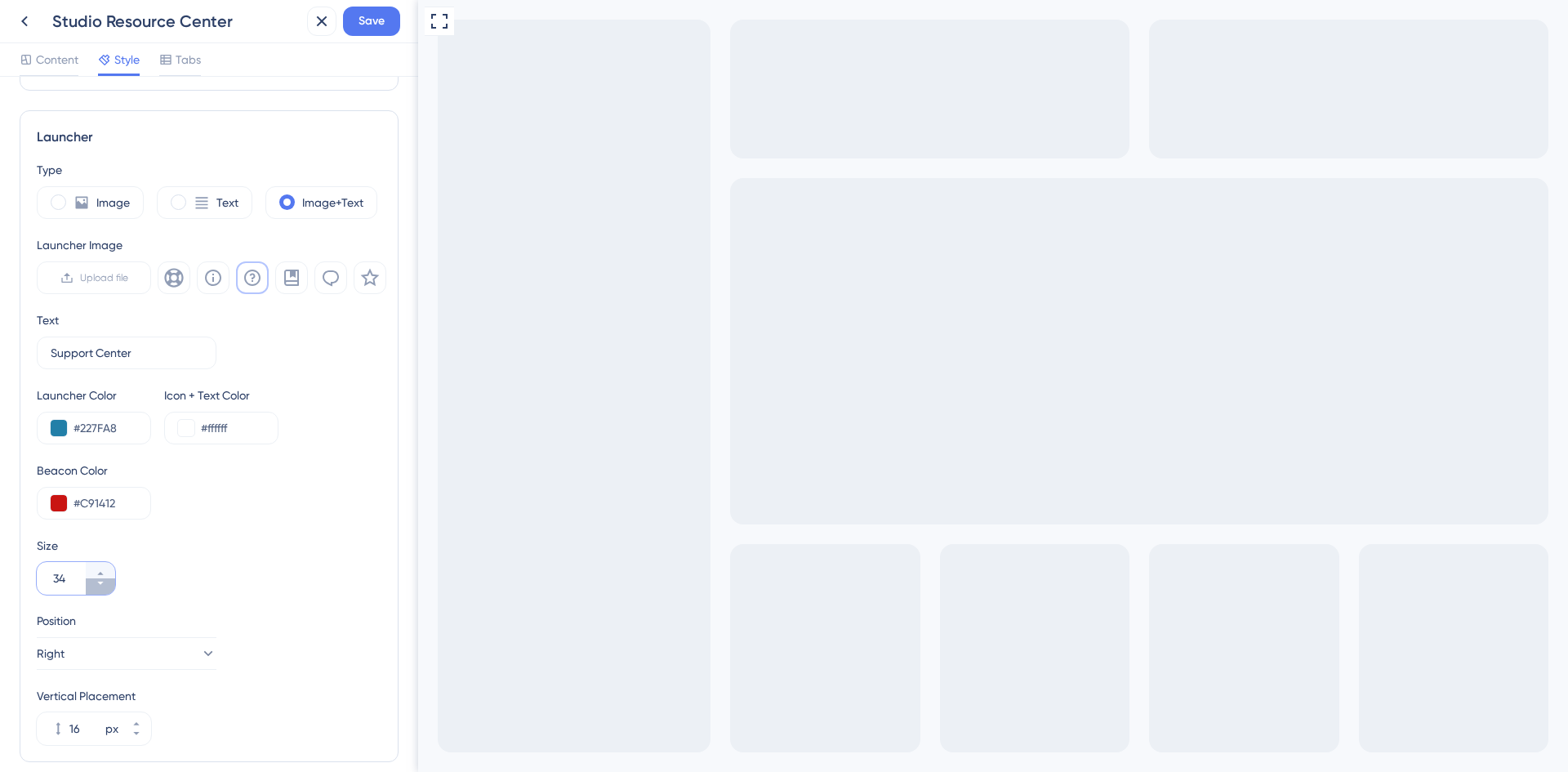
click at [97, 584] on icon at bounding box center [101, 583] width 10 height 10
click at [97, 585] on icon at bounding box center [101, 583] width 10 height 10
type input "32"
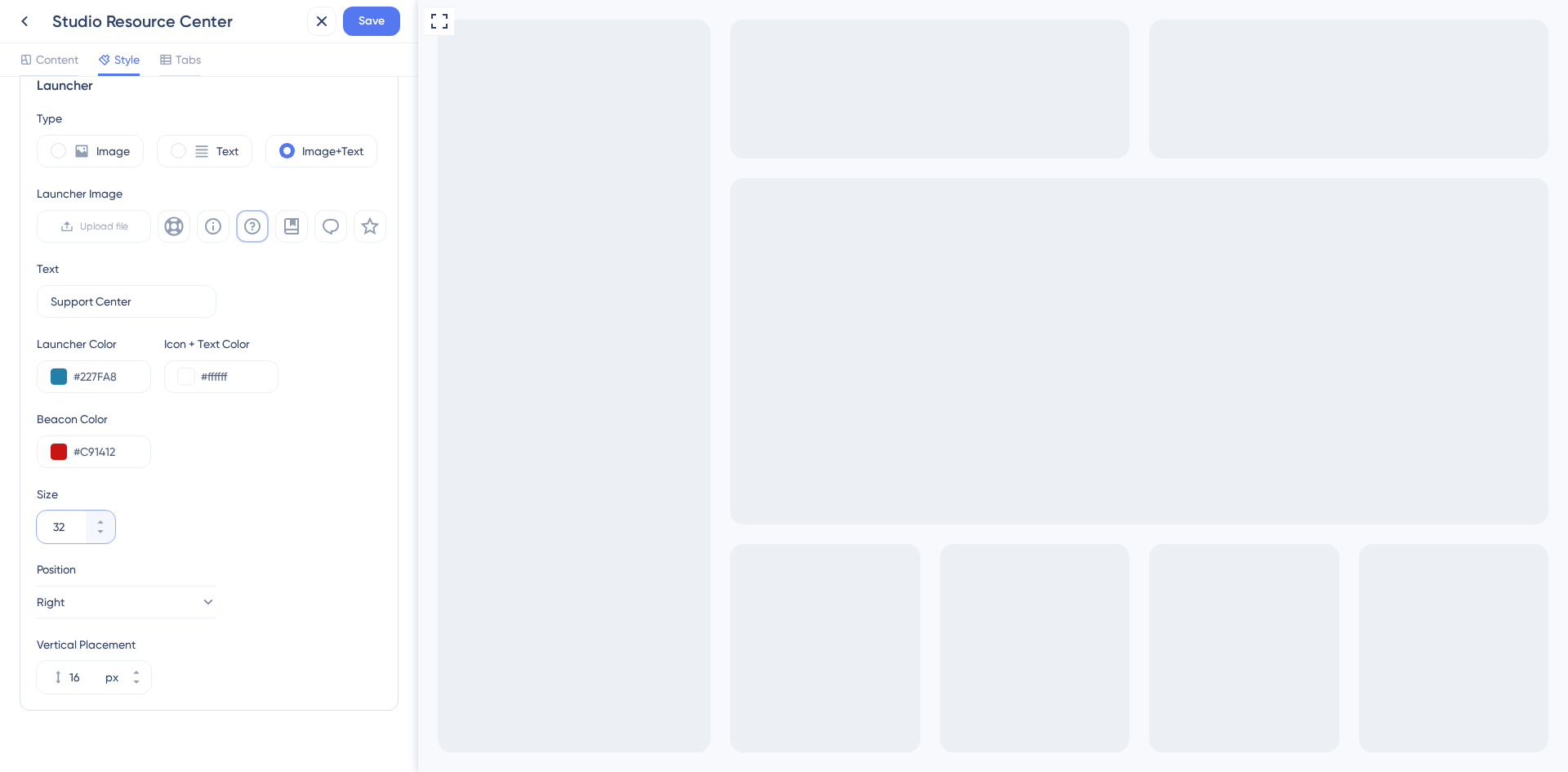
scroll to position [478, 0]
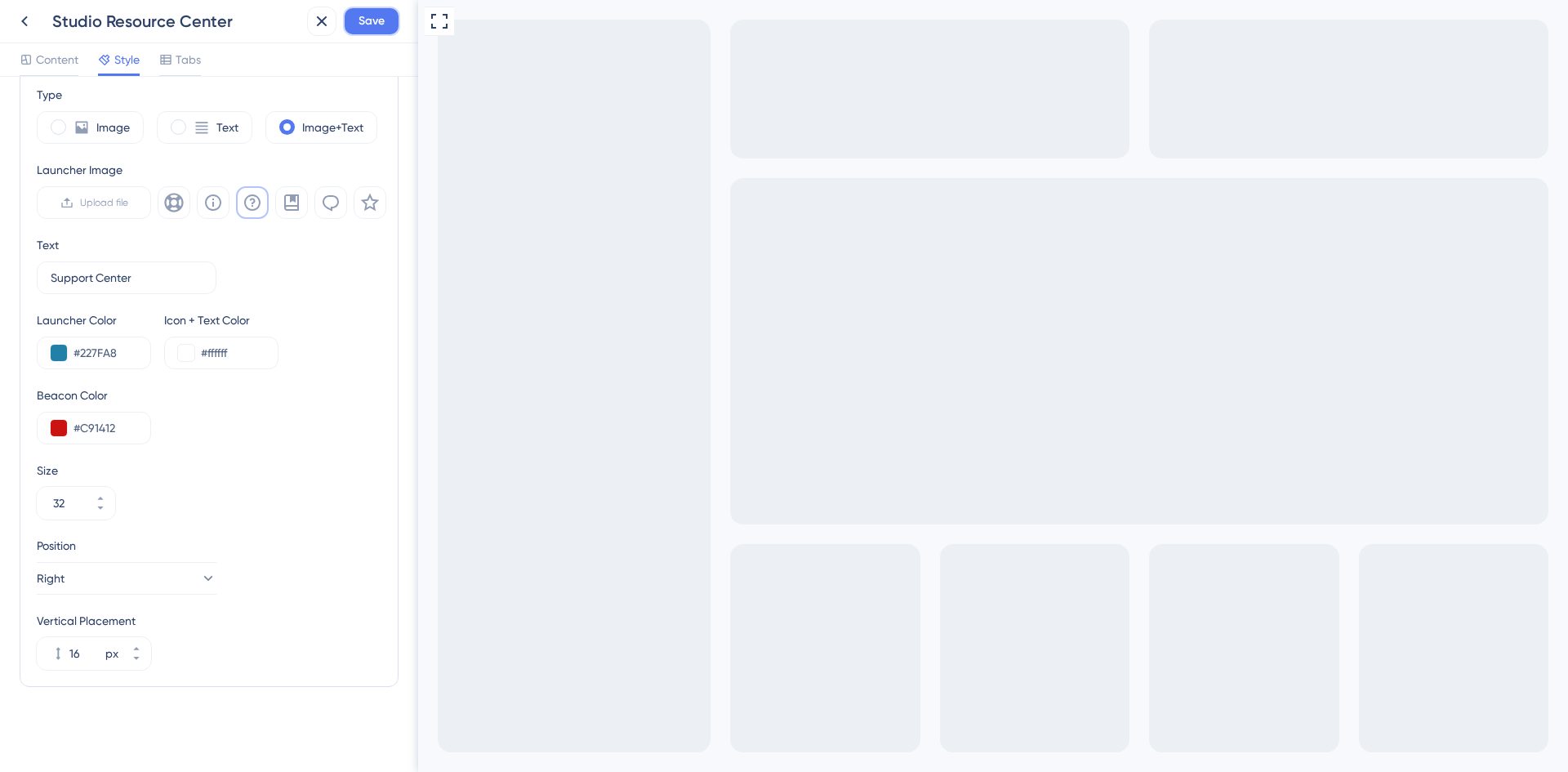
click at [375, 17] on span "Save" at bounding box center [371, 22] width 26 height 20
click at [23, 28] on icon at bounding box center [25, 22] width 20 height 20
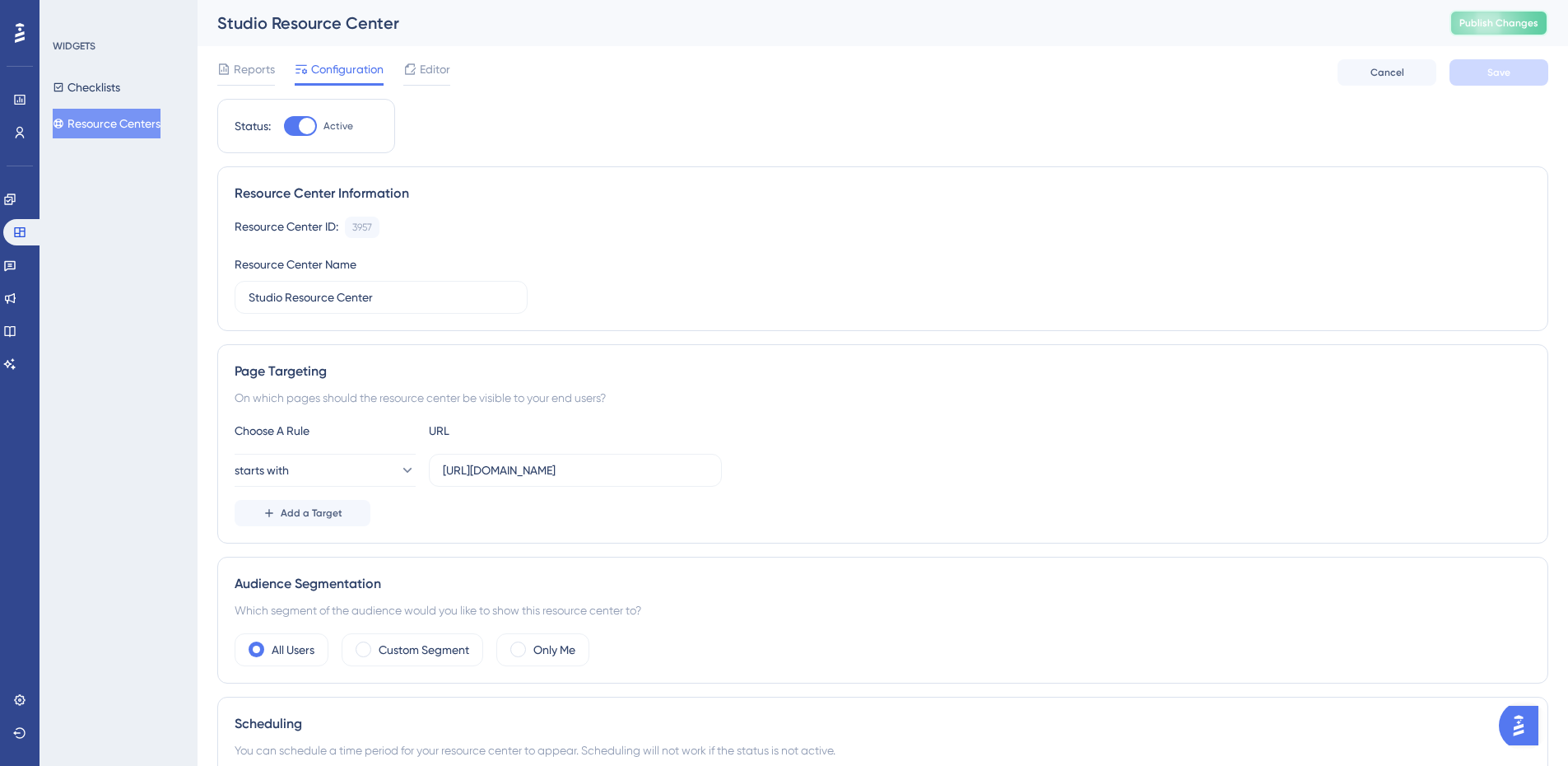
click at [1524, 21] on span "Publish Changes" at bounding box center [1498, 23] width 79 height 13
click at [425, 73] on span "Editor" at bounding box center [435, 70] width 30 height 20
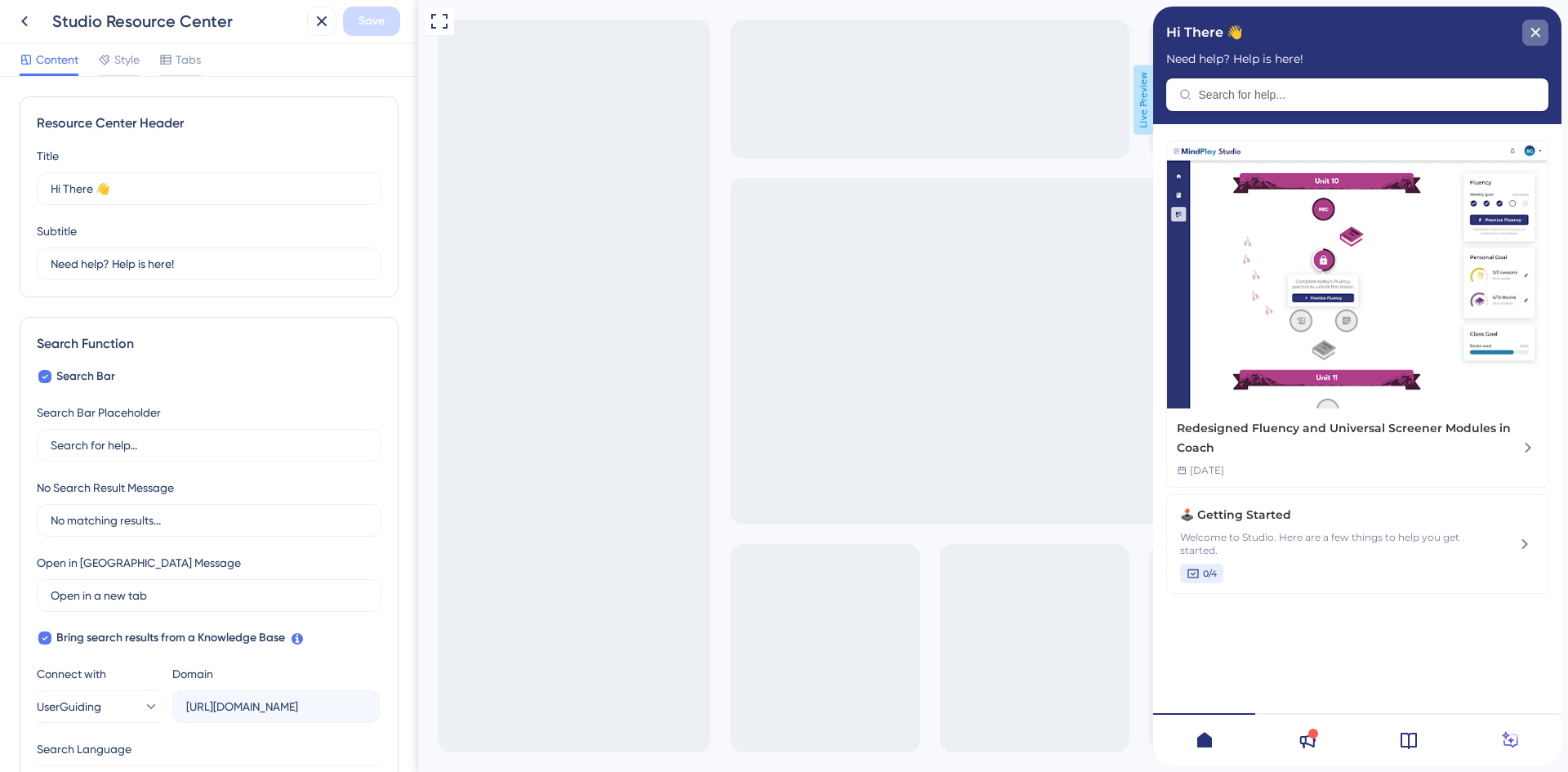
drag, startPoint x: 1536, startPoint y: 33, endPoint x: 1611, endPoint y: 463, distance: 436.5
click at [1536, 33] on icon "close resource center" at bounding box center [1535, 32] width 9 height 9
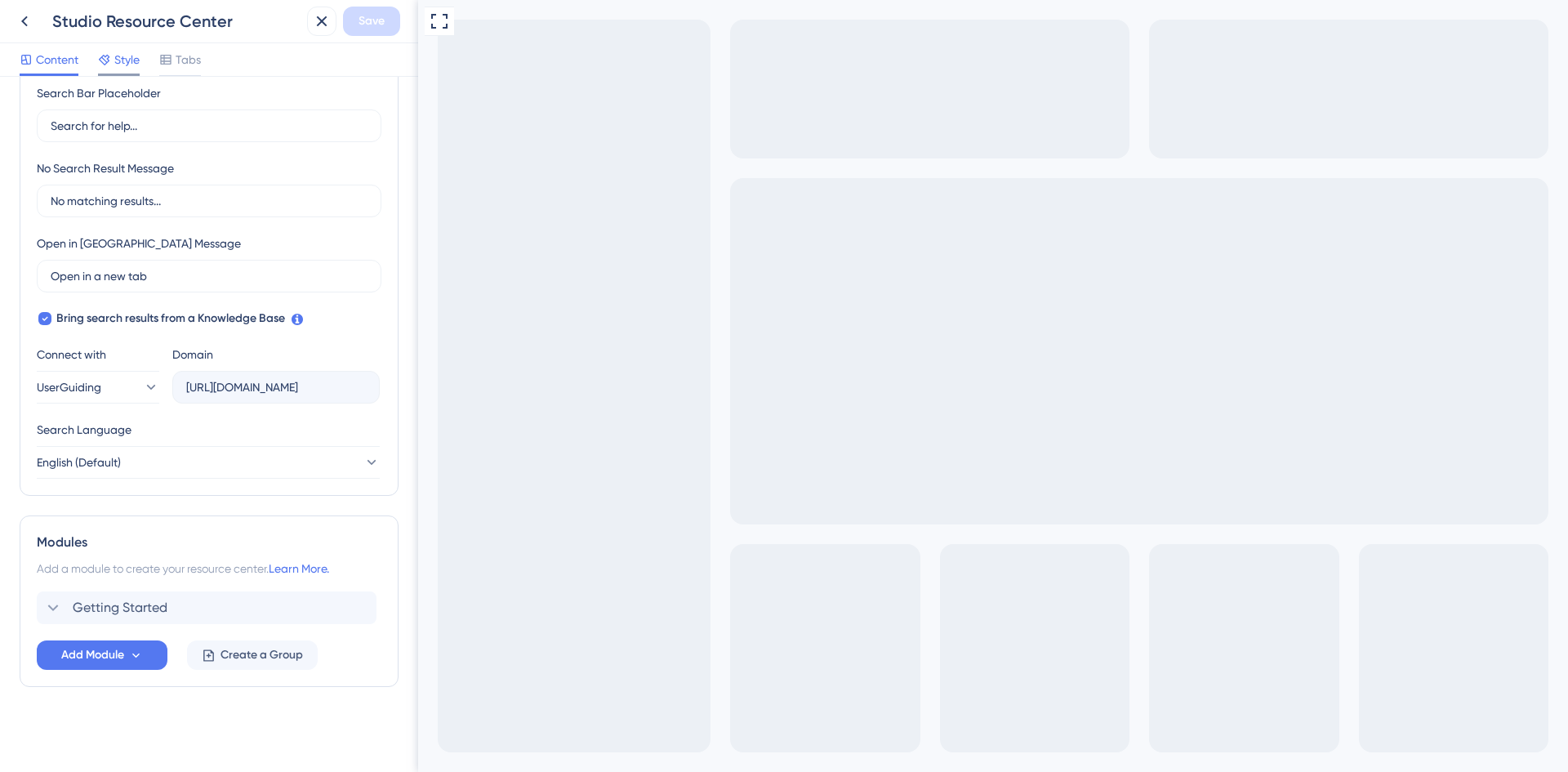
click at [131, 66] on span "Style" at bounding box center [127, 60] width 25 height 20
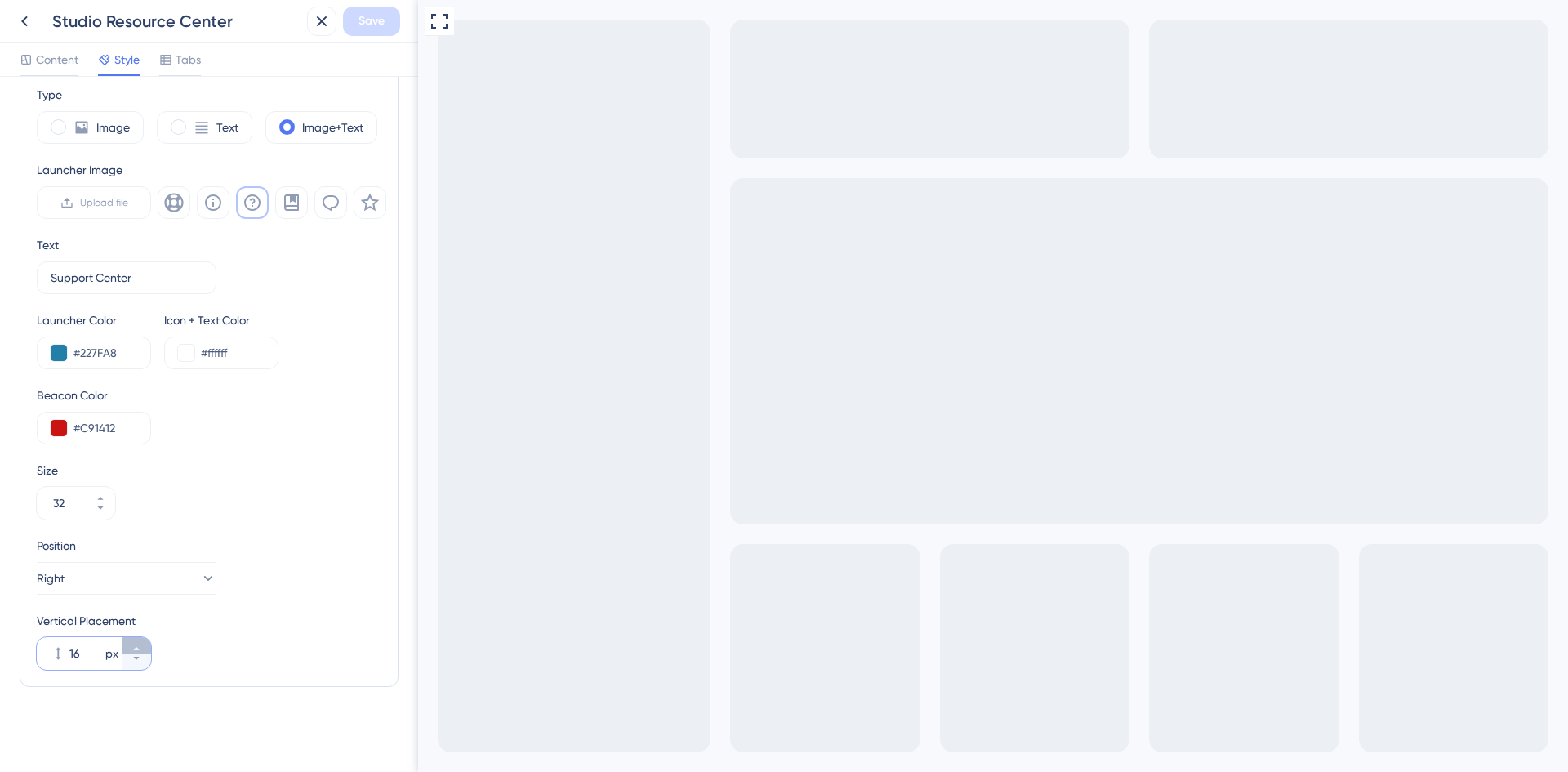
click at [140, 652] on icon at bounding box center [136, 648] width 10 height 10
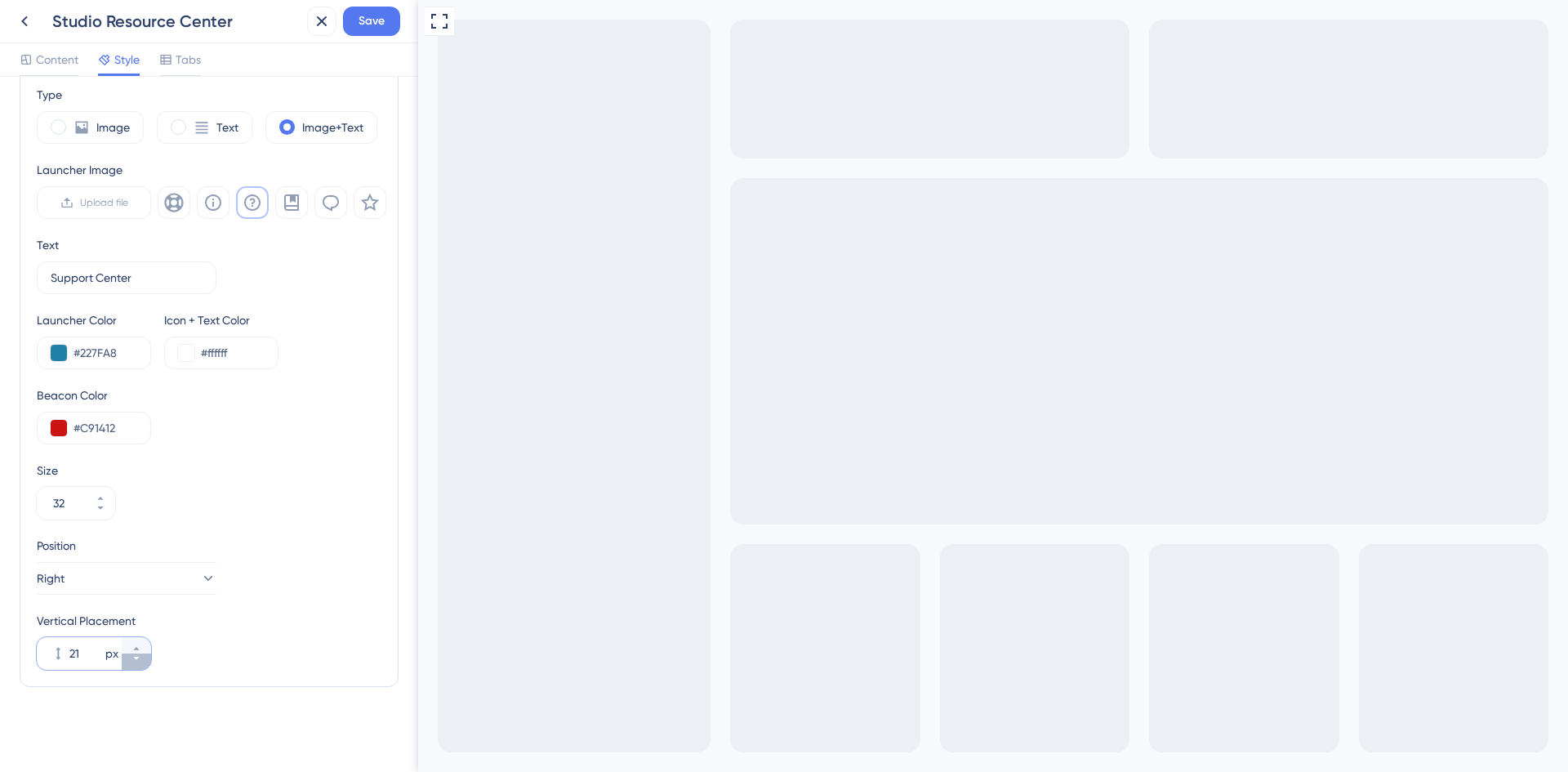
click at [136, 665] on button "21 px" at bounding box center [135, 661] width 29 height 17
click at [136, 665] on button "20 px" at bounding box center [135, 661] width 29 height 17
click at [136, 665] on button "19 px" at bounding box center [135, 661] width 29 height 17
click at [136, 665] on button "18 px" at bounding box center [135, 661] width 29 height 17
click at [136, 665] on button "17 px" at bounding box center [135, 661] width 29 height 17
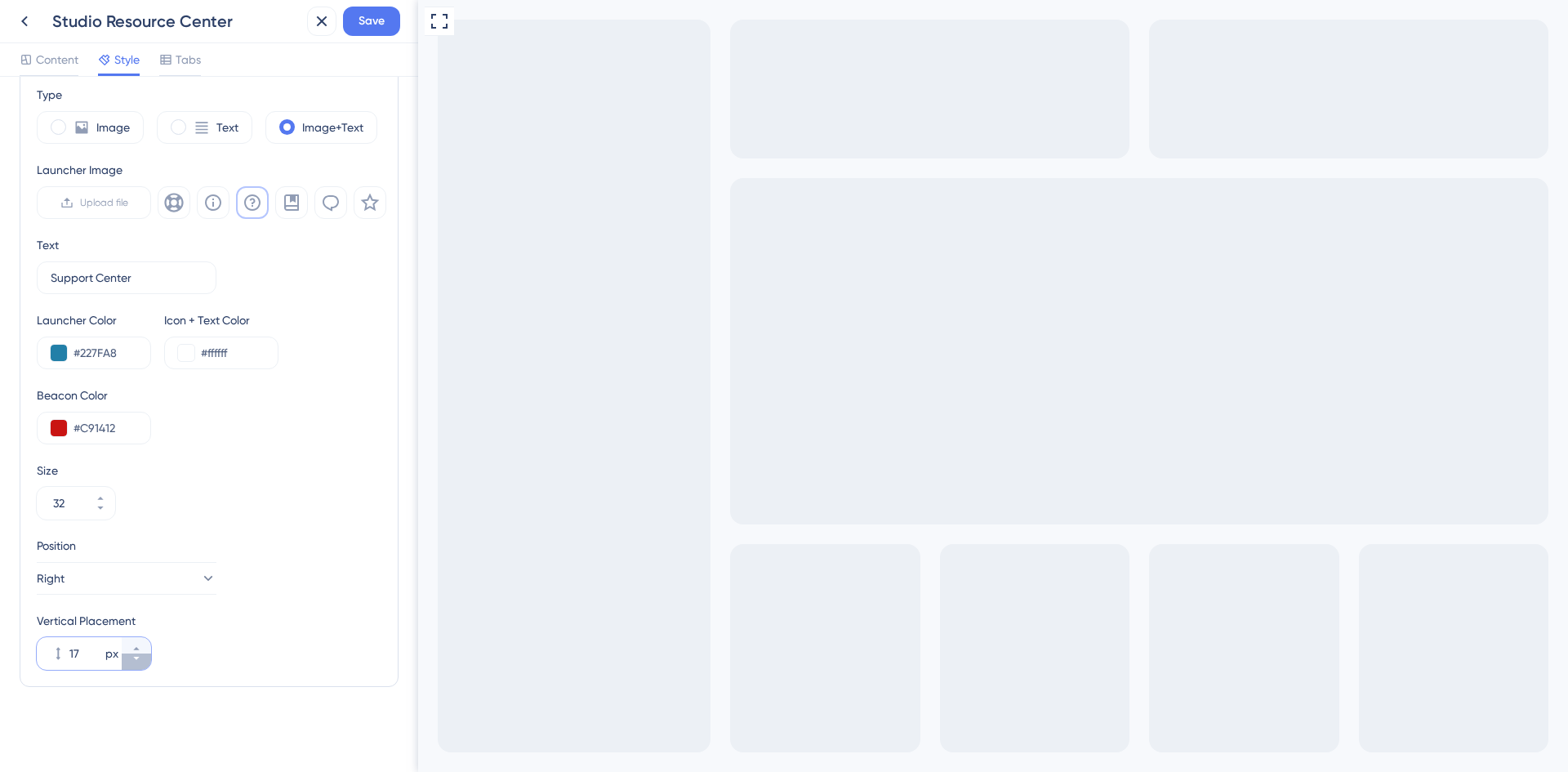
click at [136, 665] on button "17 px" at bounding box center [135, 661] width 29 height 17
click at [136, 665] on button "15 px" at bounding box center [135, 661] width 29 height 17
click at [136, 665] on button "14 px" at bounding box center [135, 661] width 29 height 17
click at [136, 665] on button "13 px" at bounding box center [135, 661] width 29 height 17
click at [136, 665] on button "12 px" at bounding box center [135, 661] width 29 height 17
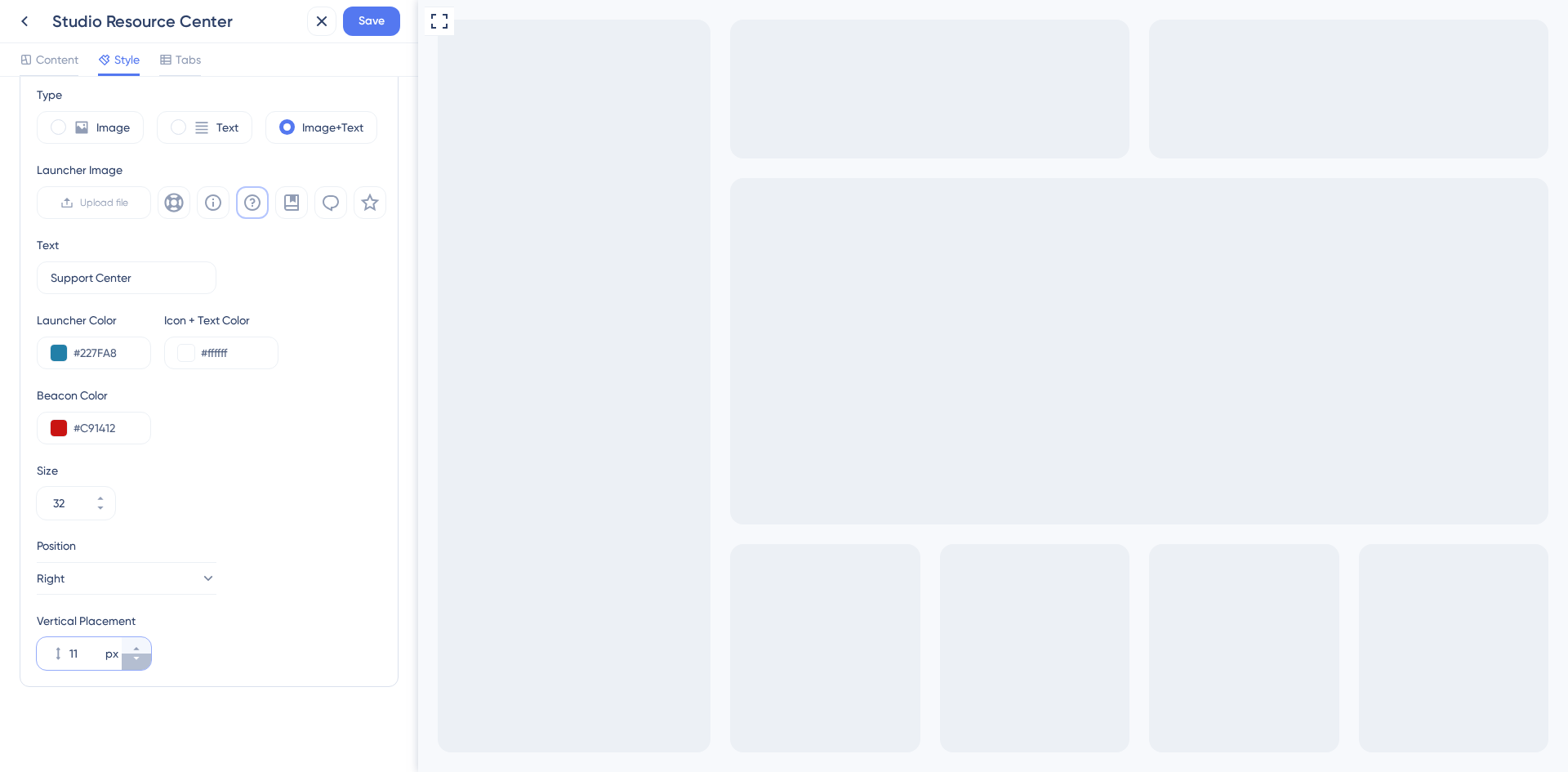
click at [136, 665] on button "11 px" at bounding box center [135, 661] width 29 height 17
click at [136, 665] on button "10 px" at bounding box center [135, 661] width 29 height 17
click at [136, 665] on button "9 px" at bounding box center [135, 661] width 29 height 17
click at [136, 665] on button "8 px" at bounding box center [135, 661] width 29 height 17
click at [136, 665] on button "7 px" at bounding box center [135, 661] width 29 height 17
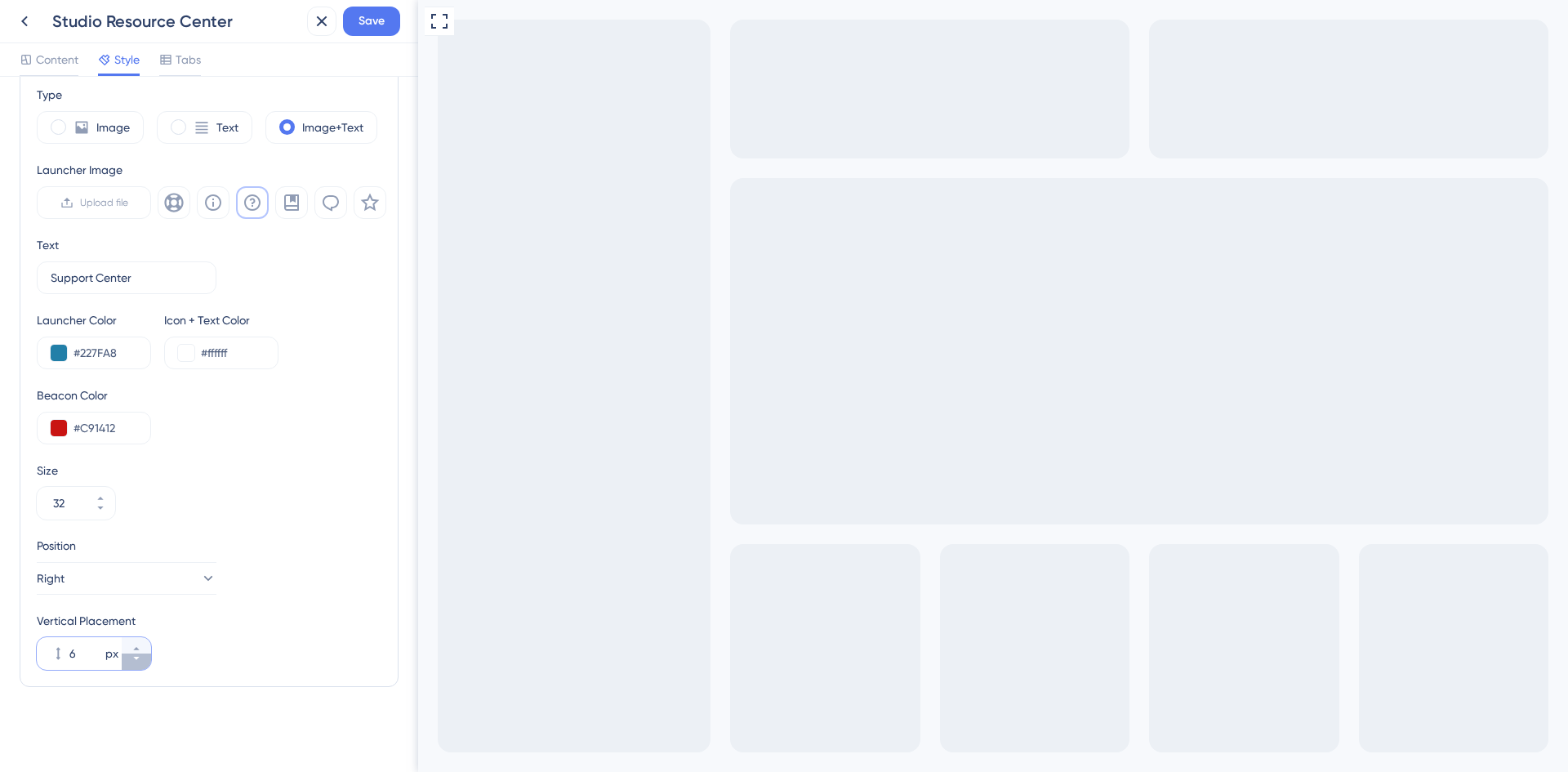
click at [135, 665] on button "6 px" at bounding box center [135, 661] width 29 height 17
click at [135, 665] on button "5 px" at bounding box center [135, 661] width 29 height 17
click at [135, 665] on button "4 px" at bounding box center [135, 661] width 29 height 17
click at [135, 665] on button "3 px" at bounding box center [135, 661] width 29 height 17
click at [135, 665] on button "2 px" at bounding box center [135, 661] width 29 height 17
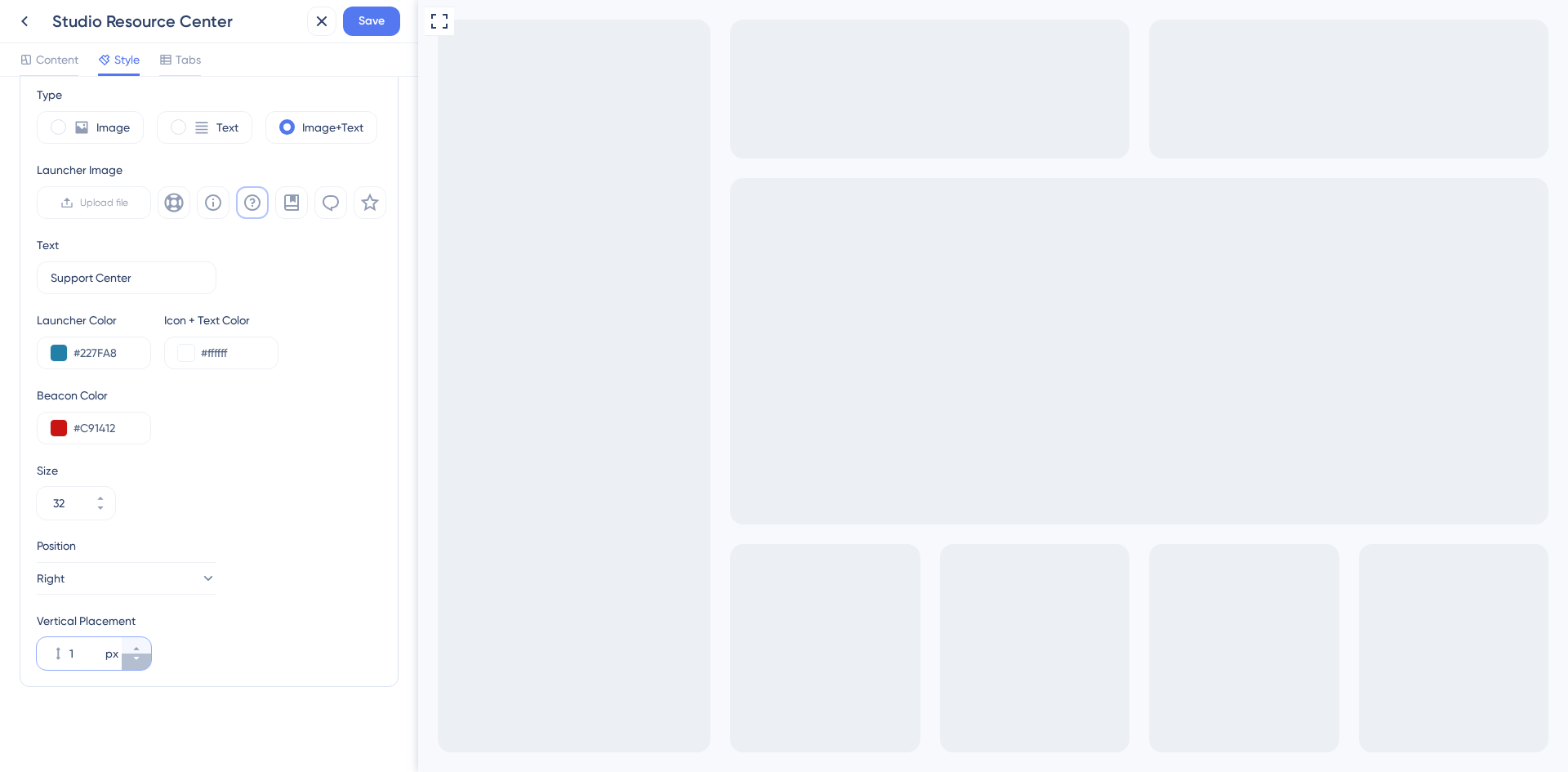
click at [134, 665] on button "1 px" at bounding box center [135, 661] width 29 height 17
type input "0"
click at [189, 636] on div "Vertical Placement 0 px" at bounding box center [209, 640] width 345 height 59
click at [297, 203] on icon at bounding box center [292, 203] width 20 height 20
click at [258, 204] on icon at bounding box center [253, 203] width 20 height 20
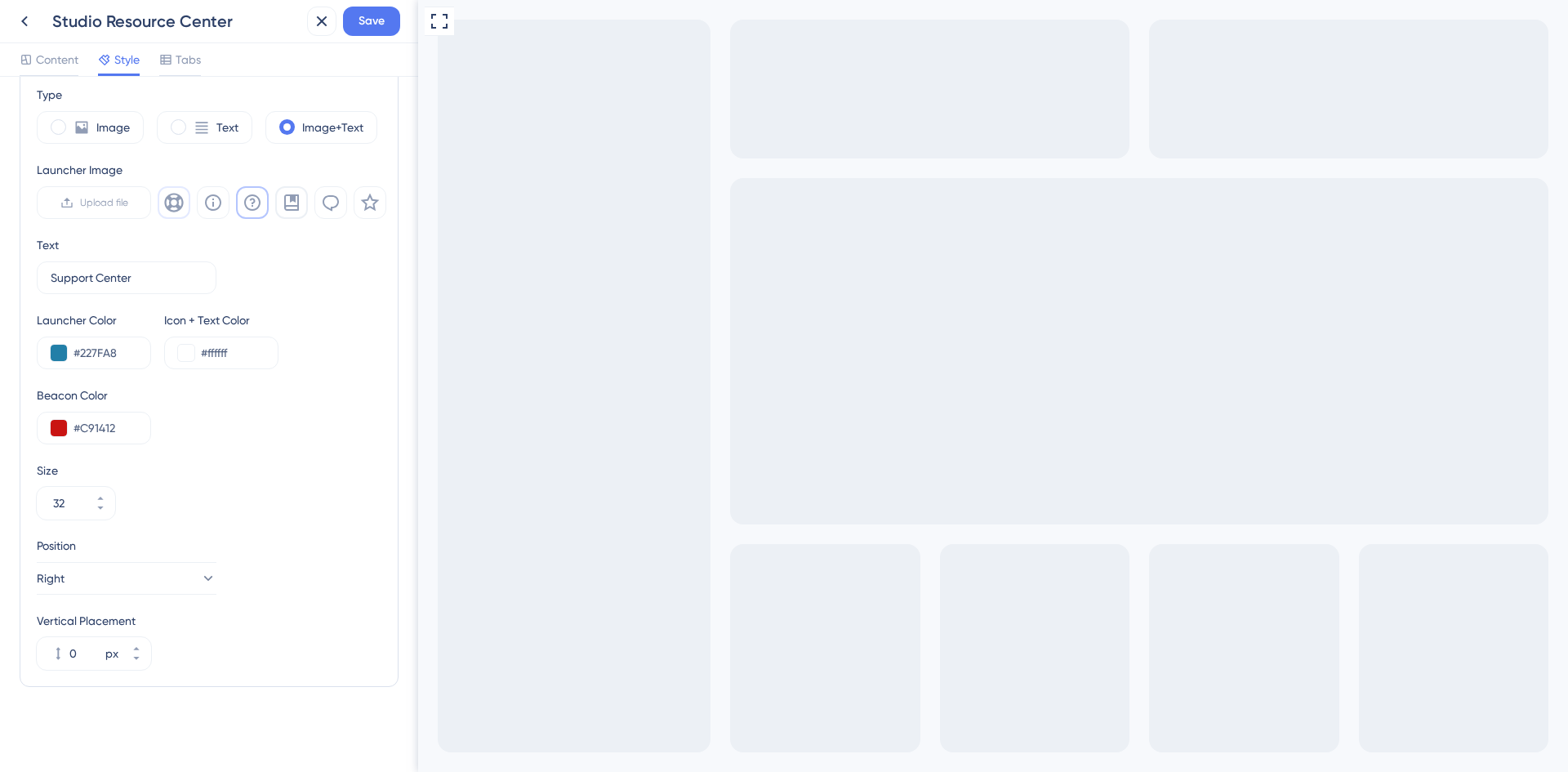
click at [180, 206] on icon at bounding box center [174, 203] width 20 height 20
click at [301, 203] on icon at bounding box center [292, 203] width 20 height 20
click at [342, 205] on button at bounding box center [330, 202] width 32 height 32
click at [368, 209] on icon at bounding box center [370, 203] width 19 height 18
click at [248, 203] on icon at bounding box center [253, 203] width 20 height 20
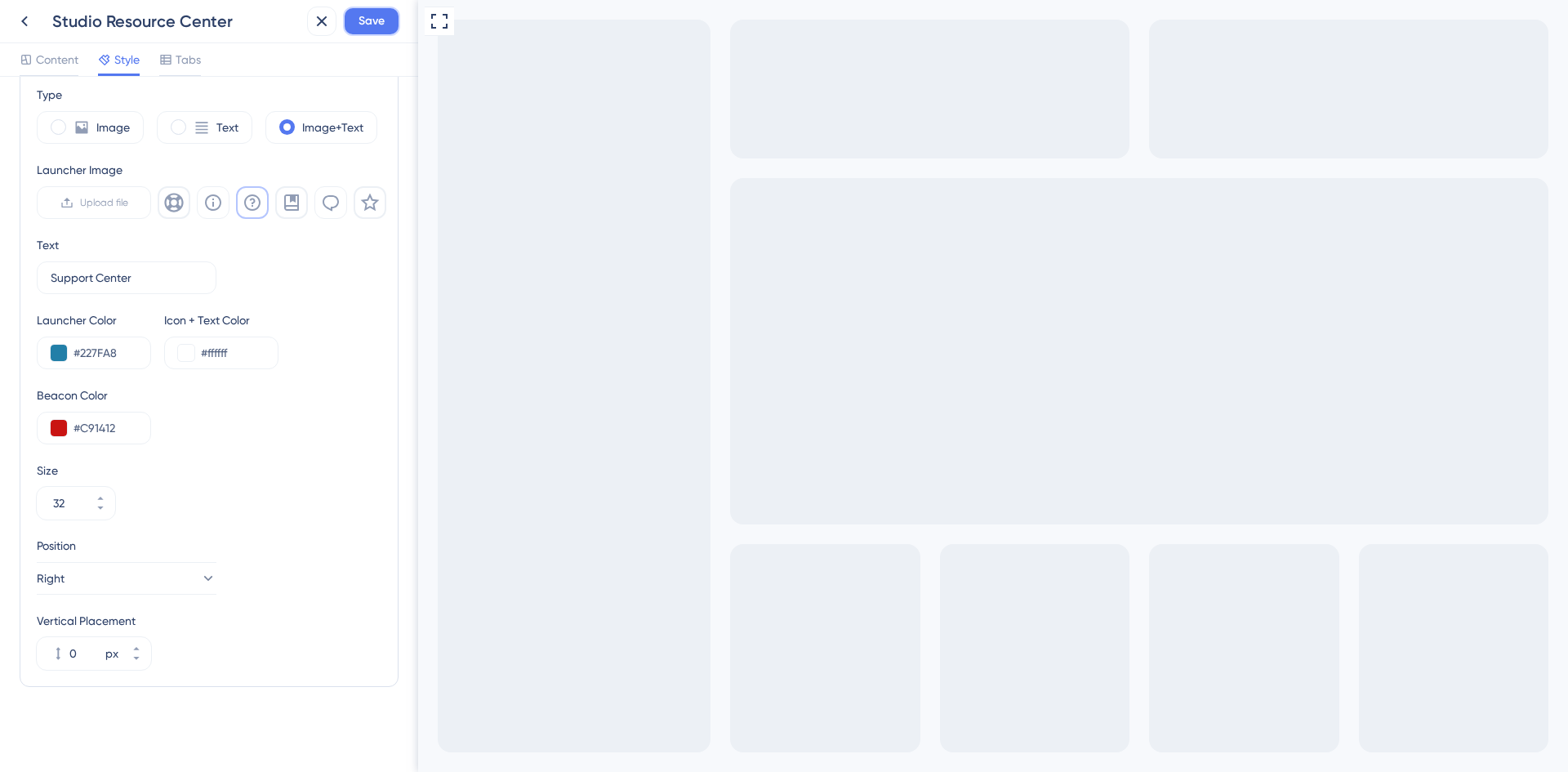
click at [356, 22] on button "Save" at bounding box center [371, 21] width 57 height 29
click at [29, 29] on icon at bounding box center [25, 22] width 20 height 20
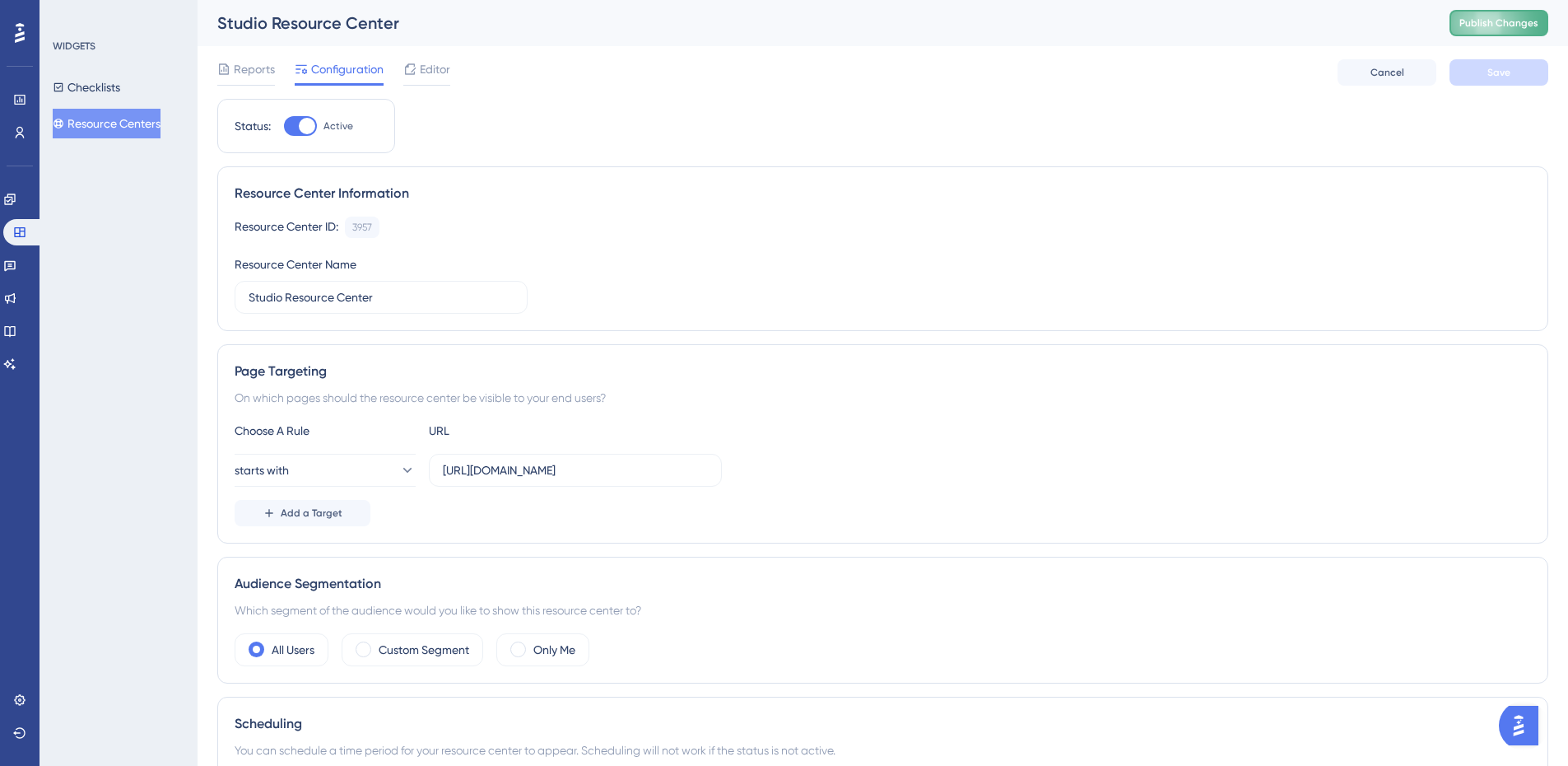
click at [1478, 23] on span "Publish Changes" at bounding box center [1498, 23] width 79 height 13
click at [424, 65] on span "Editor" at bounding box center [435, 70] width 30 height 20
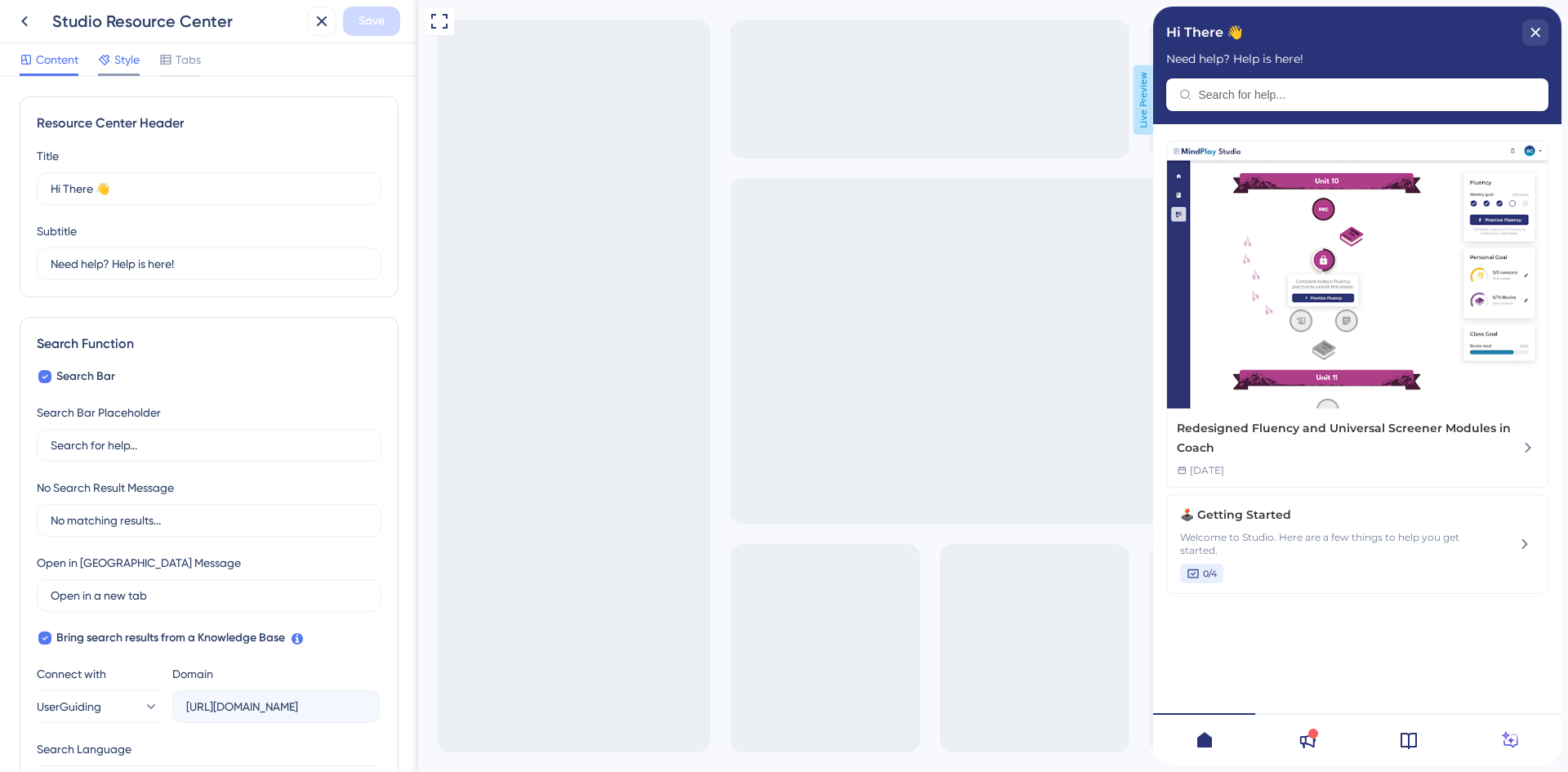
click at [121, 67] on span "Style" at bounding box center [127, 60] width 25 height 20
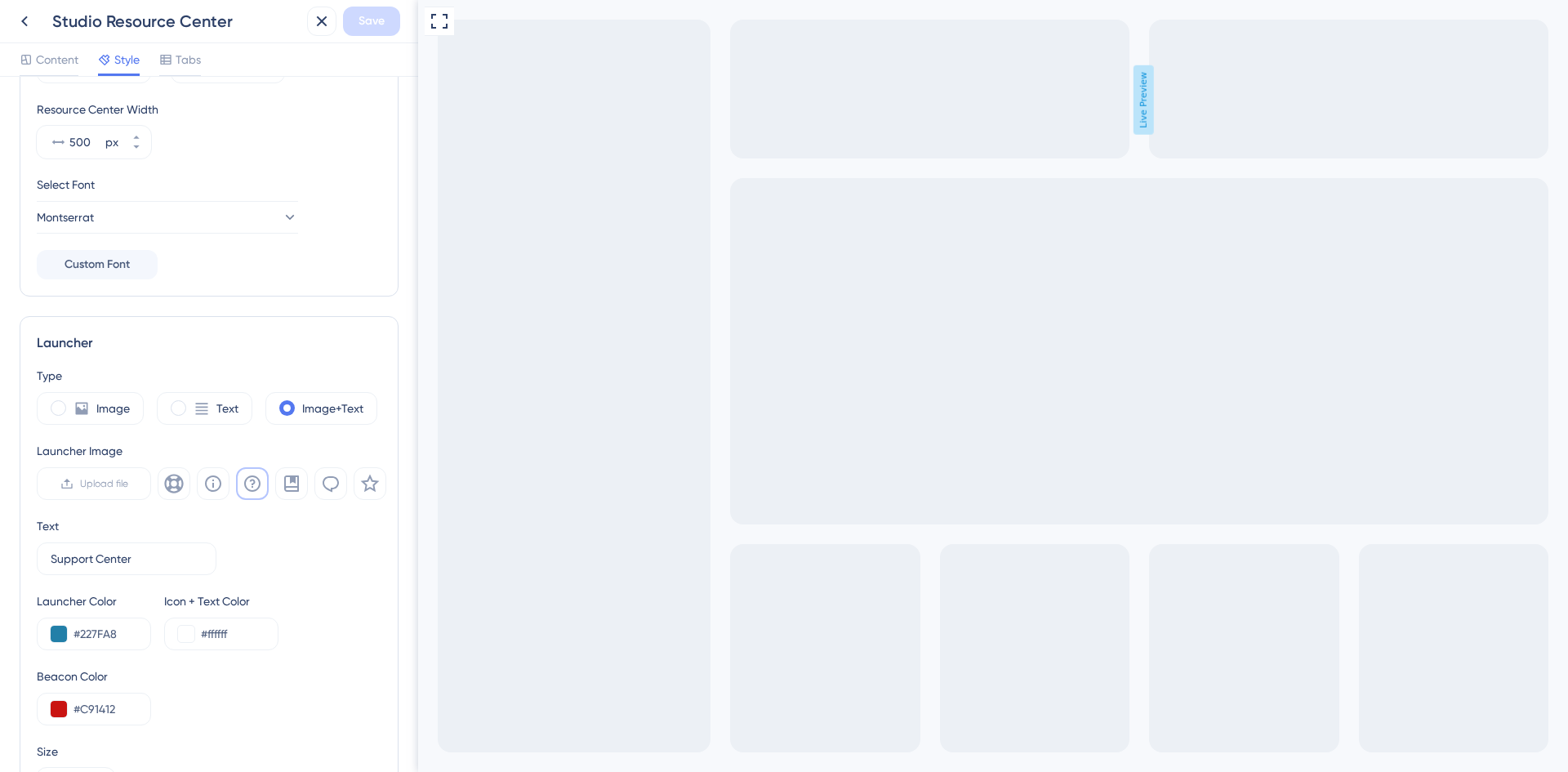
scroll to position [478, 0]
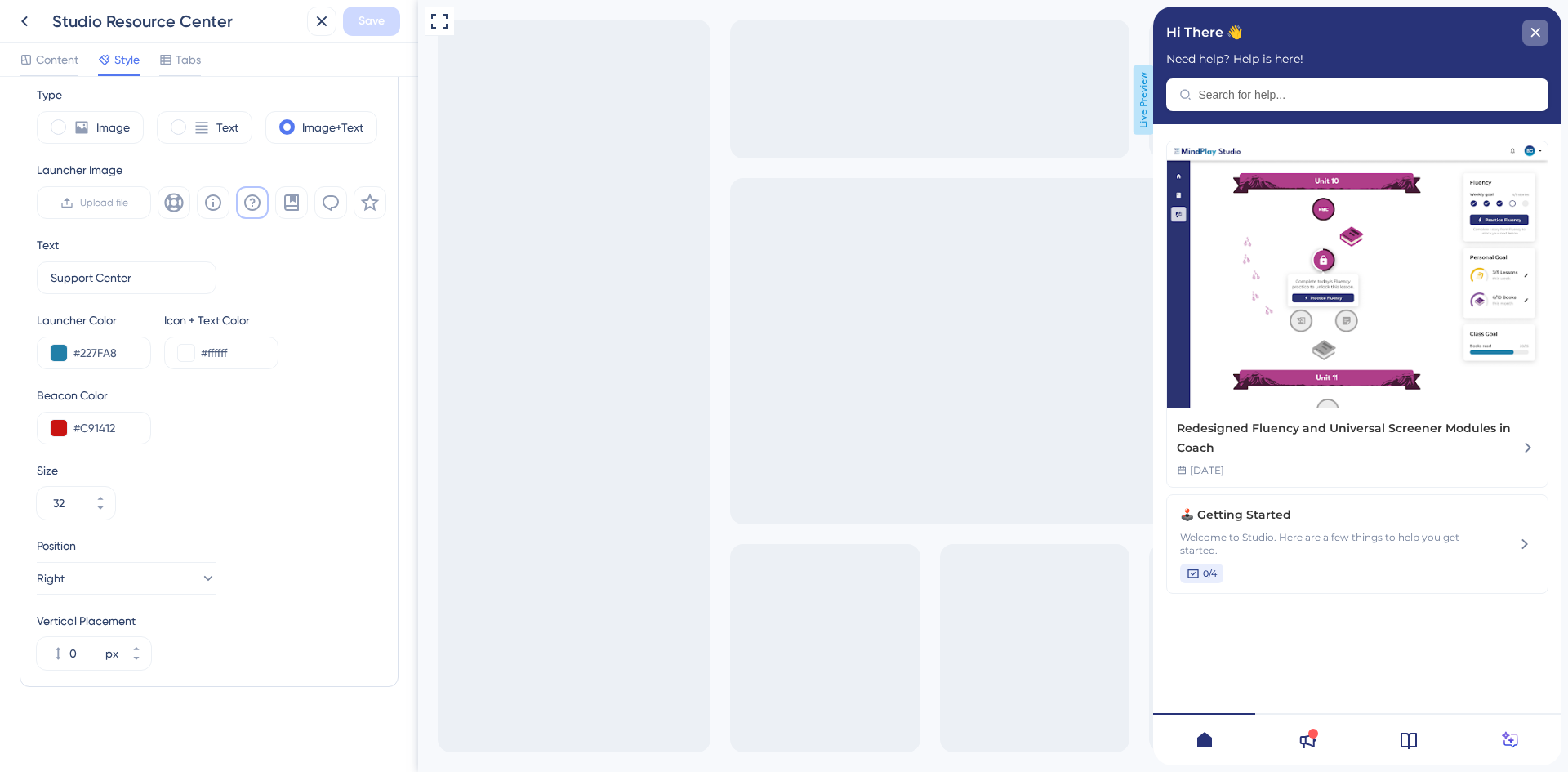
click at [1541, 35] on div "close resource center" at bounding box center [1535, 32] width 26 height 26
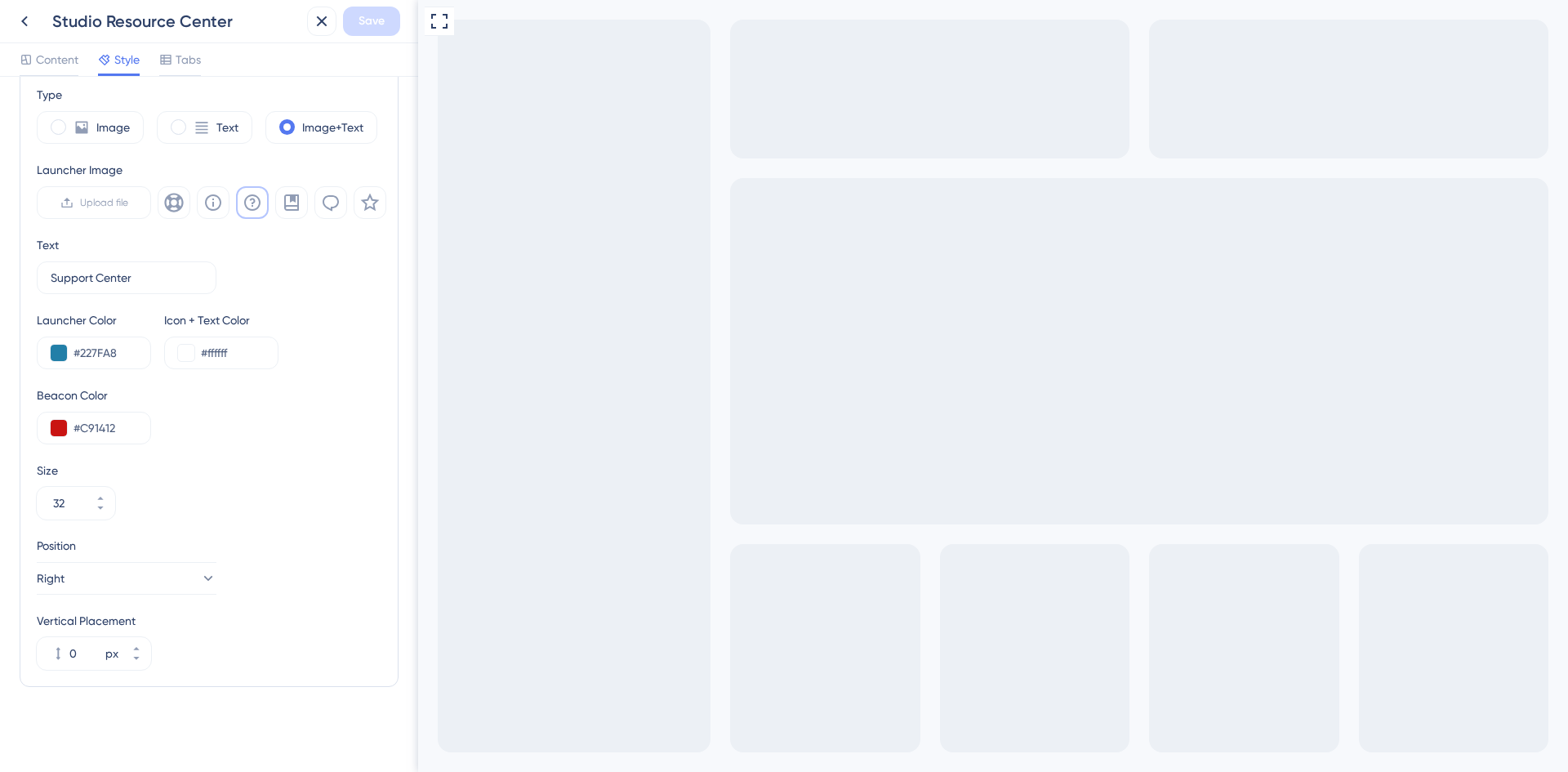
scroll to position [0, 0]
click at [129, 584] on button "Right" at bounding box center [126, 578] width 179 height 32
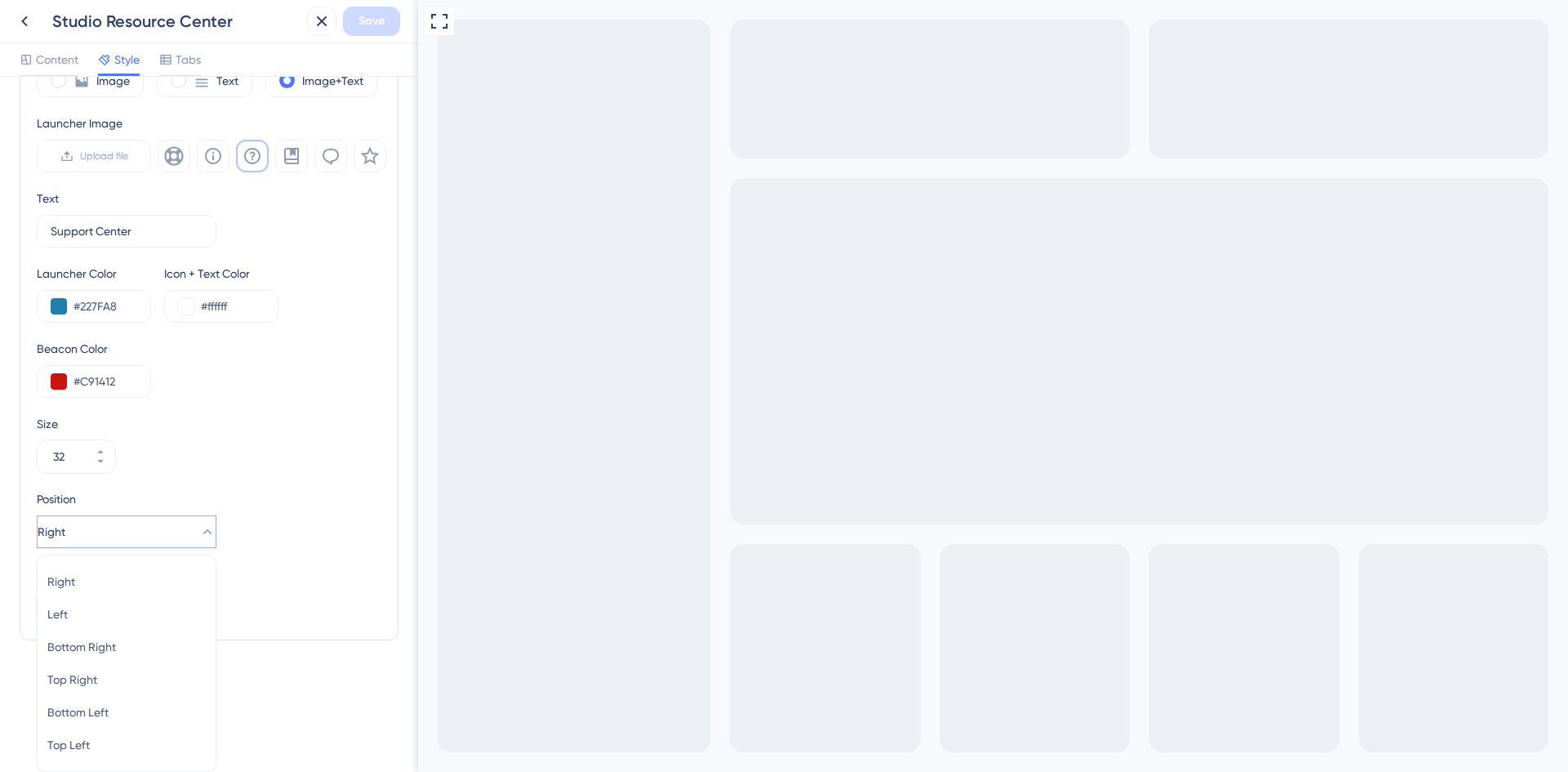
click at [322, 523] on div "Position Right Right Right Left Left Bottom Right Bottom Right Top Right Top Ri…" at bounding box center [209, 519] width 345 height 59
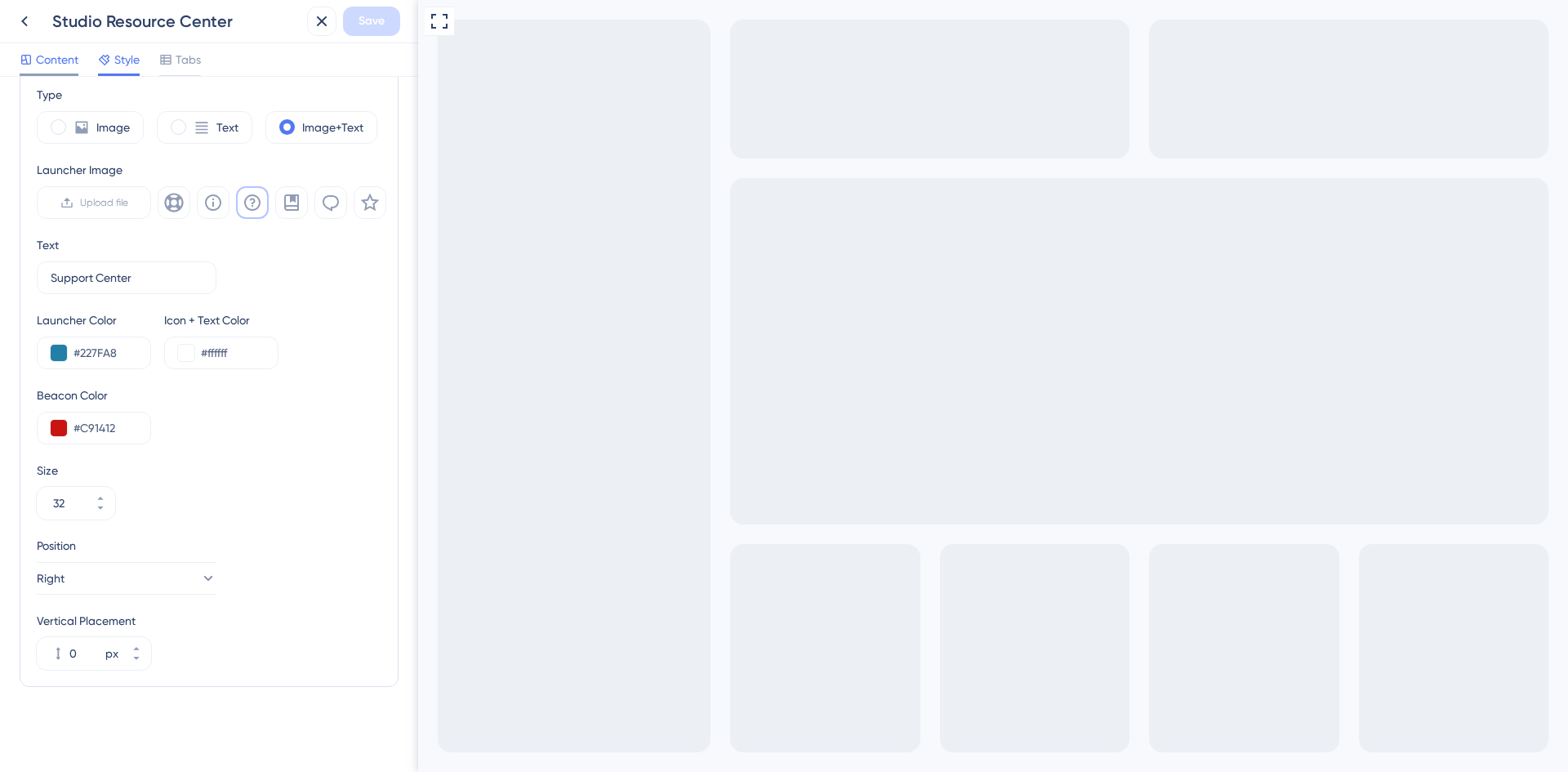
click at [56, 61] on span "Content" at bounding box center [57, 60] width 42 height 20
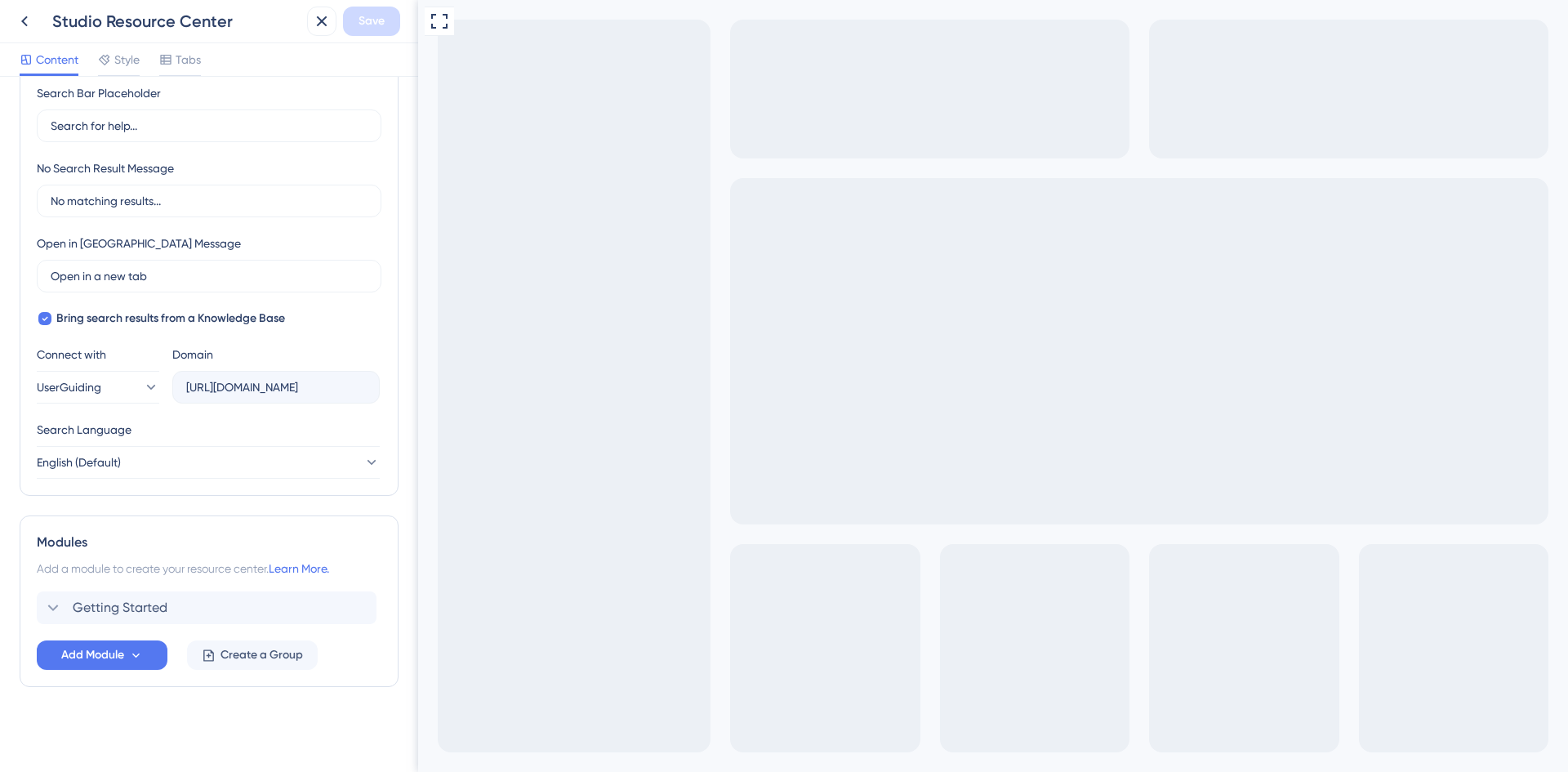
scroll to position [319, 0]
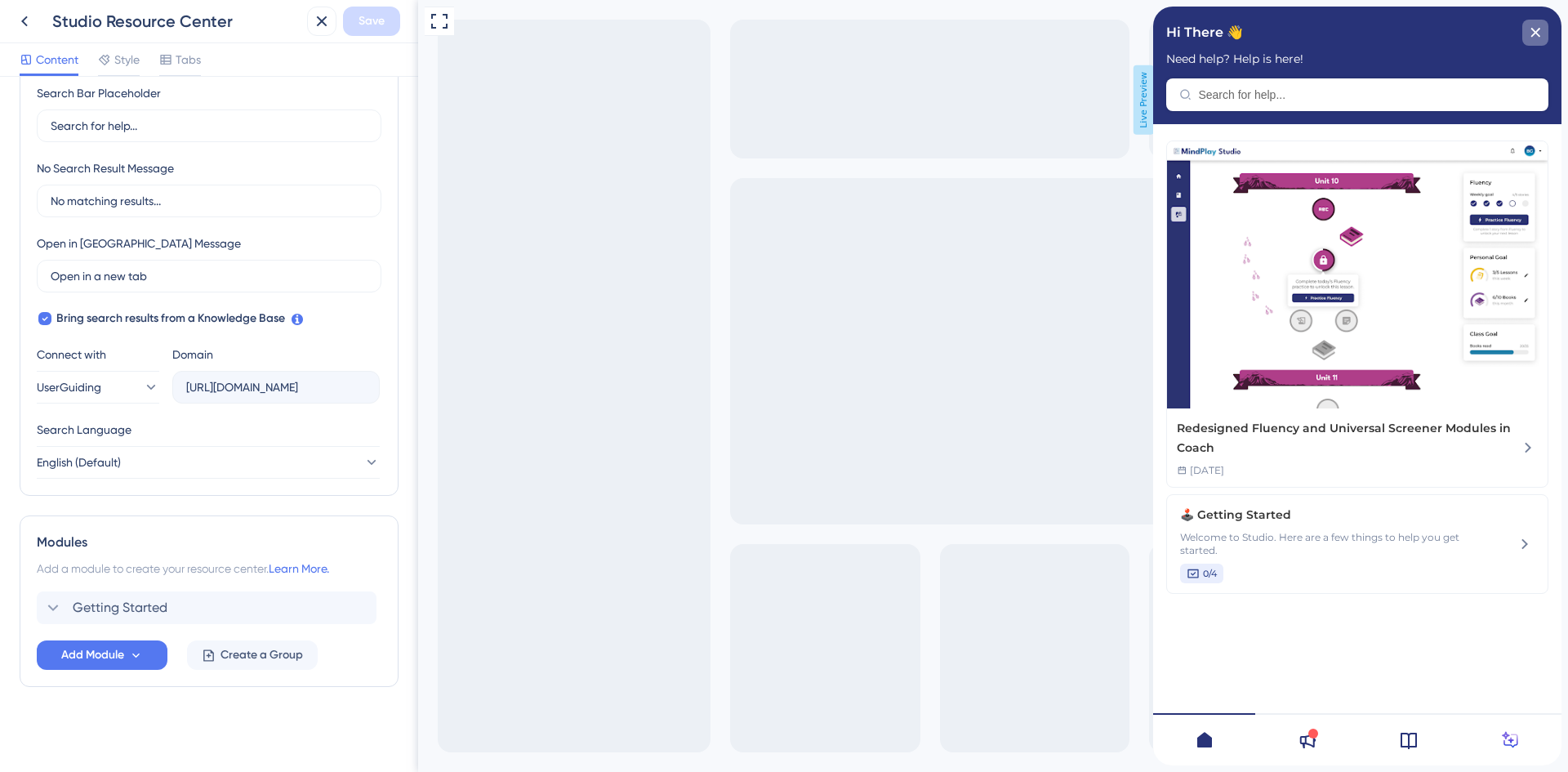
click at [1542, 31] on div "close resource center" at bounding box center [1535, 32] width 26 height 26
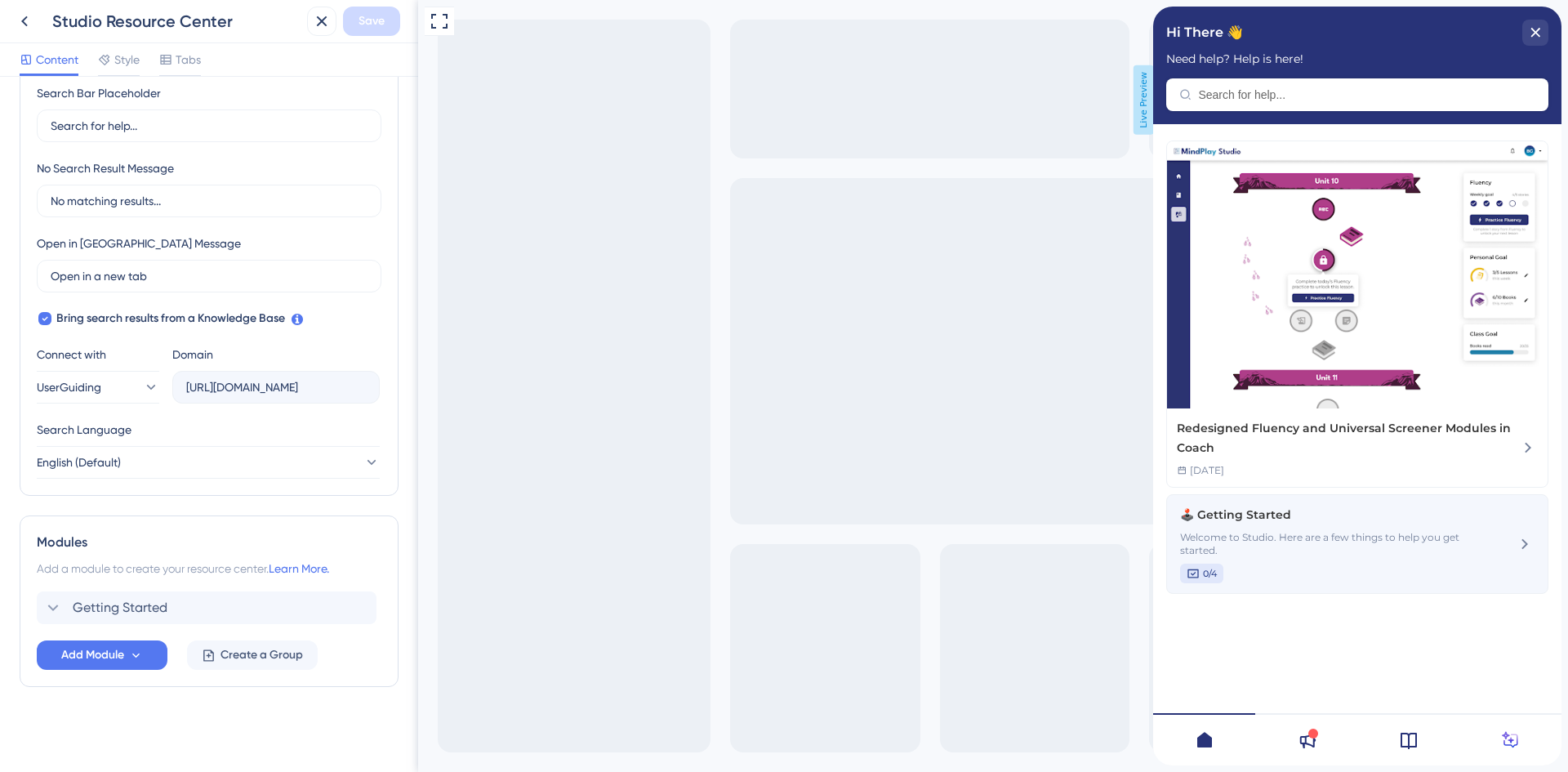
click at [1281, 566] on div "0/4" at bounding box center [1321, 573] width 283 height 20
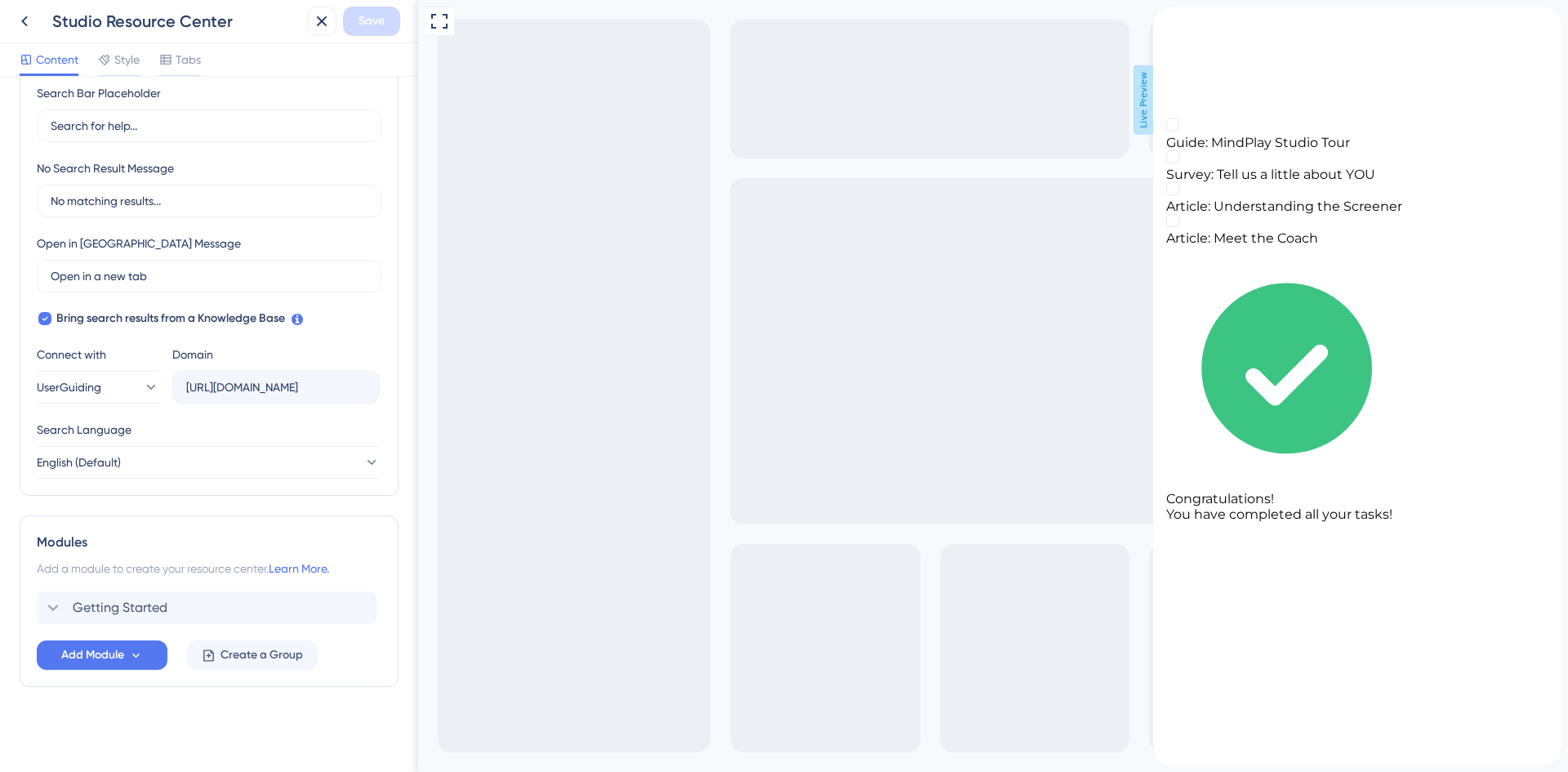
click at [1166, 20] on icon "back to header" at bounding box center [1160, 13] width 13 height 13
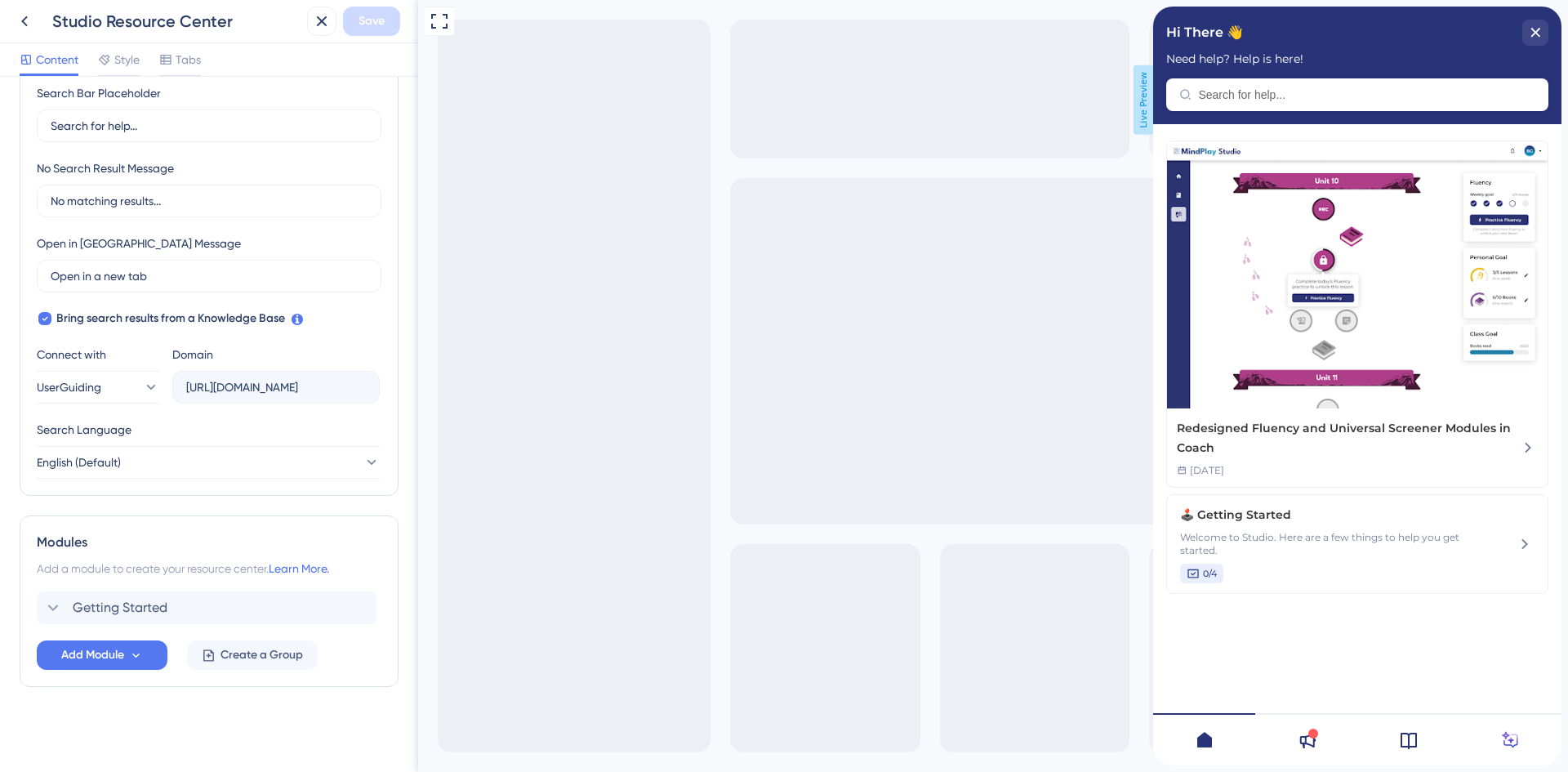
click at [1308, 745] on icon at bounding box center [1306, 740] width 20 height 20
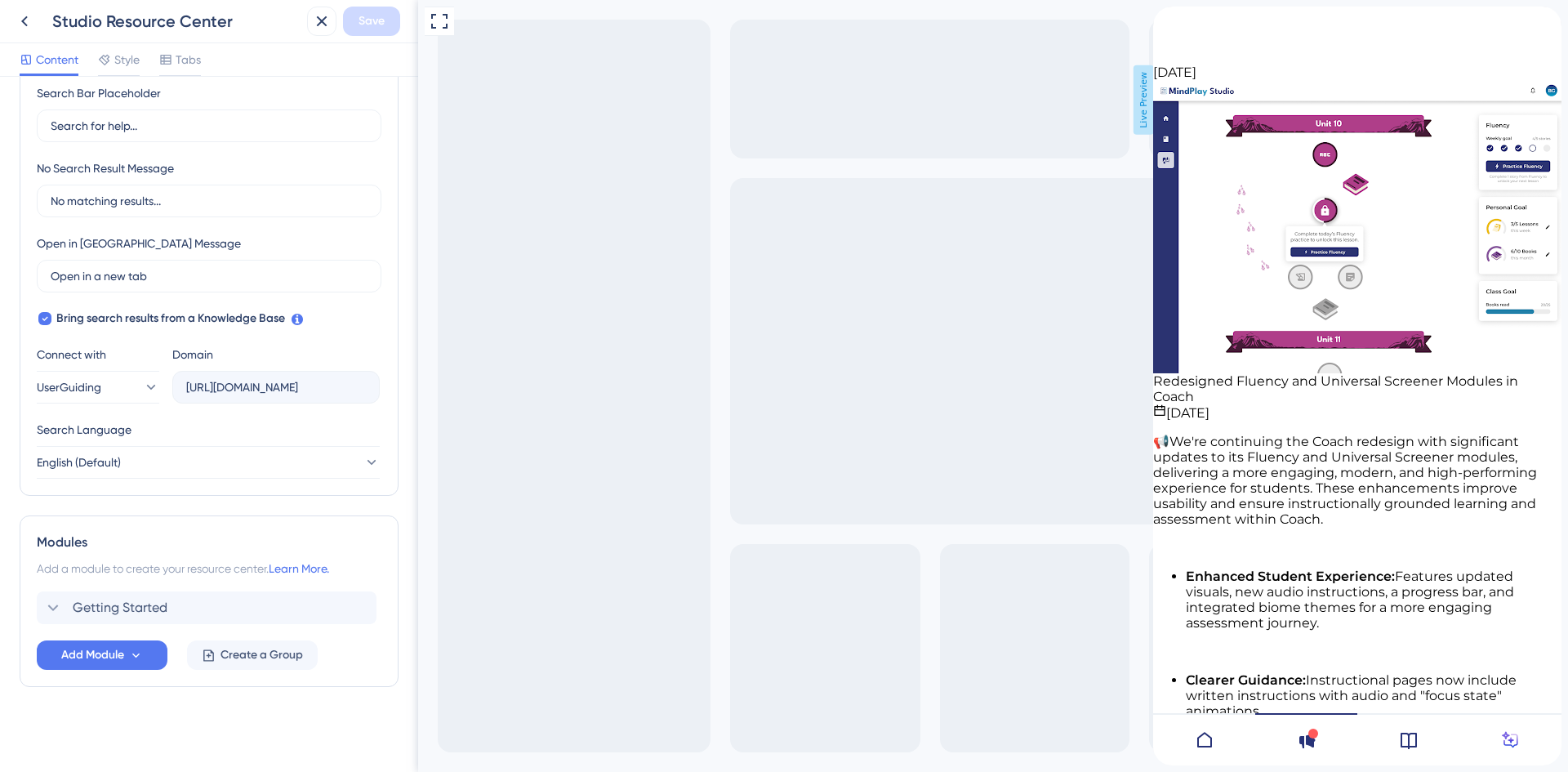
click at [1400, 749] on icon at bounding box center [1408, 740] width 20 height 20
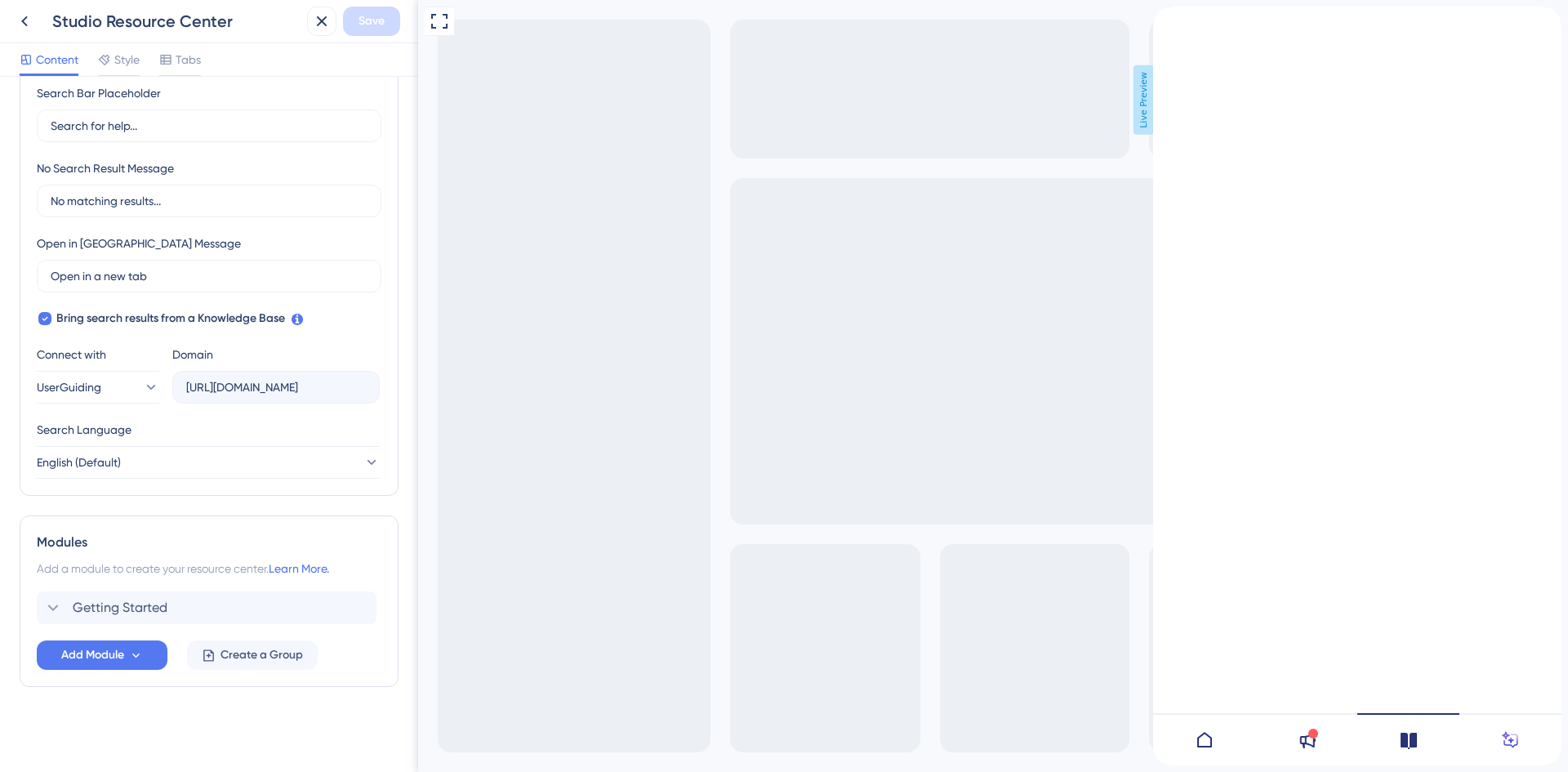
click at [1504, 749] on icon at bounding box center [1511, 740] width 20 height 20
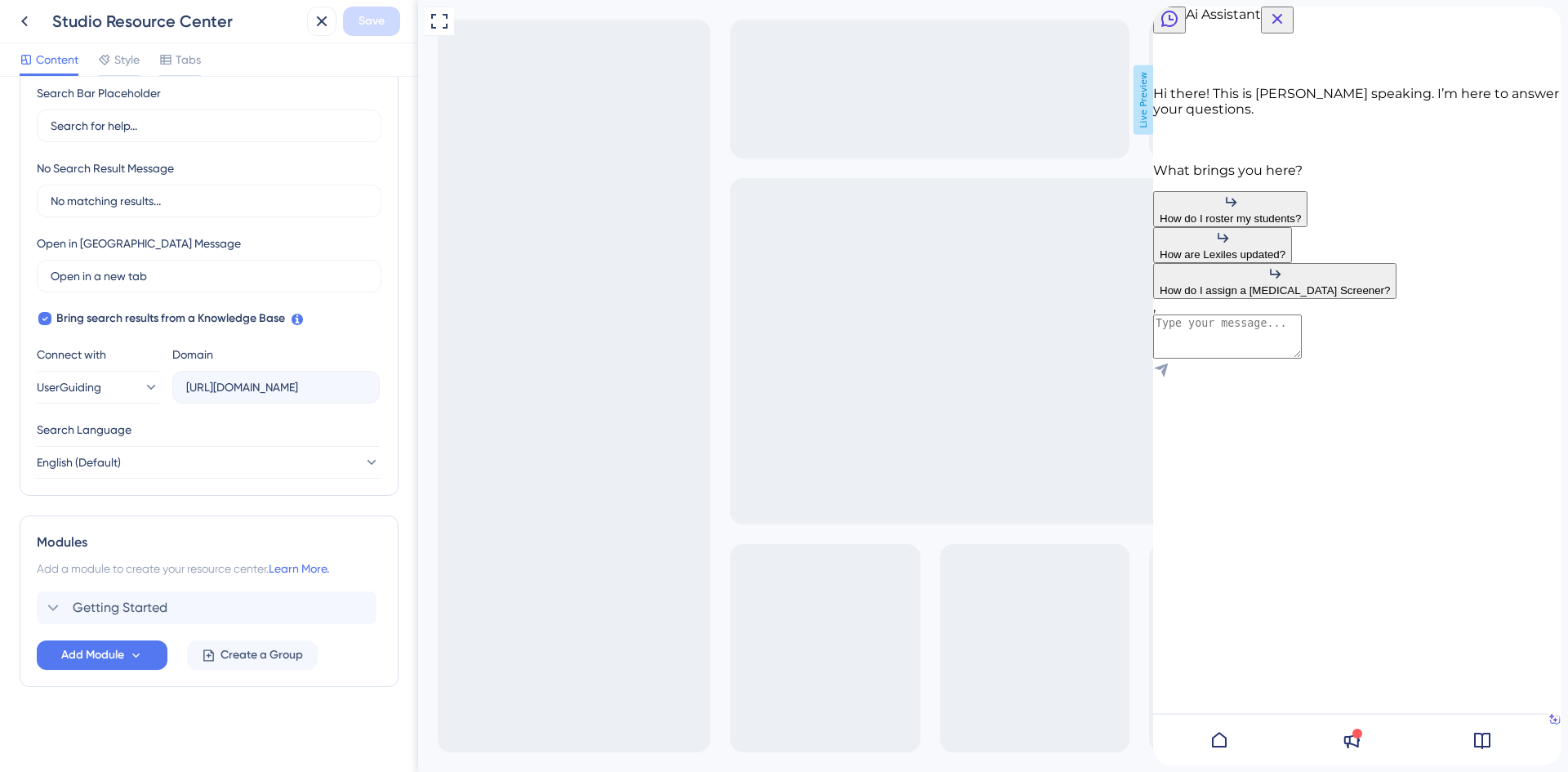
click at [1287, 23] on icon "Close Button" at bounding box center [1277, 19] width 20 height 20
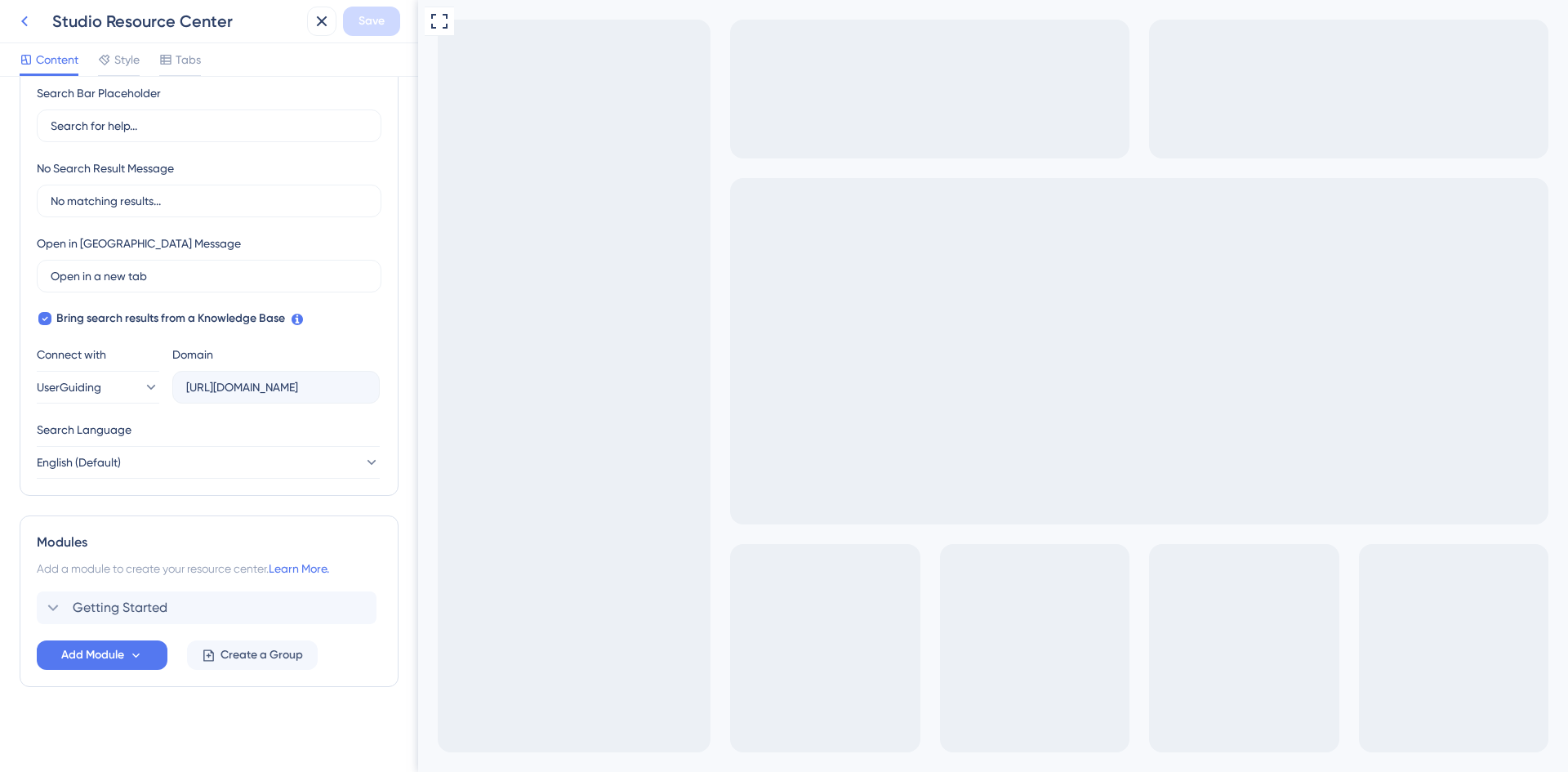
click at [25, 17] on icon at bounding box center [25, 22] width 20 height 20
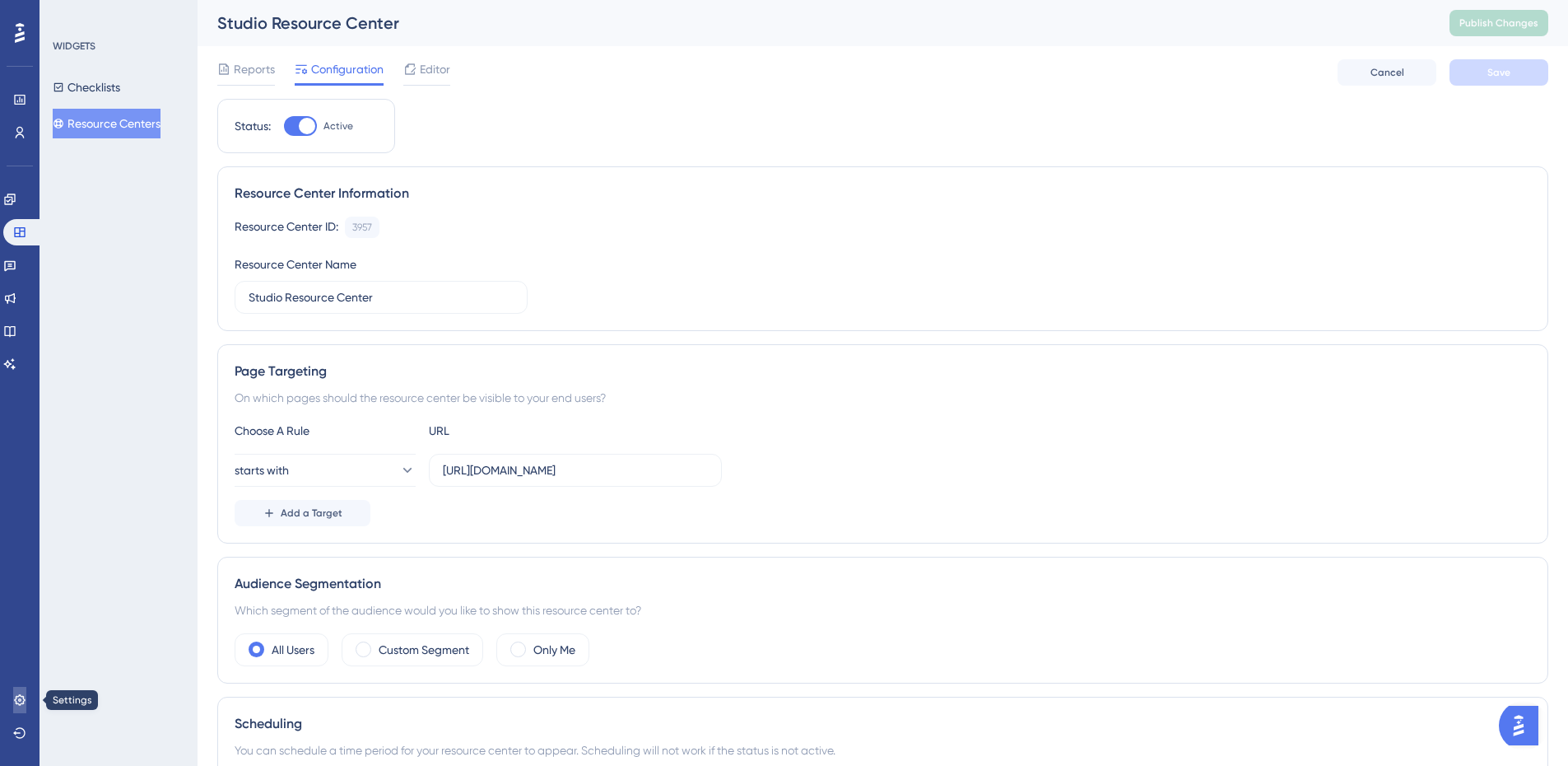
click at [16, 706] on icon at bounding box center [20, 700] width 13 height 13
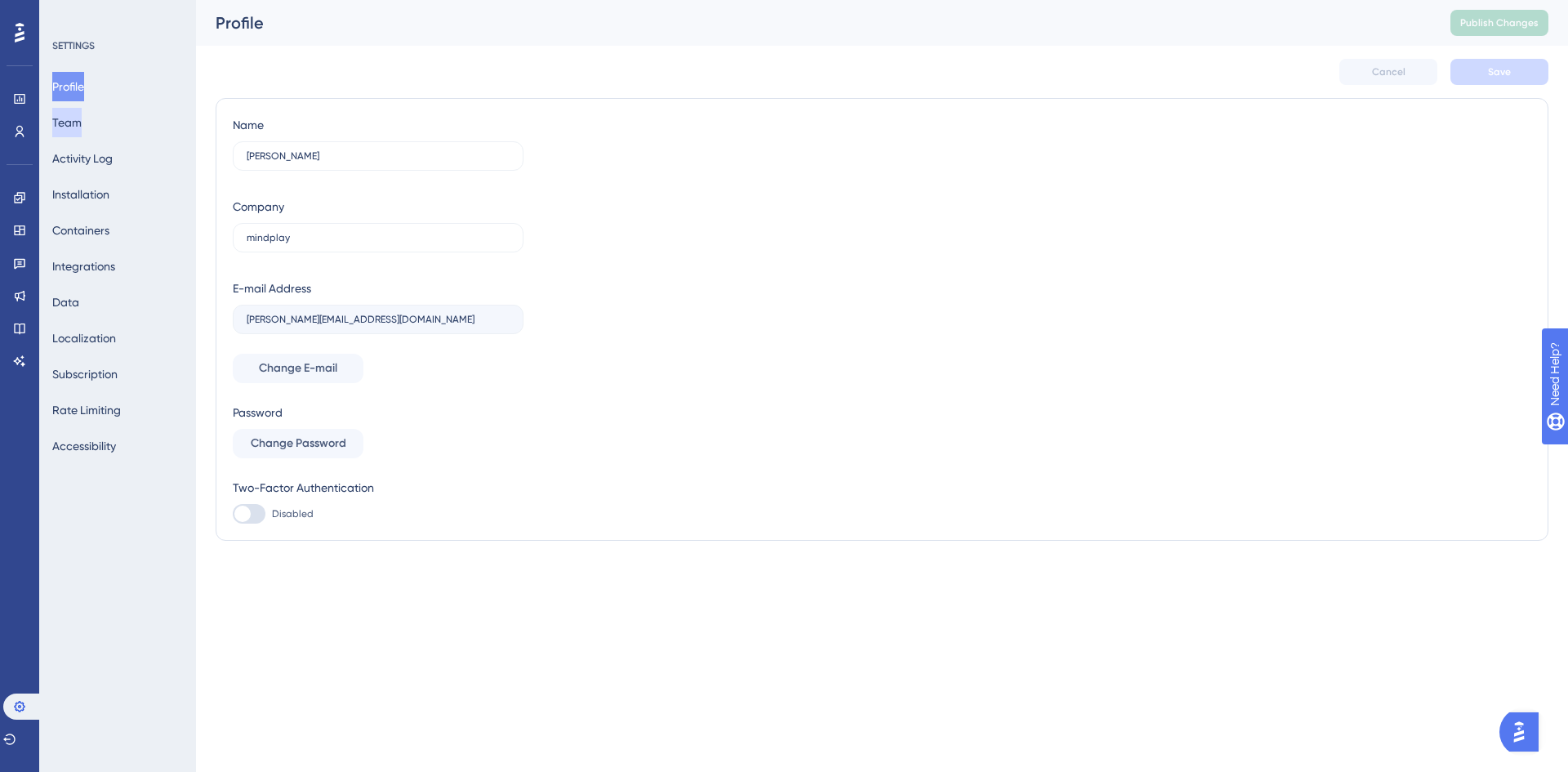
click at [81, 133] on button "Team" at bounding box center [66, 122] width 29 height 29
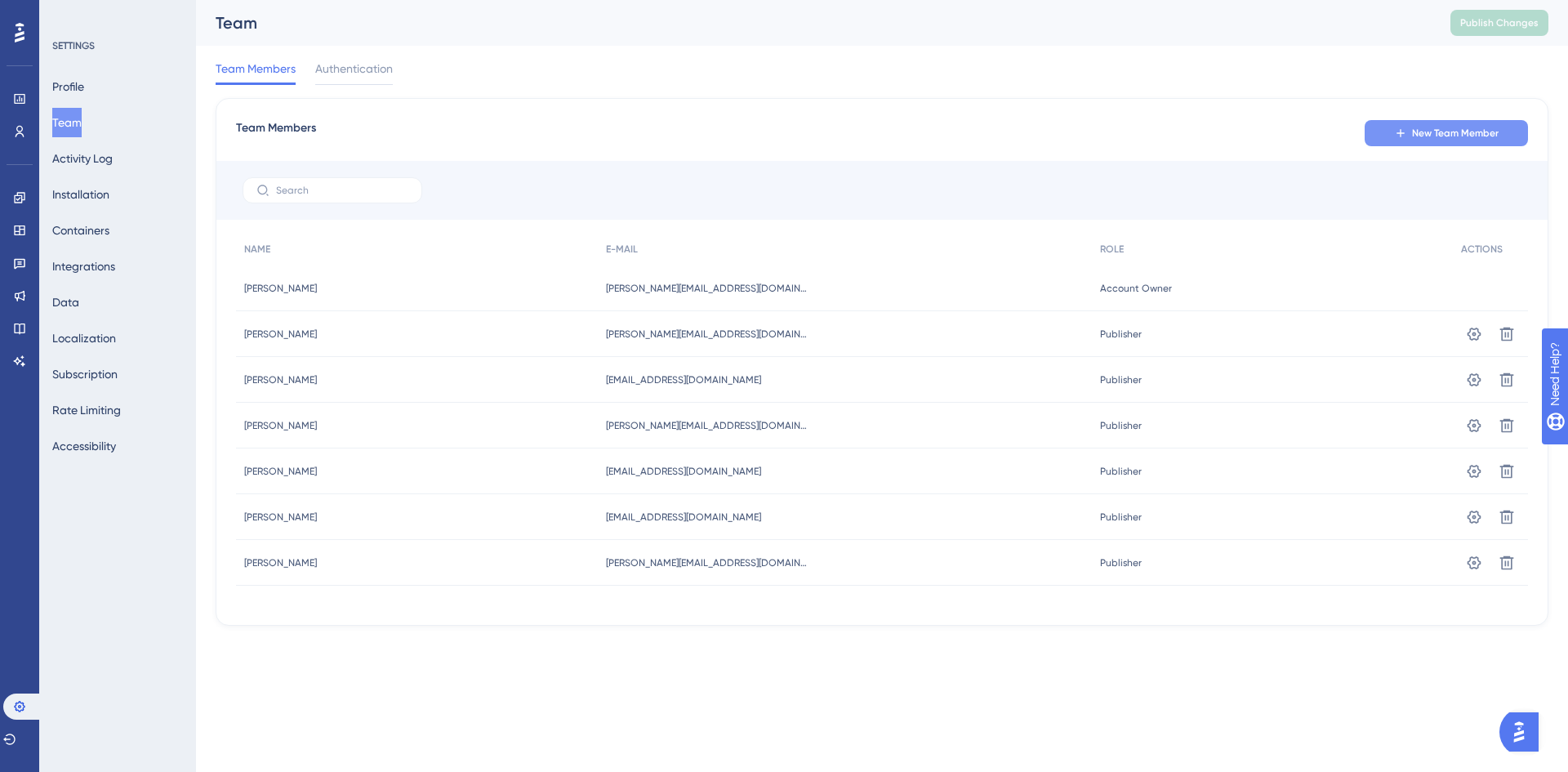
click at [1394, 144] on button "New Team Member" at bounding box center [1446, 132] width 164 height 26
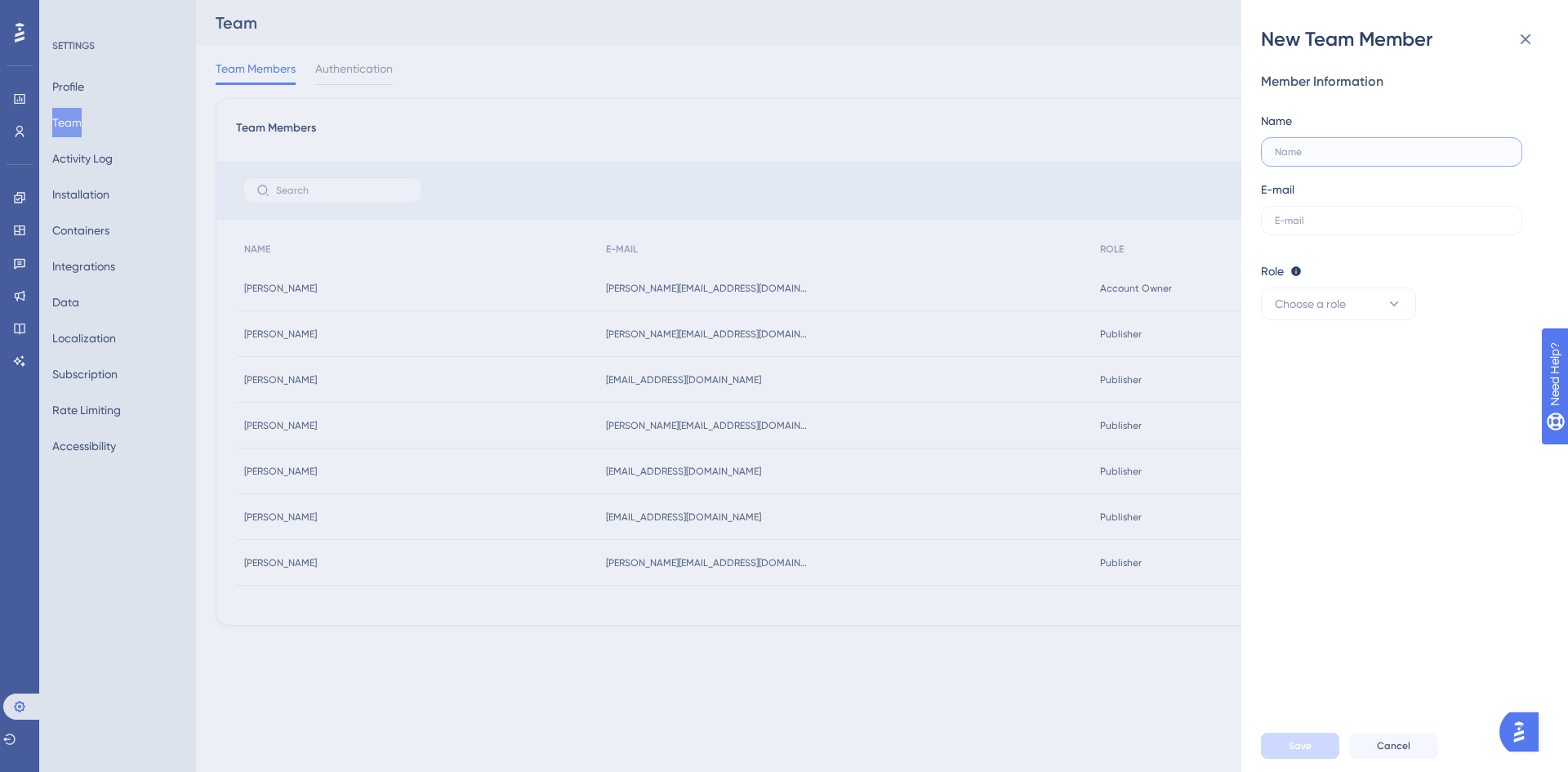
click at [1315, 152] on input "text" at bounding box center [1391, 152] width 233 height 12
type input "[PERSON_NAME]"
click at [1312, 215] on input "text" at bounding box center [1391, 220] width 233 height 12
type input "[PERSON_NAME][EMAIL_ADDRESS][DOMAIN_NAME]"
click at [1317, 312] on span "Choose a role" at bounding box center [1310, 304] width 71 height 20
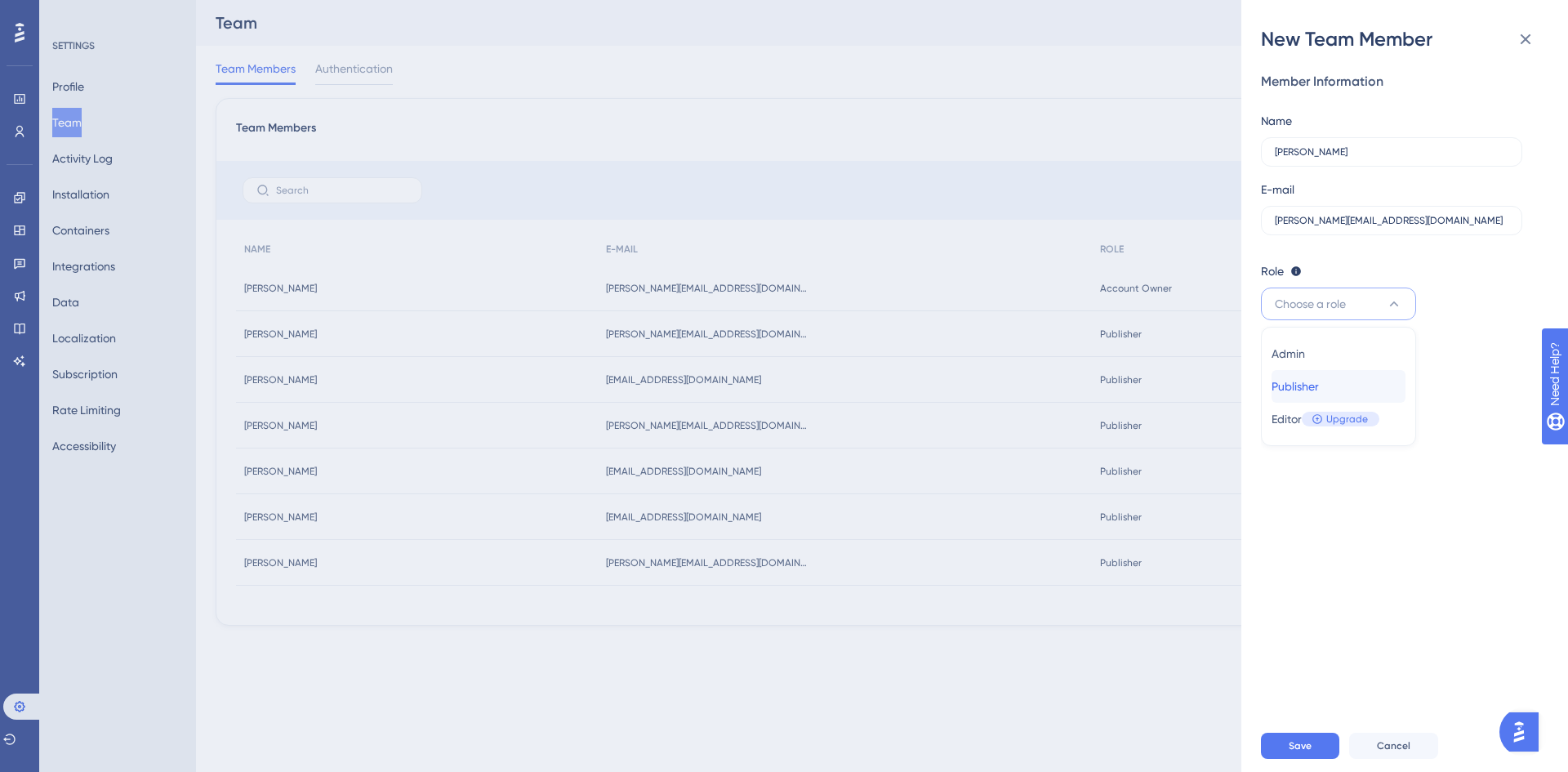
click at [1339, 391] on div "Publisher Publisher" at bounding box center [1338, 386] width 134 height 32
click at [1336, 317] on button "Publisher" at bounding box center [1338, 303] width 155 height 32
click at [1320, 478] on div "Member Information Name [PERSON_NAME] E-mail [PERSON_NAME][EMAIL_ADDRESS][DOMAI…" at bounding box center [1411, 386] width 301 height 667
click at [1301, 751] on span "Save" at bounding box center [1300, 745] width 23 height 13
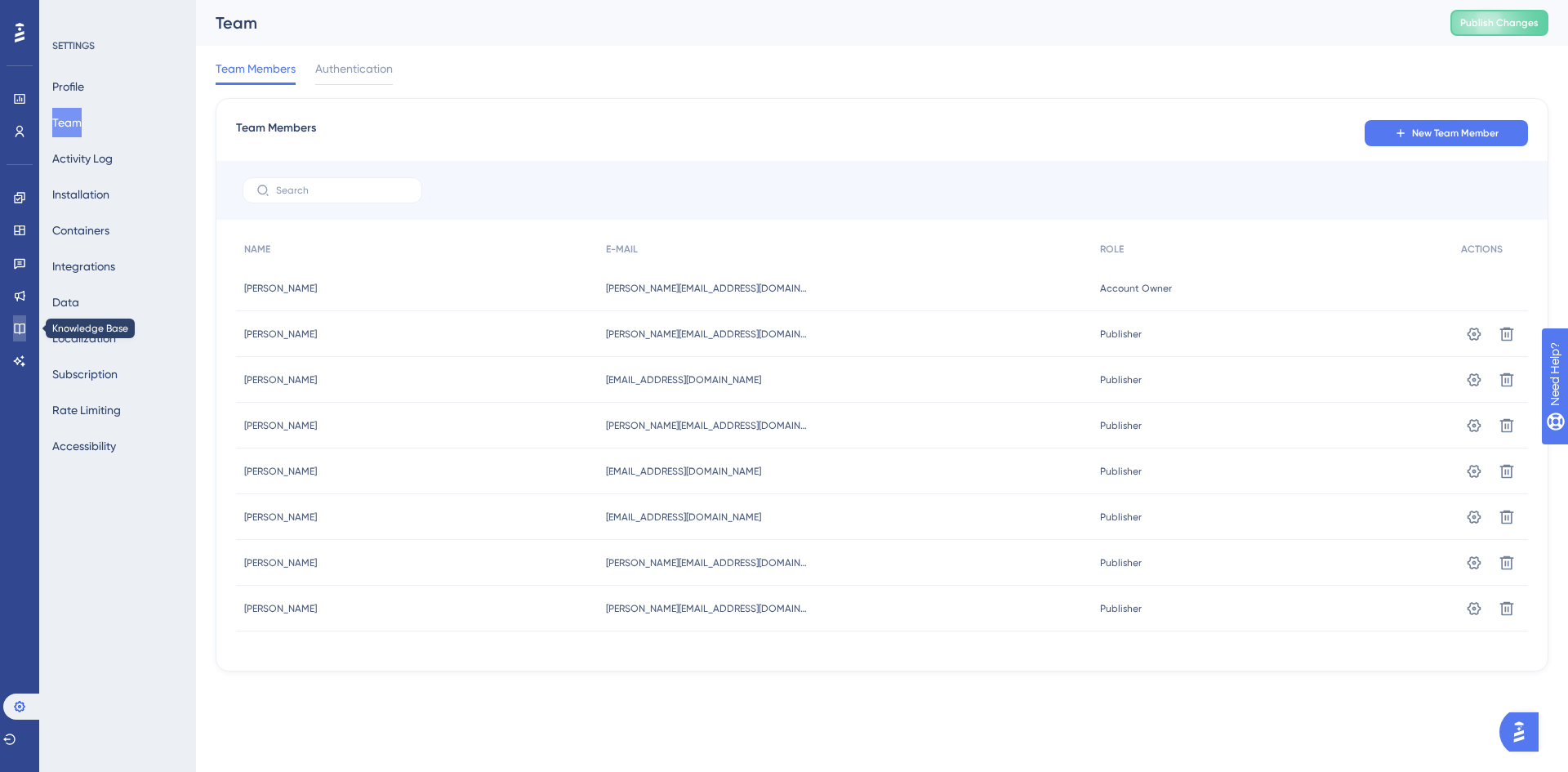
click at [23, 320] on link at bounding box center [20, 327] width 13 height 26
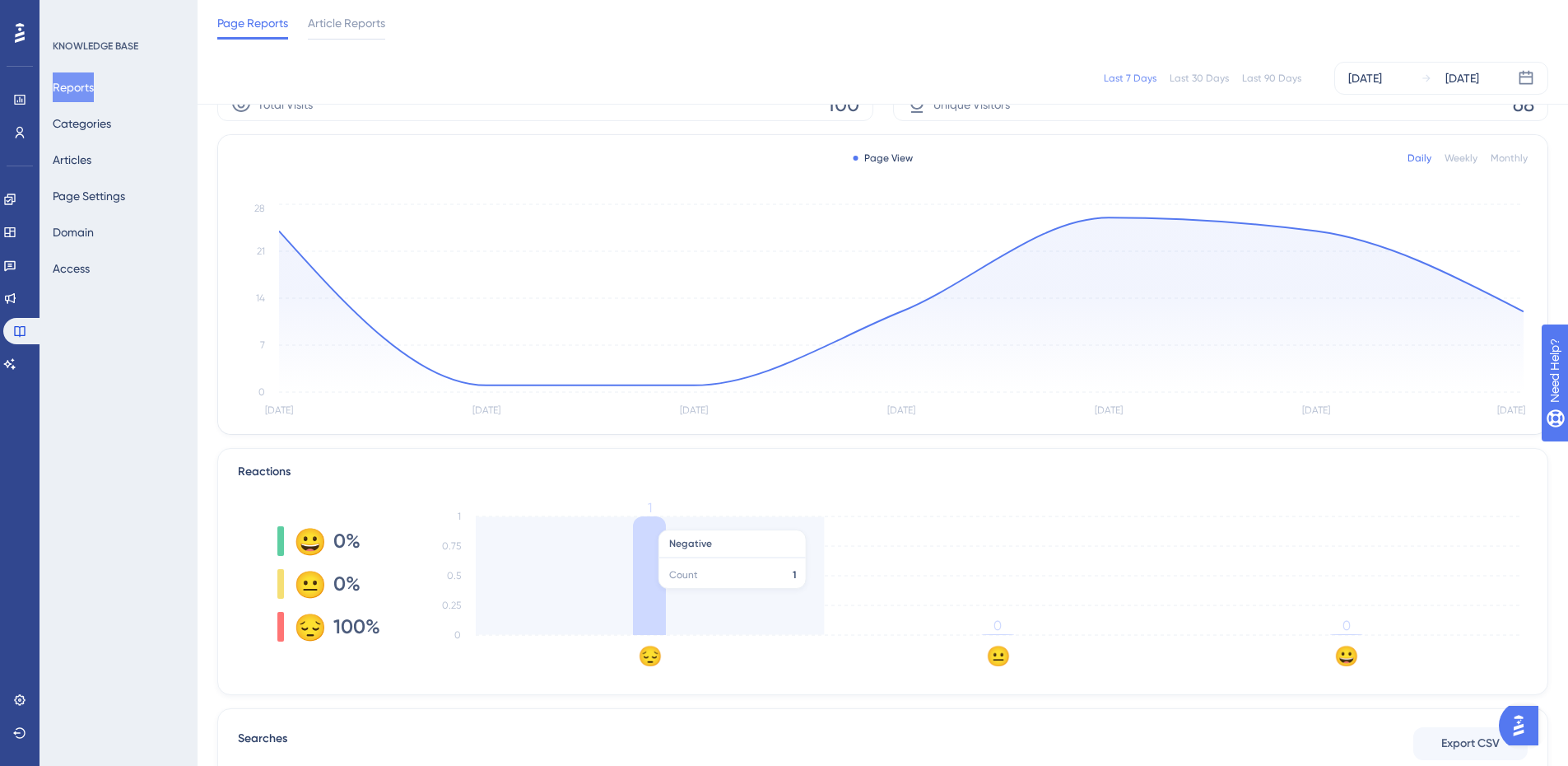
scroll to position [82, 0]
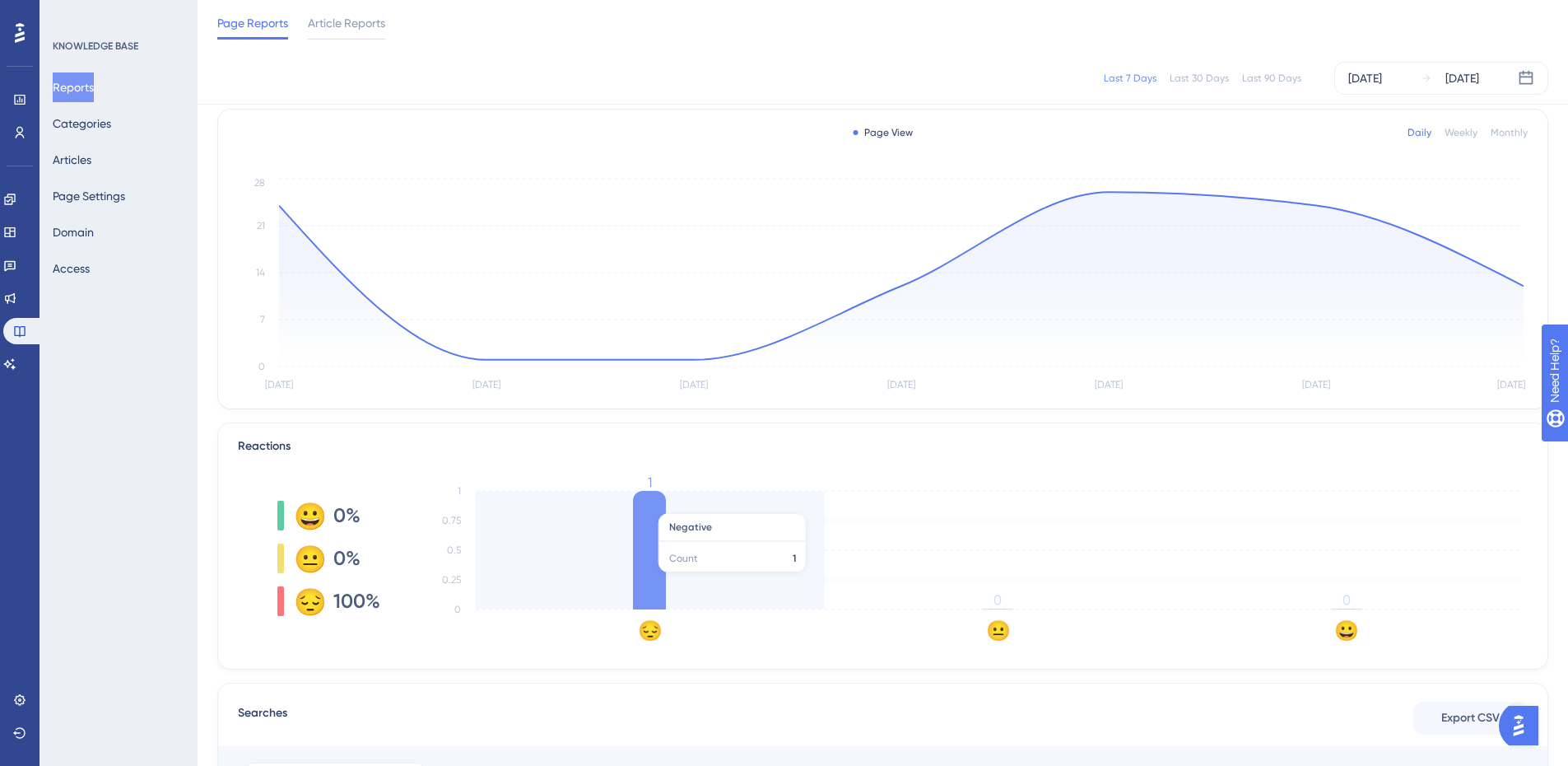
click at [651, 581] on icon at bounding box center [649, 551] width 33 height 119
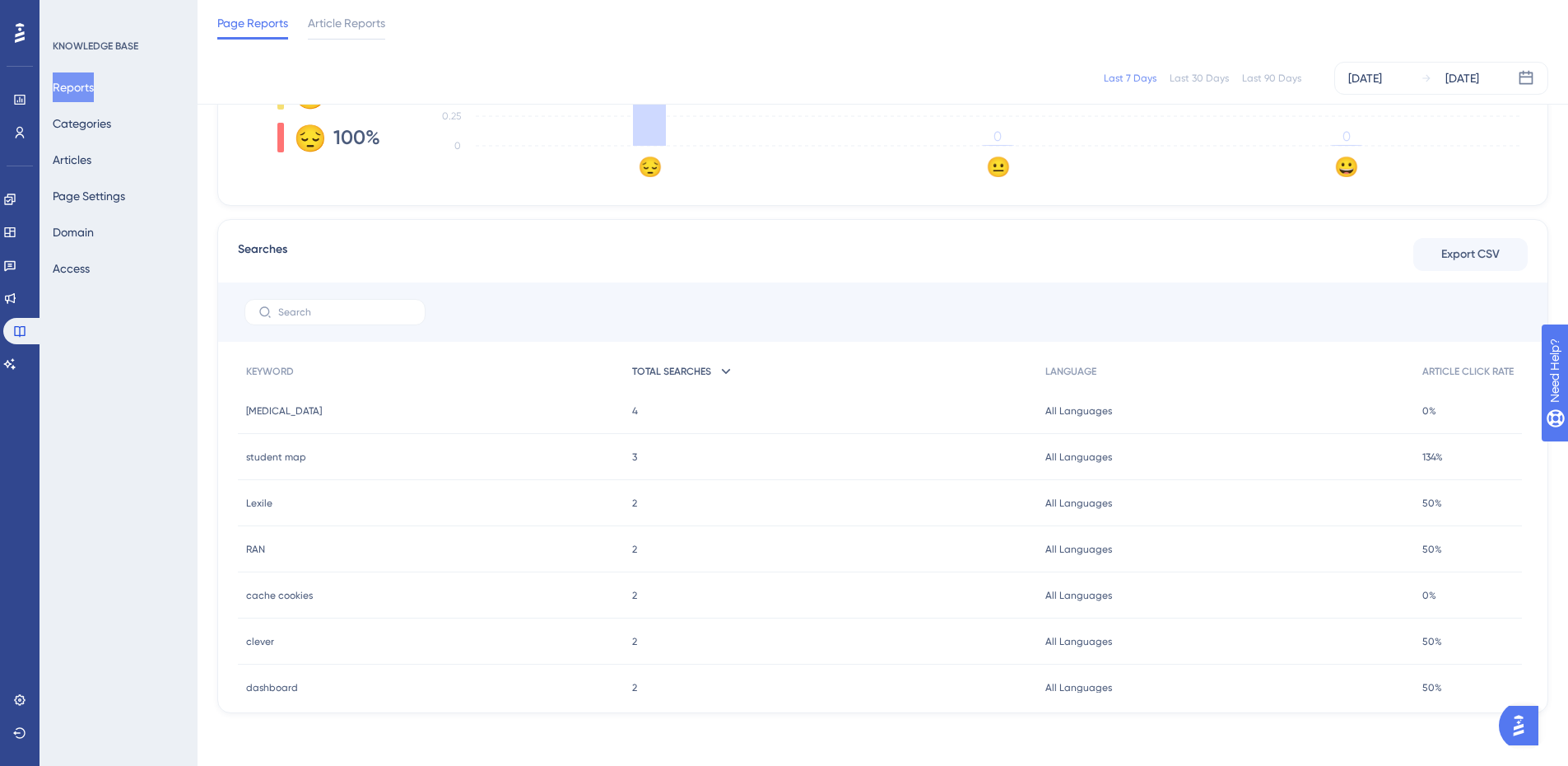
scroll to position [299, 0]
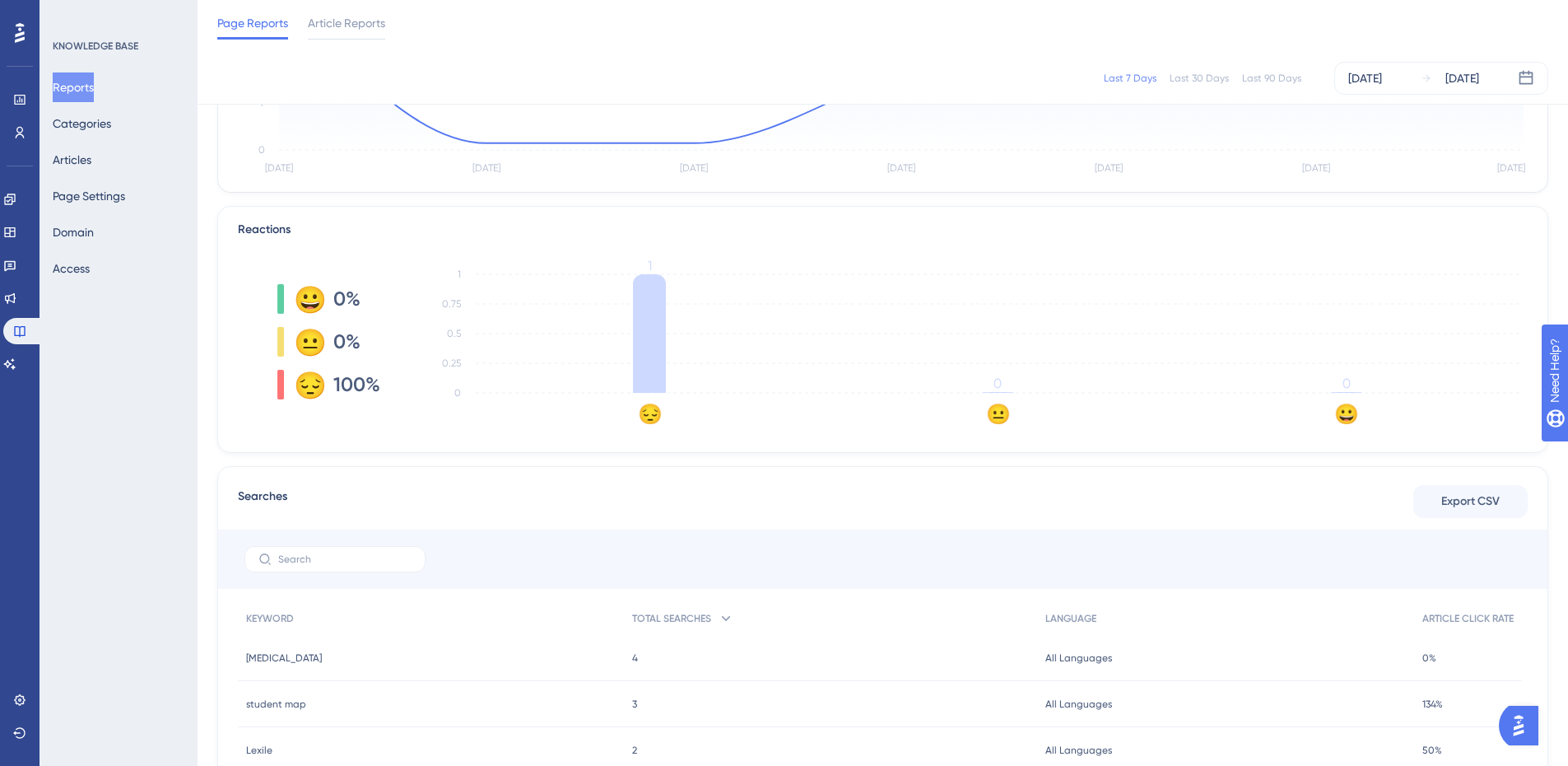
click at [649, 417] on text "😔" at bounding box center [650, 414] width 24 height 23
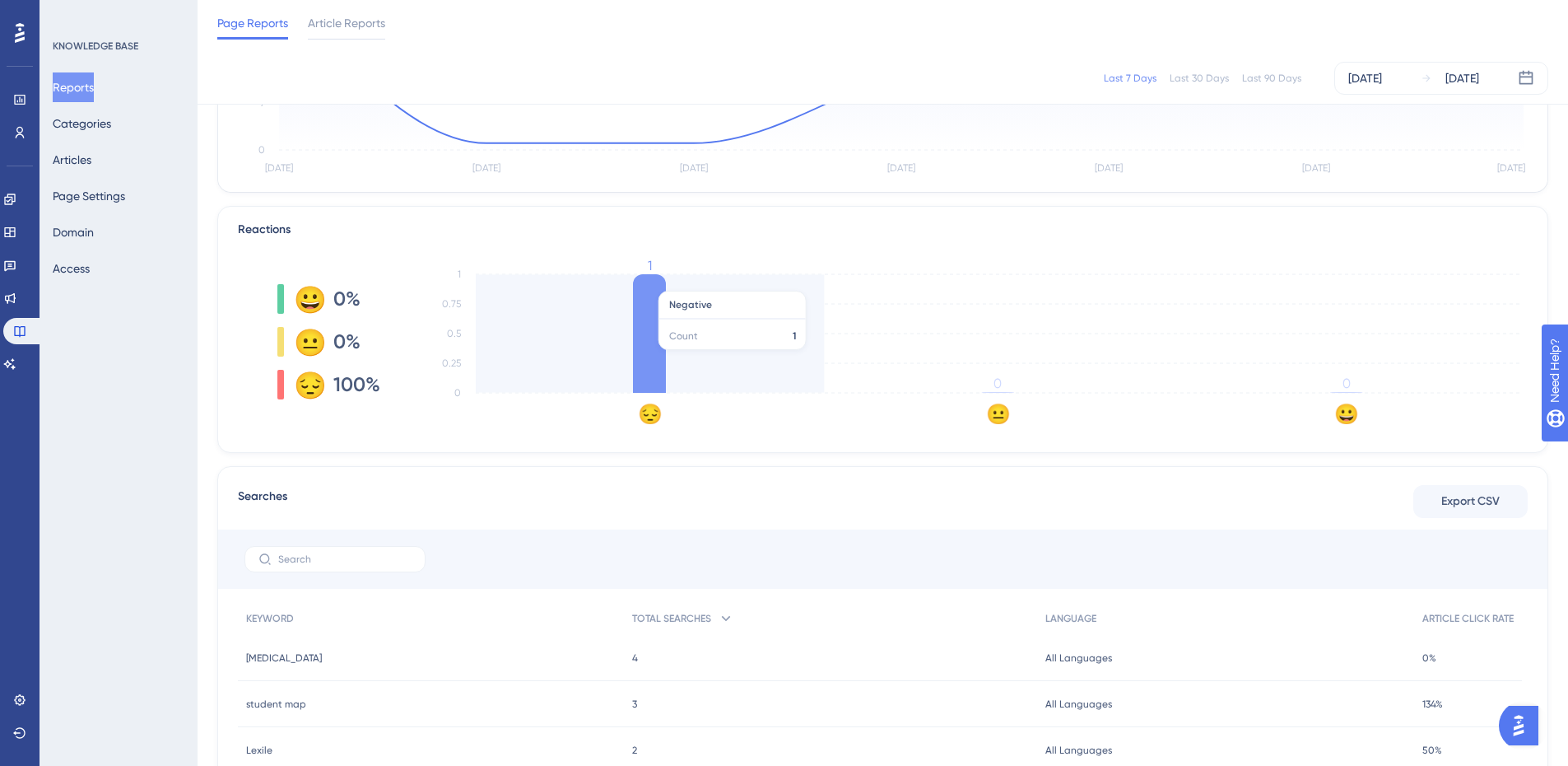
click at [652, 358] on icon at bounding box center [649, 334] width 33 height 119
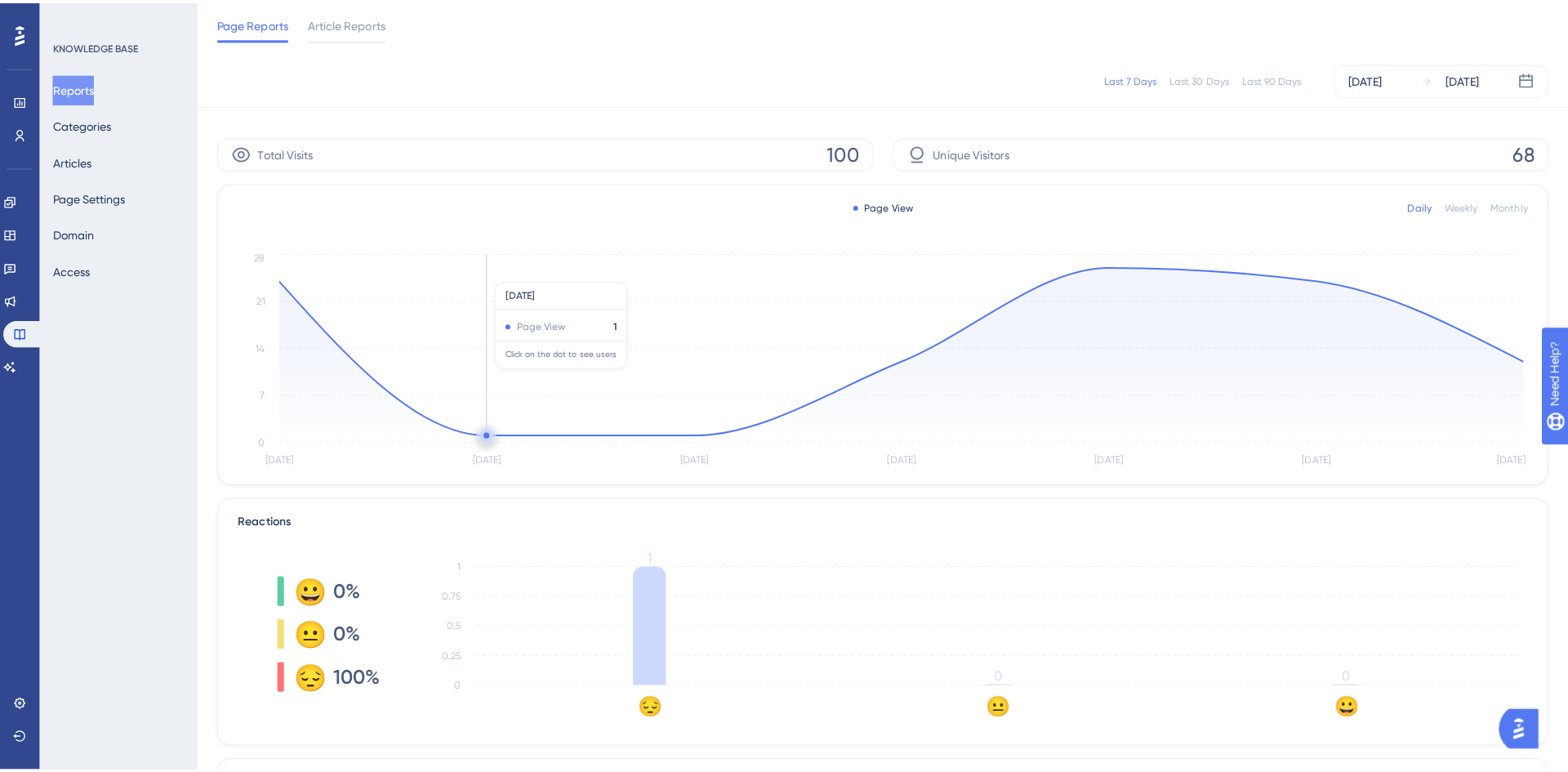
scroll to position [0, 0]
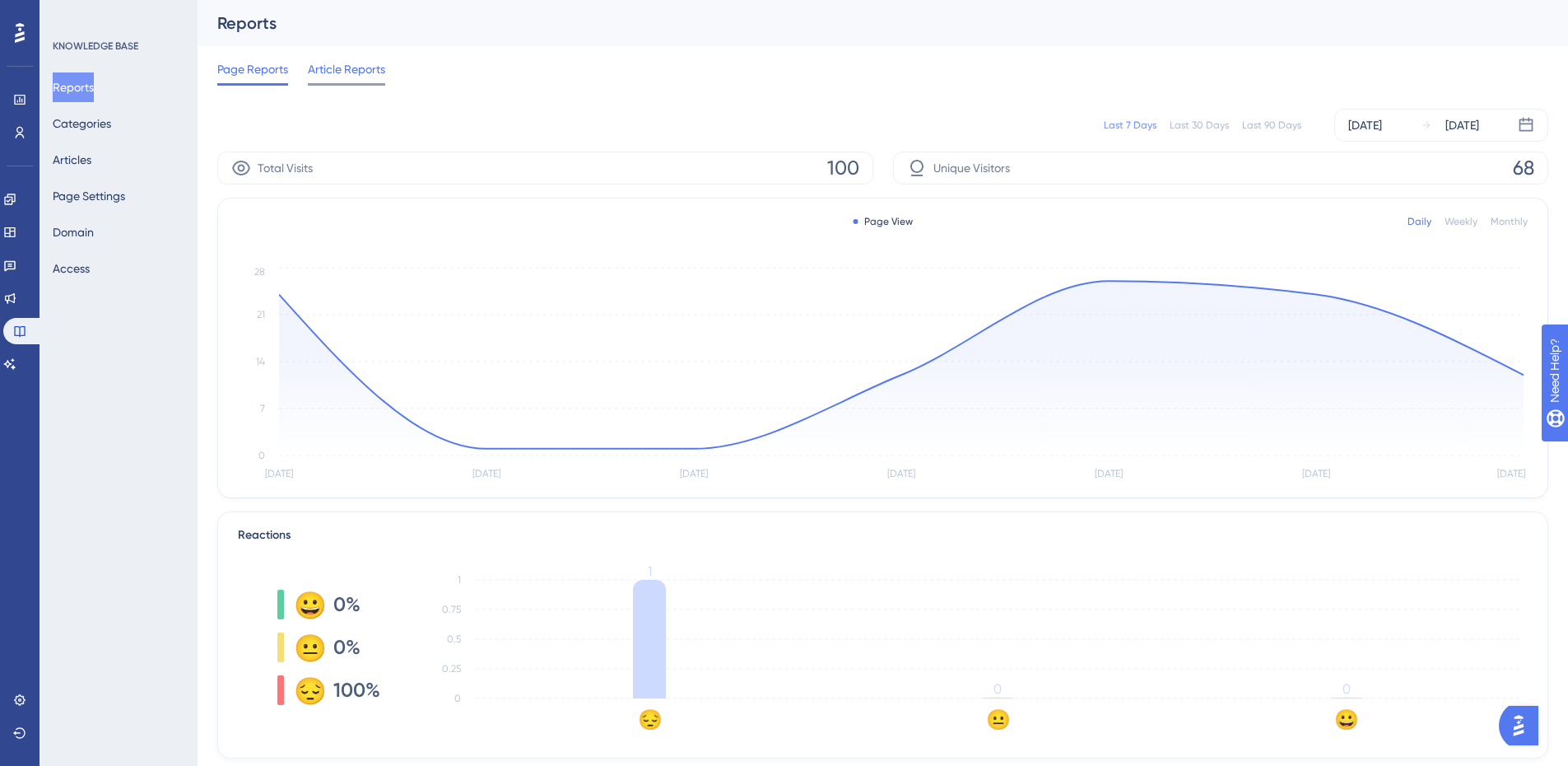
click at [371, 71] on span "Article Reports" at bounding box center [347, 70] width 77 height 20
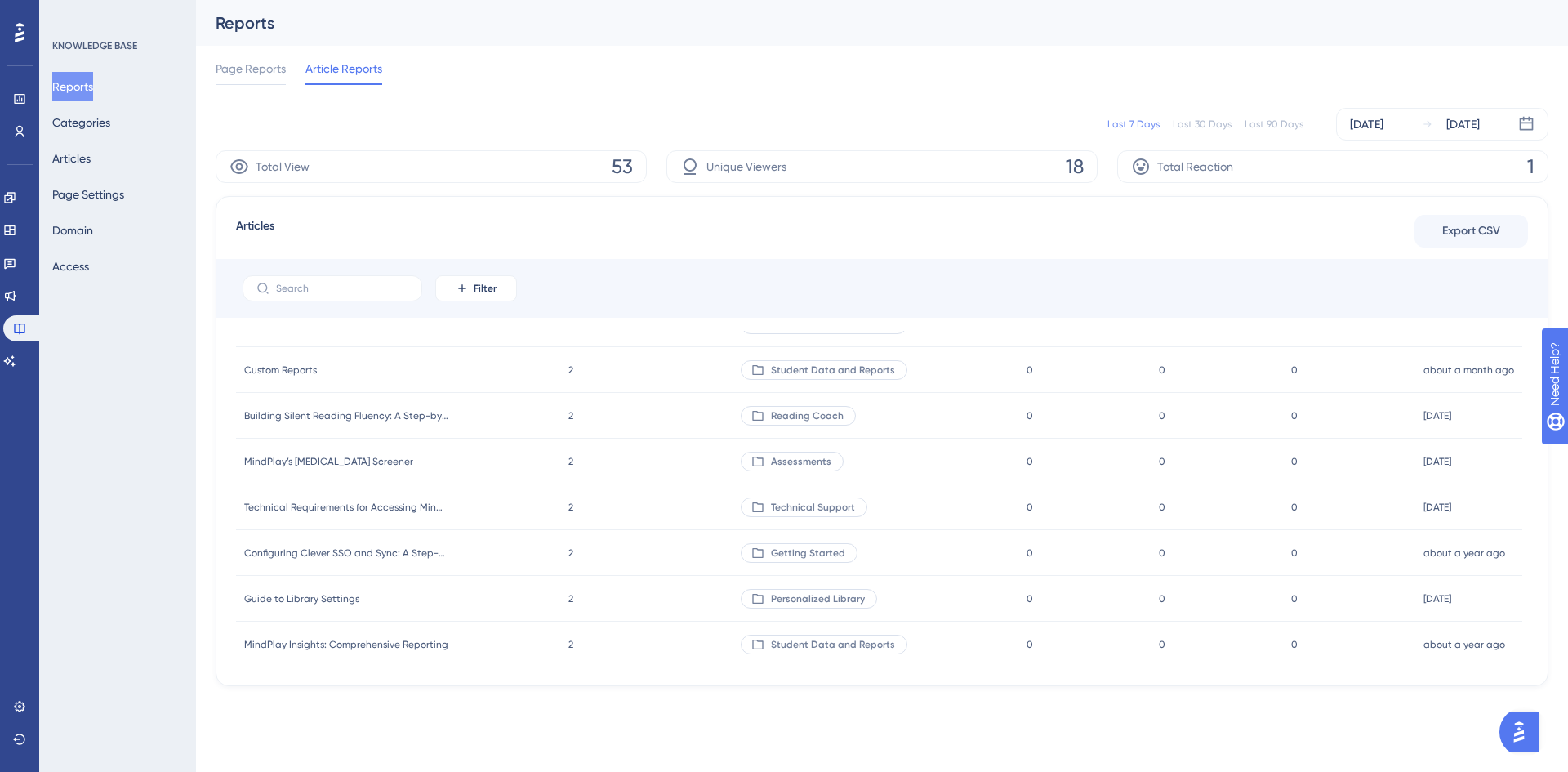
scroll to position [490, 0]
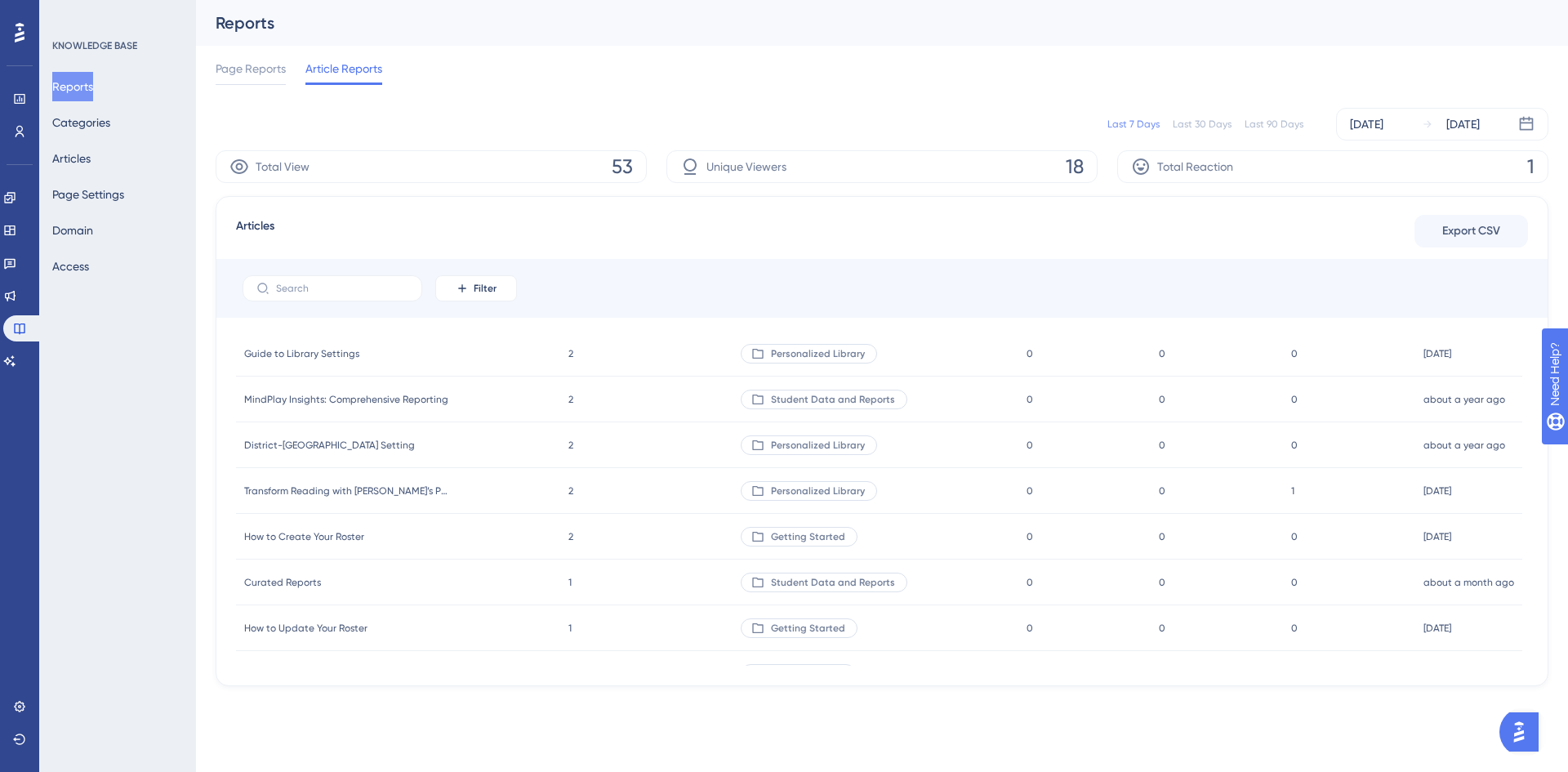
click at [1292, 494] on span "1" at bounding box center [1293, 491] width 3 height 13
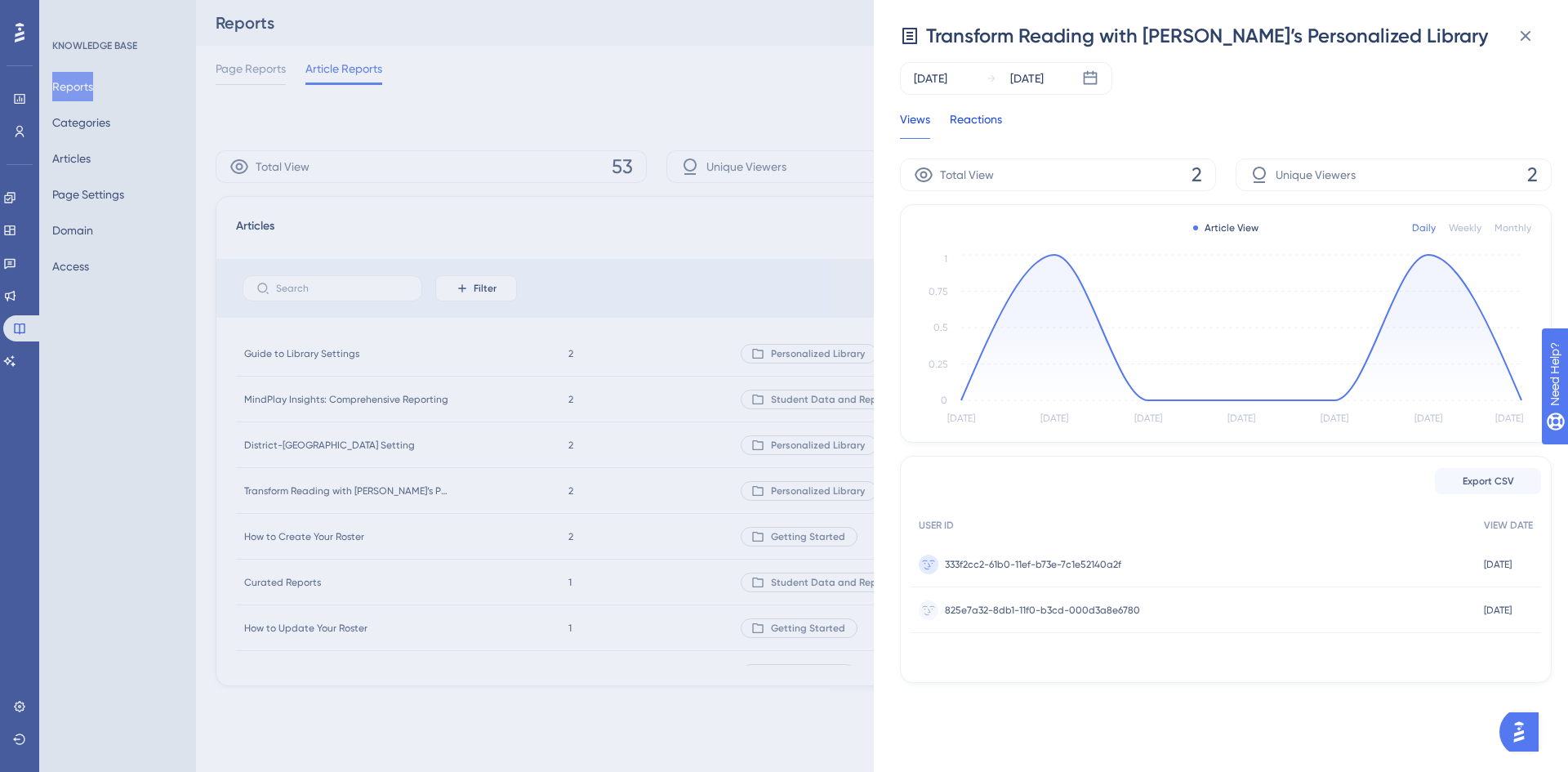
click at [995, 118] on div "Reactions" at bounding box center [976, 124] width 52 height 29
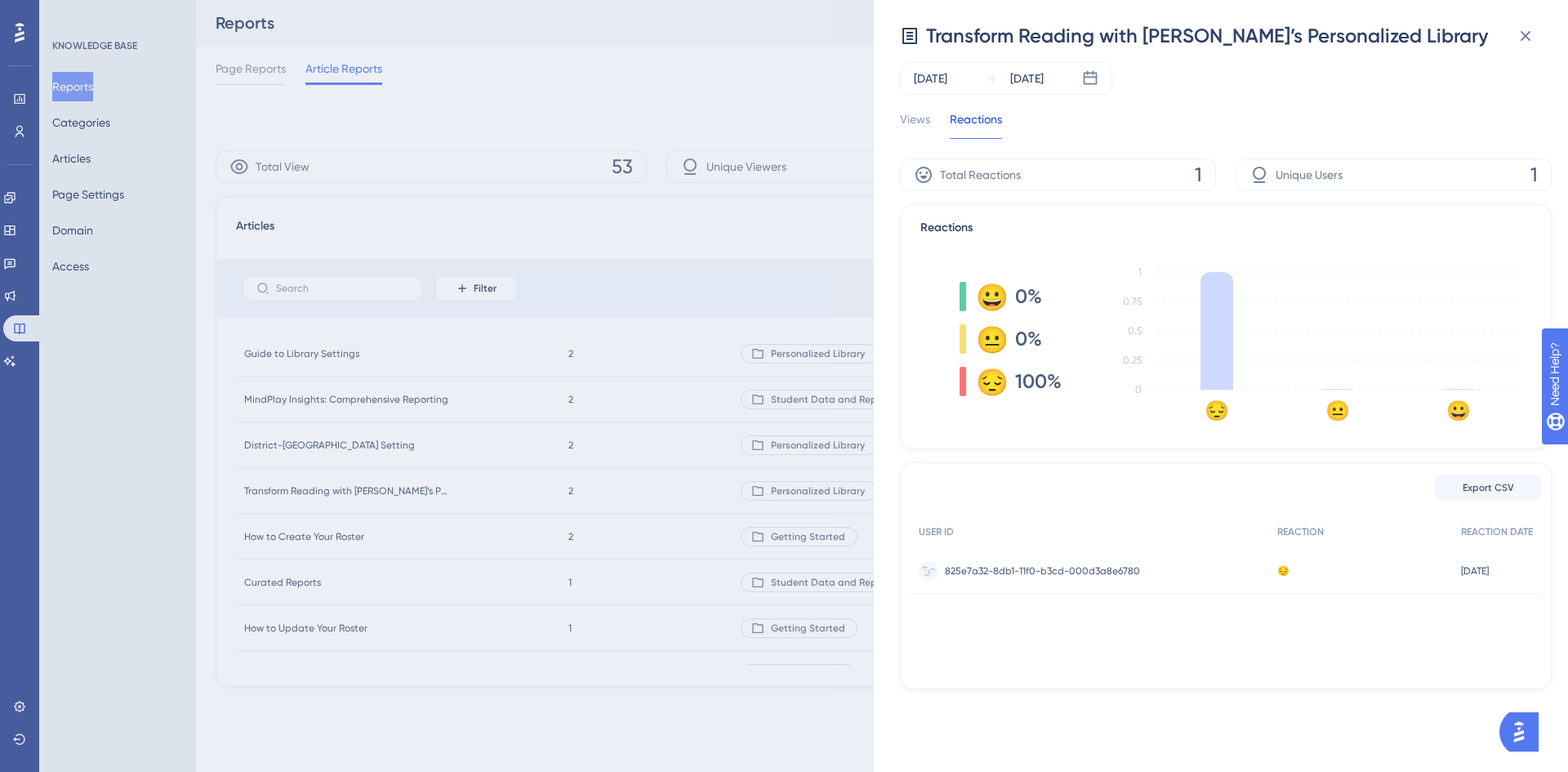
click at [1041, 574] on span "825e7a32-8db1-11f0-b3cd-000d3a8e6780" at bounding box center [1042, 571] width 195 height 13
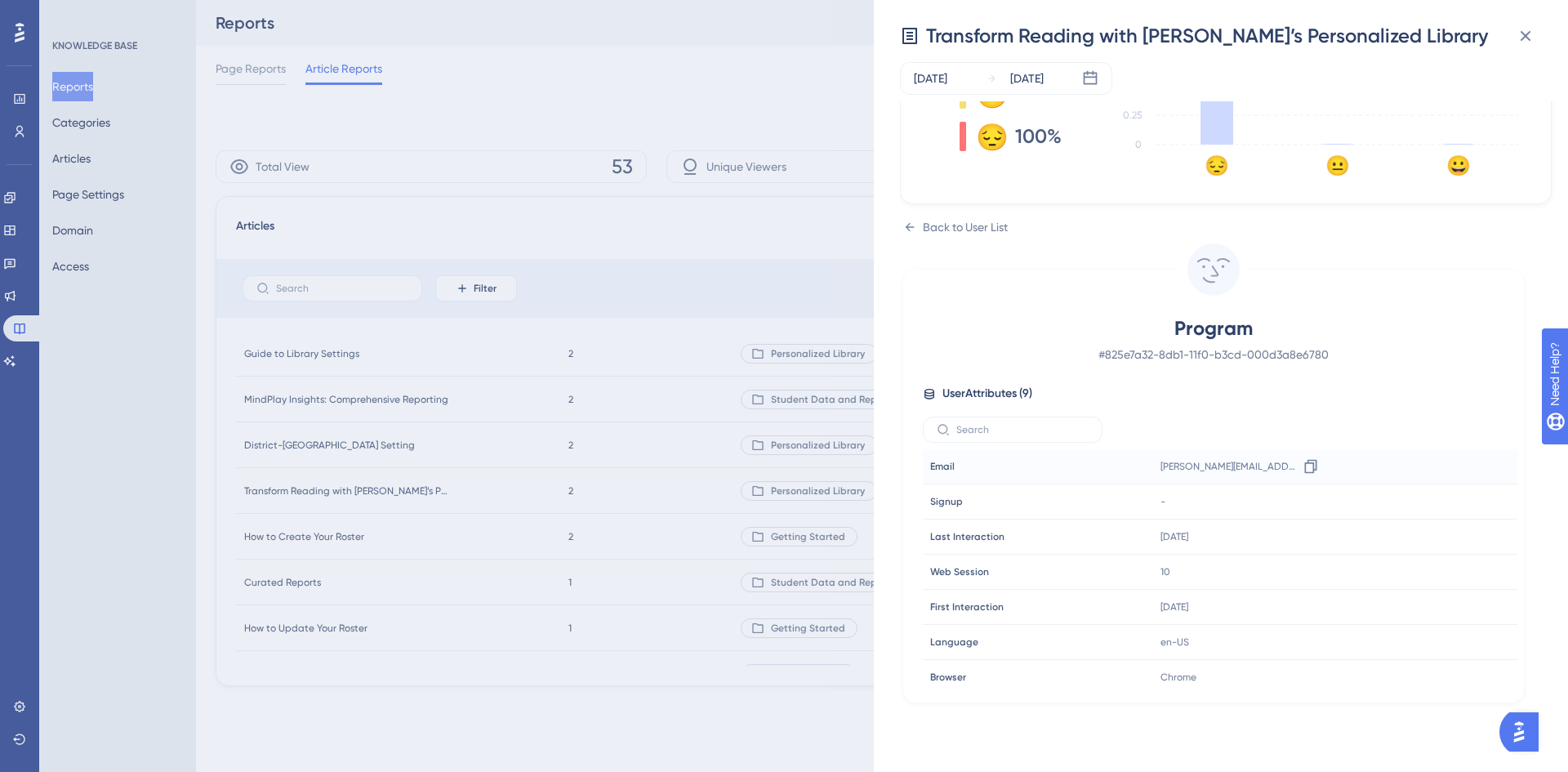
scroll to position [164, 0]
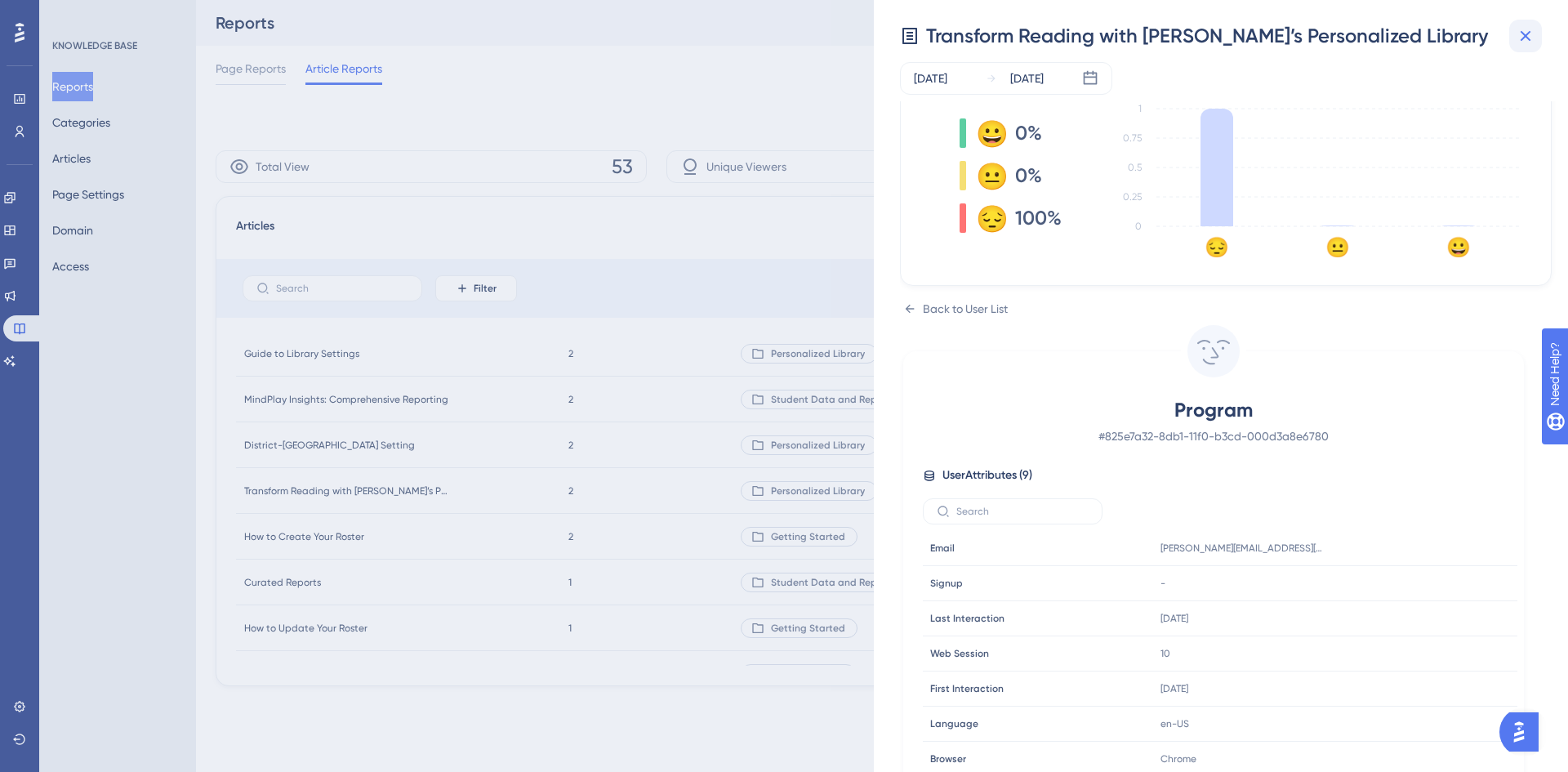
click at [1521, 33] on icon at bounding box center [1526, 36] width 20 height 20
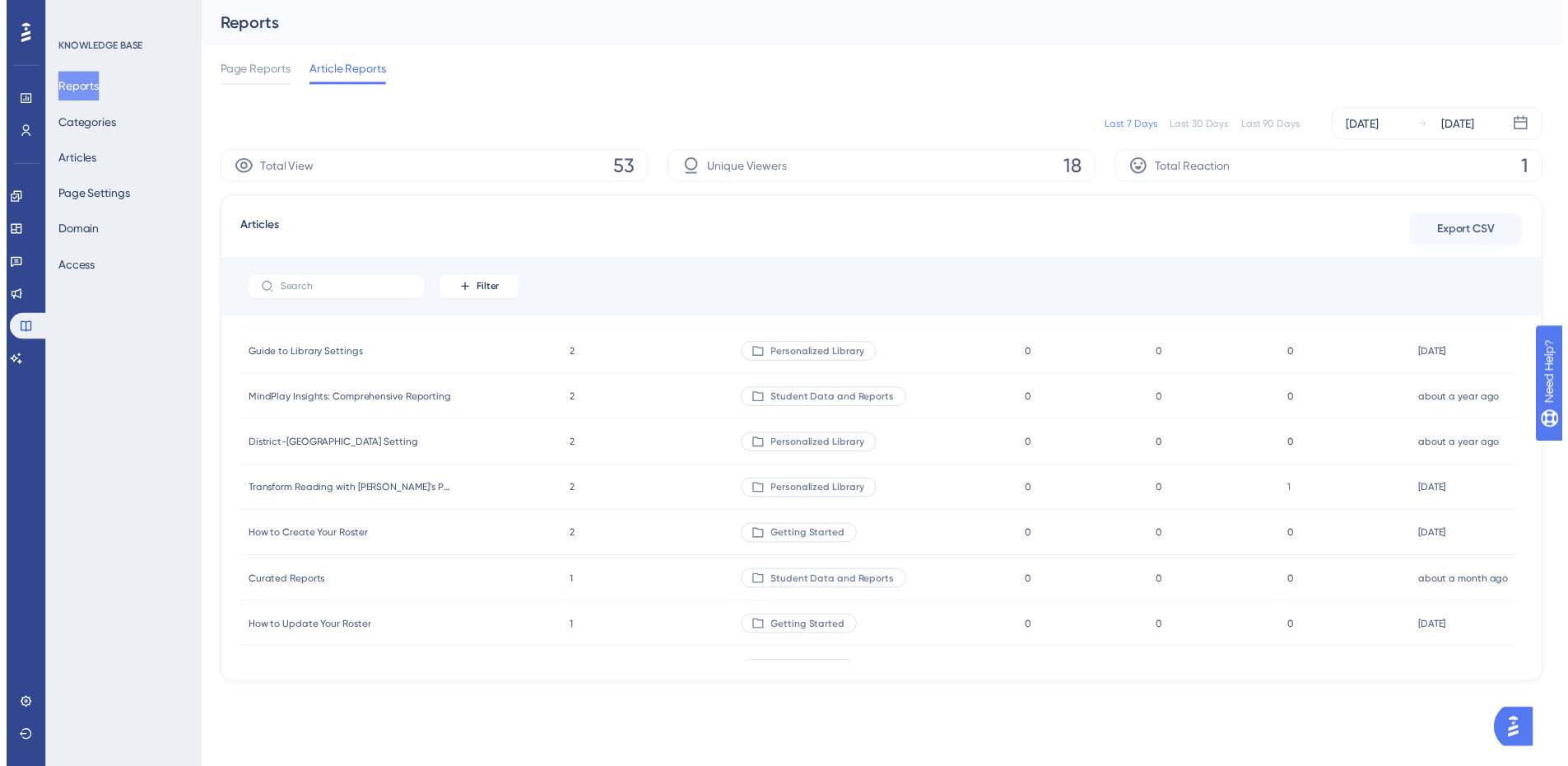
scroll to position [0, 0]
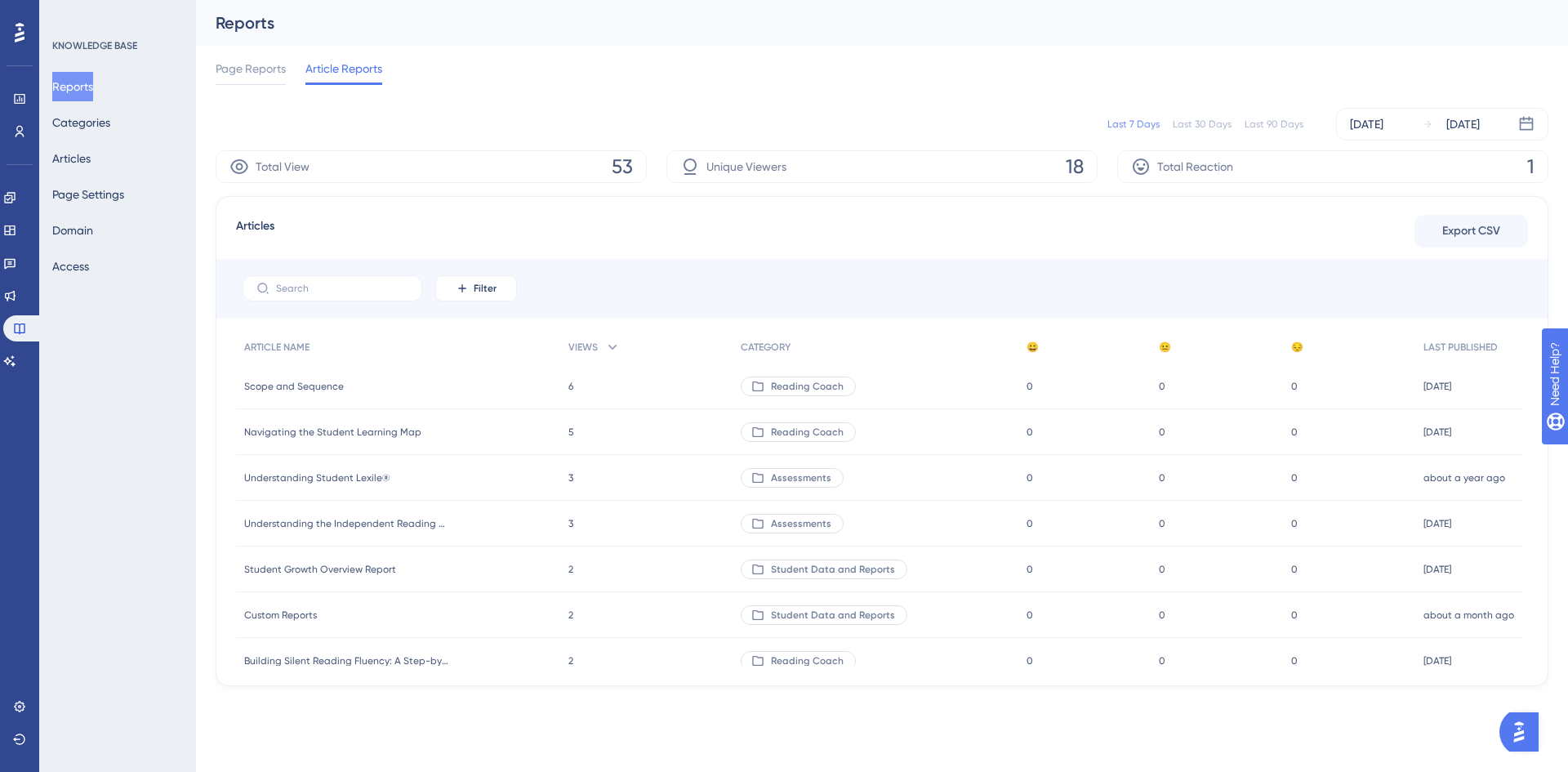
click at [268, 55] on div "Page Reports Article Reports" at bounding box center [882, 71] width 1333 height 52
click at [269, 61] on span "Page Reports" at bounding box center [250, 69] width 71 height 20
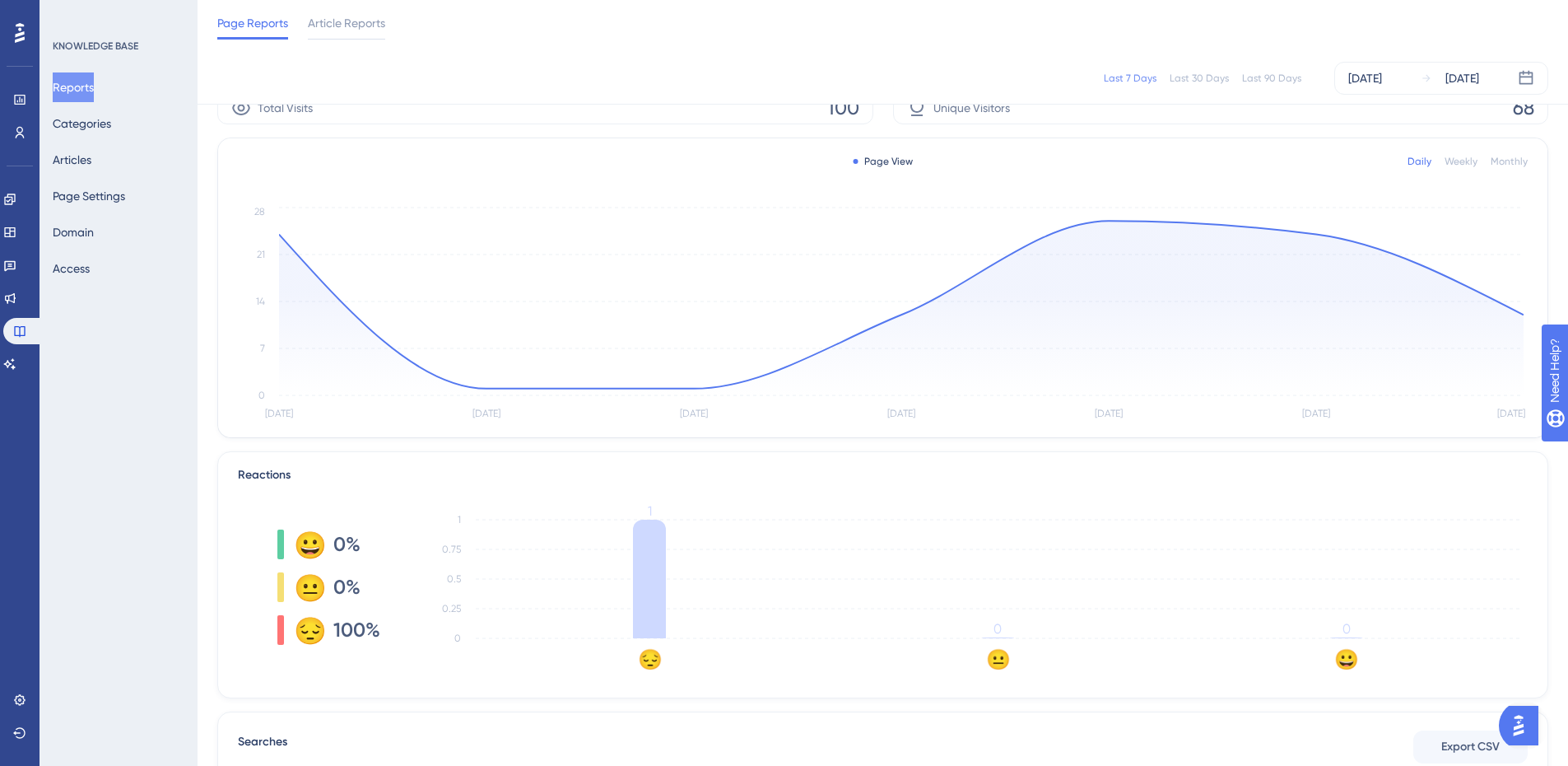
scroll to position [52, 0]
click at [1377, 76] on div "[DATE]" at bounding box center [1365, 79] width 34 height 20
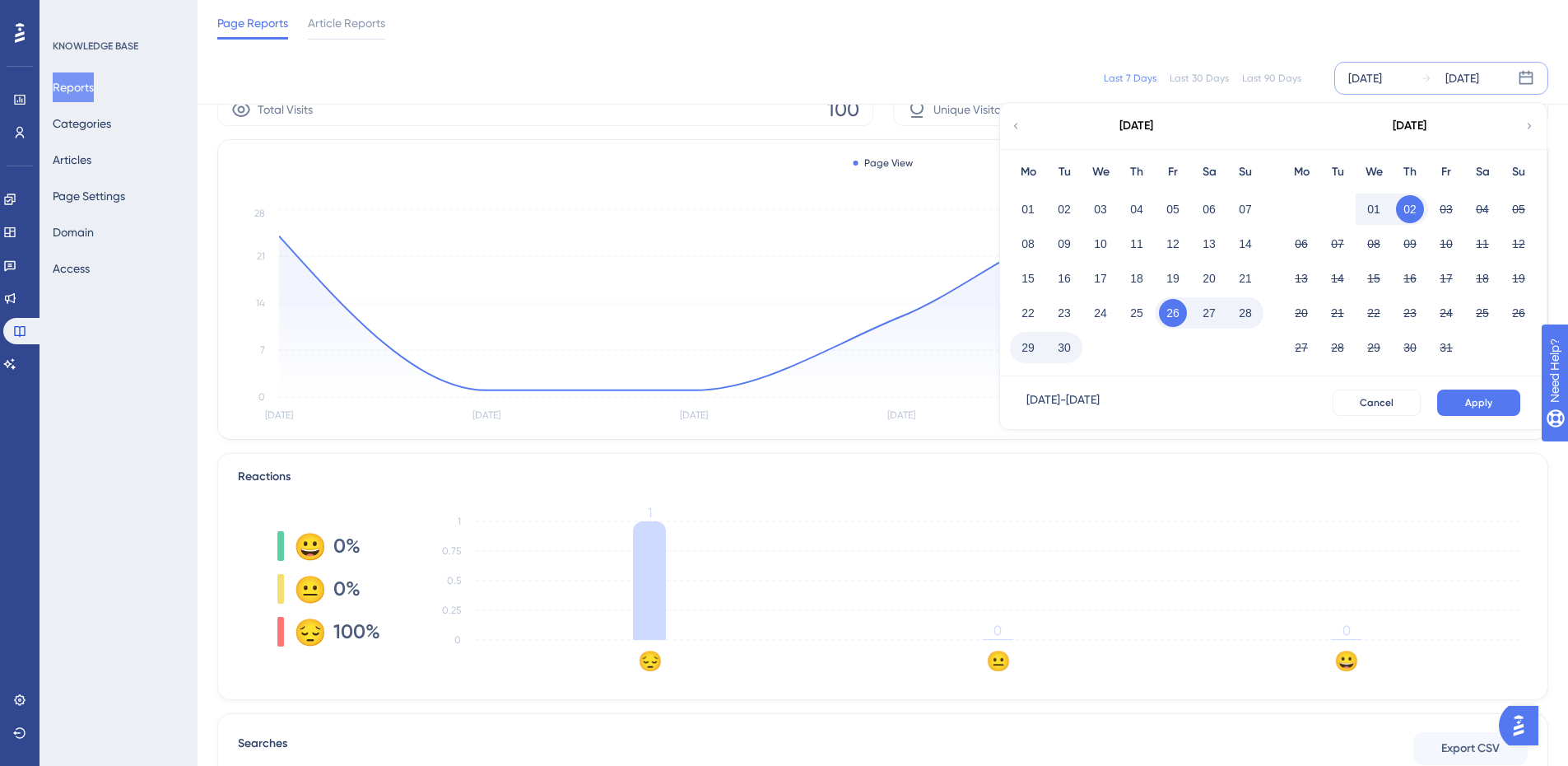
click at [1018, 127] on icon at bounding box center [1016, 127] width 12 height 15
click at [1061, 204] on button "01" at bounding box center [1064, 209] width 28 height 28
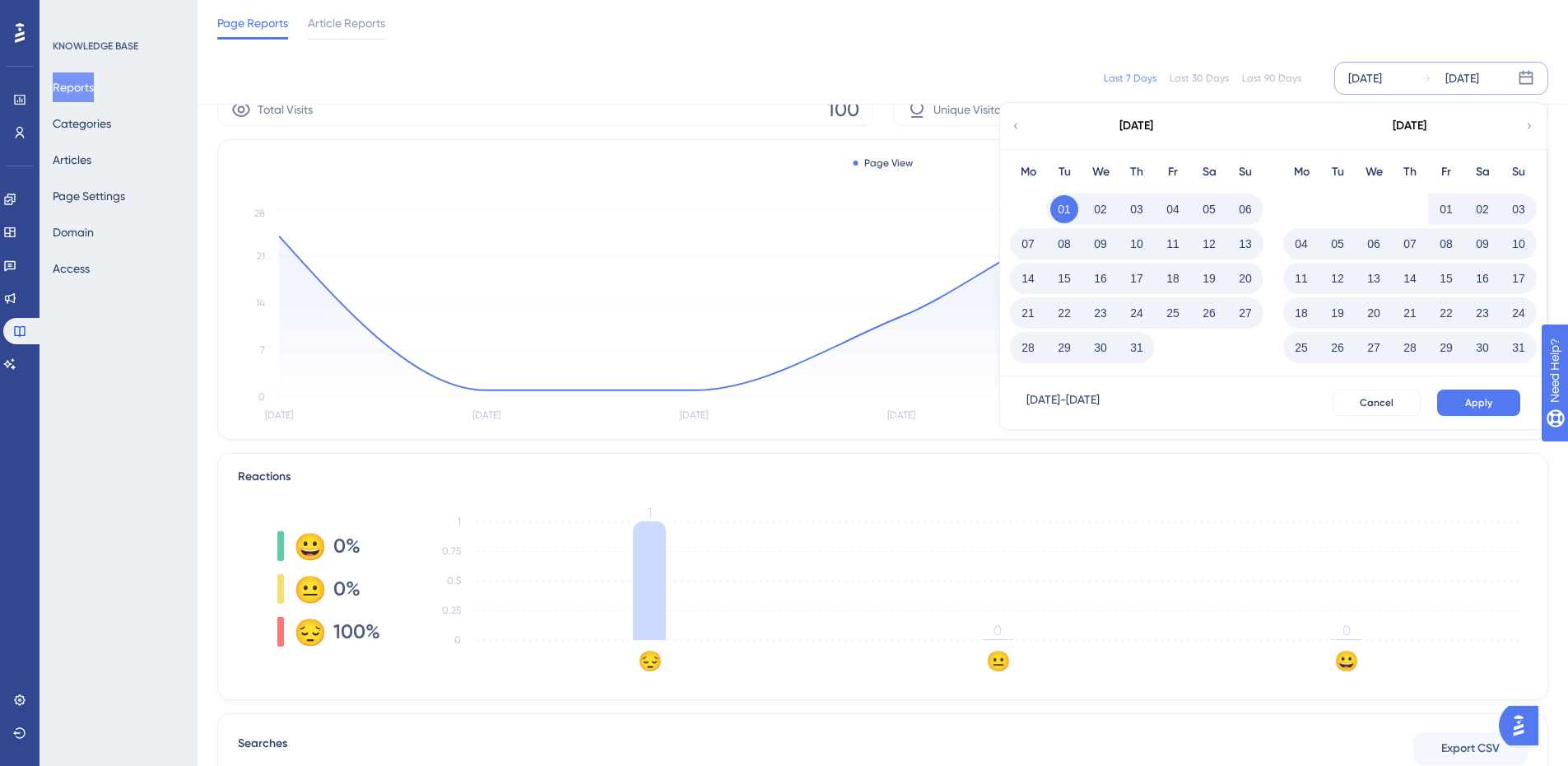
click at [1526, 127] on icon at bounding box center [1529, 127] width 12 height 15
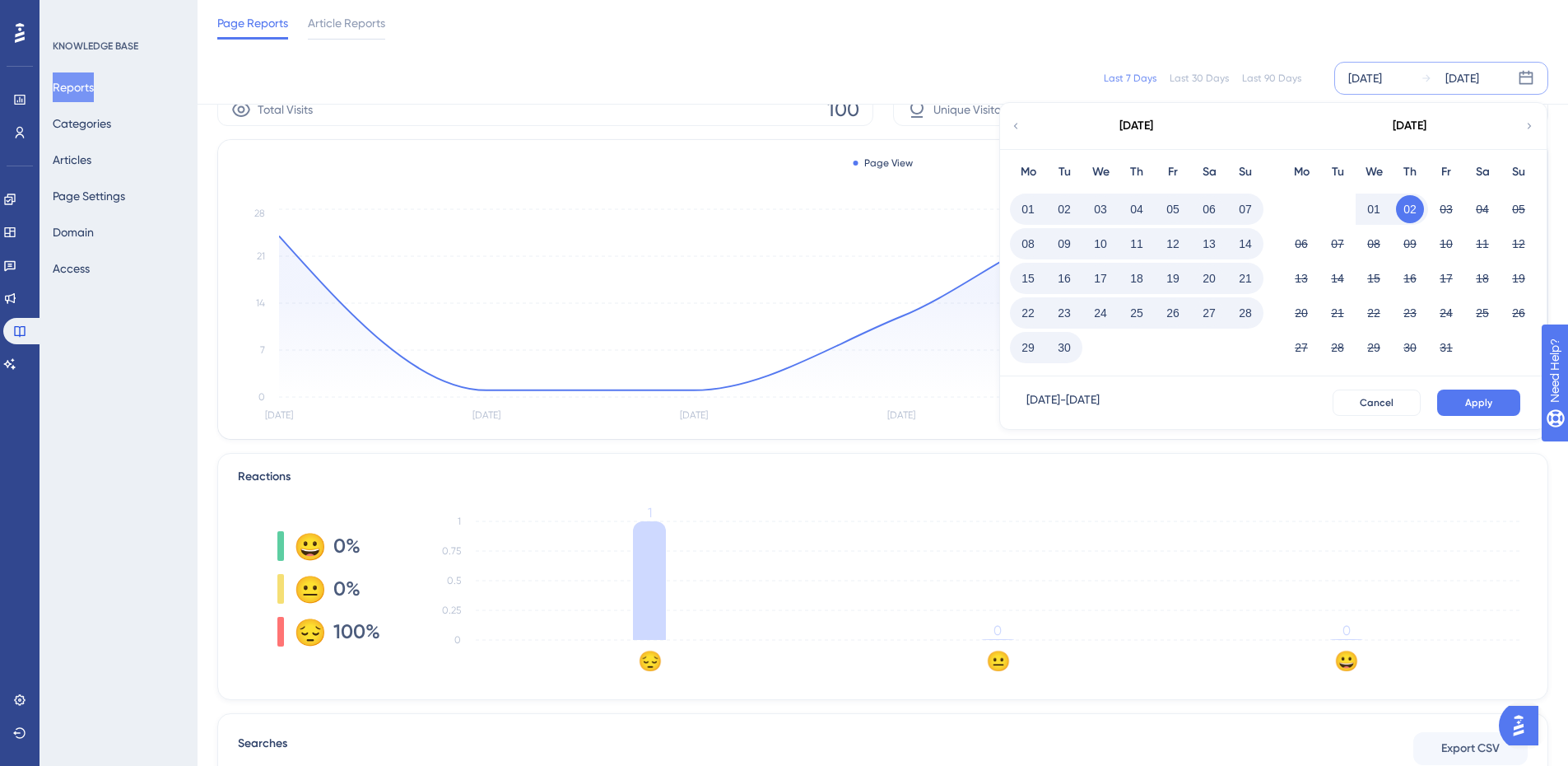
click at [1064, 352] on button "30" at bounding box center [1064, 347] width 28 height 28
click at [1468, 402] on span "Apply" at bounding box center [1478, 403] width 27 height 13
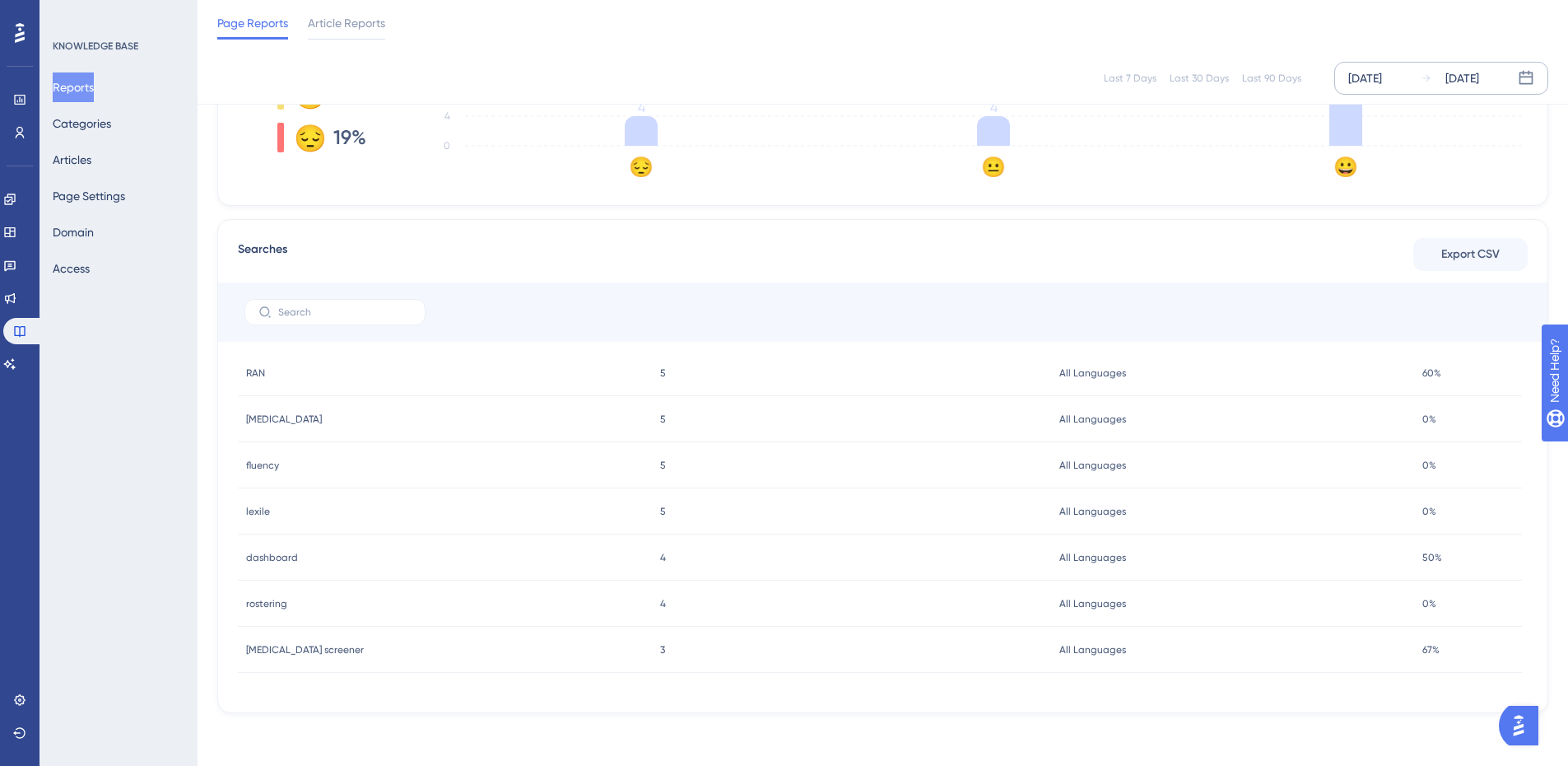
scroll to position [0, 0]
click at [1467, 257] on span "Export CSV" at bounding box center [1471, 255] width 59 height 20
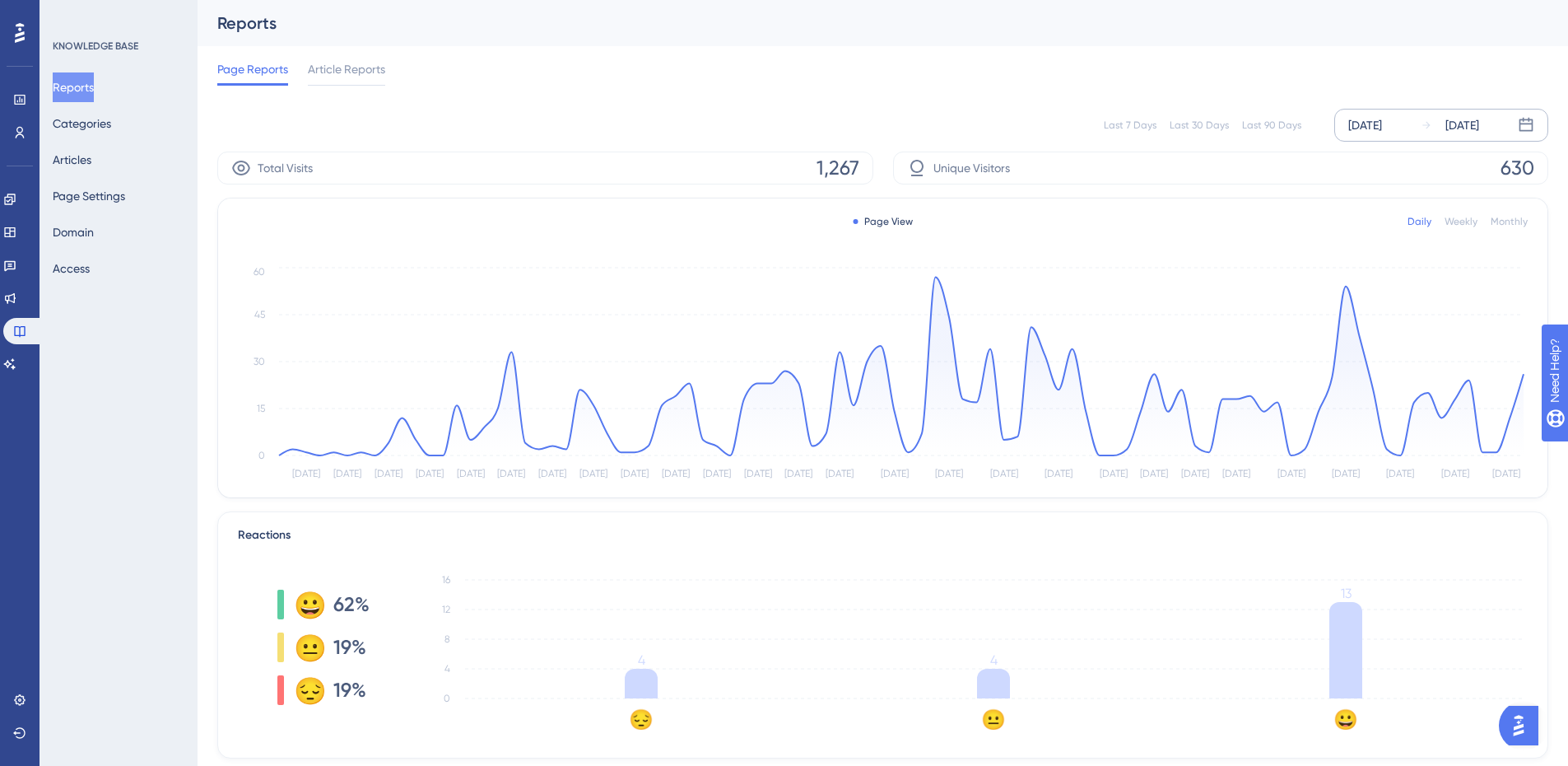
click at [348, 80] on div "Article Reports" at bounding box center [347, 72] width 77 height 26
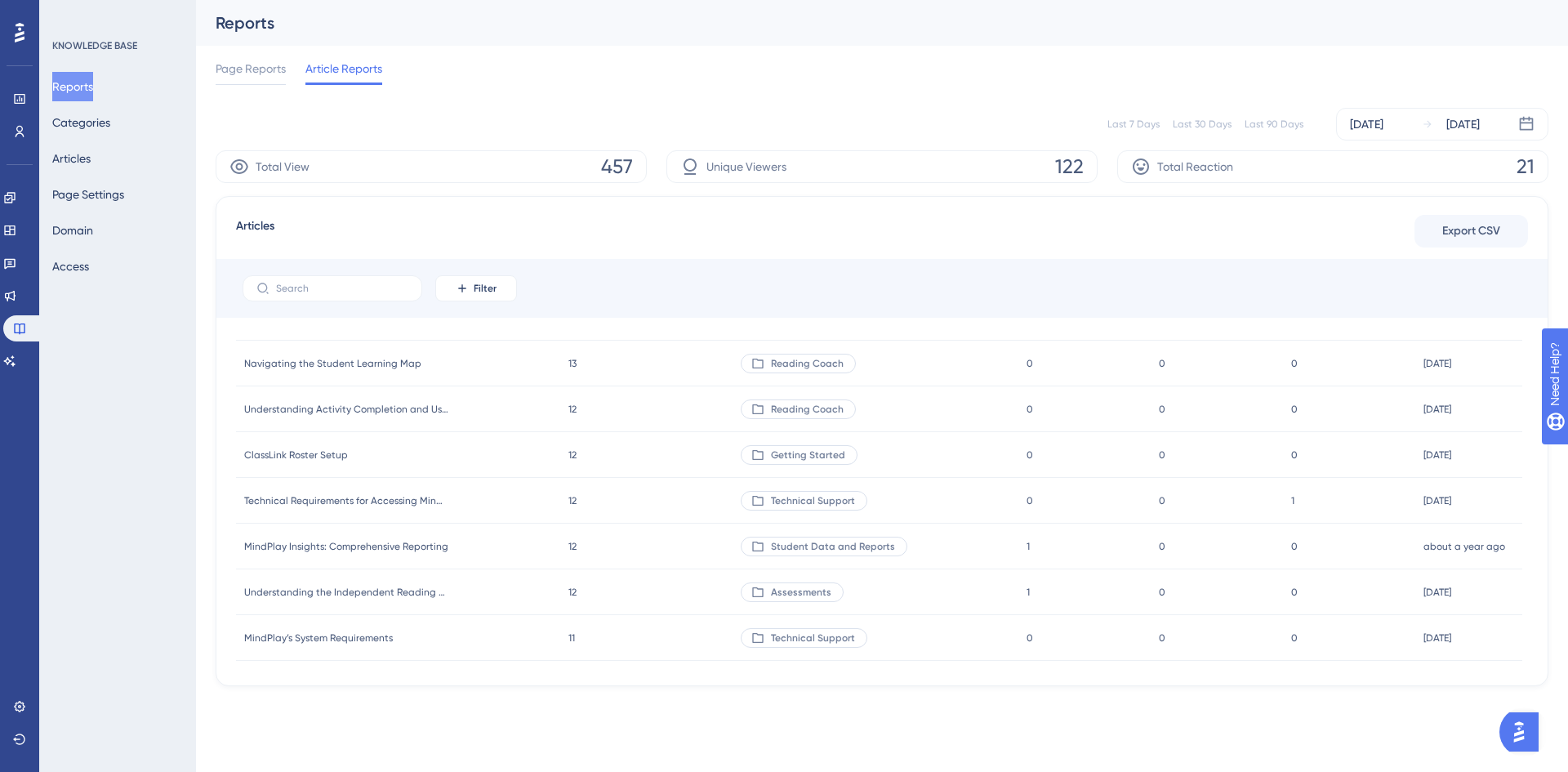
scroll to position [735, 0]
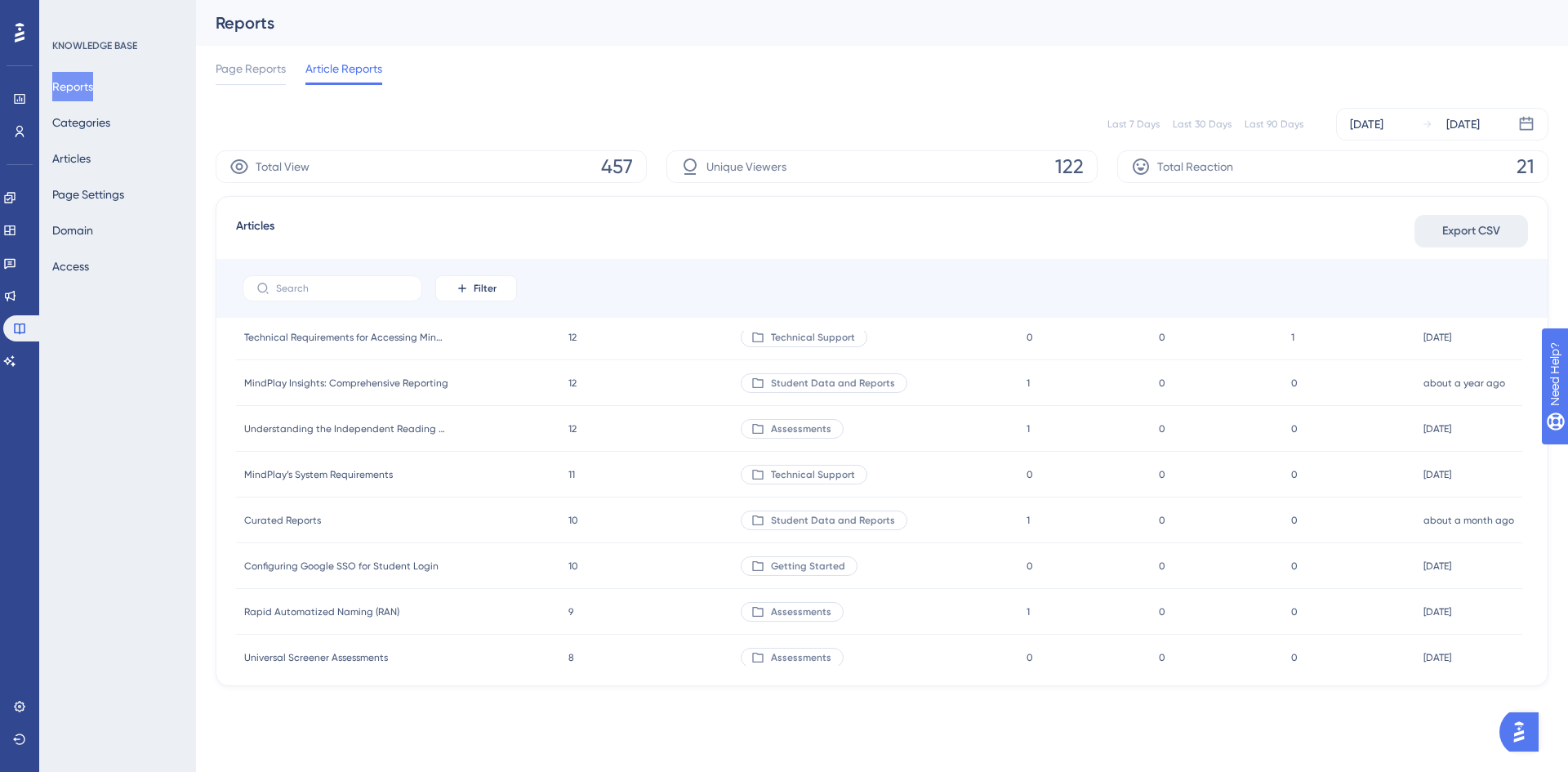
click at [1504, 238] on button "Export CSV" at bounding box center [1471, 230] width 114 height 32
click at [17, 263] on icon at bounding box center [10, 263] width 13 height 13
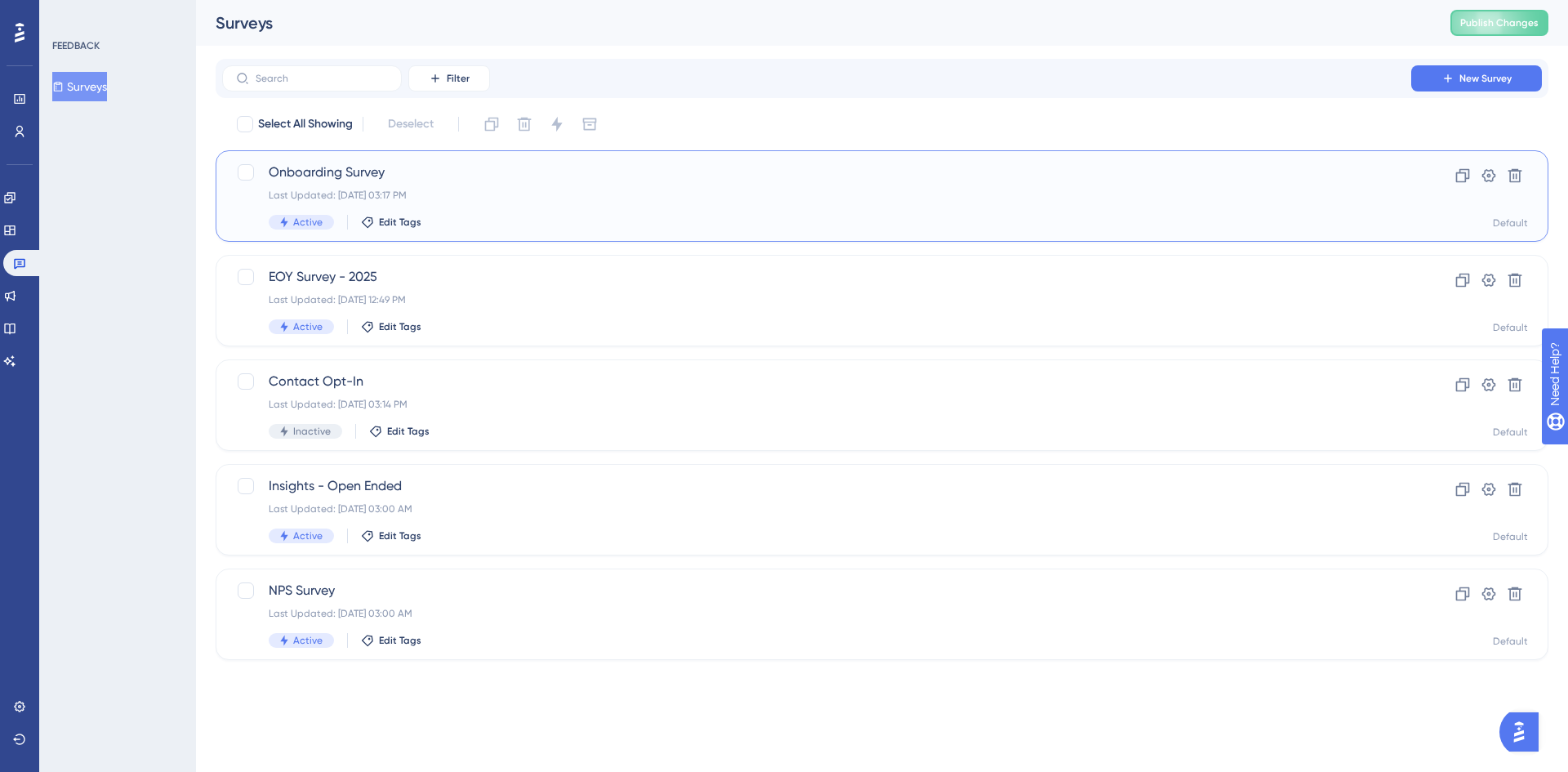
click at [408, 178] on span "Onboarding Survey" at bounding box center [816, 173] width 1096 height 20
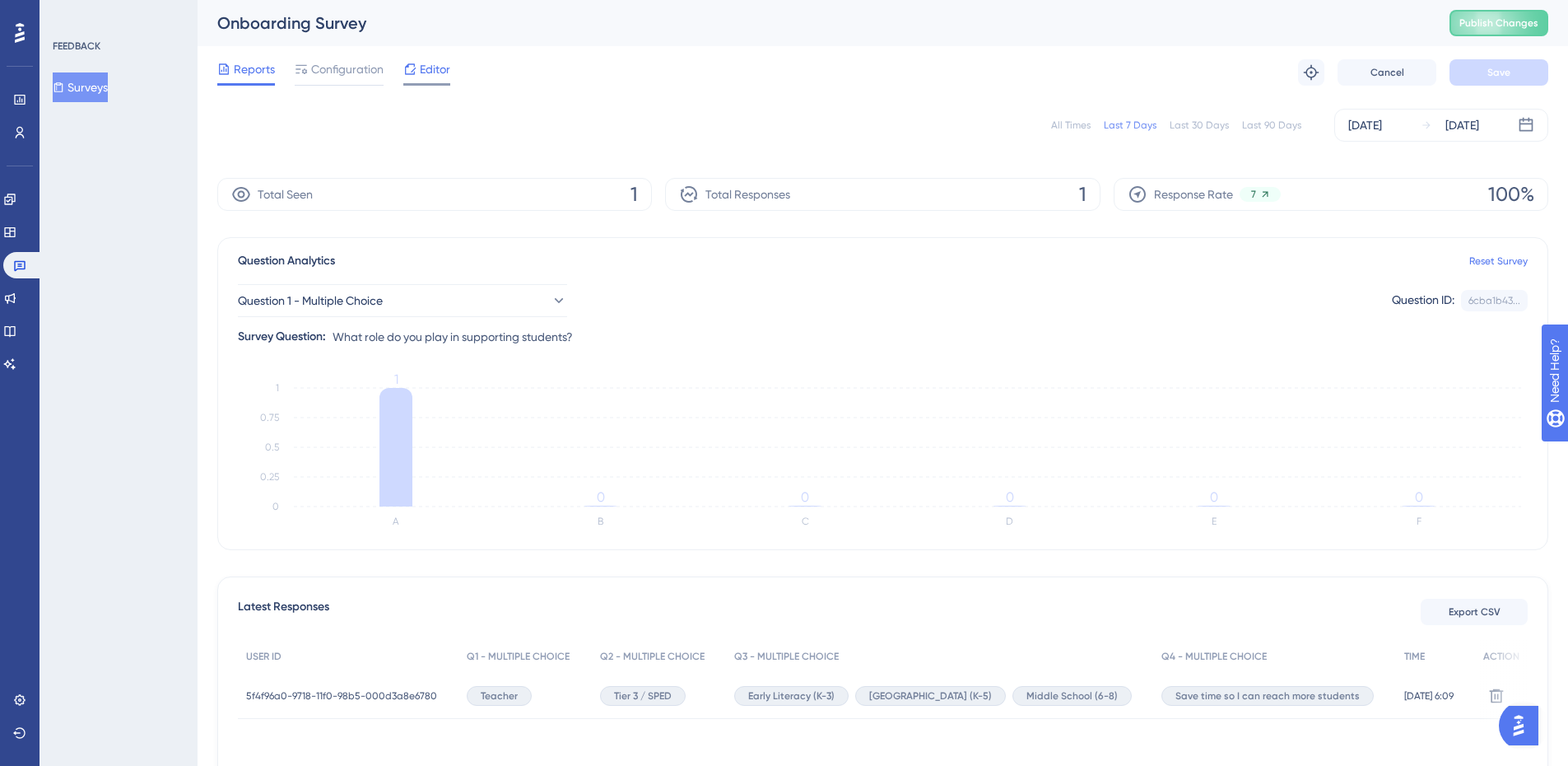
click at [418, 75] on div "Editor" at bounding box center [427, 70] width 47 height 20
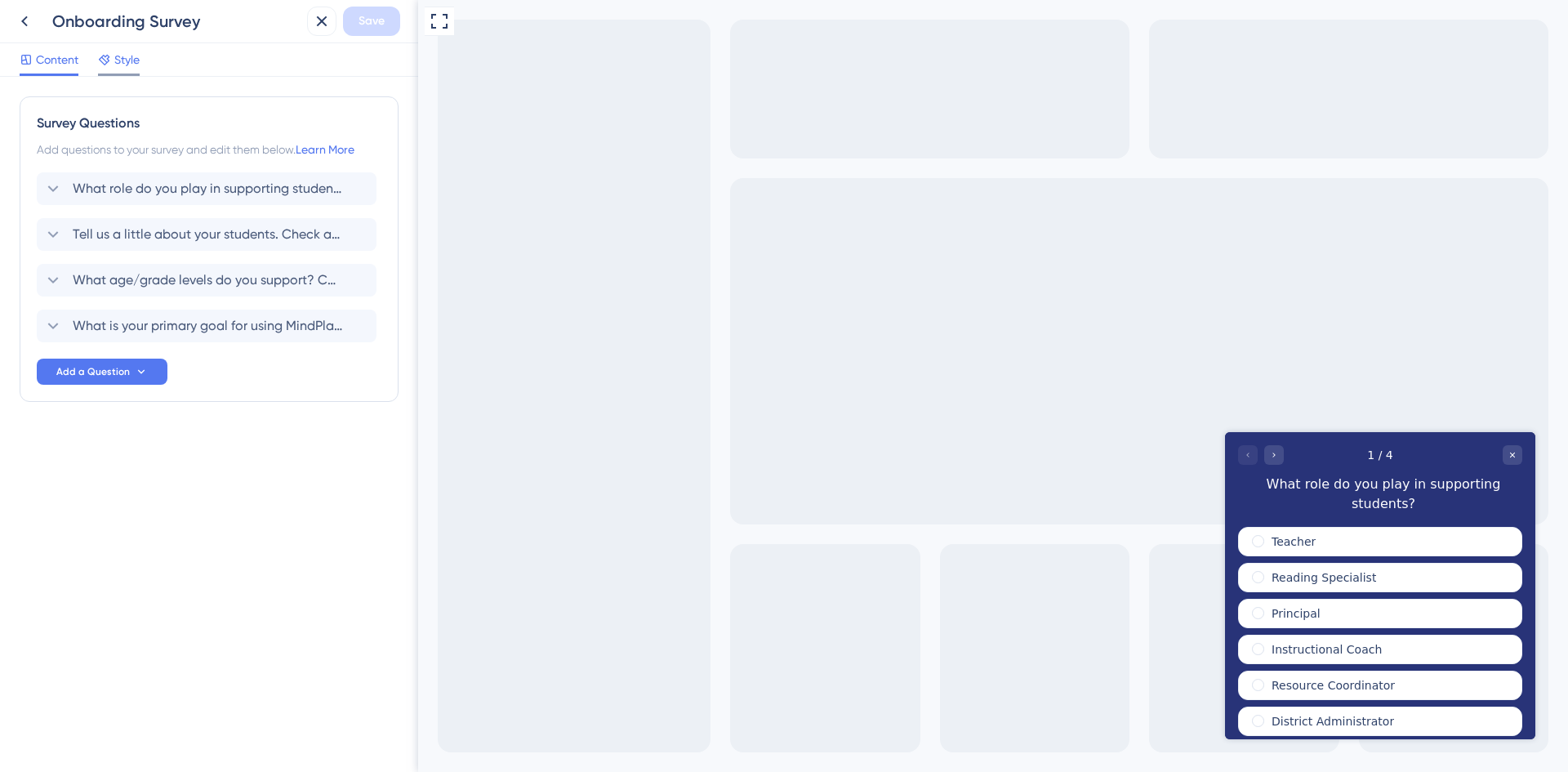
click at [116, 67] on span "Style" at bounding box center [127, 60] width 25 height 20
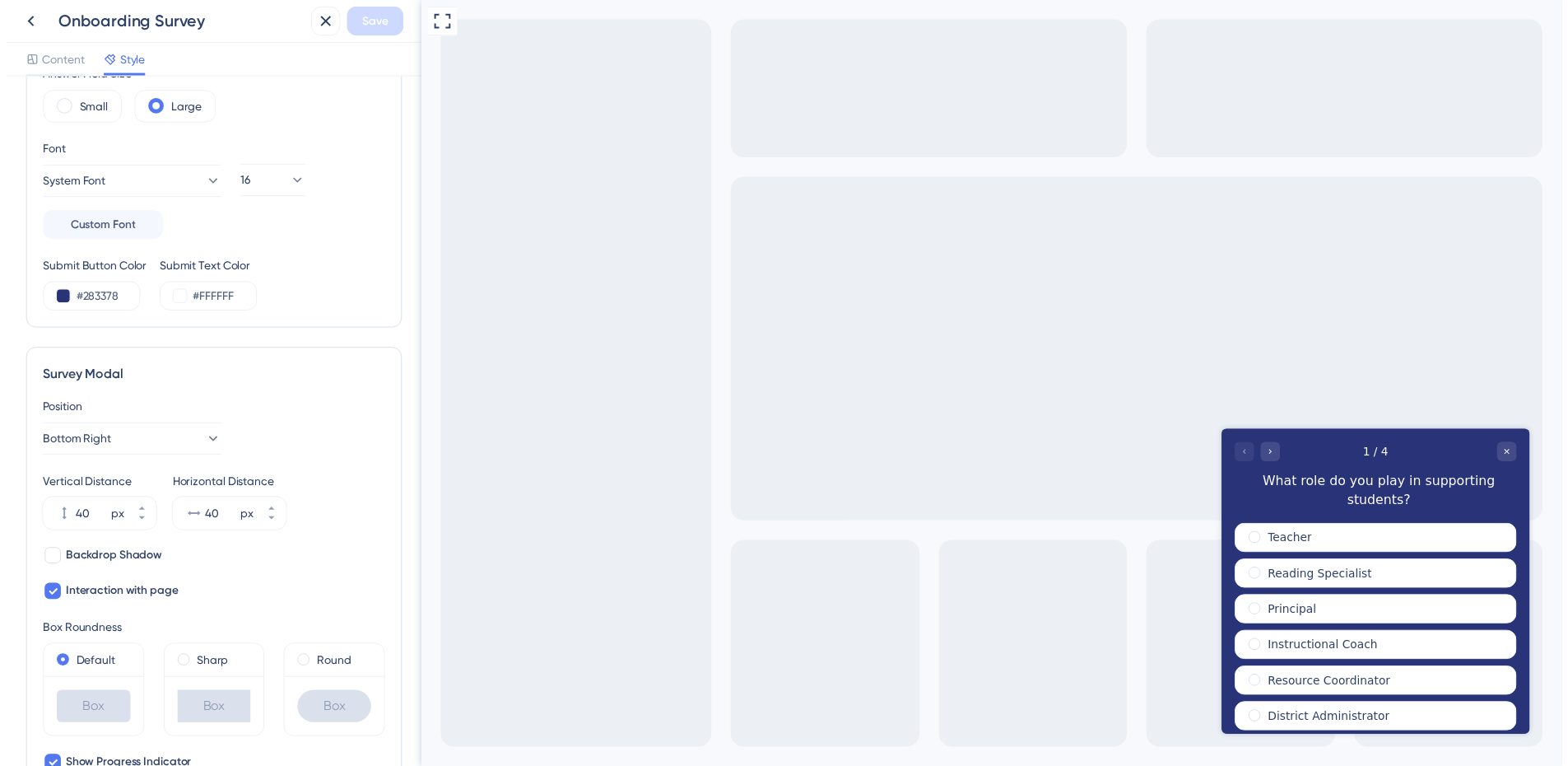
scroll to position [329, 0]
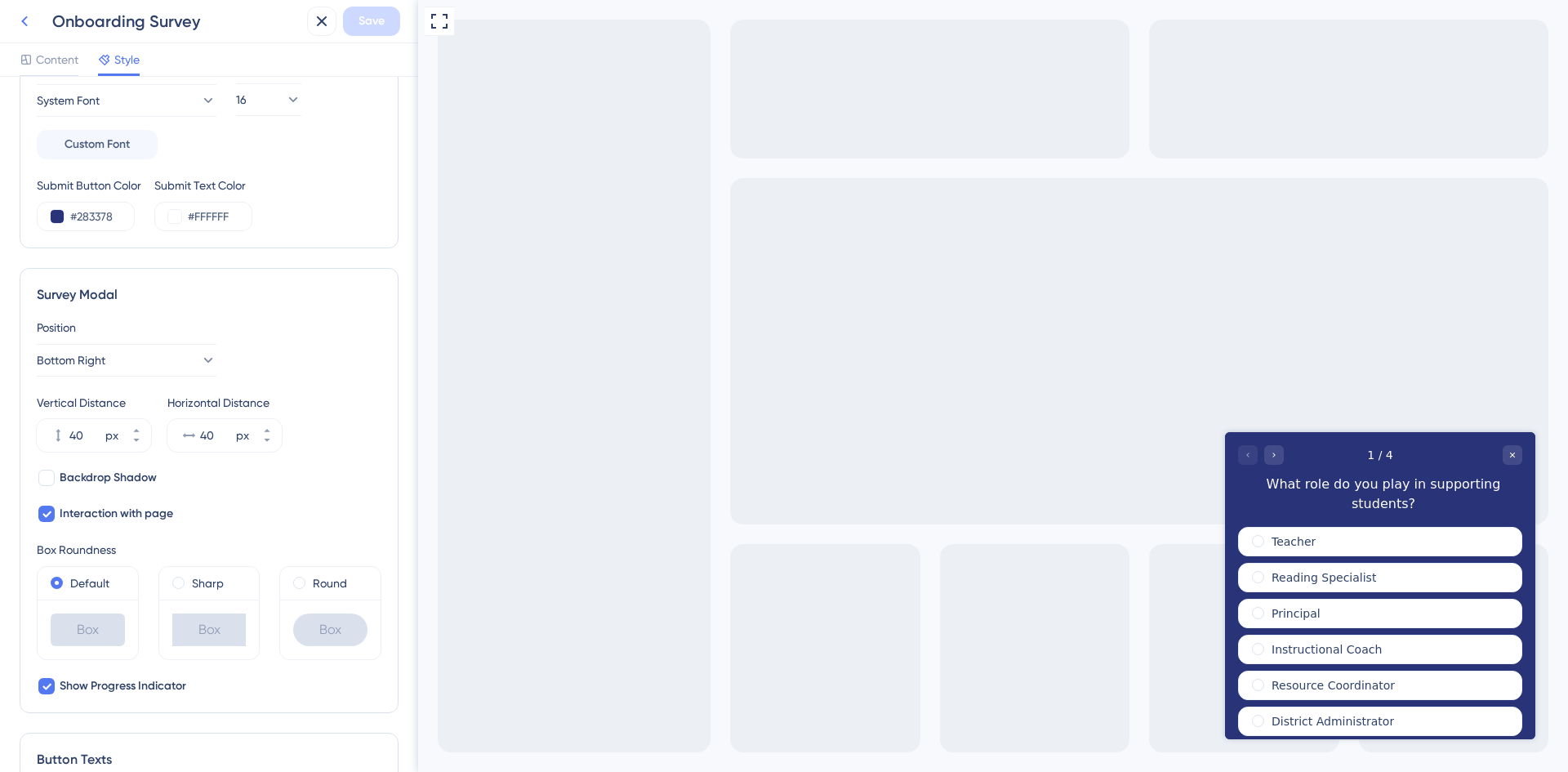
click at [32, 22] on icon at bounding box center [25, 22] width 20 height 20
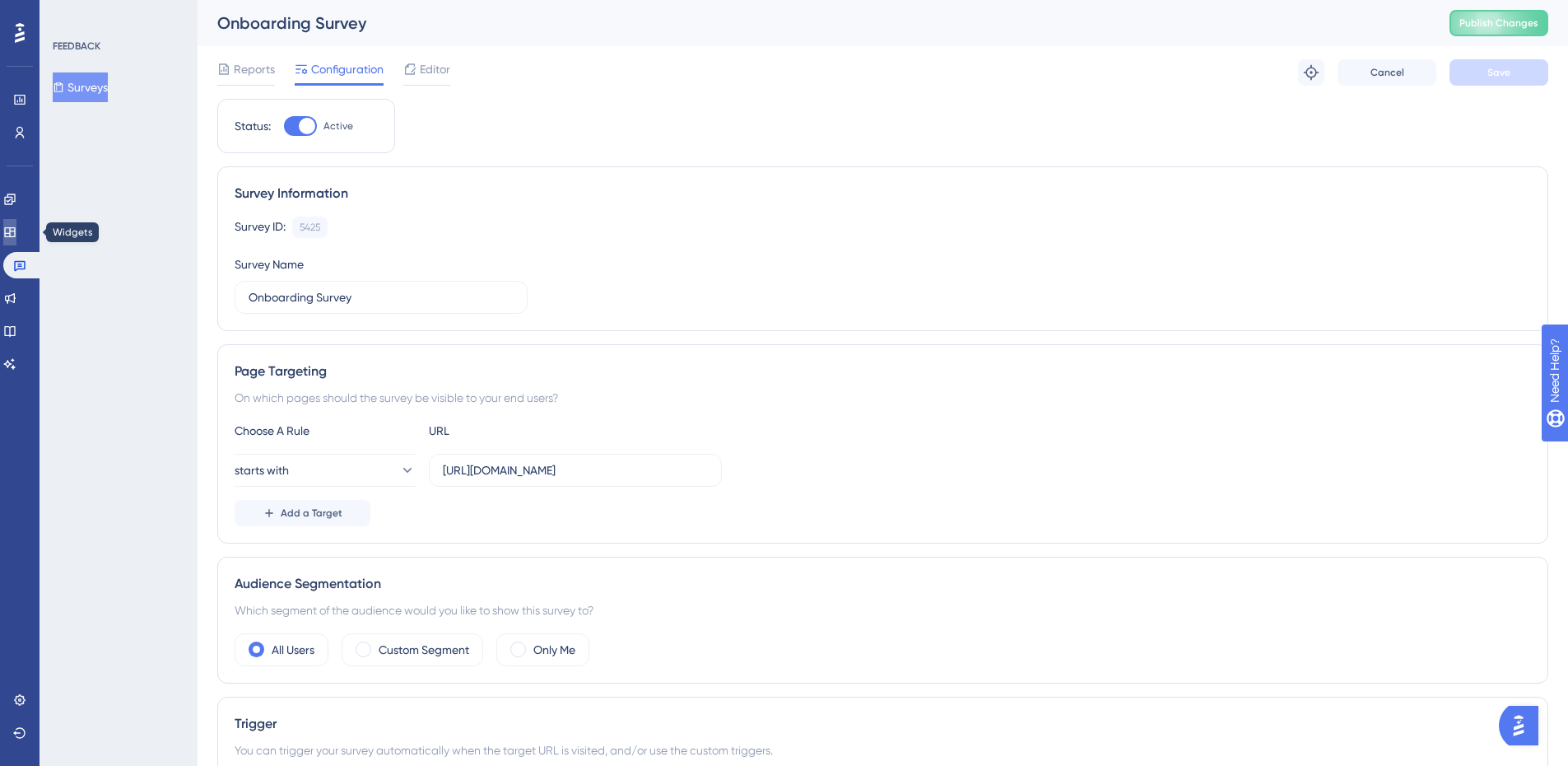
click at [17, 233] on link at bounding box center [10, 231] width 13 height 26
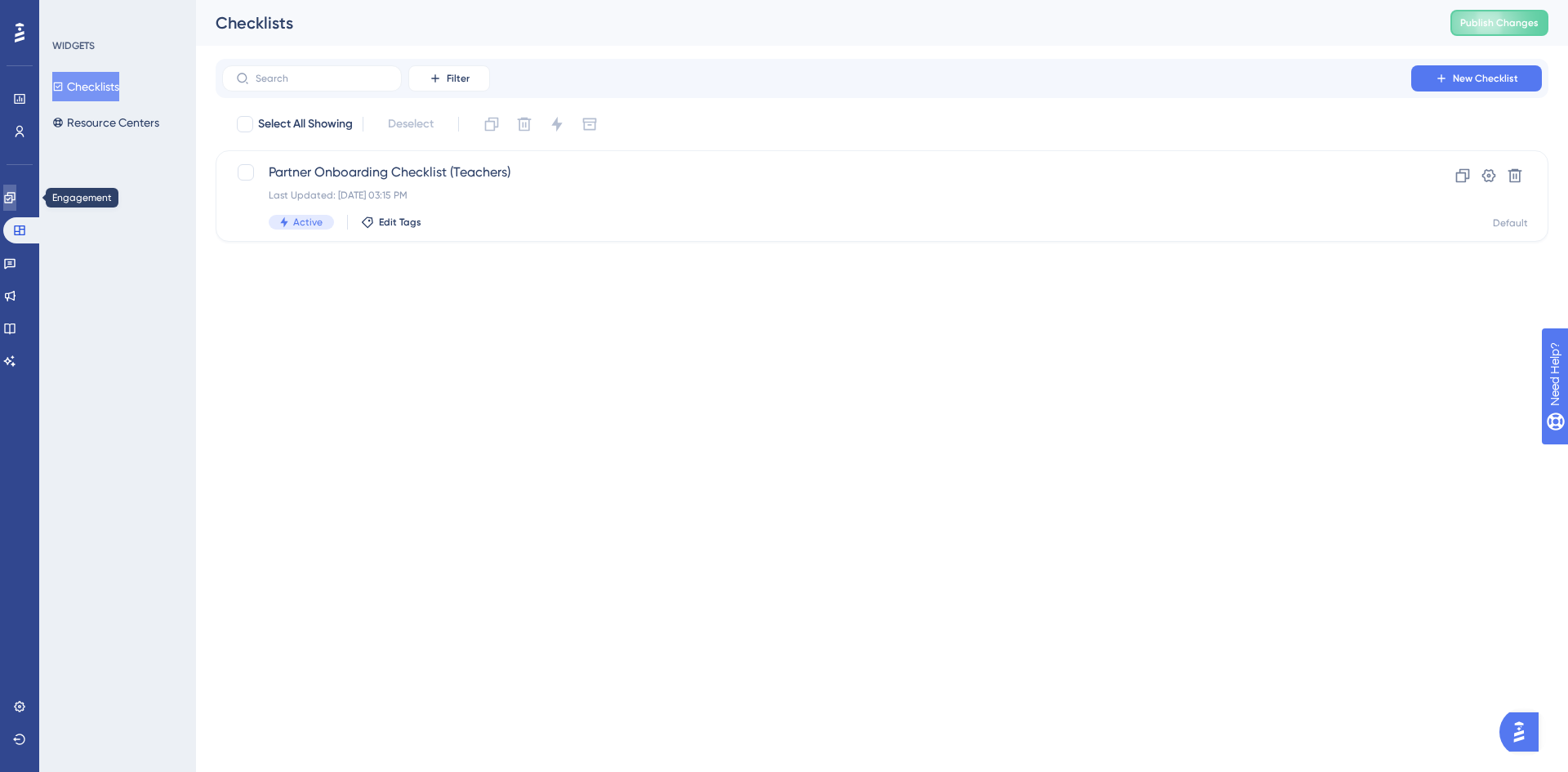
click at [17, 198] on link at bounding box center [10, 197] width 13 height 26
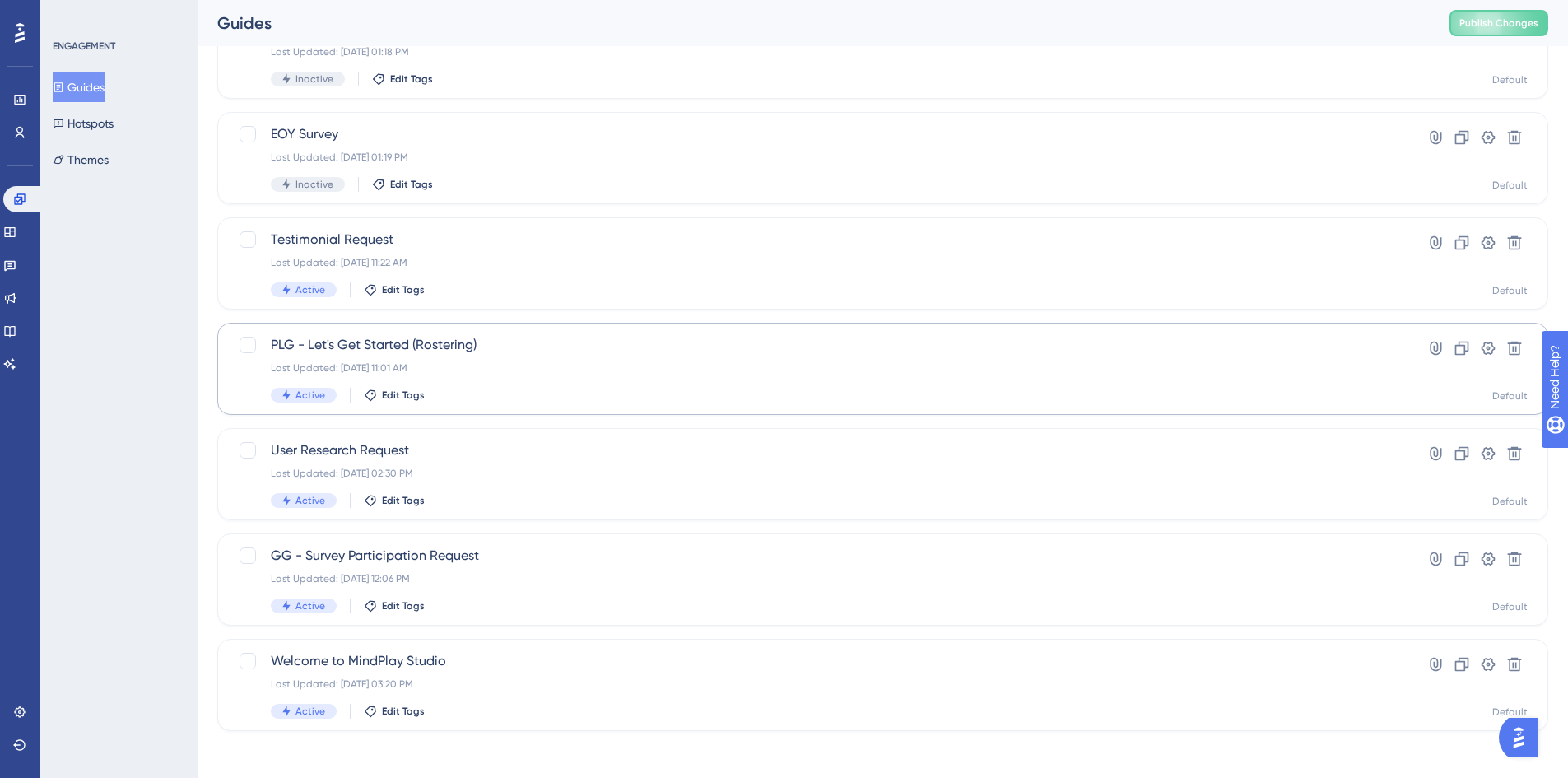
scroll to position [361, 0]
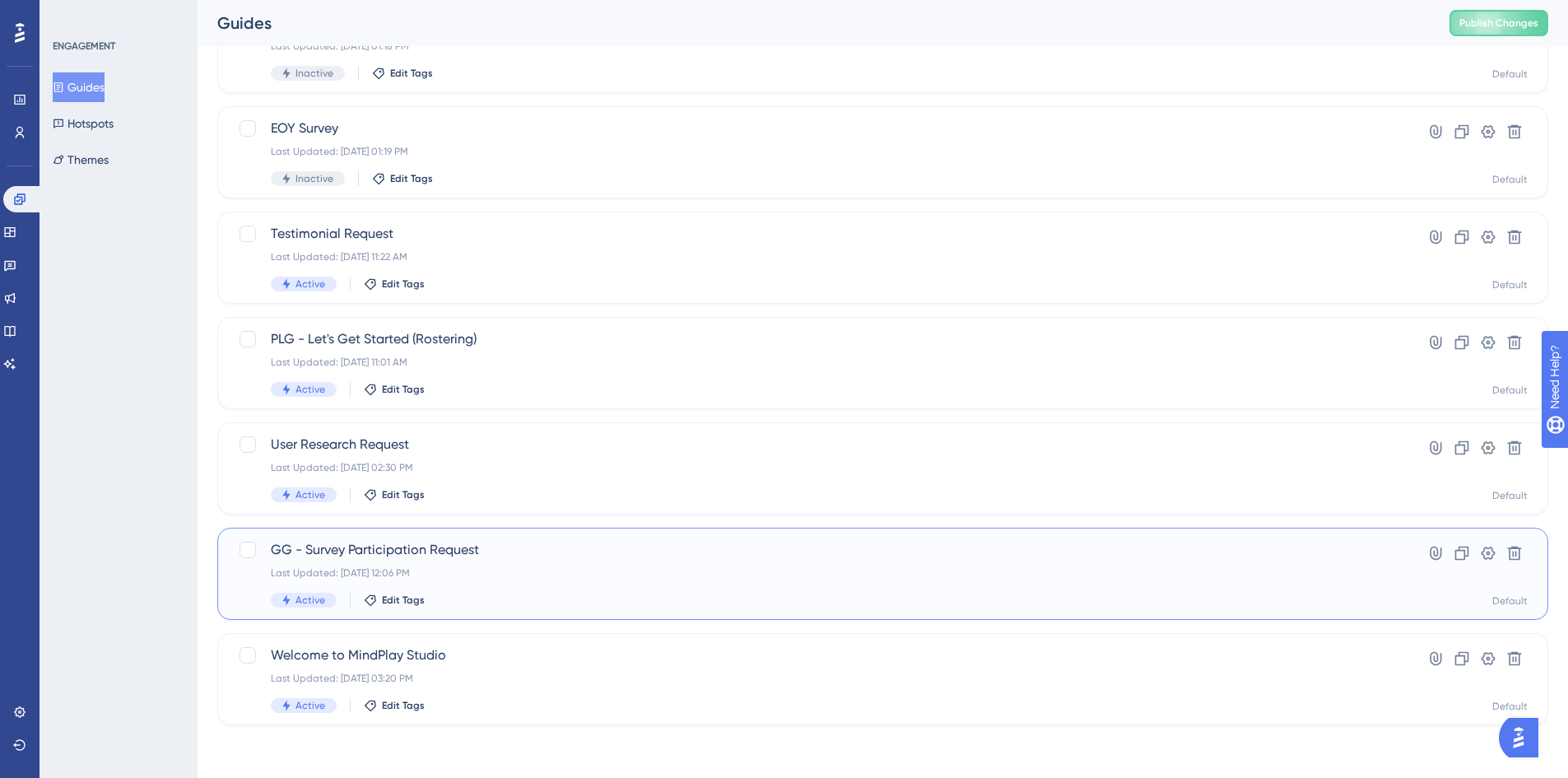
click at [586, 595] on div "Active Edit Tags" at bounding box center [817, 600] width 1092 height 15
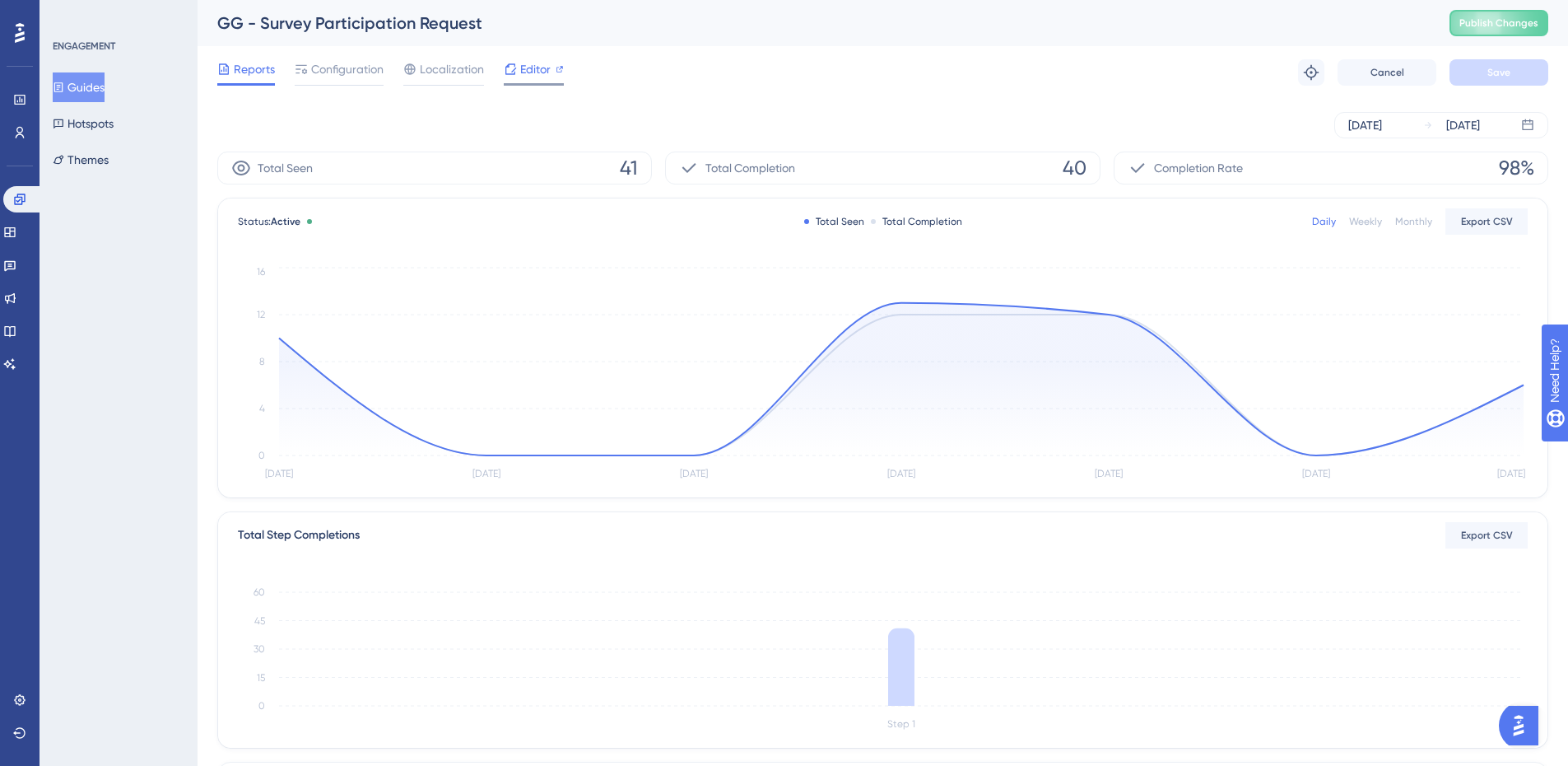
click at [531, 81] on div "Editor" at bounding box center [534, 72] width 60 height 26
click at [516, 73] on icon at bounding box center [510, 70] width 13 height 13
